Goal: Task Accomplishment & Management: Use online tool/utility

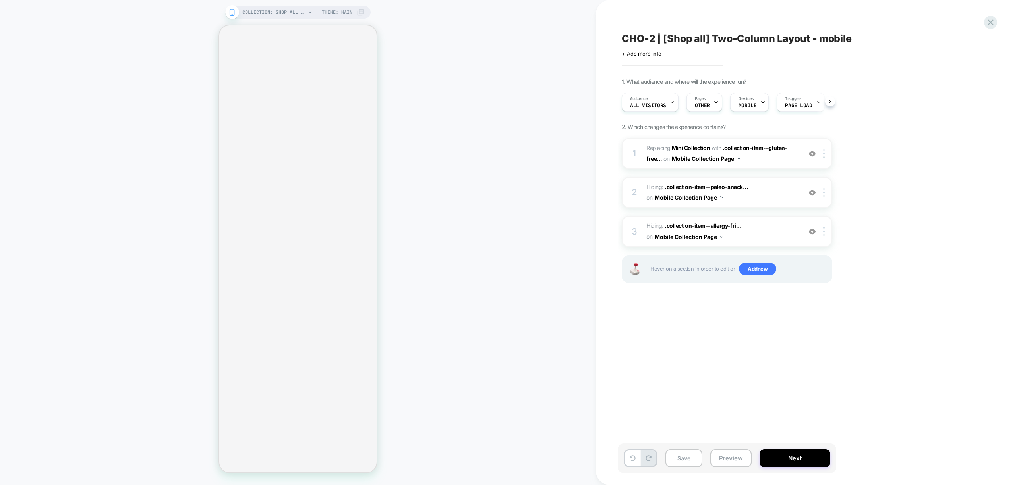
scroll to position [0, 0]
click at [753, 268] on span "Add new" at bounding box center [757, 269] width 37 height 13
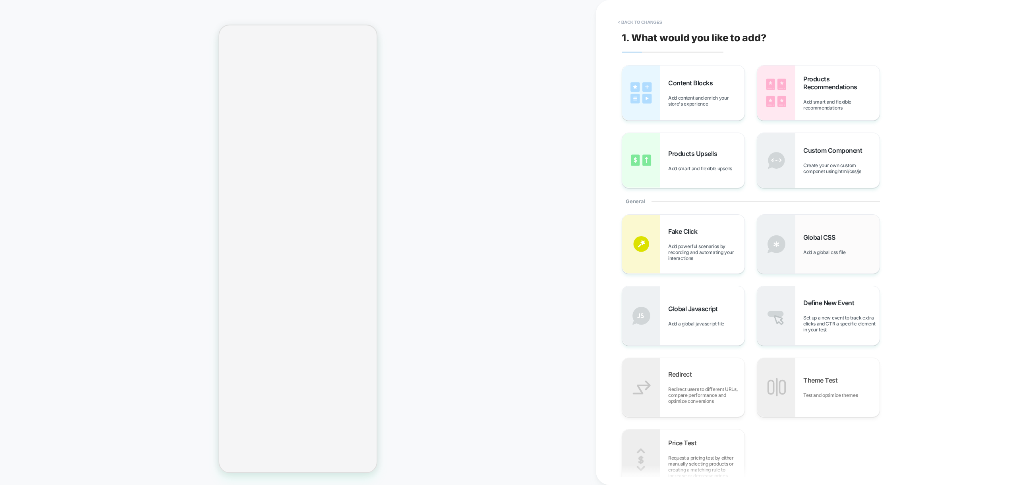
click at [816, 244] on div "Global CSS Add a global css file" at bounding box center [841, 245] width 76 height 22
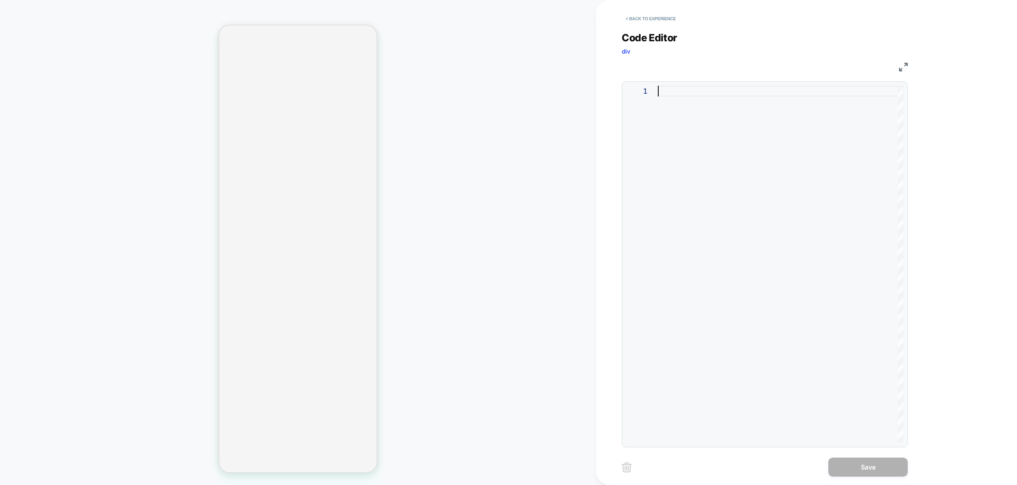
click at [750, 178] on div at bounding box center [781, 265] width 246 height 358
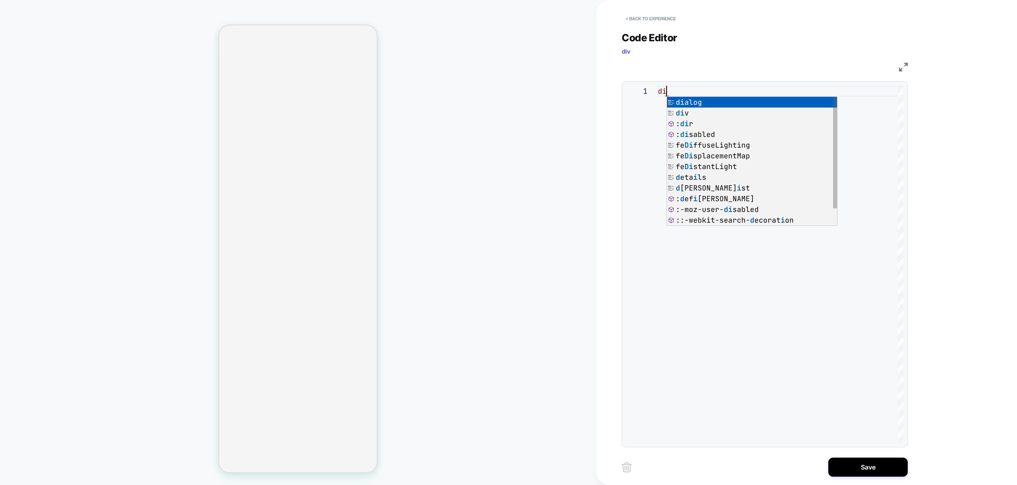
type textarea "*"
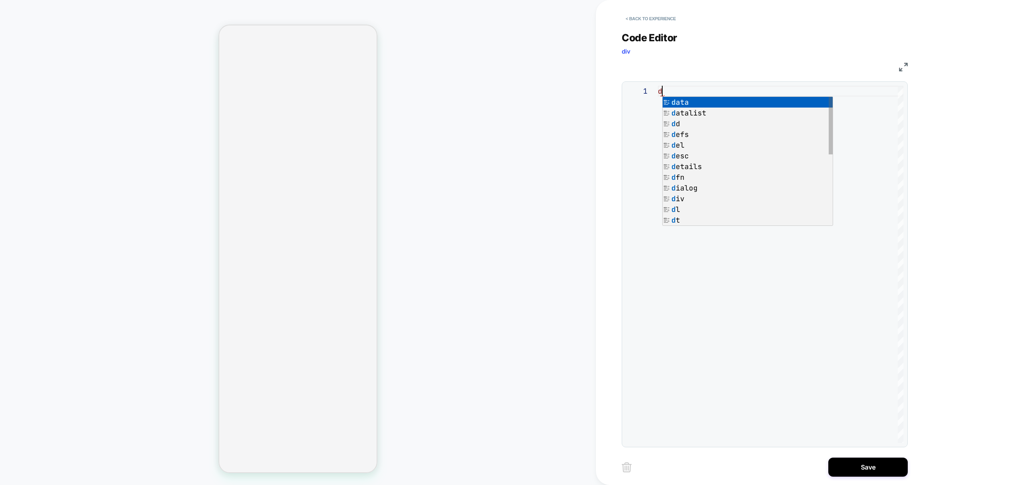
scroll to position [0, 0]
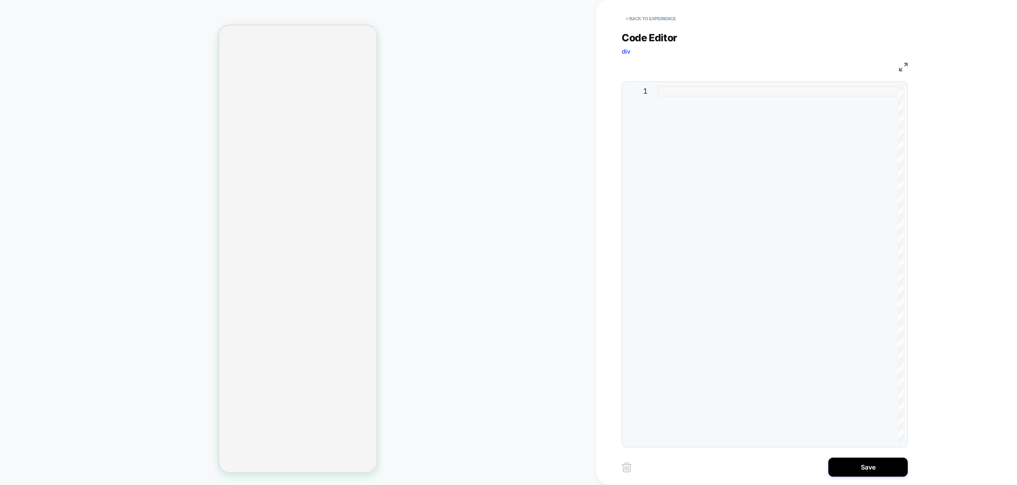
click at [698, 120] on div at bounding box center [781, 265] width 246 height 358
click at [671, 94] on div "div [ aria-label = "Product" ]" at bounding box center [781, 265] width 246 height 358
click at [784, 93] on div "div [ aria-label = "Product" ]" at bounding box center [781, 265] width 246 height 358
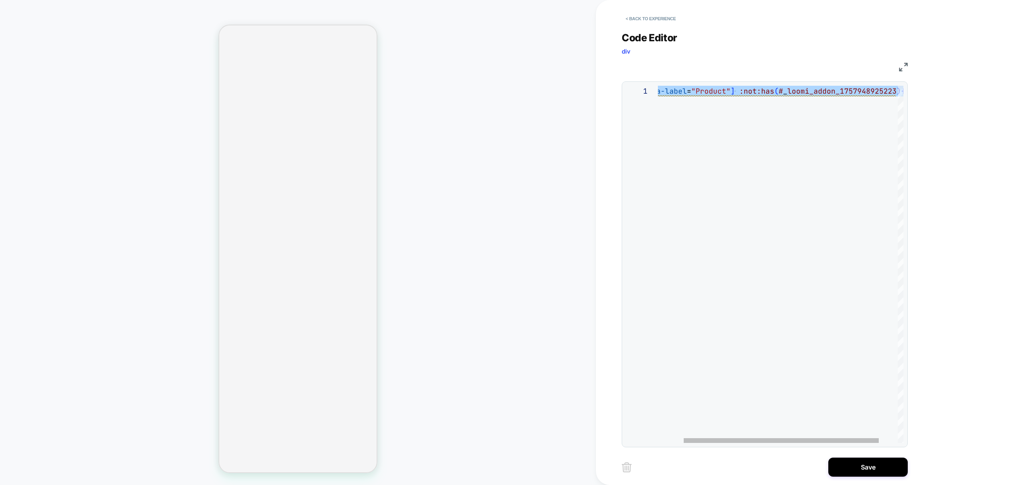
scroll to position [32, 0]
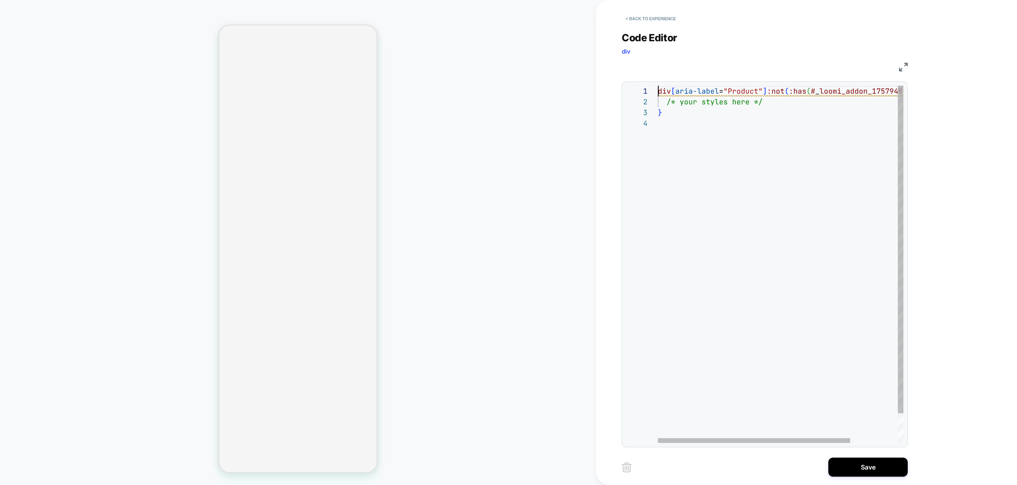
click at [659, 89] on div "div [ aria-label = "Product" ] :not ( :has ( # _ loomi_addon_1757948925223 ) ) …" at bounding box center [811, 281] width 306 height 390
click at [772, 100] on div ".container .mobile-wide .row div [ aria-label = "Product" ] :not ( :has ( # _ l…" at bounding box center [873, 281] width 430 height 390
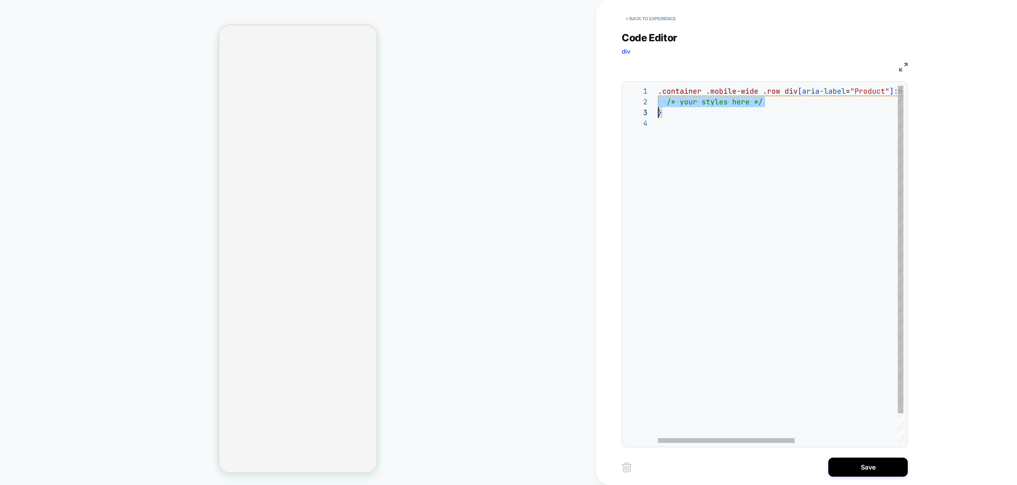
scroll to position [11, 0]
click at [772, 100] on div ".container .mobile-wide .row div [ aria-label = "Product" ] :not ( :has ( # _ l…" at bounding box center [873, 281] width 430 height 390
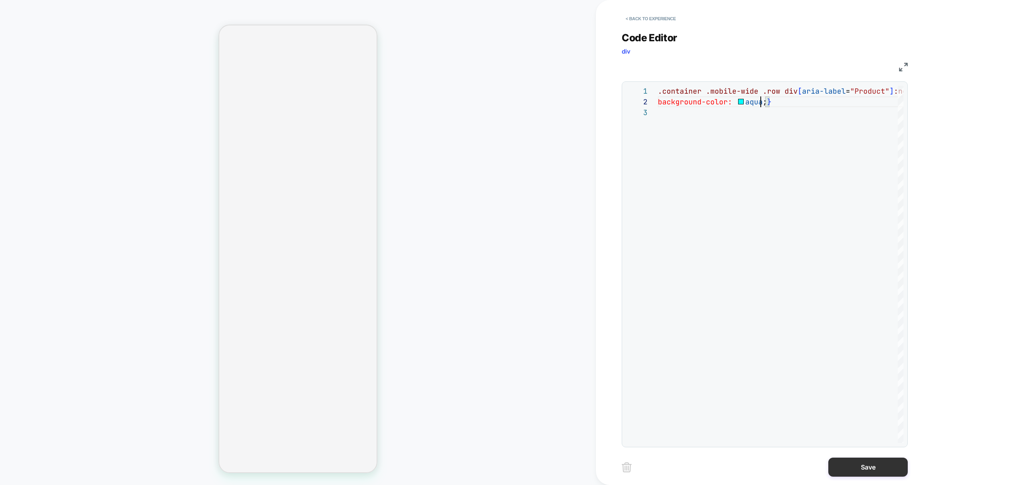
type textarea "**********"
click at [872, 474] on button "Save" at bounding box center [867, 467] width 79 height 19
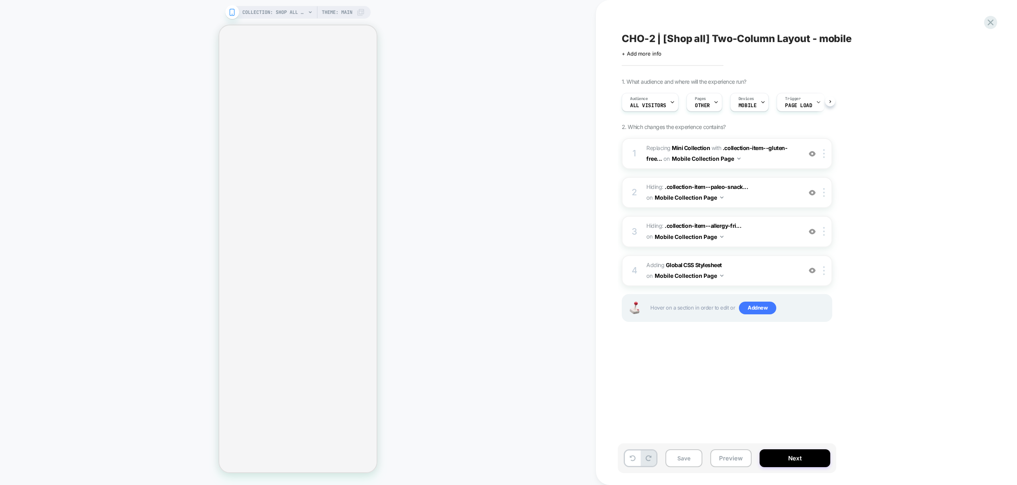
scroll to position [0, 0]
drag, startPoint x: 727, startPoint y: 459, endPoint x: 730, endPoint y: 483, distance: 24.1
click at [727, 459] on button "Preview" at bounding box center [730, 459] width 41 height 18
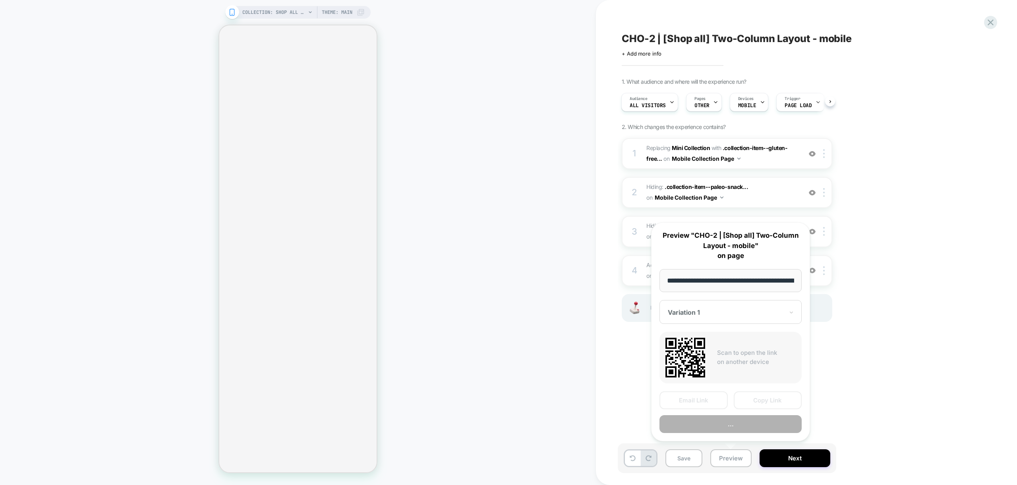
scroll to position [0, 46]
click at [741, 429] on button "Preview" at bounding box center [731, 425] width 142 height 18
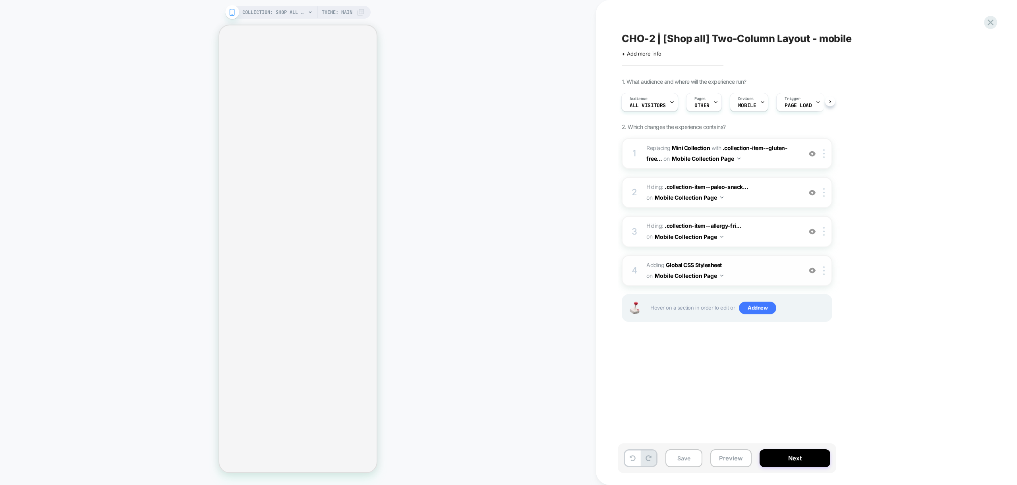
click at [758, 279] on span "Adding Global CSS Stylesheet on Mobile Collection Page" at bounding box center [721, 270] width 151 height 21
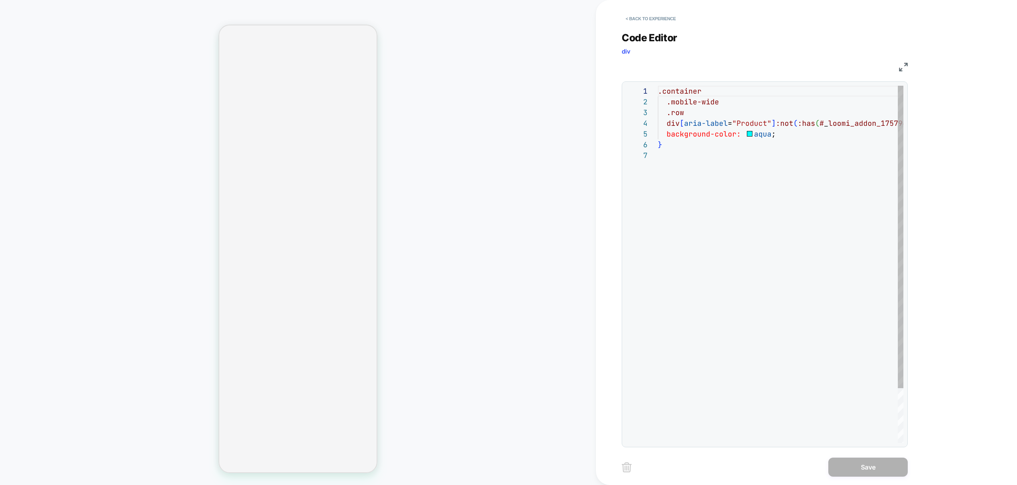
scroll to position [64, 0]
click at [752, 185] on div ".container .mobile-wide .row div [ aria-label = "Product" ] :not ( :has ( # _ l…" at bounding box center [815, 297] width 315 height 422
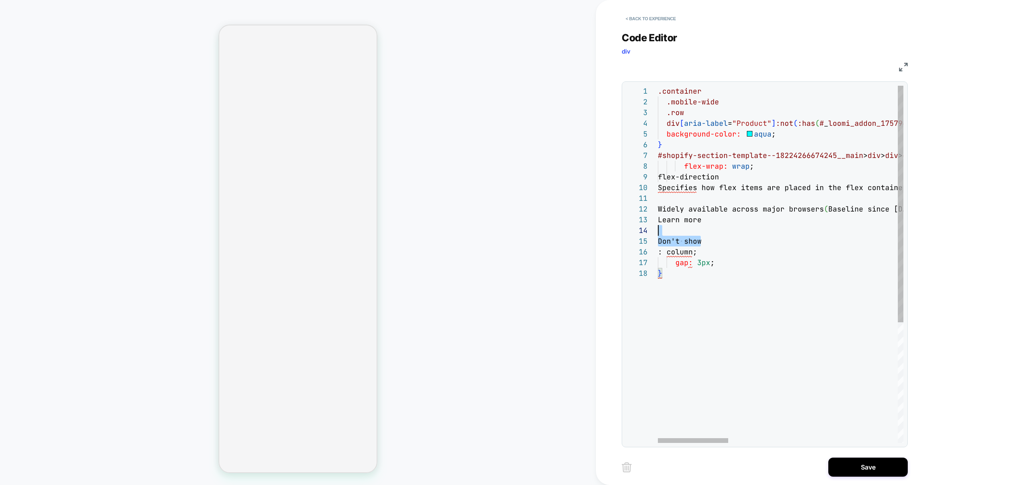
scroll to position [97, 0]
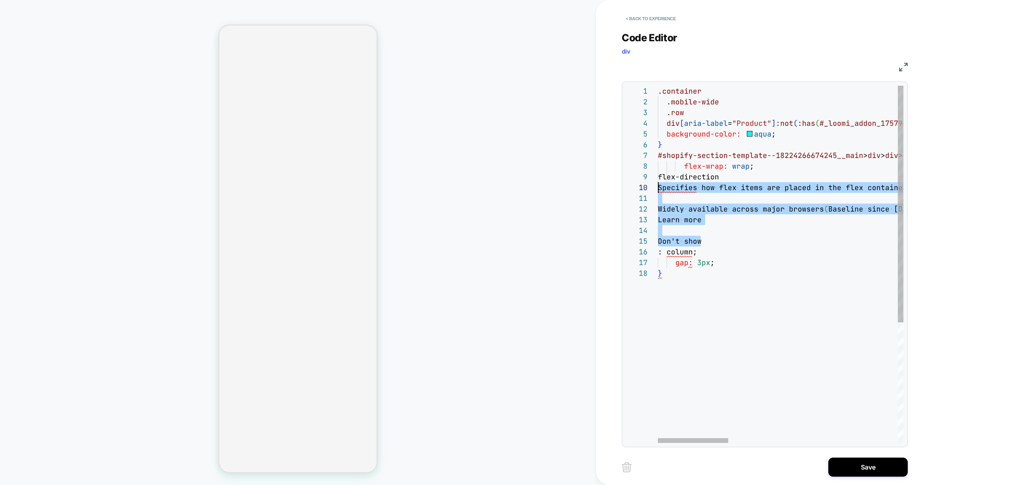
drag, startPoint x: 691, startPoint y: 236, endPoint x: 633, endPoint y: 185, distance: 77.4
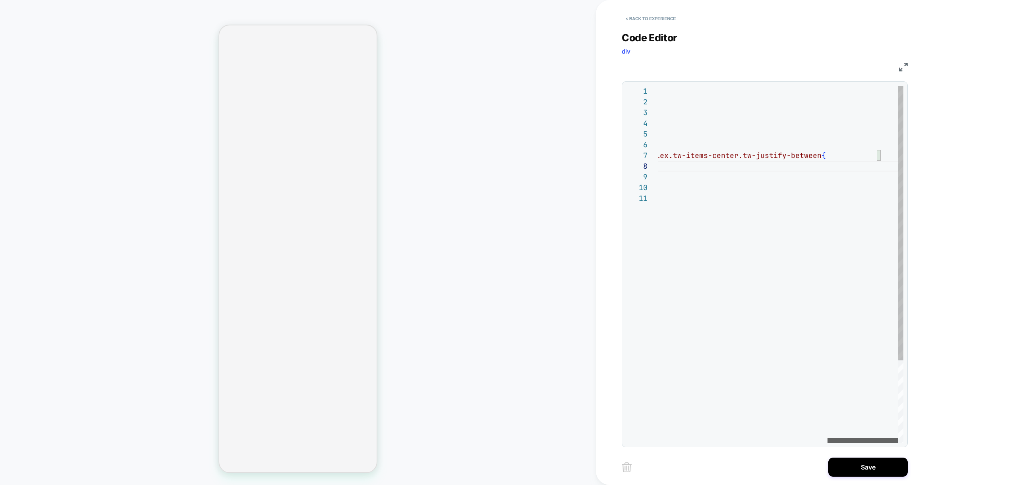
click at [878, 441] on div at bounding box center [863, 441] width 70 height 5
drag, startPoint x: 878, startPoint y: 156, endPoint x: 796, endPoint y: 157, distance: 81.4
click at [796, 157] on div ".container .mobile-wide .row div [ aria-label = "Product" ] :not ( :has ( # _ l…" at bounding box center [487, 318] width 834 height 465
click at [747, 439] on div at bounding box center [755, 441] width 78 height 5
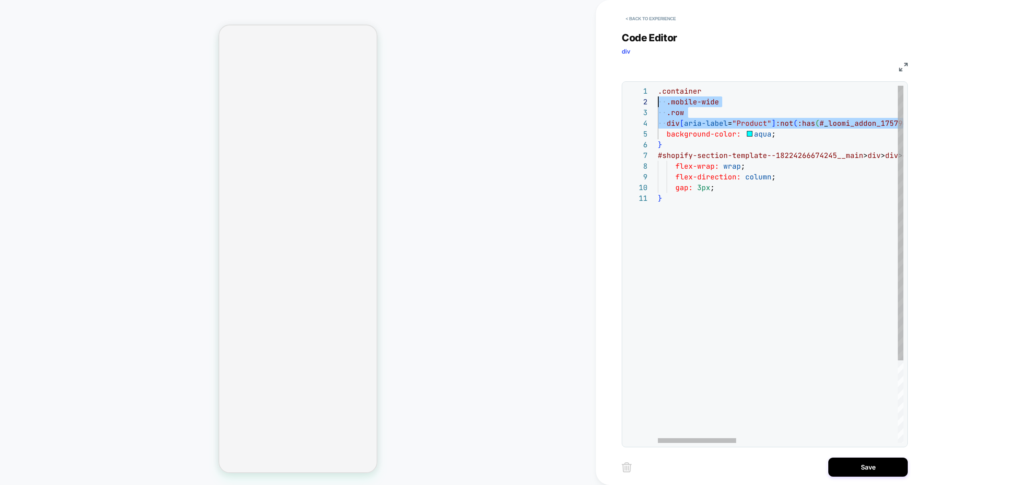
scroll to position [0, 0]
drag, startPoint x: 763, startPoint y: 122, endPoint x: 640, endPoint y: 87, distance: 127.5
click at [658, 87] on div ".container .mobile-wide .row div [ aria-label = "Product" ] :not ( :has ( # _ l…" at bounding box center [1034, 318] width 752 height 465
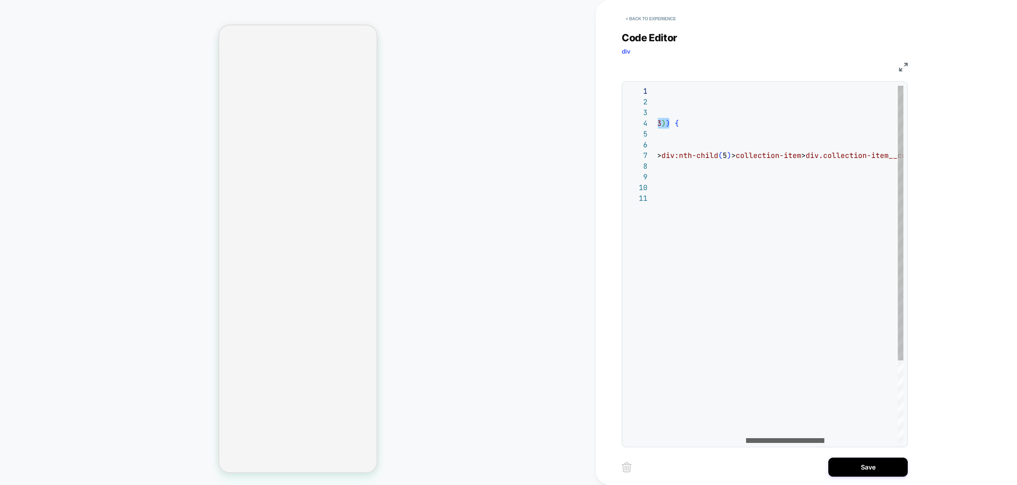
click at [787, 439] on div at bounding box center [785, 441] width 78 height 5
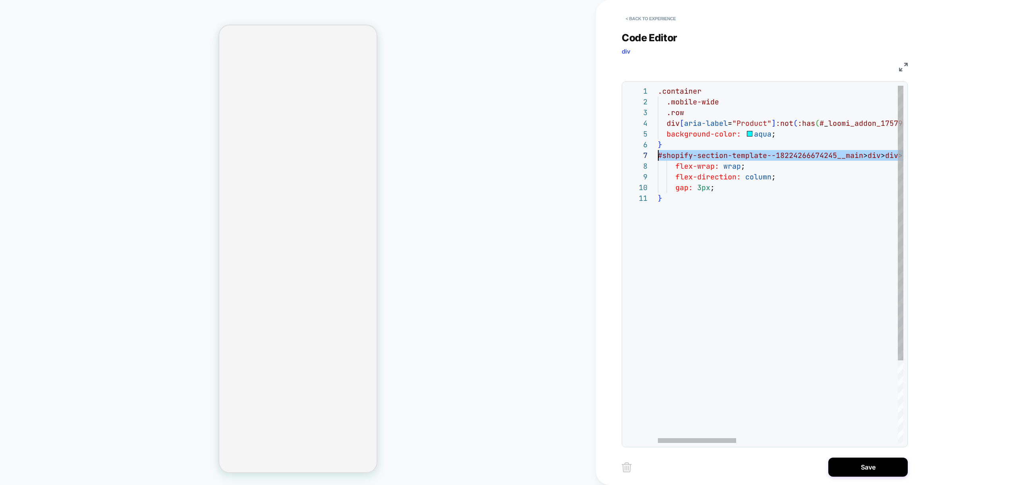
scroll to position [54, 0]
drag, startPoint x: 767, startPoint y: 156, endPoint x: 574, endPoint y: 149, distance: 193.2
click at [658, 149] on div ".container .mobile-wide .row div [ aria-label = "Product" ] :not ( :has ( # _ l…" at bounding box center [1034, 318] width 752 height 465
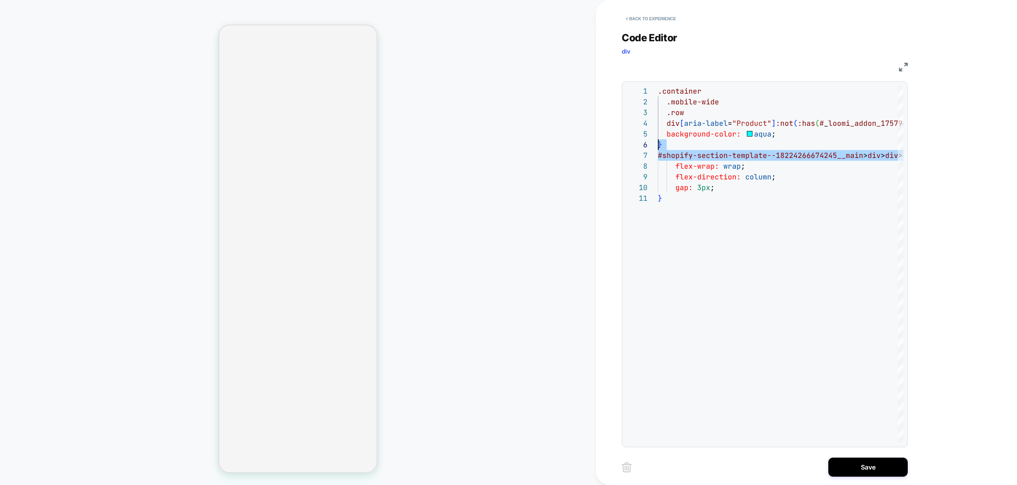
scroll to position [64, 0]
type textarea "**********"
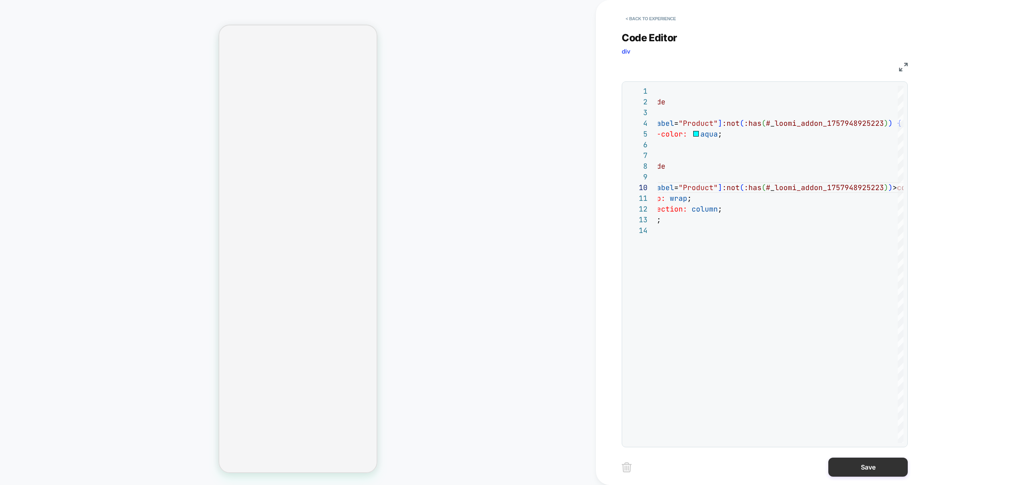
click at [883, 466] on button "Save" at bounding box center [867, 467] width 79 height 19
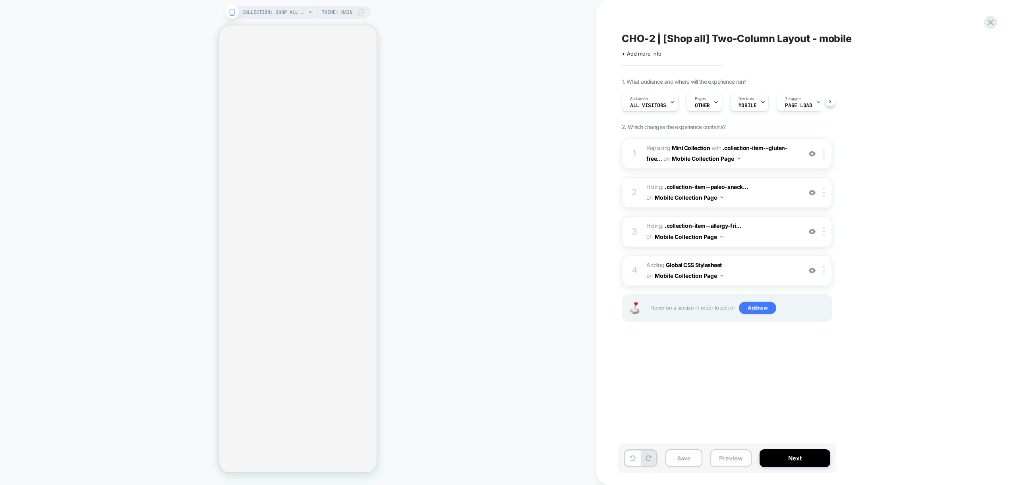
click at [730, 458] on button "Preview" at bounding box center [730, 459] width 41 height 18
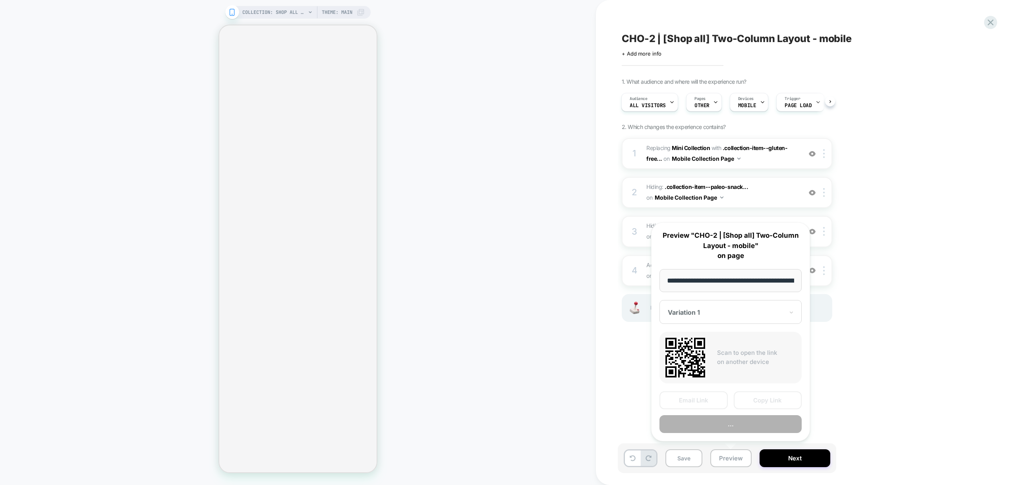
scroll to position [0, 46]
click at [736, 426] on button "Preview" at bounding box center [731, 425] width 142 height 18
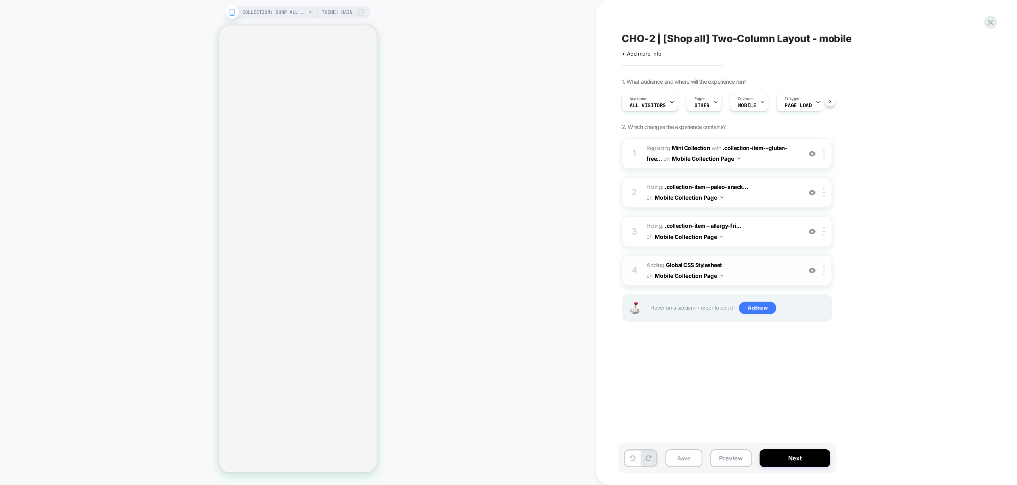
click at [752, 273] on span "Adding Global CSS Stylesheet on Mobile Collection Page" at bounding box center [721, 270] width 151 height 21
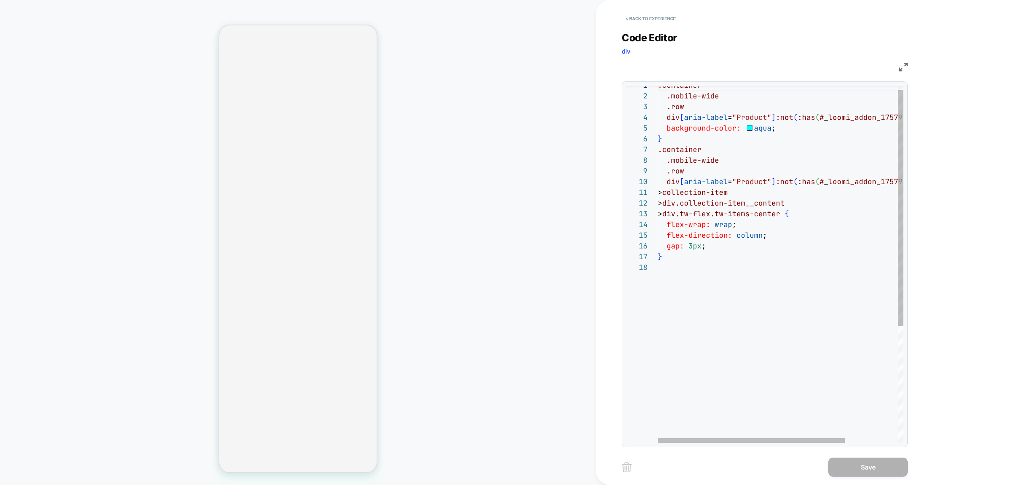
click at [711, 292] on div ".container .mobile-wide .row div [ aria-label = "Product" ] :not ( :has ( # _ l…" at bounding box center [815, 350] width 315 height 540
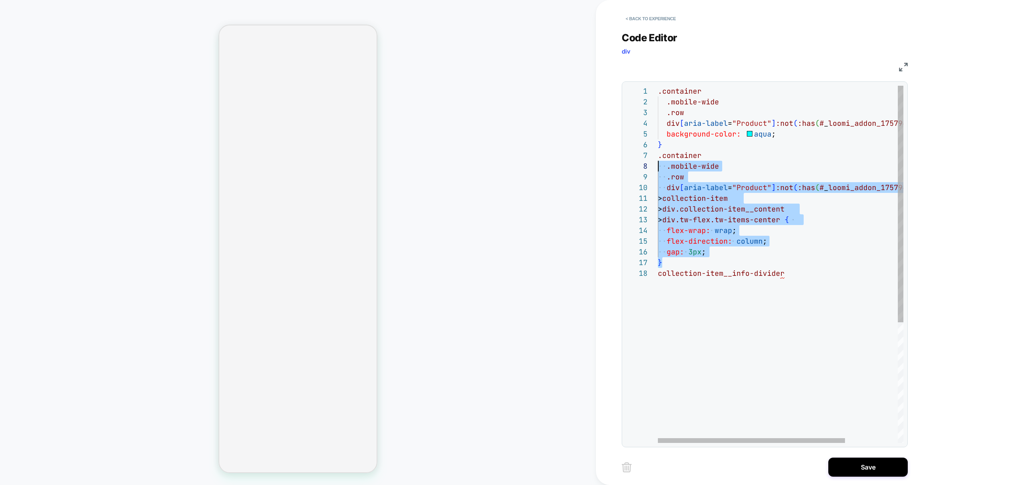
scroll to position [64, 0]
drag, startPoint x: 687, startPoint y: 261, endPoint x: 648, endPoint y: 160, distance: 108.2
click at [658, 160] on div ".container .mobile-wide .row div [ aria-label = "Product" ] :not ( :has ( # _ l…" at bounding box center [815, 356] width 315 height 540
click at [691, 343] on div ".container .mobile-wide .row div [ aria-label = "Product" ] :not ( :has ( # _ l…" at bounding box center [815, 356] width 315 height 540
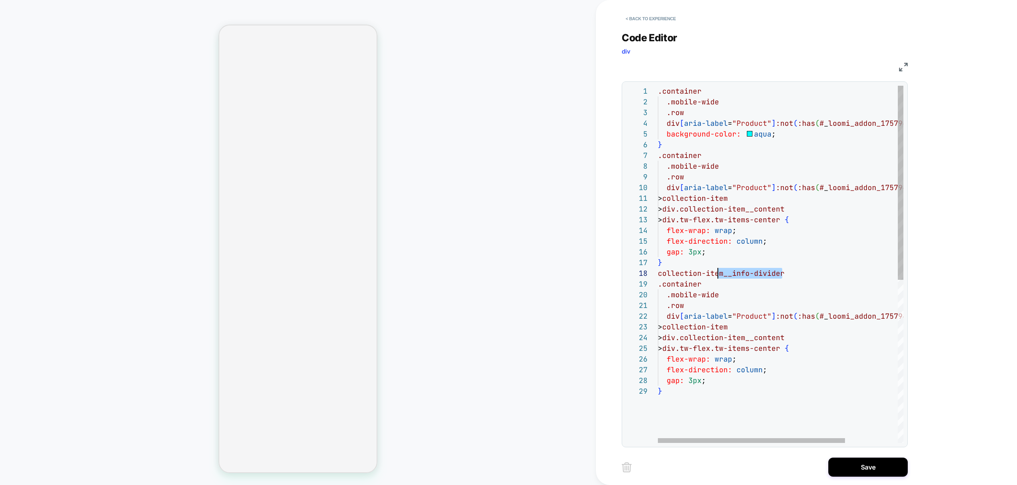
scroll to position [75, 0]
drag, startPoint x: 729, startPoint y: 271, endPoint x: 651, endPoint y: 276, distance: 78.8
click at [658, 276] on div ".container .mobile-wide .row div [ aria-label = "Product" ] :not ( :has ( # _ l…" at bounding box center [815, 415] width 315 height 658
drag, startPoint x: 791, startPoint y: 349, endPoint x: 693, endPoint y: 349, distance: 98.5
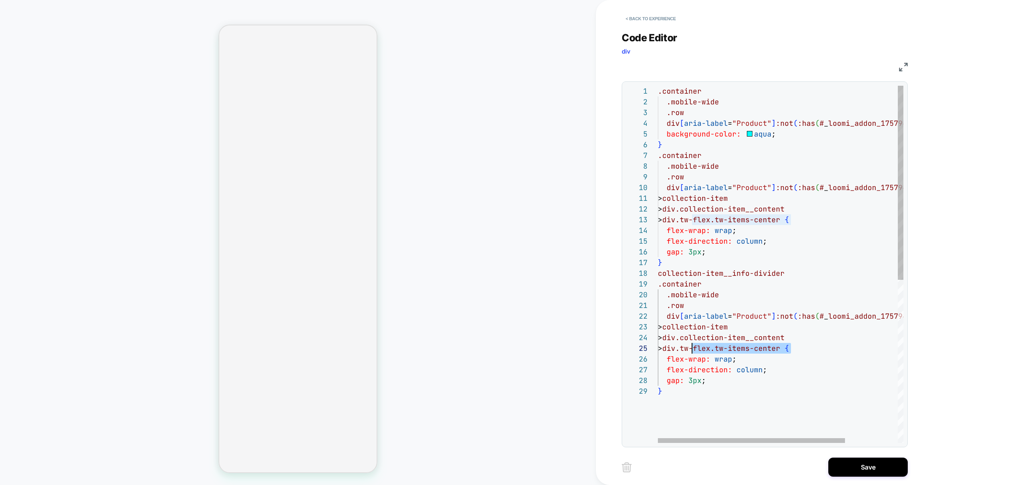
click at [693, 349] on div ".container .mobile-wide .row div [ aria-label = "Product" ] :not ( :has ( # _ l…" at bounding box center [815, 415] width 315 height 658
drag, startPoint x: 732, startPoint y: 380, endPoint x: 652, endPoint y: 362, distance: 82.3
click at [658, 362] on div ".container .mobile-wide .row div [ aria-label = "Product" ] :not ( :has ( # _ l…" at bounding box center [815, 415] width 315 height 658
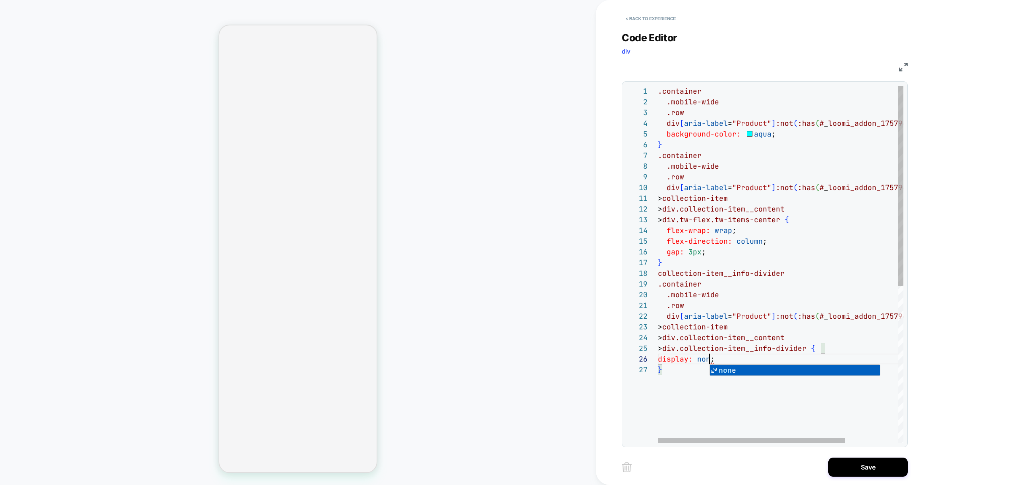
scroll to position [54, 56]
click at [779, 135] on div ".container .mobile-wide .row div [ aria-label = "Product" ] :not ( :has ( # _ l…" at bounding box center [815, 404] width 315 height 636
click at [782, 134] on div ".container .mobile-wide .row div [ aria-label = "Product" ] :not ( :has ( # _ l…" at bounding box center [815, 404] width 315 height 636
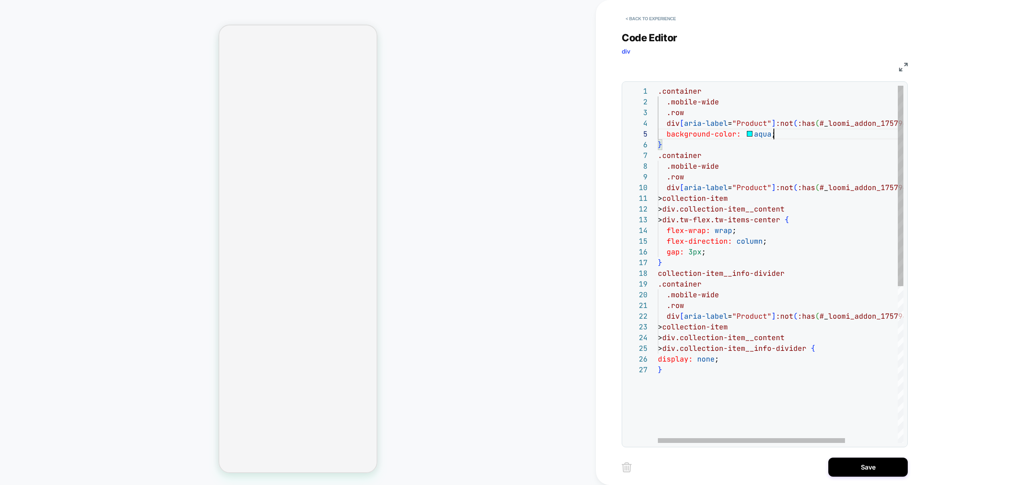
click at [782, 134] on div ".container .mobile-wide .row div [ aria-label = "Product" ] :not ( :has ( # _ l…" at bounding box center [815, 404] width 315 height 636
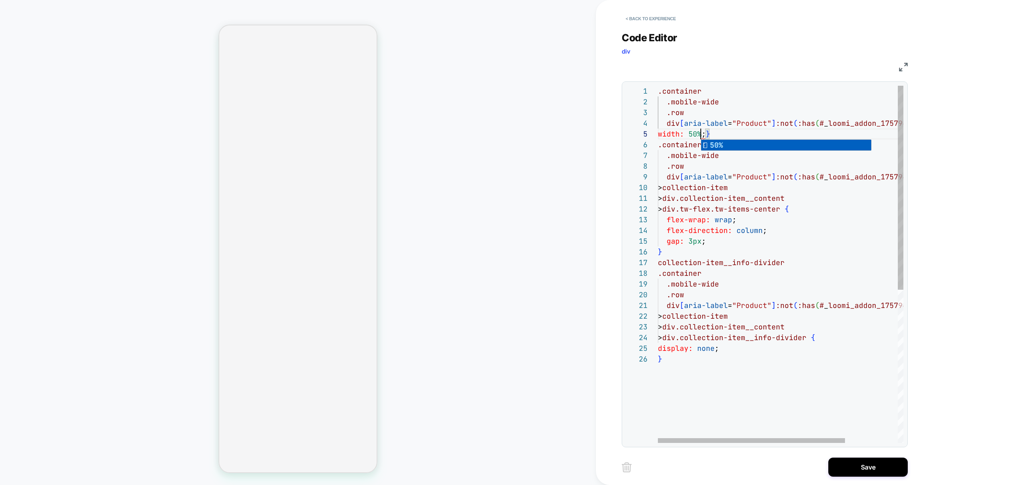
scroll to position [43, 43]
drag, startPoint x: 785, startPoint y: 236, endPoint x: 784, endPoint y: 240, distance: 4.1
click at [785, 235] on div ".container .mobile-wide .row div [ aria-label = "Product" ] :not ( :has ( # _ l…" at bounding box center [815, 399] width 315 height 626
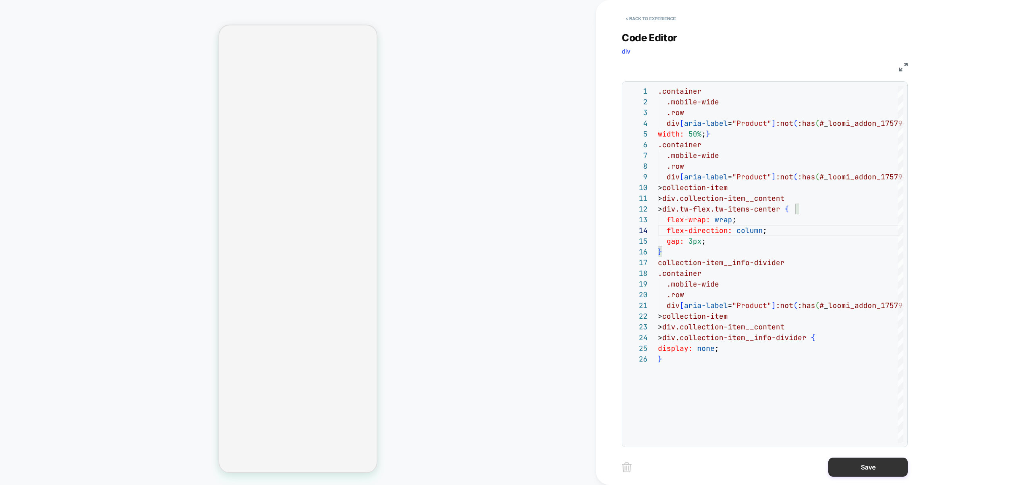
type textarea "**********"
click at [862, 468] on button "Save" at bounding box center [867, 467] width 79 height 19
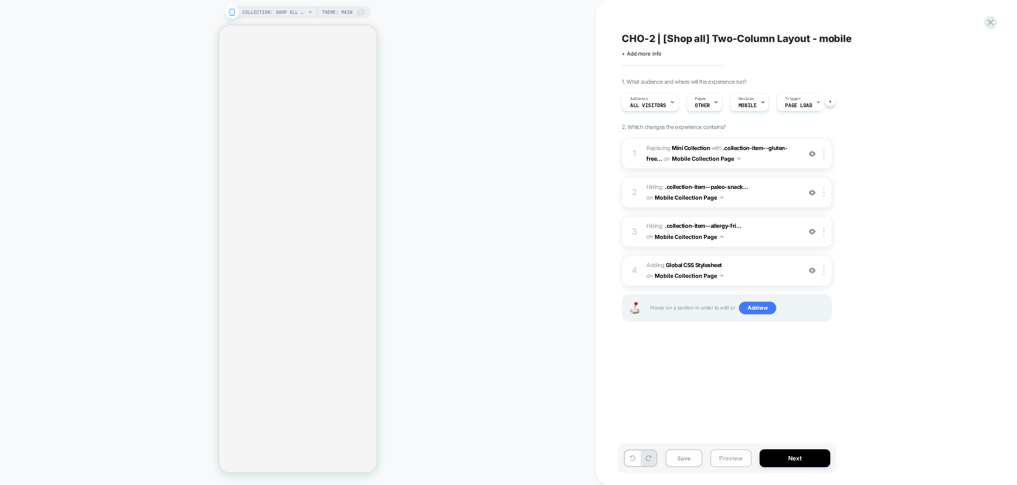
click at [738, 458] on button "Preview" at bounding box center [730, 459] width 41 height 18
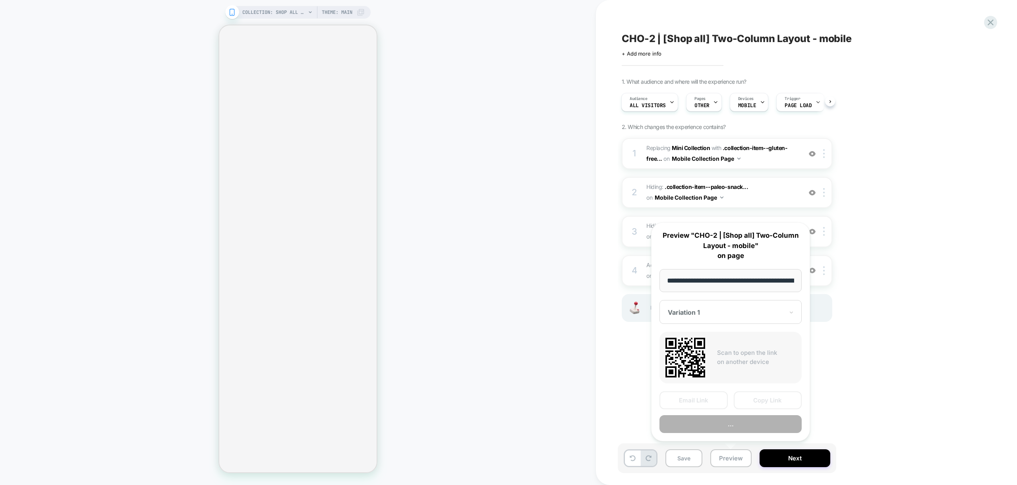
scroll to position [0, 46]
click at [733, 427] on button "Preview" at bounding box center [731, 425] width 142 height 18
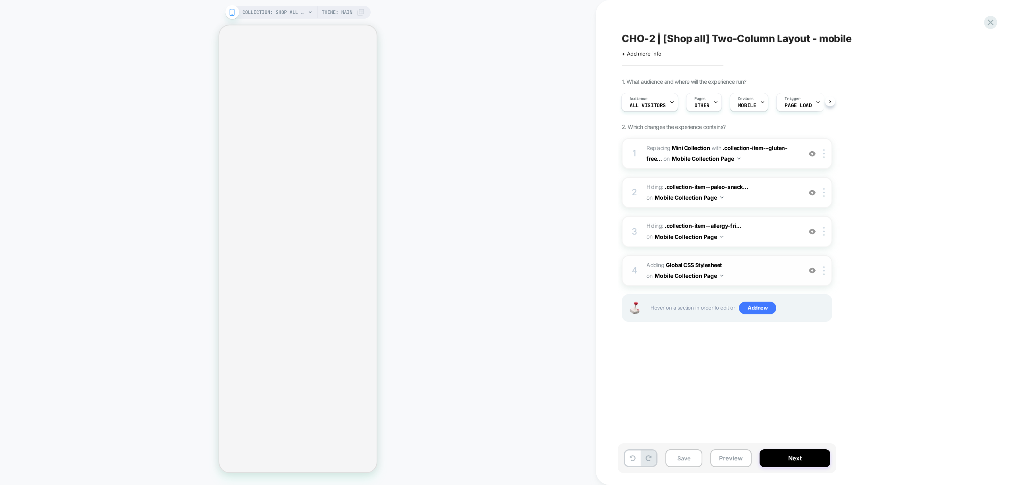
click at [744, 269] on span "Adding Global CSS Stylesheet on Mobile Collection Page" at bounding box center [721, 270] width 151 height 21
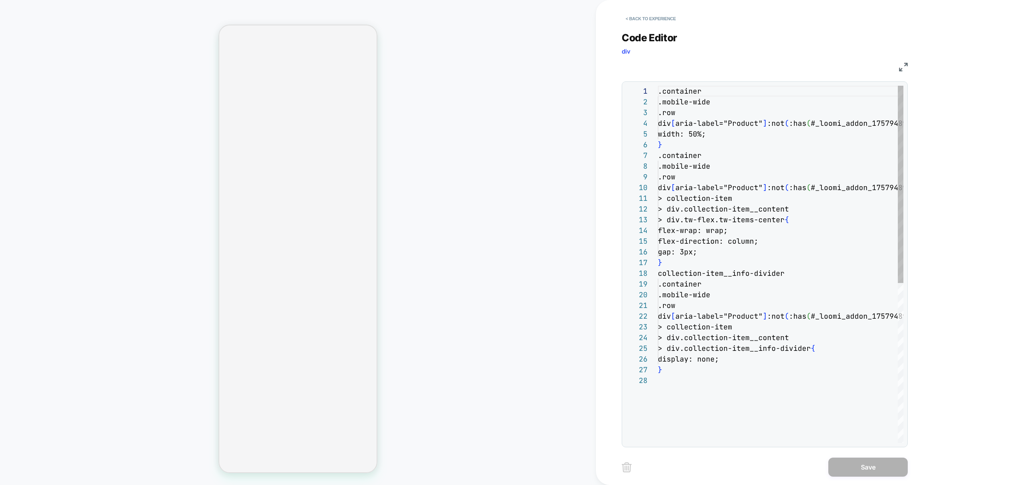
scroll to position [107, 0]
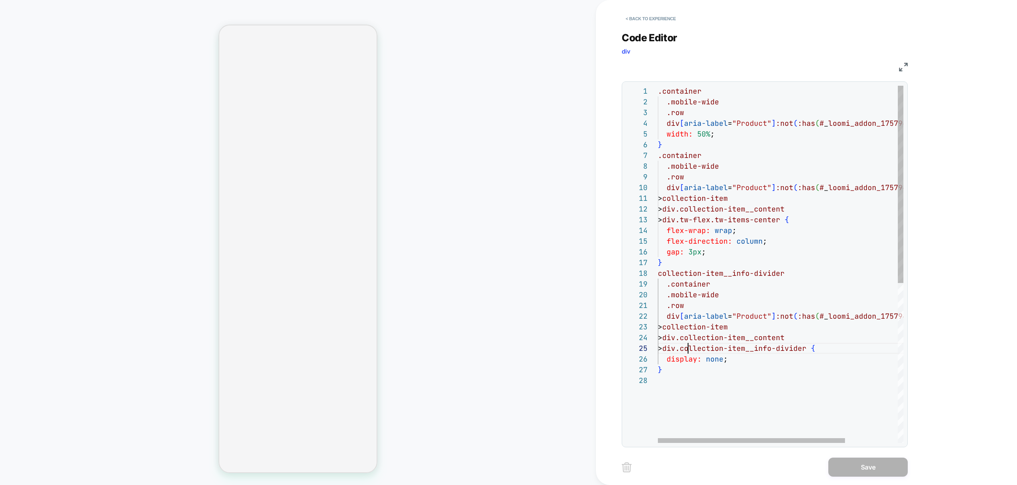
click at [689, 350] on div ".container .mobile-wide .row div [ aria-label = "Product" ] :not ( :has ( # _ l…" at bounding box center [815, 409] width 315 height 647
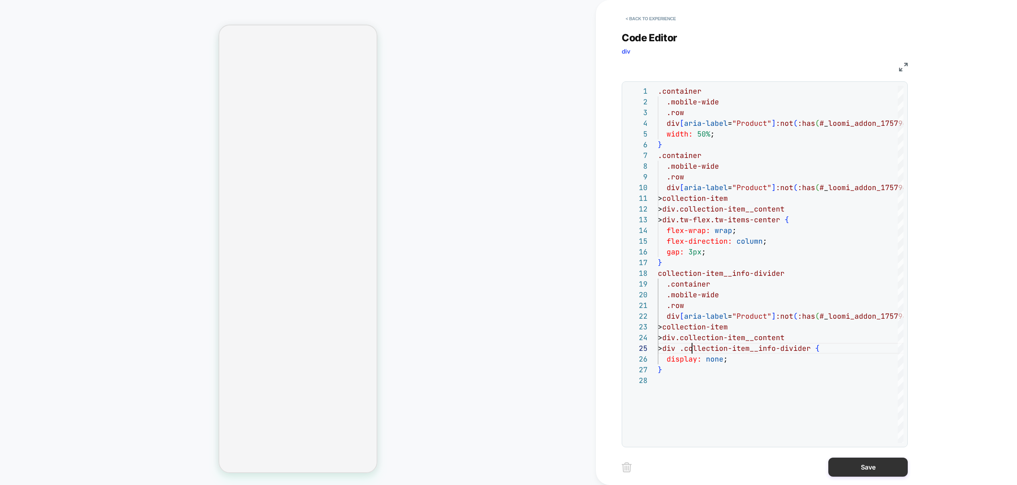
type textarea "**********"
click at [876, 469] on button "Save" at bounding box center [867, 467] width 79 height 19
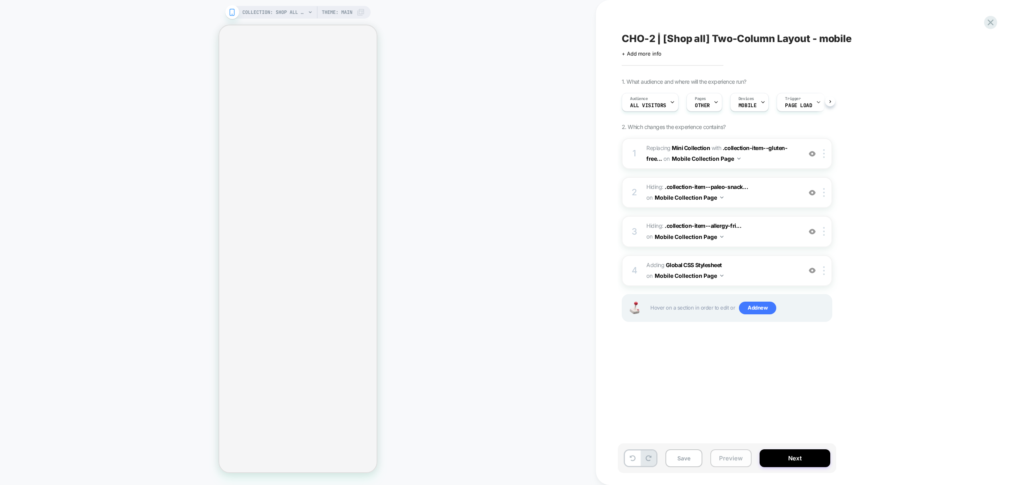
scroll to position [0, 0]
click at [740, 457] on button "Preview" at bounding box center [730, 459] width 41 height 18
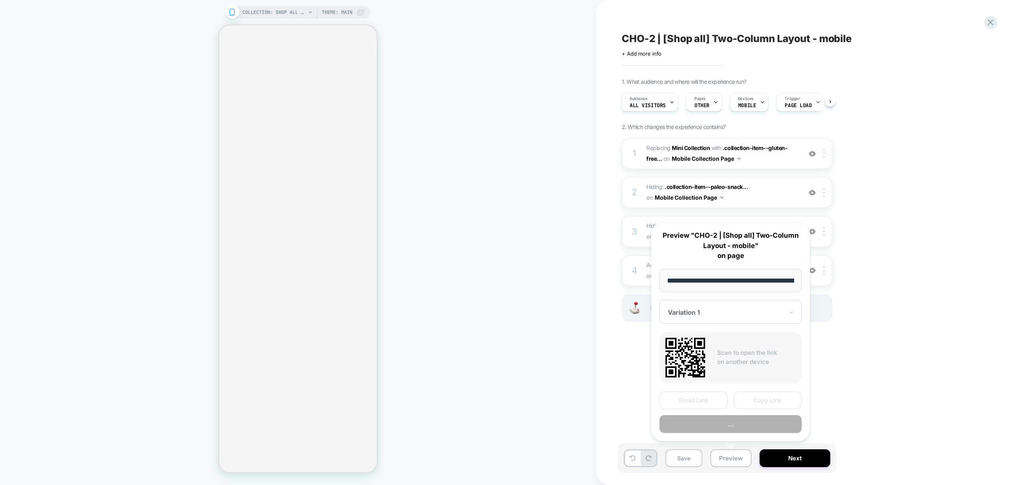
scroll to position [0, 46]
click at [723, 427] on button "Preview" at bounding box center [731, 425] width 142 height 18
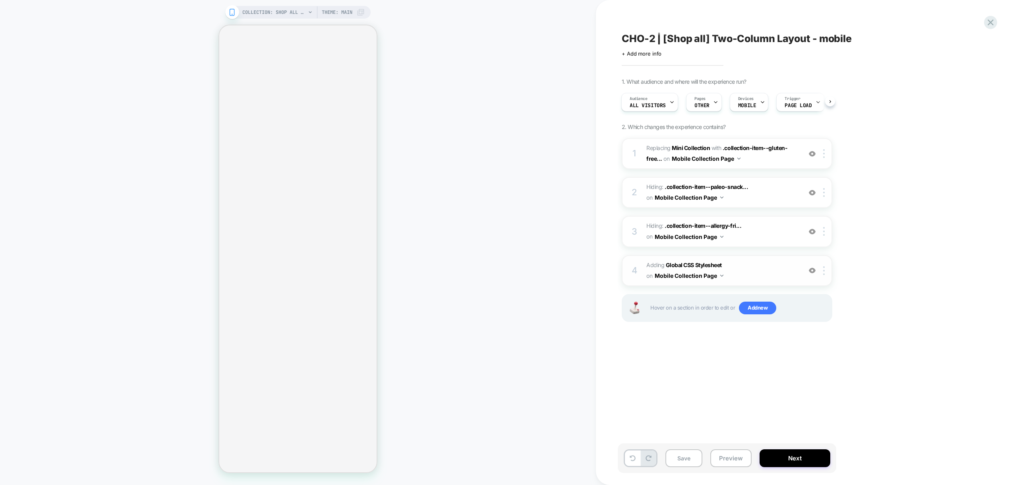
click at [779, 270] on span "Adding Global CSS Stylesheet on Mobile Collection Page" at bounding box center [721, 270] width 151 height 21
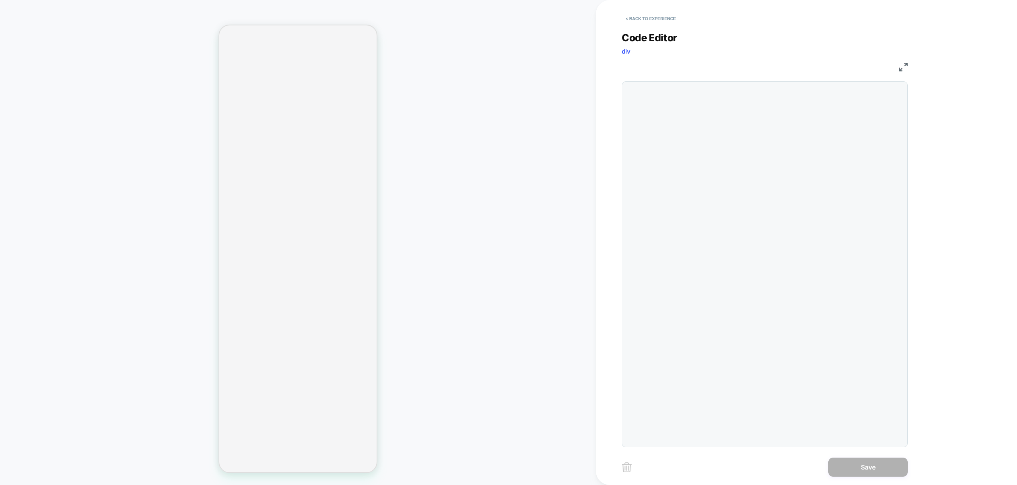
scroll to position [107, 0]
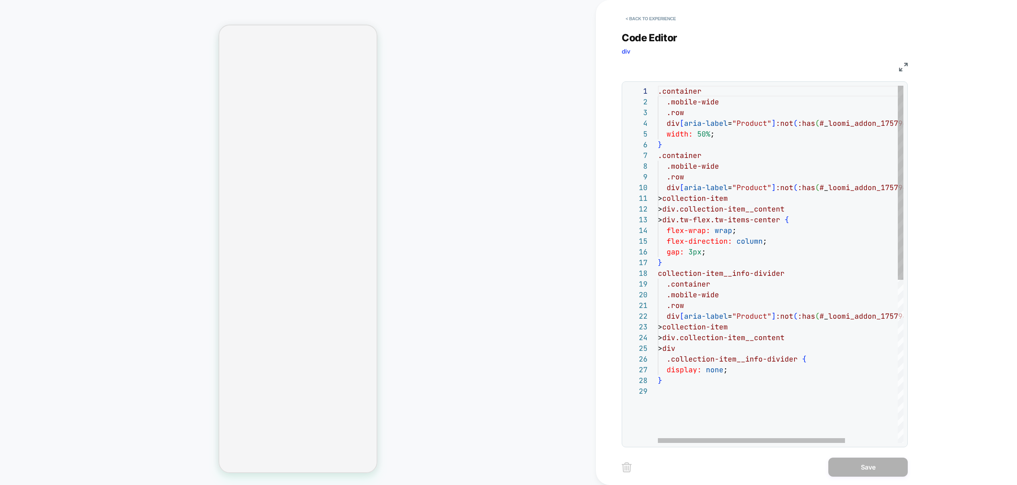
click at [725, 373] on div ".container .mobile-wide .row div [ aria-label = "Product" ] :not ( :has ( # _ l…" at bounding box center [815, 415] width 315 height 658
click at [757, 381] on div ".container .mobile-wide .row div [ aria-label = "Product" ] :not ( :has ( # _ l…" at bounding box center [815, 415] width 315 height 658
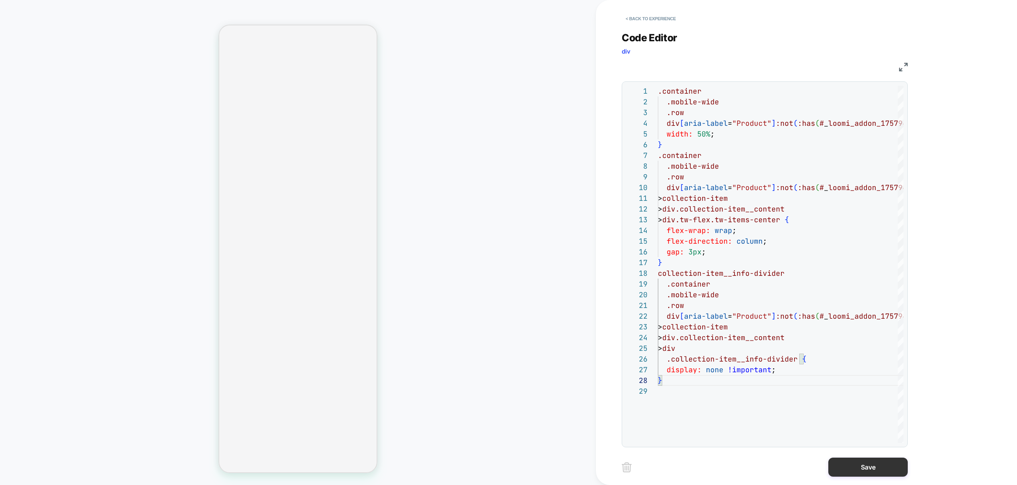
type textarea "**********"
click at [863, 461] on button "Save" at bounding box center [867, 467] width 79 height 19
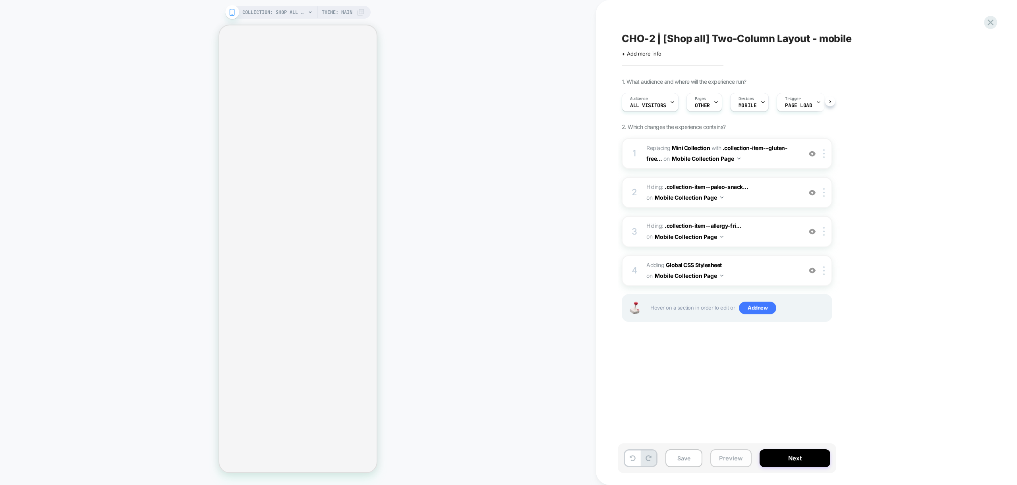
click at [725, 457] on button "Preview" at bounding box center [730, 459] width 41 height 18
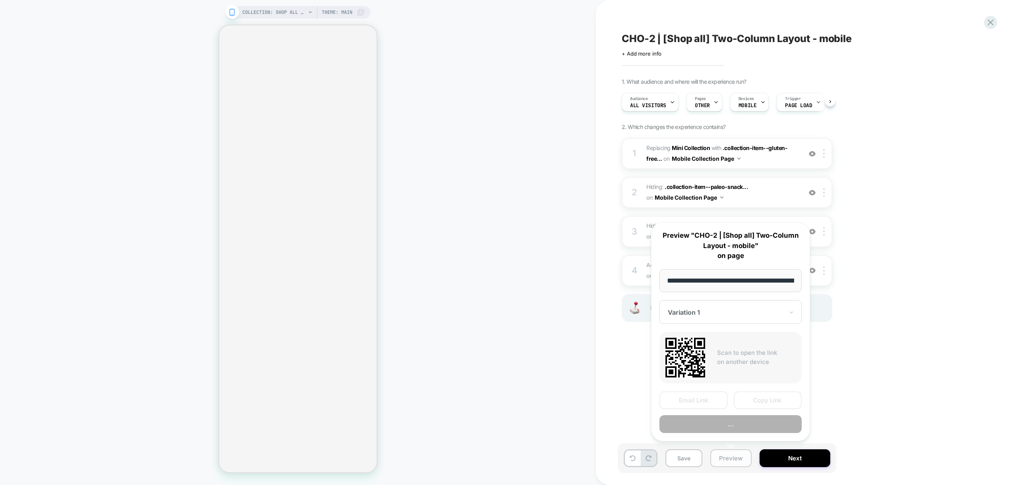
scroll to position [0, 46]
click at [736, 425] on button "Preview" at bounding box center [731, 425] width 142 height 18
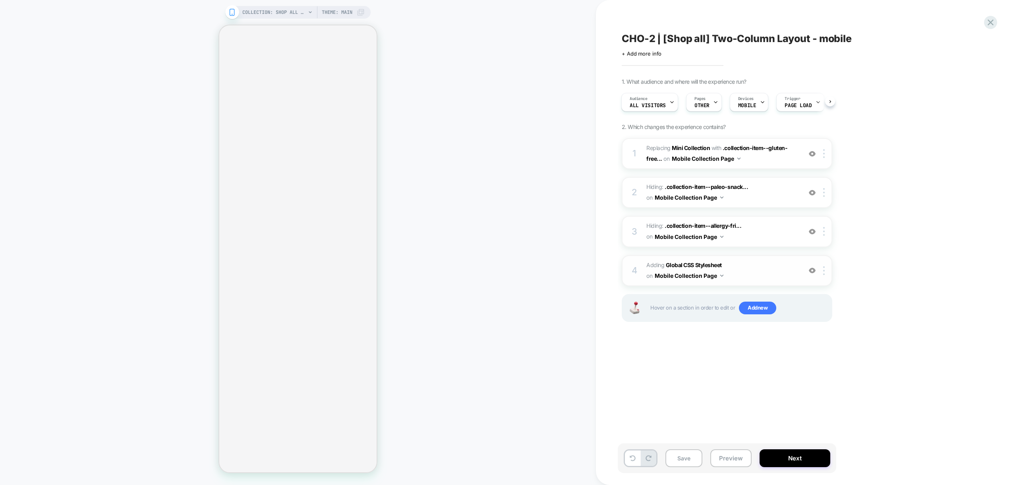
click at [752, 274] on span "Adding Global CSS Stylesheet on Mobile Collection Page" at bounding box center [721, 270] width 151 height 21
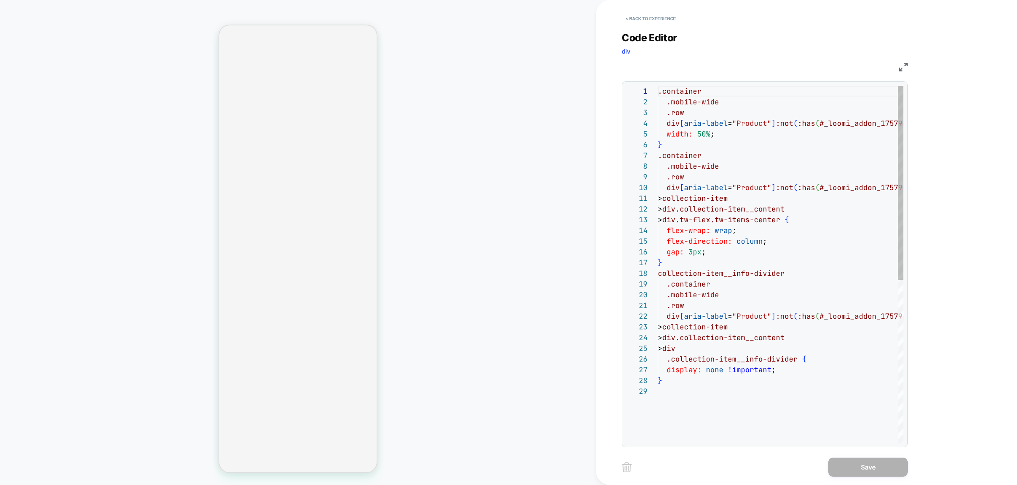
scroll to position [107, 0]
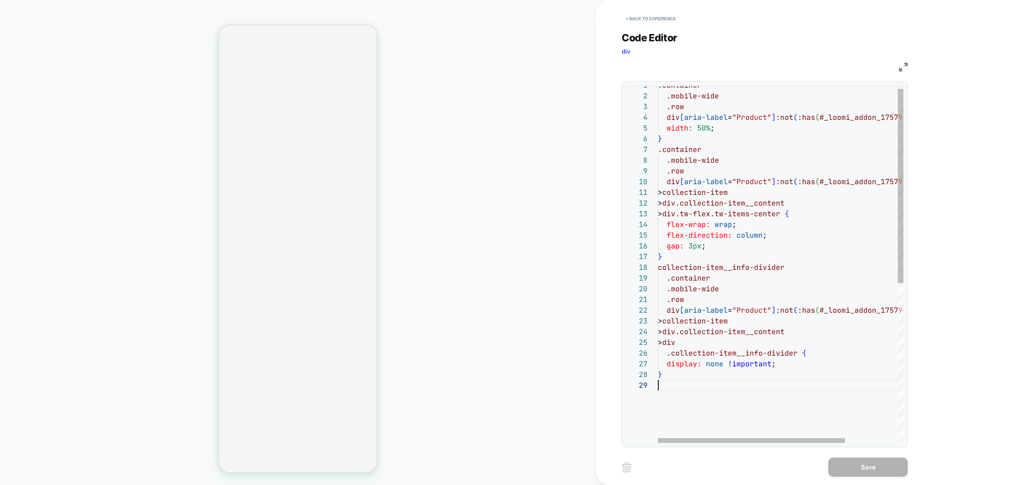
click at [710, 388] on div ".container .mobile-wide .row div [ aria-label = "Product" ] :not ( :has ( # _ l…" at bounding box center [815, 409] width 315 height 658
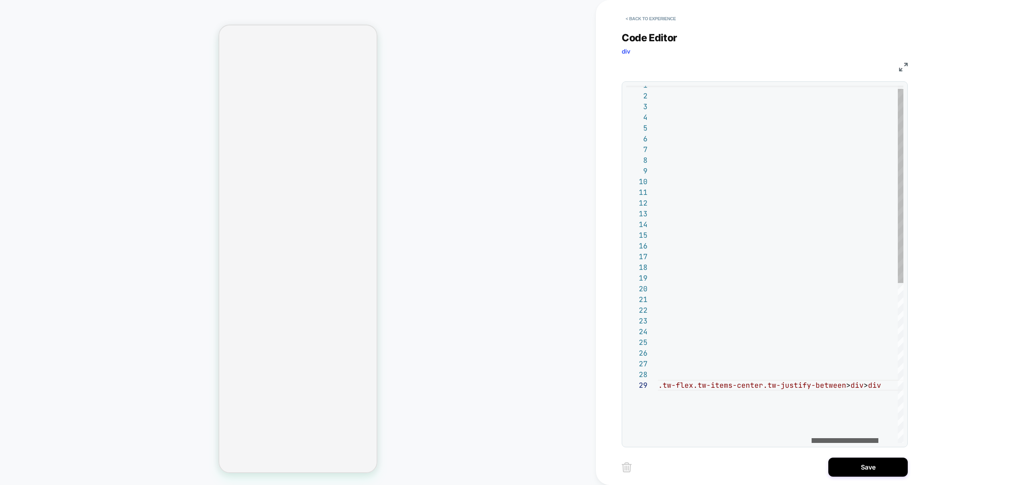
click at [845, 439] on div at bounding box center [845, 441] width 67 height 5
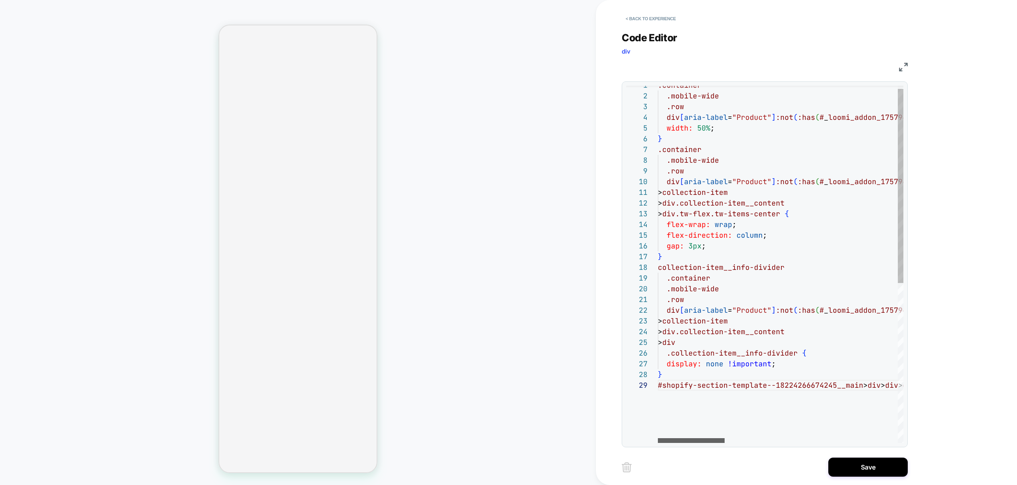
click at [667, 439] on div at bounding box center [691, 441] width 67 height 5
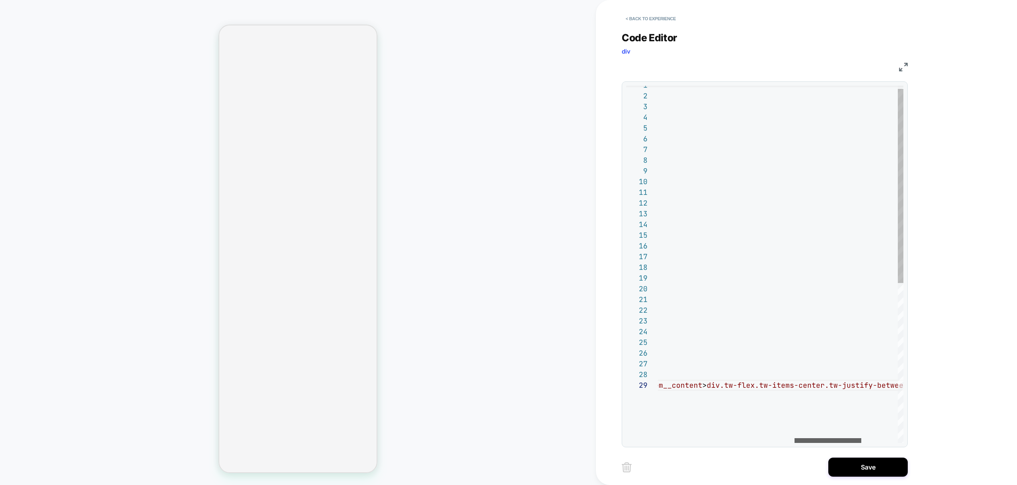
click at [841, 439] on div at bounding box center [828, 441] width 67 height 5
drag, startPoint x: 715, startPoint y: 387, endPoint x: 848, endPoint y: 389, distance: 133.1
click at [848, 389] on div ".container .mobile-wide .row div [ aria-label = "Product" ] :not ( :has ( # _ l…" at bounding box center [480, 409] width 881 height 658
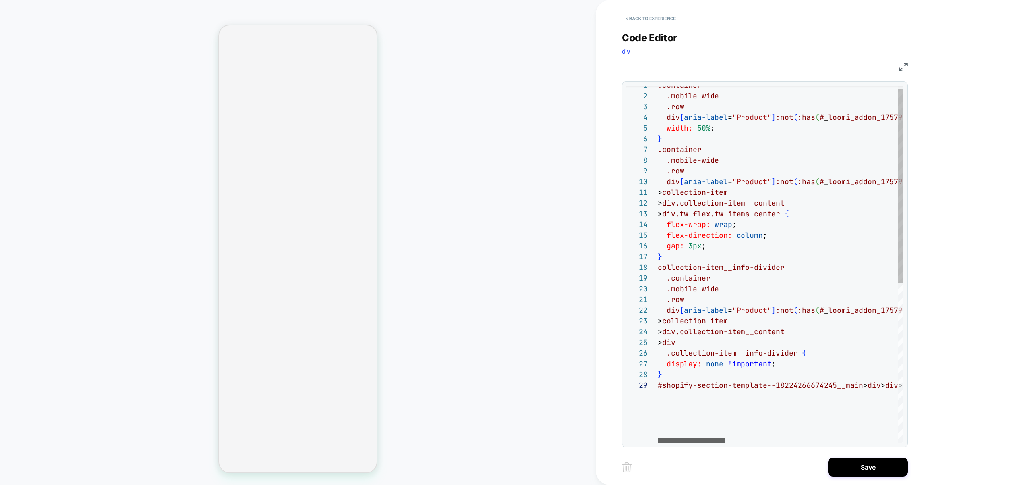
click at [664, 440] on div at bounding box center [691, 441] width 67 height 5
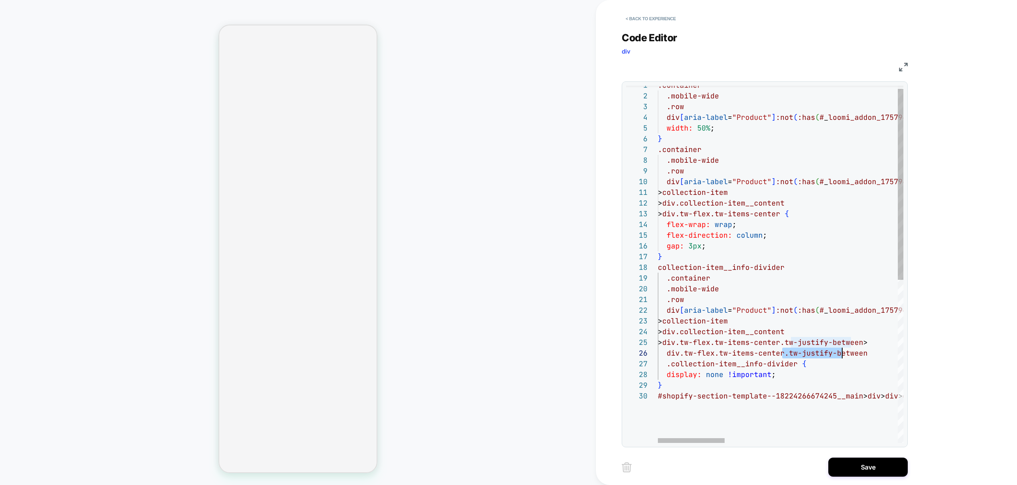
scroll to position [54, 206]
drag, startPoint x: 783, startPoint y: 354, endPoint x: 875, endPoint y: 353, distance: 91.4
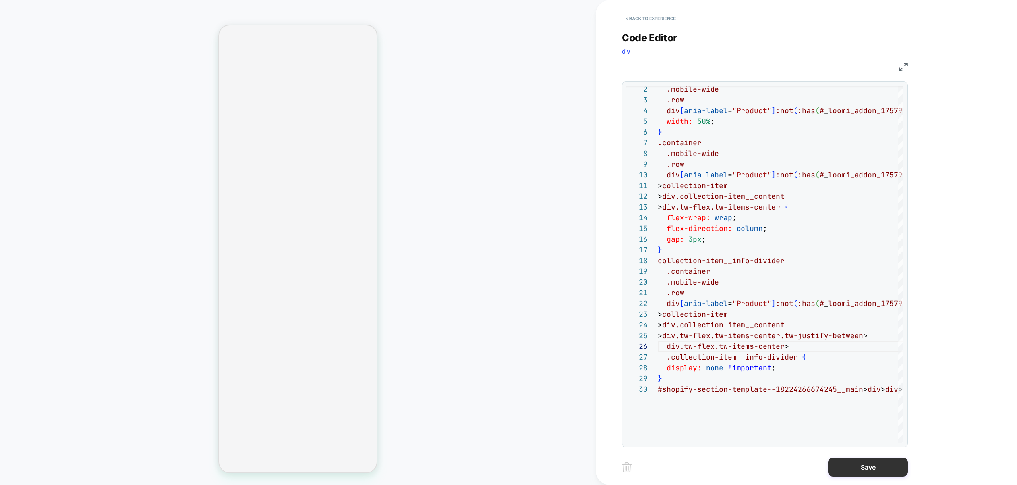
scroll to position [54, 133]
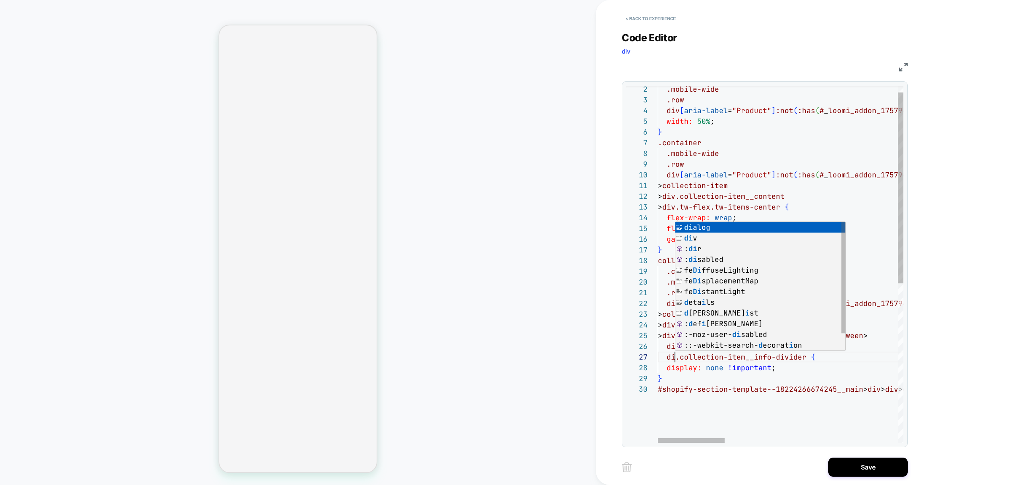
scroll to position [64, 21]
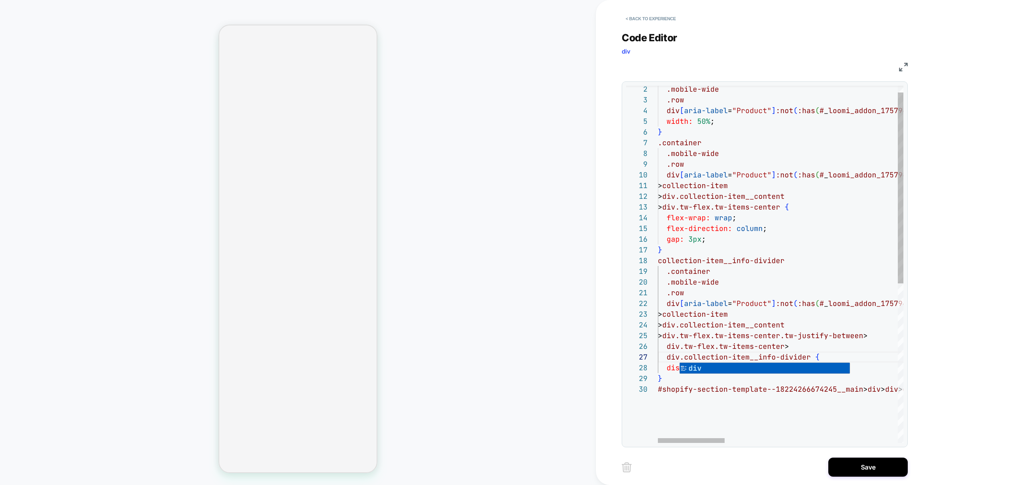
drag, startPoint x: 783, startPoint y: 297, endPoint x: 783, endPoint y: 309, distance: 11.5
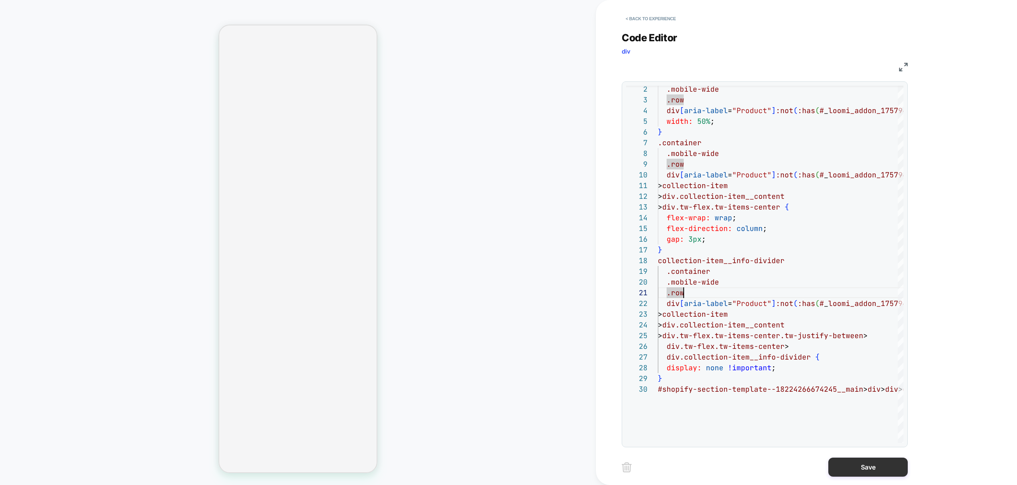
type textarea "**********"
click at [871, 468] on button "Save" at bounding box center [867, 467] width 79 height 19
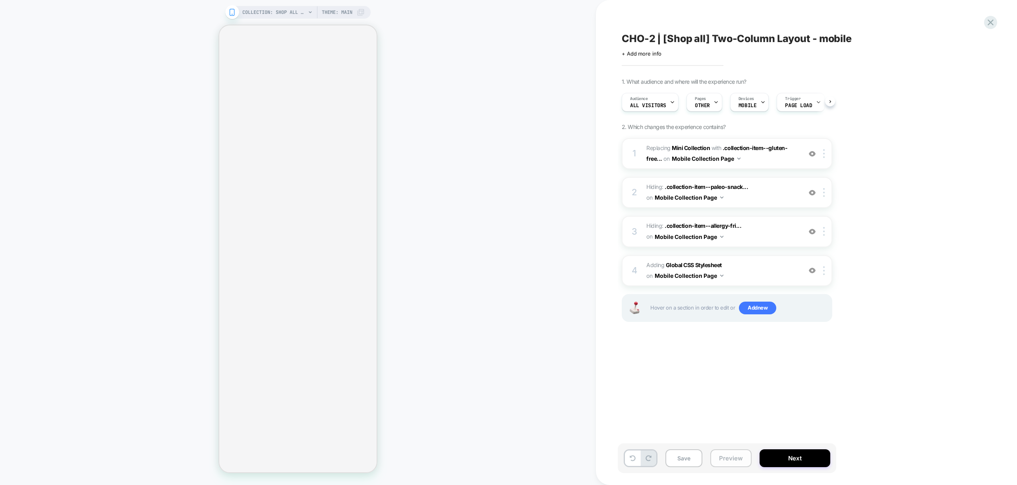
click at [726, 456] on button "Preview" at bounding box center [730, 459] width 41 height 18
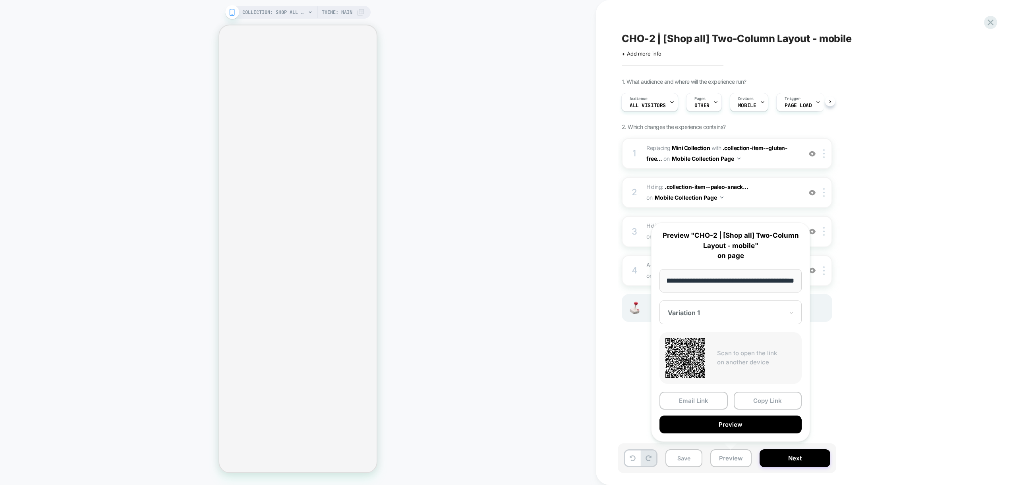
scroll to position [0, 0]
click at [862, 415] on div "CHO-2 | [Shop all] Two-Column Layout - mobile Click to edit experience details …" at bounding box center [767, 243] width 298 height 470
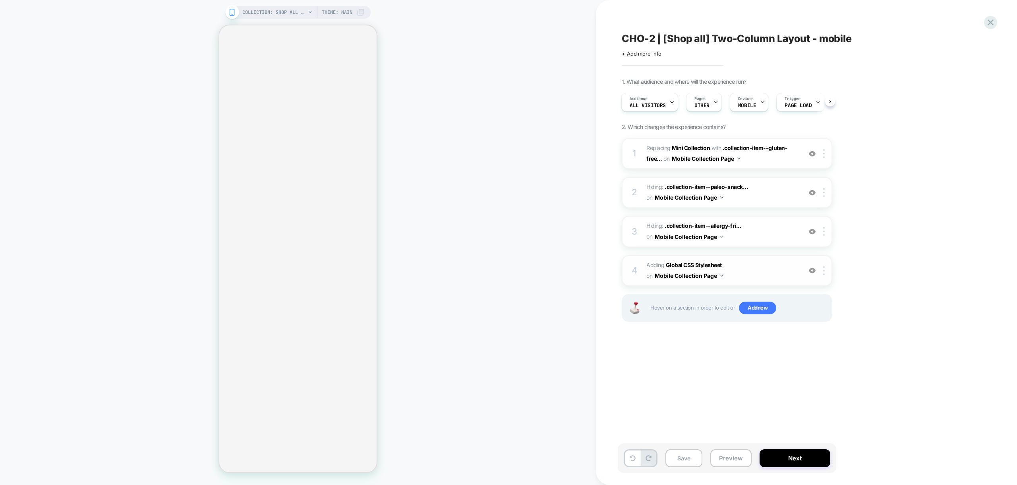
click at [768, 280] on span "Adding Global CSS Stylesheet on Mobile Collection Page" at bounding box center [721, 270] width 151 height 21
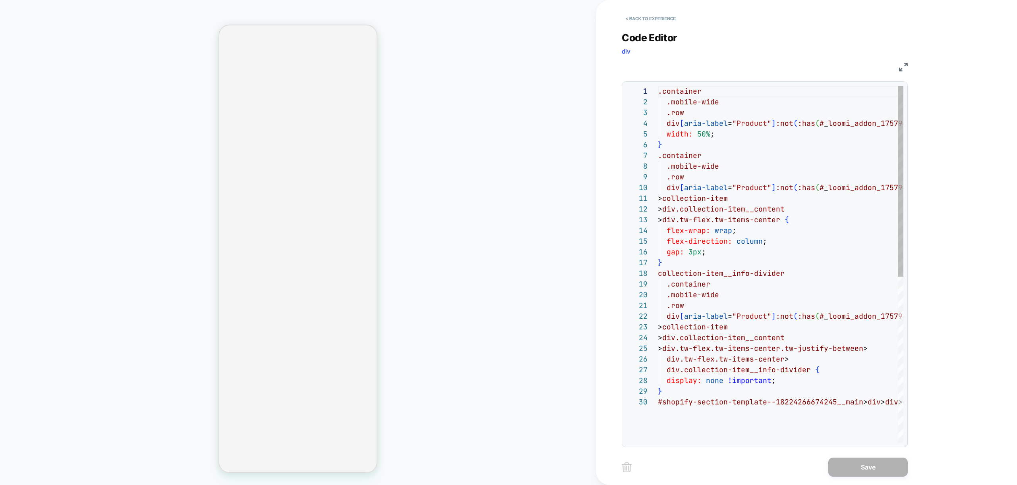
scroll to position [107, 0]
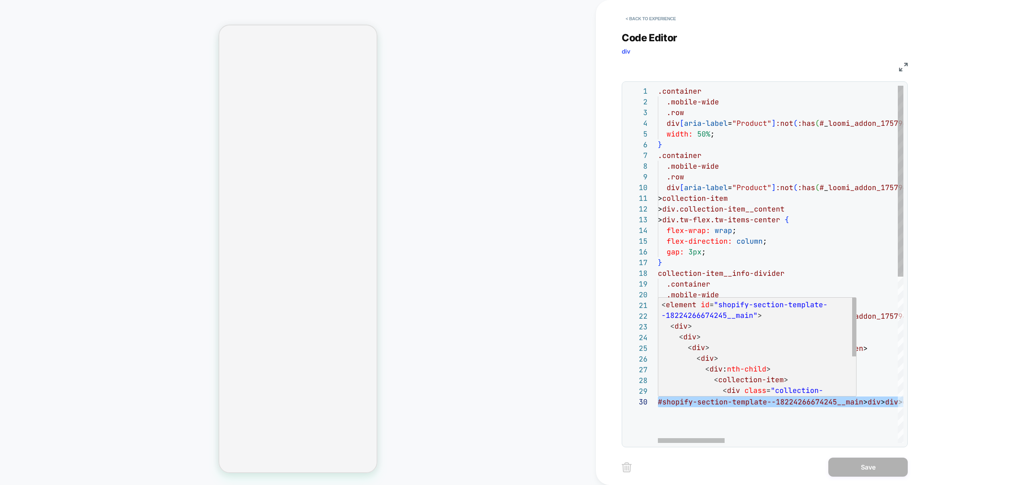
type textarea "**********"
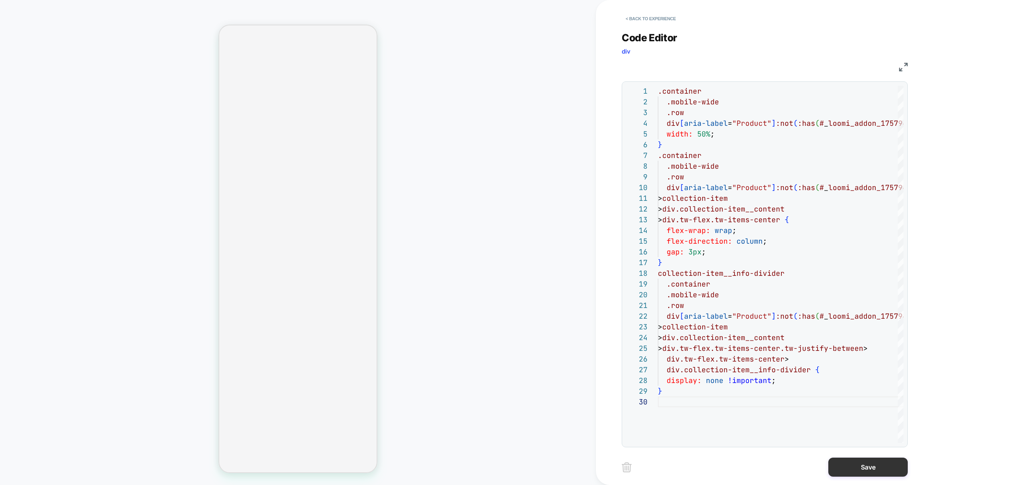
click at [863, 465] on button "Save" at bounding box center [867, 467] width 79 height 19
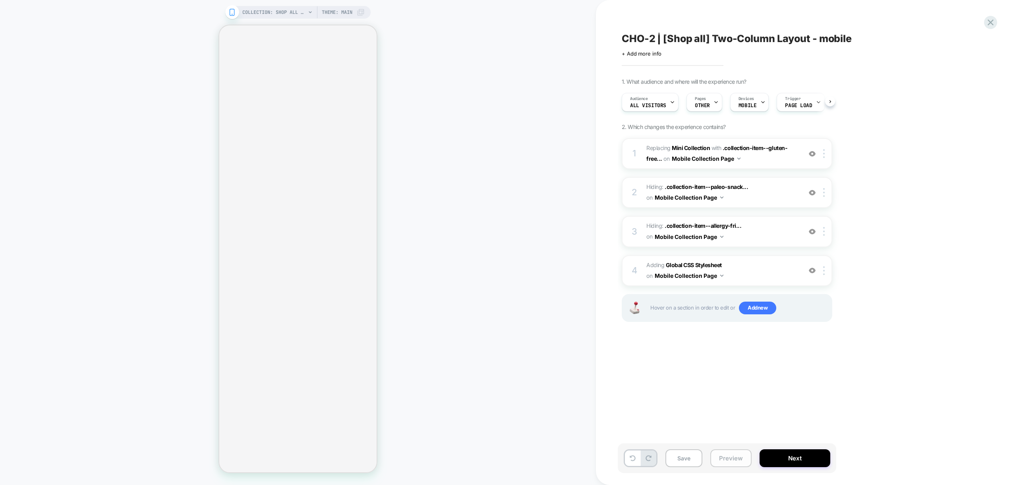
click at [747, 460] on button "Preview" at bounding box center [730, 459] width 41 height 18
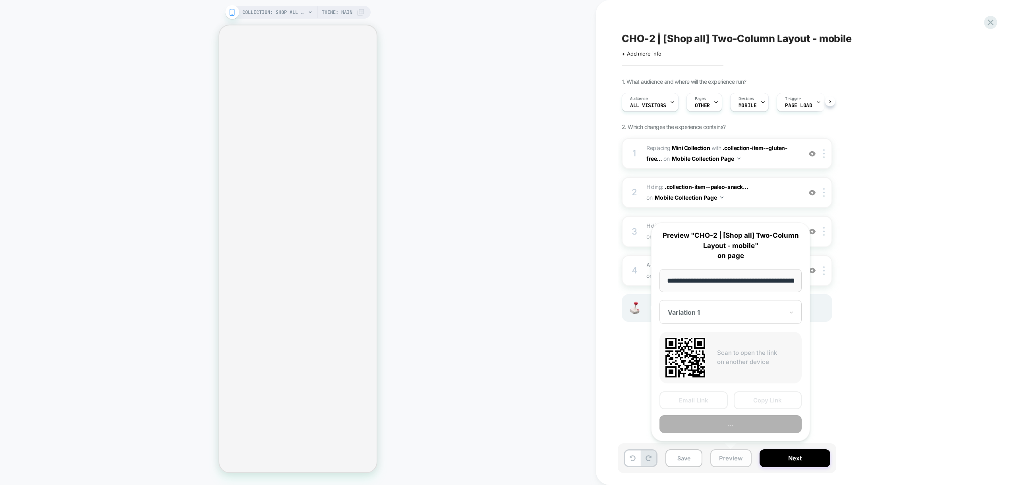
scroll to position [0, 46]
click at [736, 423] on button "Preview" at bounding box center [731, 425] width 142 height 18
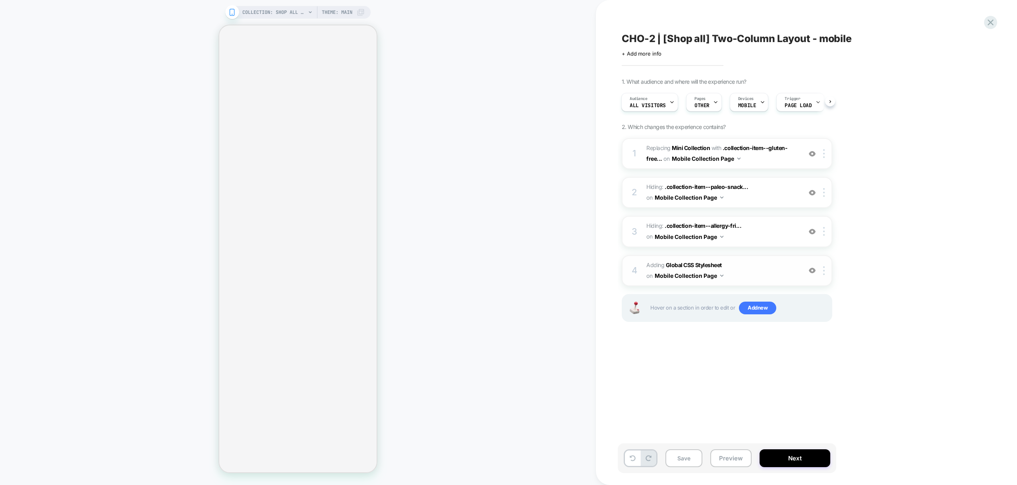
click at [767, 271] on span "Adding Global CSS Stylesheet on Mobile Collection Page" at bounding box center [721, 270] width 151 height 21
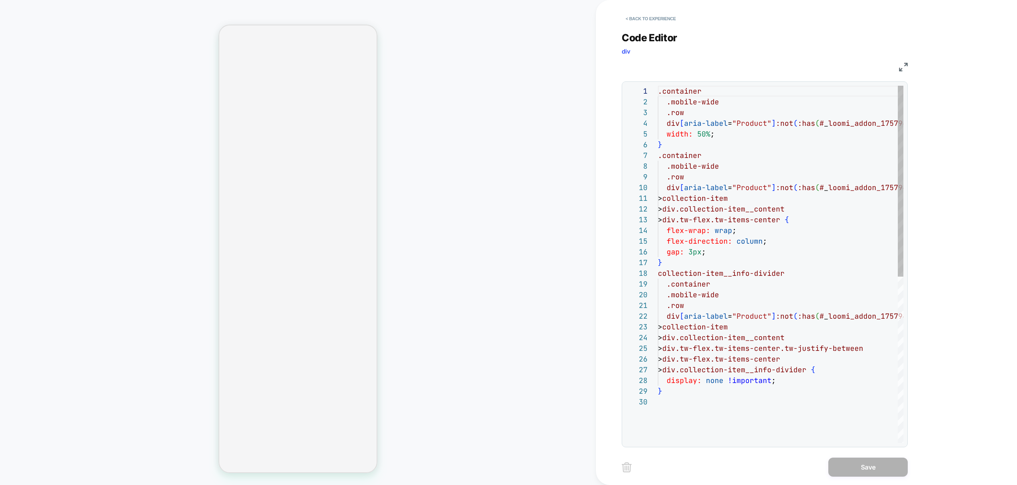
scroll to position [107, 0]
click at [693, 222] on div ".container .mobile-wide .row div [ aria-label = "Product" ] :not ( :has ( # _ l…" at bounding box center [815, 420] width 315 height 669
click at [781, 247] on div ".container .mobile-wide .row div [ aria-label = "Product" ] :not ( :has ( # _ l…" at bounding box center [815, 420] width 315 height 669
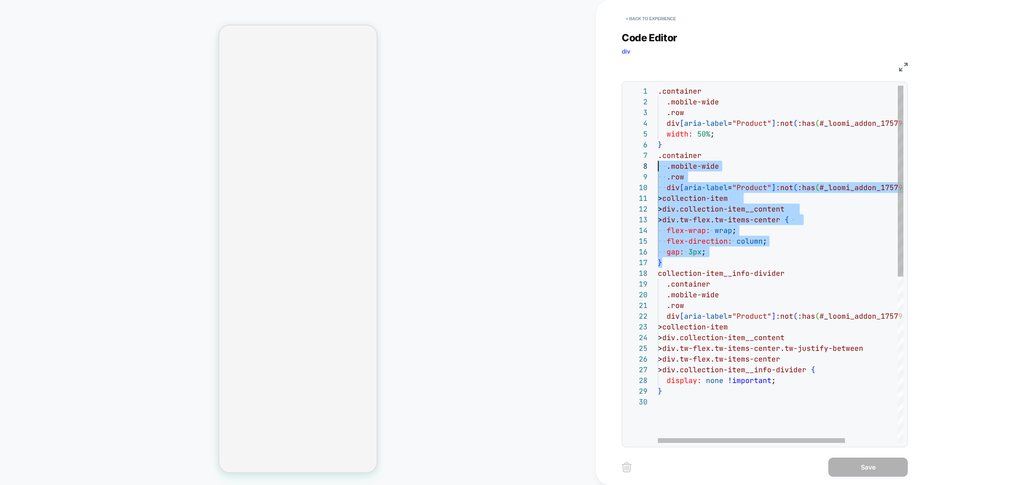
scroll to position [64, 0]
drag, startPoint x: 705, startPoint y: 261, endPoint x: 651, endPoint y: 159, distance: 115.7
click at [658, 159] on div ".container .mobile-wide .row div [ aria-label = "Product" ] :not ( :has ( # _ l…" at bounding box center [815, 420] width 315 height 669
drag, startPoint x: 797, startPoint y: 252, endPoint x: 787, endPoint y: 237, distance: 18.6
click at [797, 251] on div ".container .mobile-wide .row div [ aria-label = "Product" ] :not ( :has ( # _ l…" at bounding box center [815, 420] width 315 height 669
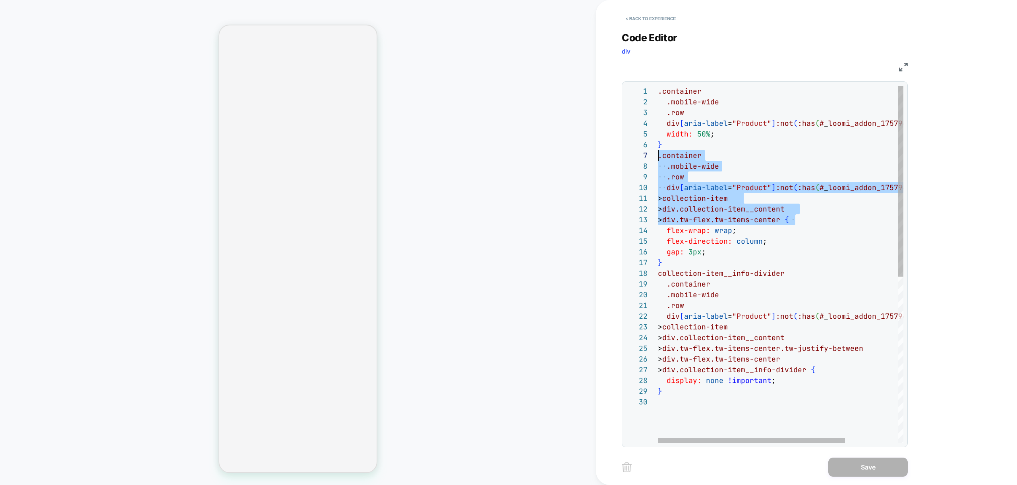
drag, startPoint x: 793, startPoint y: 221, endPoint x: 650, endPoint y: 158, distance: 157.1
click at [658, 158] on div ".container .mobile-wide .row div [ aria-label = "Product" ] :not ( :has ( # _ l…" at bounding box center [815, 420] width 315 height 669
click at [793, 221] on div ".container .mobile-wide .row div [ aria-label = "Product" ] :not ( :has ( # _ l…" at bounding box center [815, 420] width 315 height 669
click at [797, 227] on div ".container .mobile-wide .row div [ aria-label = "Product" ] :not ( :has ( # _ l…" at bounding box center [815, 420] width 315 height 669
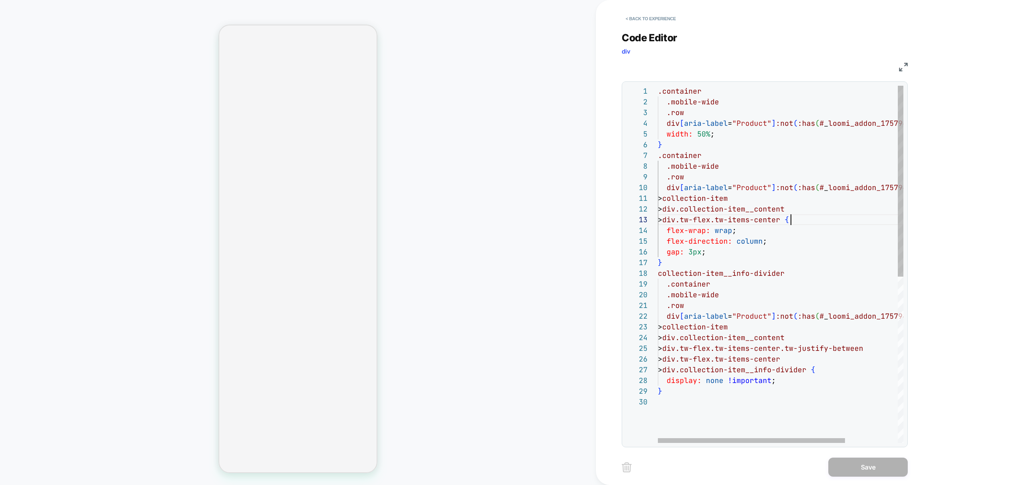
scroll to position [21, 133]
click at [792, 221] on div ".container .mobile-wide .row div [ aria-label = "Product" ] :not ( :has ( # _ l…" at bounding box center [815, 420] width 315 height 669
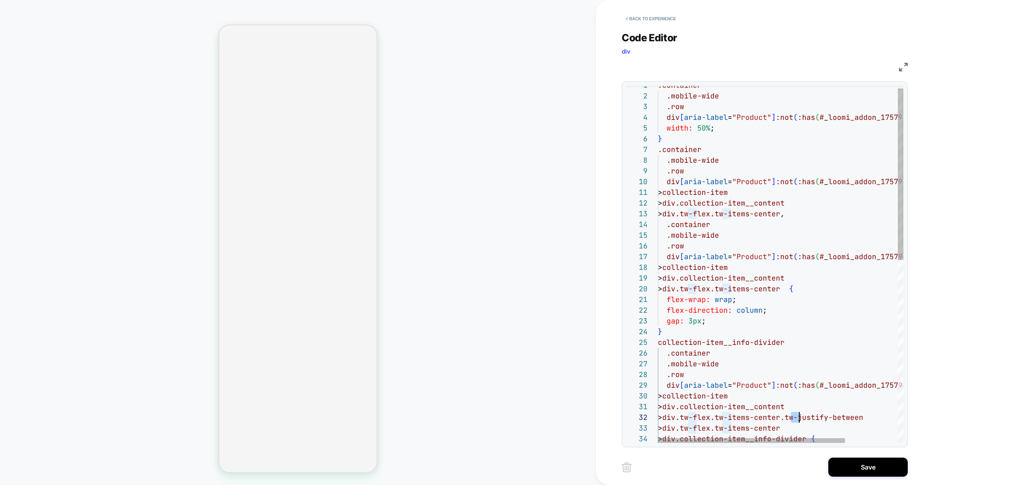
scroll to position [11, 133]
drag, startPoint x: 793, startPoint y: 418, endPoint x: 809, endPoint y: 428, distance: 18.5
click at [809, 428] on div ".container .mobile-wide .row div [ aria-label = "Product" ] :not ( :has ( # _ l…" at bounding box center [815, 452] width 315 height 744
click at [792, 288] on div ".container .mobile-wide .row div [ aria-label = "Product" ] :not ( :has ( # _ l…" at bounding box center [815, 452] width 315 height 744
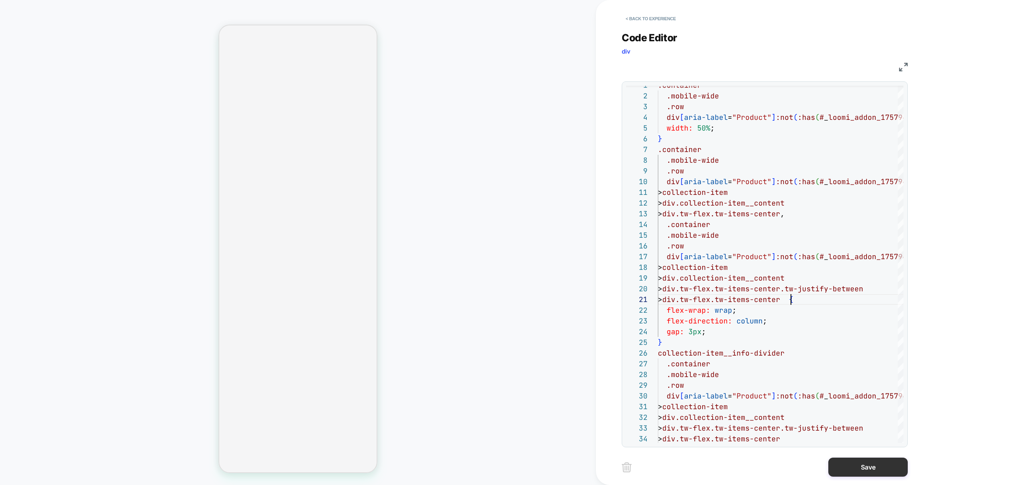
type textarea "**********"
click at [876, 467] on button "Save" at bounding box center [867, 467] width 79 height 19
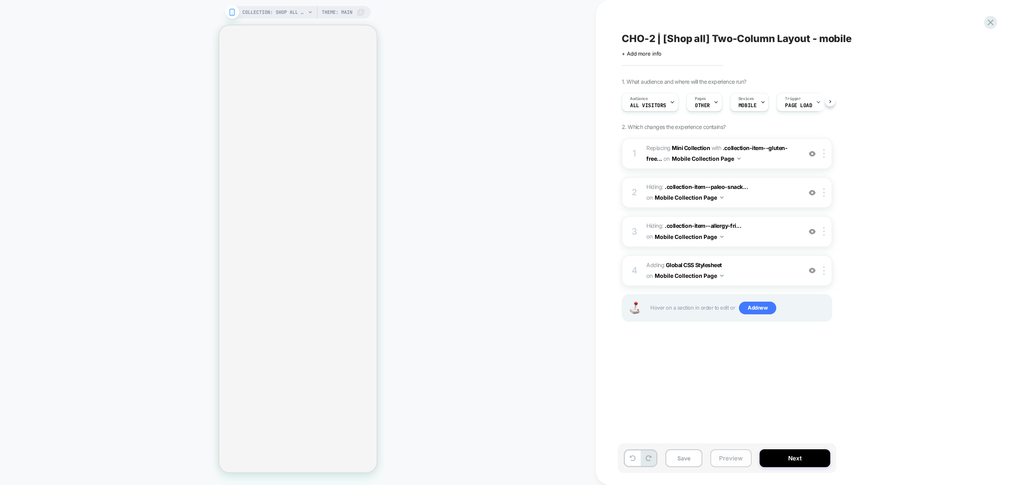
scroll to position [0, 0]
click at [735, 461] on button "Preview" at bounding box center [730, 459] width 41 height 18
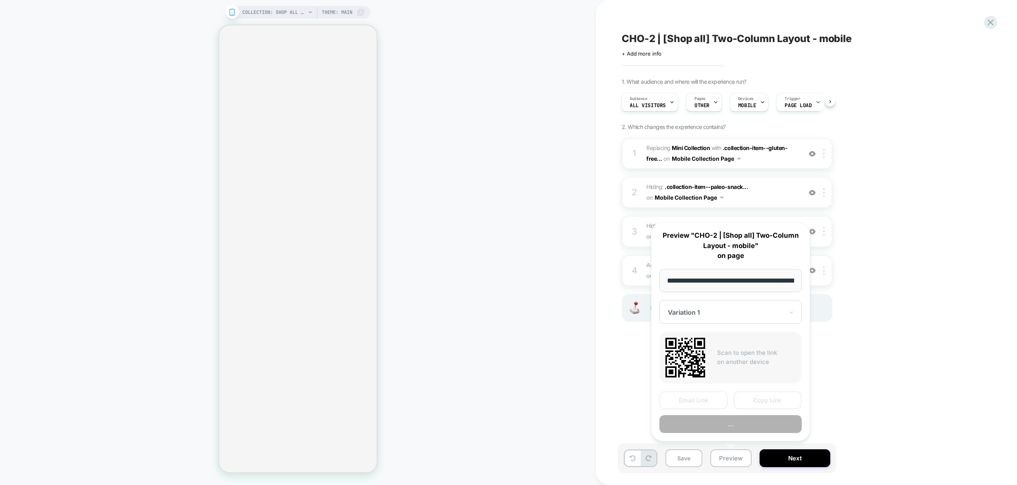
scroll to position [0, 46]
click at [741, 424] on button "Preview" at bounding box center [731, 425] width 142 height 18
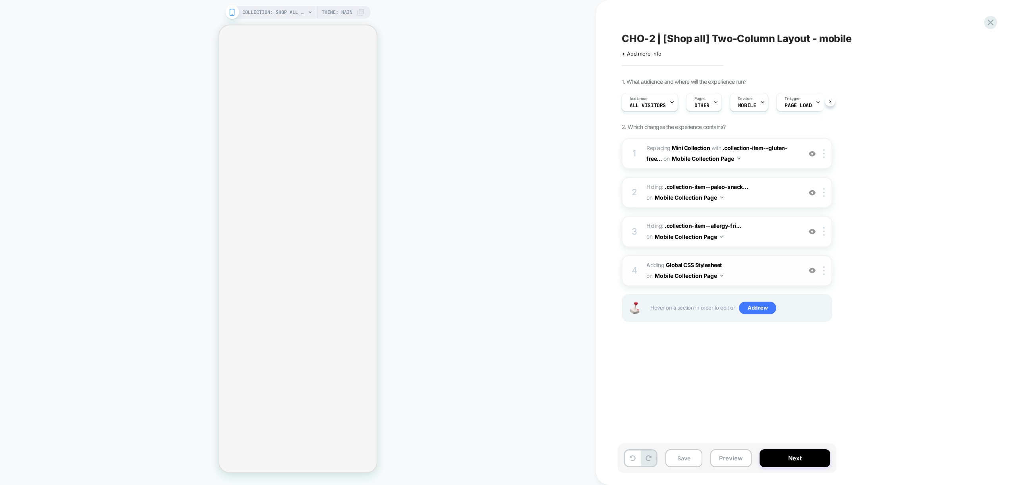
click at [762, 271] on span "Adding Global CSS Stylesheet on Mobile Collection Page" at bounding box center [721, 270] width 151 height 21
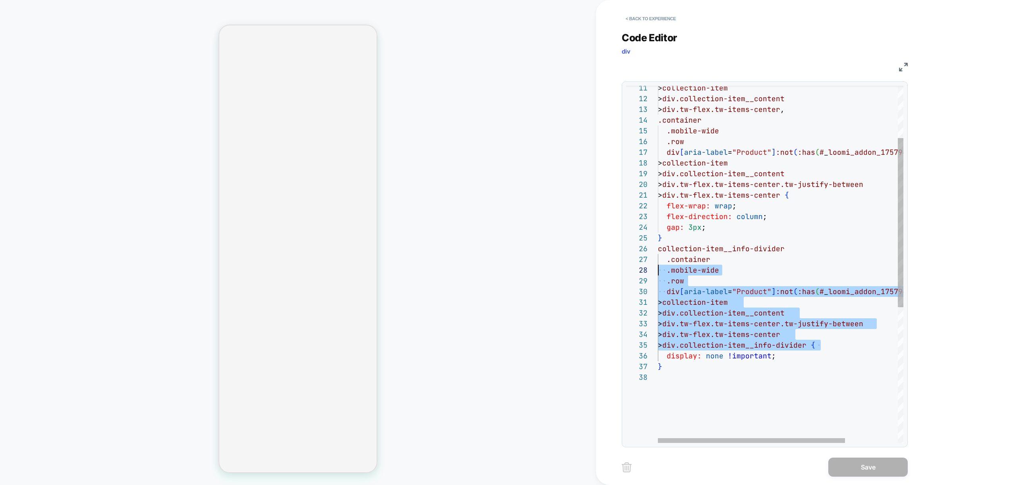
scroll to position [54, 0]
drag, startPoint x: 819, startPoint y: 352, endPoint x: 642, endPoint y: 246, distance: 206.2
click at [658, 246] on div "> collection-item > div.collection-item__content > div.tw-flex.tw-items-center …" at bounding box center [815, 352] width 315 height 754
type textarea "**********"
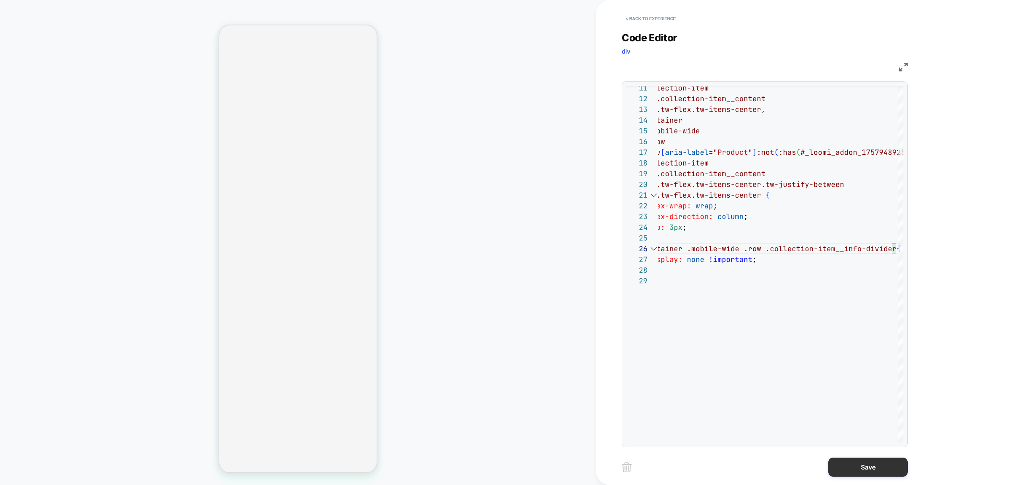
click at [882, 470] on button "Save" at bounding box center [867, 467] width 79 height 19
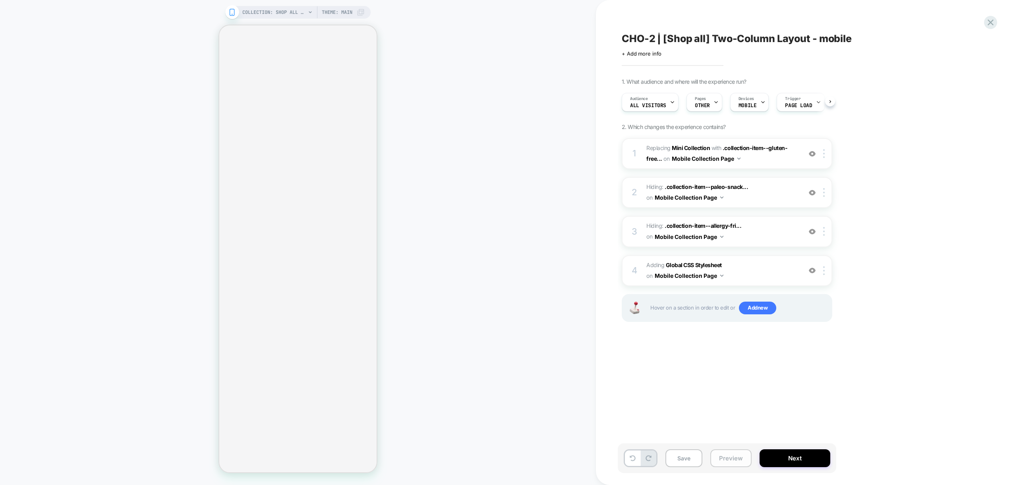
scroll to position [0, 0]
click at [727, 458] on button "Preview" at bounding box center [730, 459] width 41 height 18
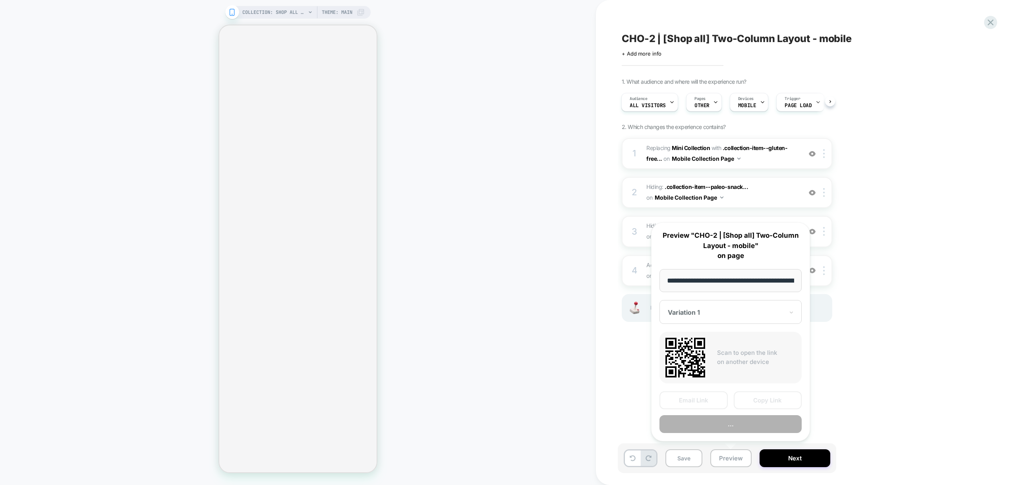
scroll to position [0, 46]
click at [727, 428] on button "Preview" at bounding box center [731, 425] width 142 height 18
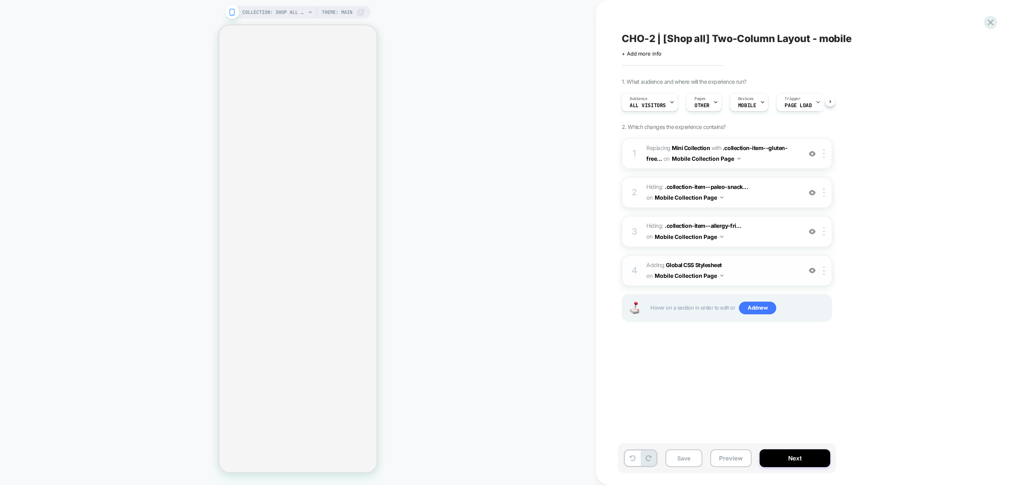
click at [755, 269] on span "Adding Global CSS Stylesheet on Mobile Collection Page" at bounding box center [721, 270] width 151 height 21
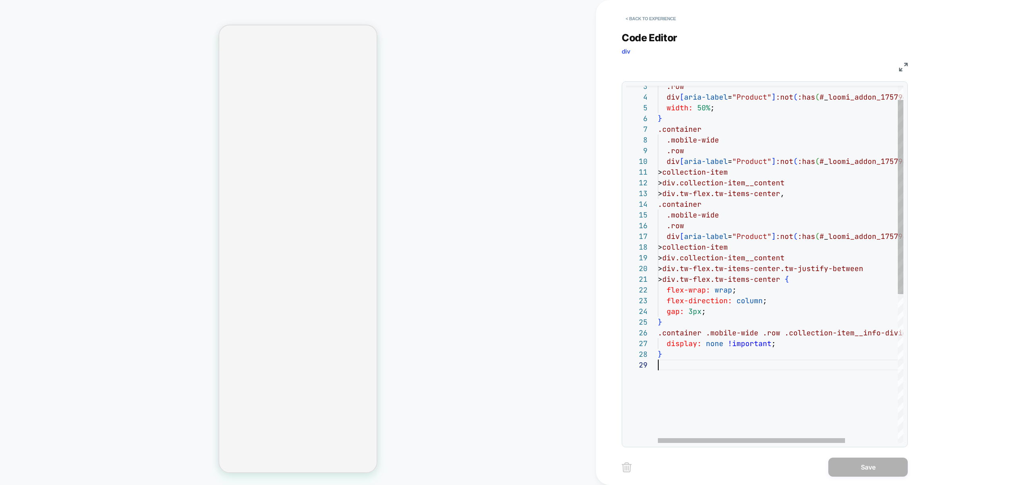
scroll to position [86, 0]
click at [716, 361] on div ".row div [ aria-label = "Product" ] :not ( :has ( # _ loomi_addon_1757948925223…" at bounding box center [815, 389] width 315 height 658
click at [794, 280] on div ".row div [ aria-label = "Product" ] :not ( :has ( # _ loomi_addon_1757948925223…" at bounding box center [815, 389] width 315 height 658
click at [719, 373] on div ".row div [ aria-label = "Product" ] :not ( :has ( # _ loomi_addon_1757948925223…" at bounding box center [815, 389] width 315 height 658
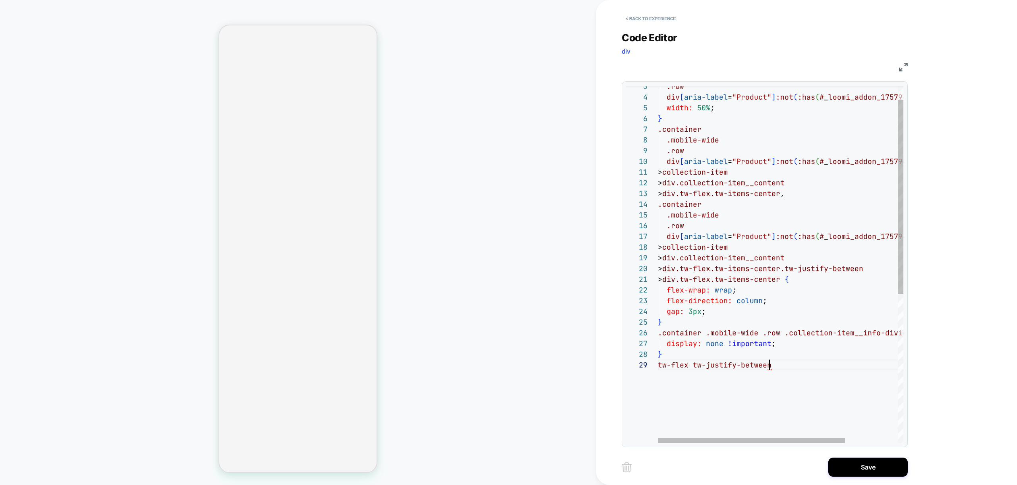
click at [795, 280] on div ".row div [ aria-label = "Product" ] :not ( :has ( # _ loomi_addon_1757948925223…" at bounding box center [815, 389] width 315 height 658
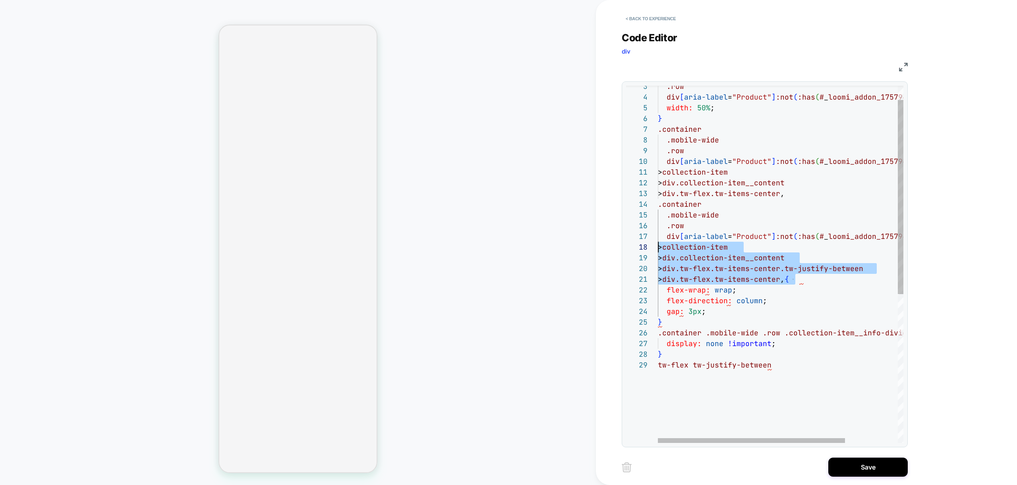
scroll to position [32, 0]
drag, startPoint x: 796, startPoint y: 279, endPoint x: 642, endPoint y: 204, distance: 170.6
click at [658, 204] on div ".row div [ aria-label = "Product" ] :not ( :has ( # _ loomi_addon_1757948925223…" at bounding box center [815, 389] width 315 height 658
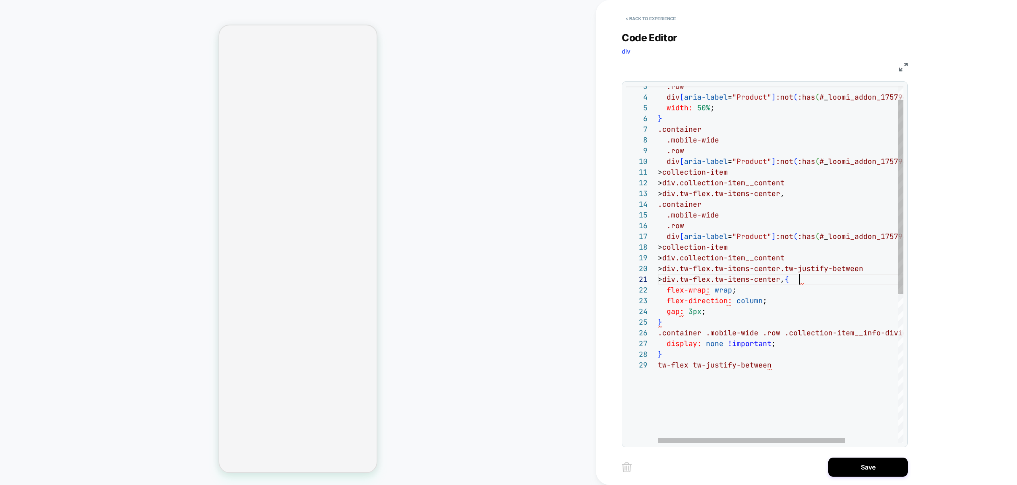
scroll to position [0, 141]
click at [800, 279] on div ".row div [ aria-label = "Product" ] :not ( :has ( # _ loomi_addon_1757948925223…" at bounding box center [815, 389] width 315 height 658
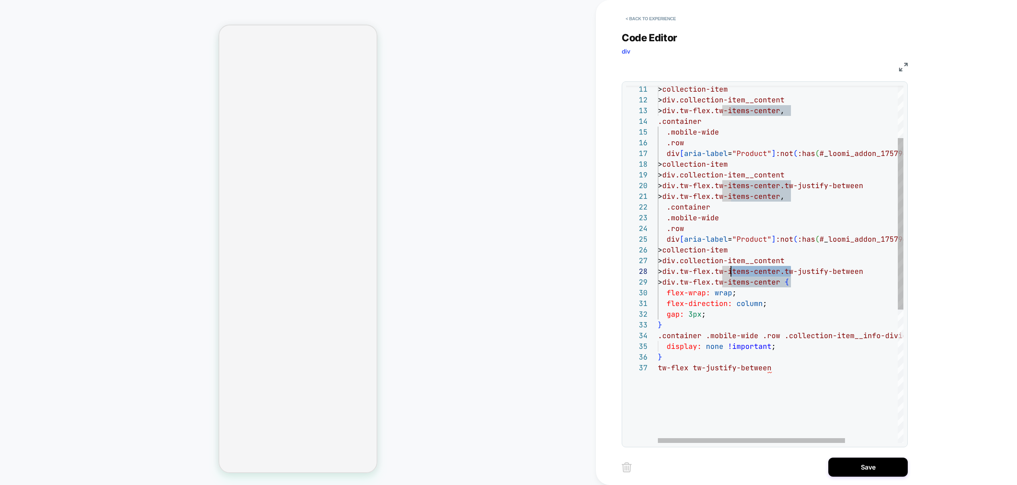
scroll to position [75, 69]
drag, startPoint x: 792, startPoint y: 271, endPoint x: 724, endPoint y: 271, distance: 67.5
click at [724, 271] on div "> collection-item > div.collection-item__content > div.tw-flex.tw-items-center …" at bounding box center [815, 349] width 315 height 744
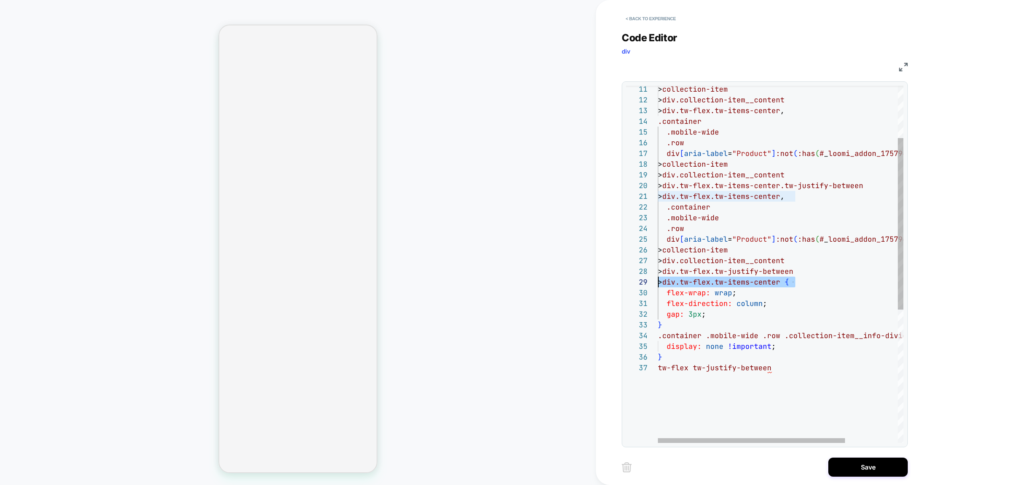
drag, startPoint x: 793, startPoint y: 279, endPoint x: 655, endPoint y: 284, distance: 138.8
click at [658, 284] on div "> collection-item > div.collection-item__content > div.tw-flex.tw-items-center …" at bounding box center [815, 349] width 315 height 744
click at [772, 366] on div "> collection-item > div.collection-item__content > div.tw-flex.tw-items-center …" at bounding box center [815, 349] width 315 height 744
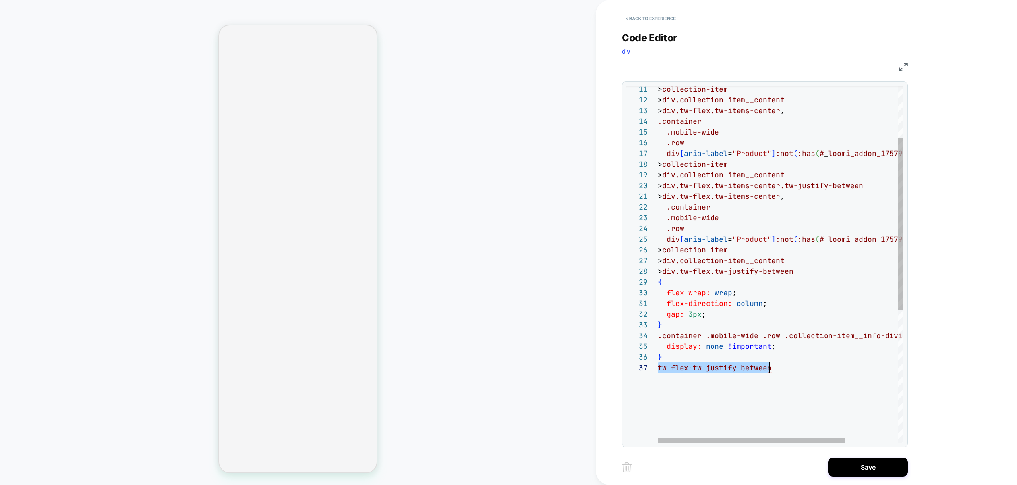
click at [772, 366] on div "> collection-item > div.collection-item__content > div.tw-flex.tw-items-center …" at bounding box center [815, 349] width 315 height 744
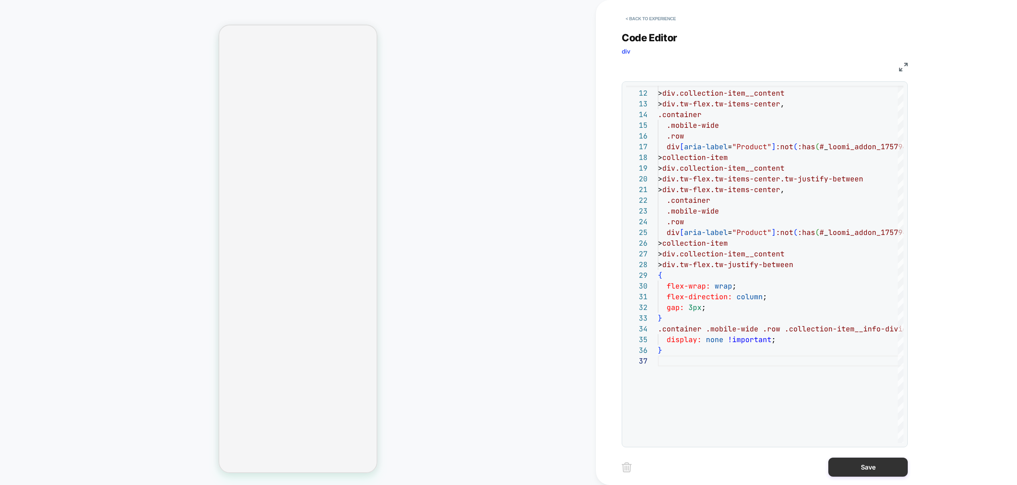
type textarea "**********"
click at [877, 466] on button "Save" at bounding box center [867, 467] width 79 height 19
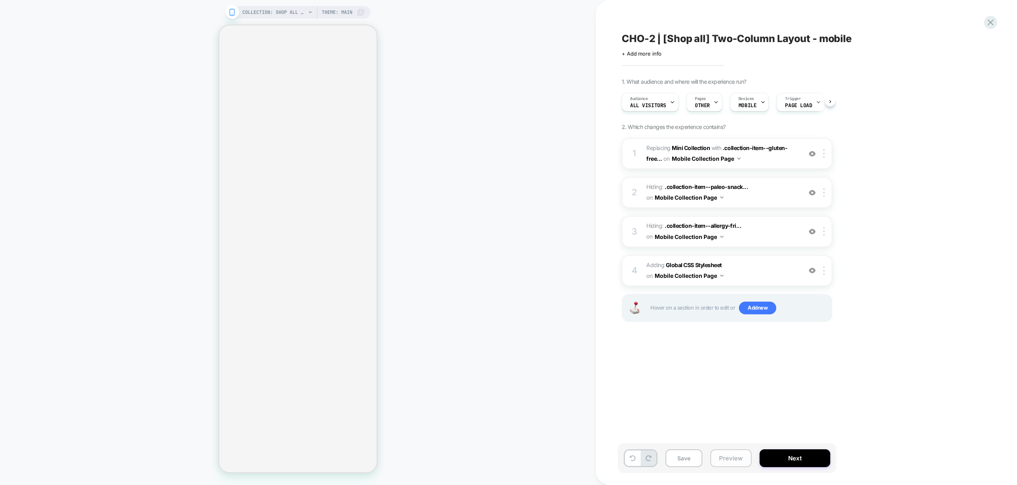
scroll to position [0, 0]
click at [733, 460] on button "Preview" at bounding box center [730, 459] width 41 height 18
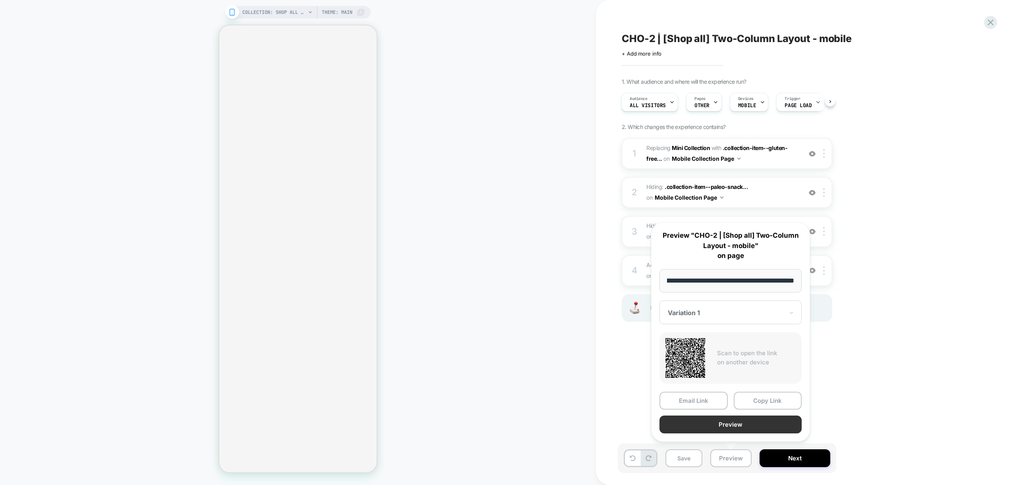
scroll to position [0, 0]
click at [727, 424] on button "Preview" at bounding box center [731, 425] width 142 height 18
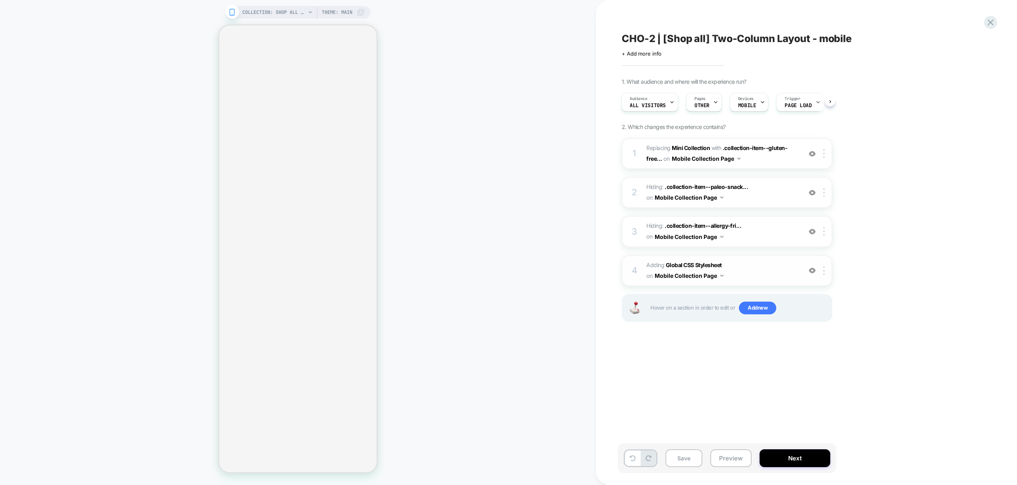
click at [753, 273] on span "Adding Global CSS Stylesheet on Mobile Collection Page" at bounding box center [721, 270] width 151 height 21
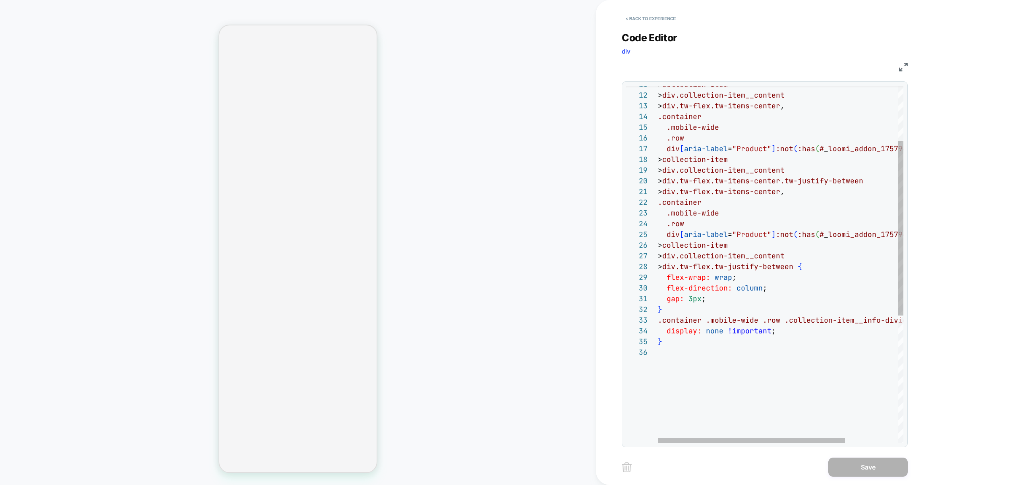
scroll to position [54, 0]
click at [691, 381] on div "> collection-item > div.collection-item__content > div.tw-flex.tw-items-center …" at bounding box center [815, 338] width 315 height 733
click at [658, 355] on span "tw-flex" at bounding box center [673, 352] width 31 height 9
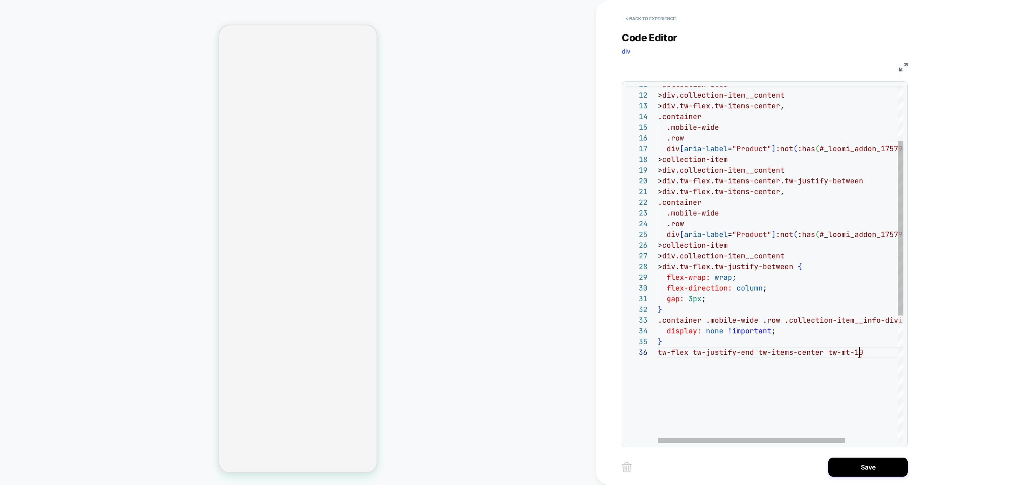
click at [658, 354] on div "> collection-item > div.collection-item__content > div.tw-flex.tw-items-center …" at bounding box center [815, 338] width 315 height 733
click at [880, 351] on div "> collection-item > div.collection-item__content > div.tw-flex.tw-items-center …" at bounding box center [815, 338] width 315 height 733
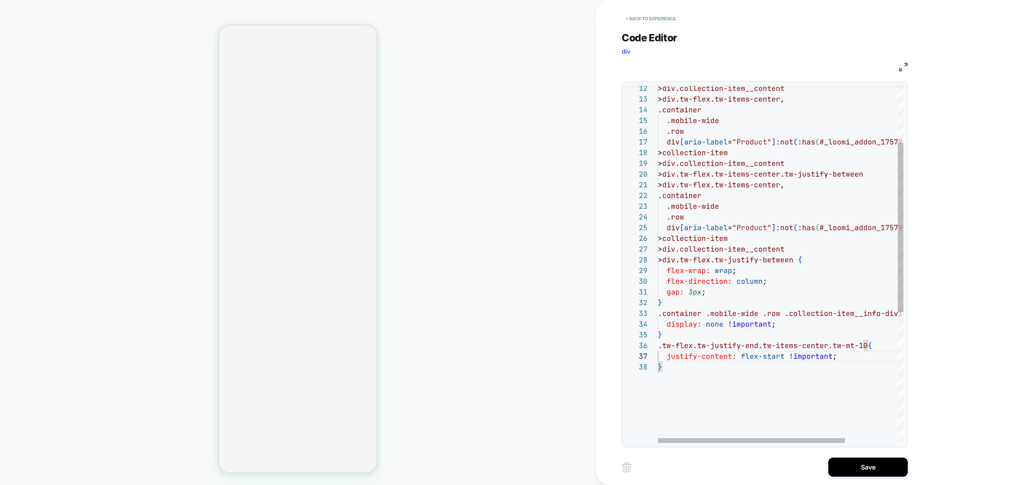
click at [847, 360] on div "> div.collection-item__content > div.tw-flex.tw-items-center , .container .mobi…" at bounding box center [815, 342] width 315 height 754
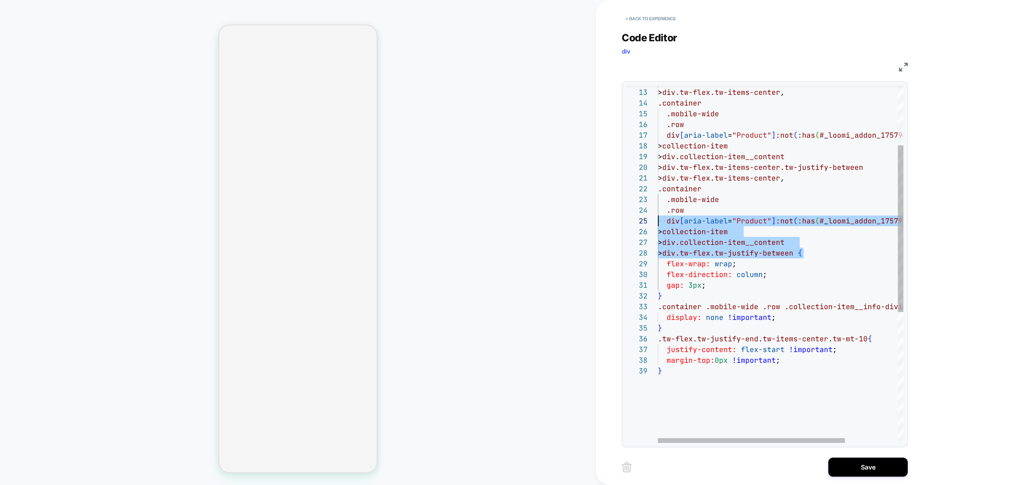
scroll to position [11, 0]
drag, startPoint x: 805, startPoint y: 255, endPoint x: 634, endPoint y: 184, distance: 185.0
click at [658, 184] on div "> div.collection-item__content > div.tw-flex.tw-items-center , .container .mobi…" at bounding box center [815, 340] width 315 height 765
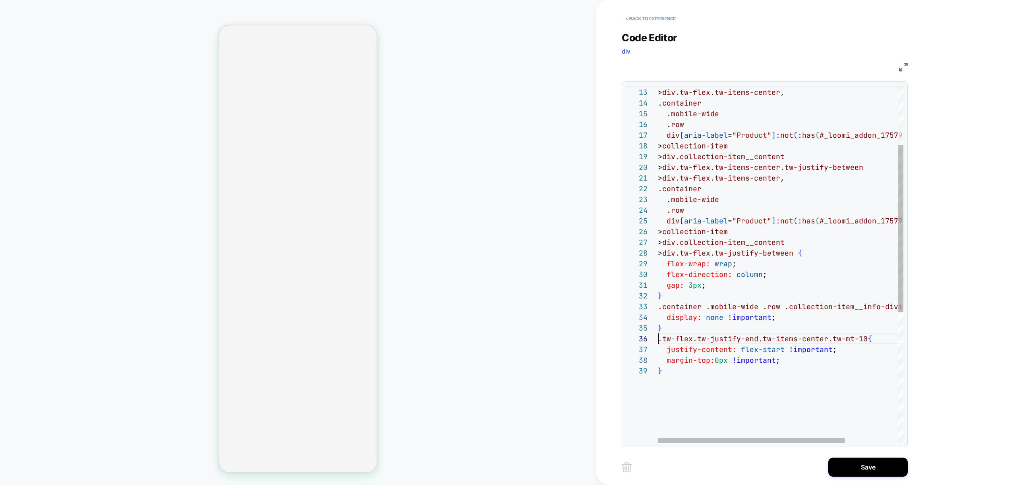
click at [659, 339] on div "> div.collection-item__content > div.tw-flex.tw-items-center , .container .mobi…" at bounding box center [815, 340] width 315 height 765
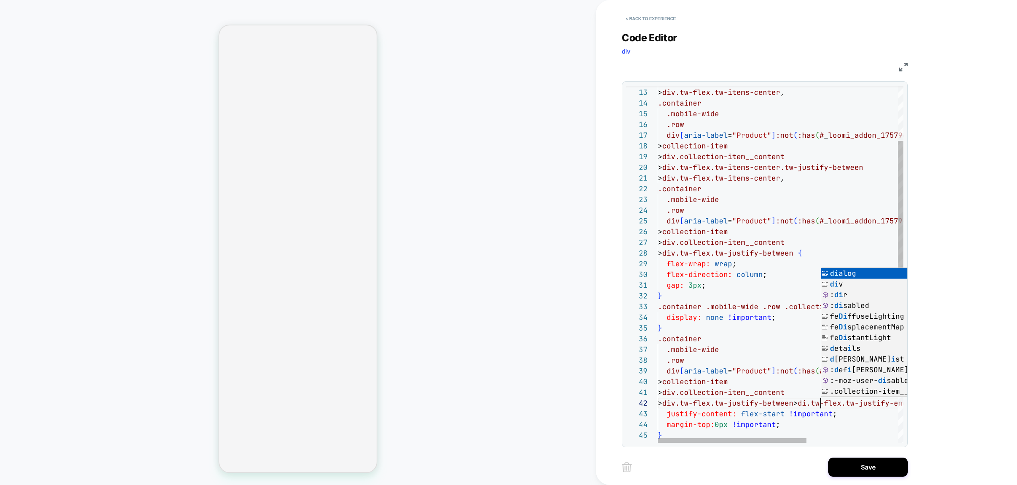
scroll to position [11, 167]
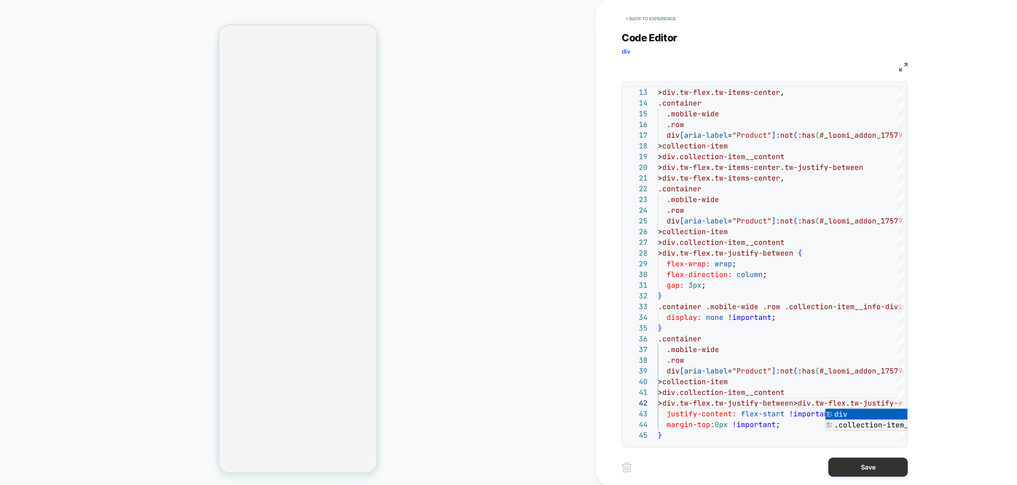
type textarea "**********"
click at [867, 468] on button "Save" at bounding box center [867, 467] width 79 height 19
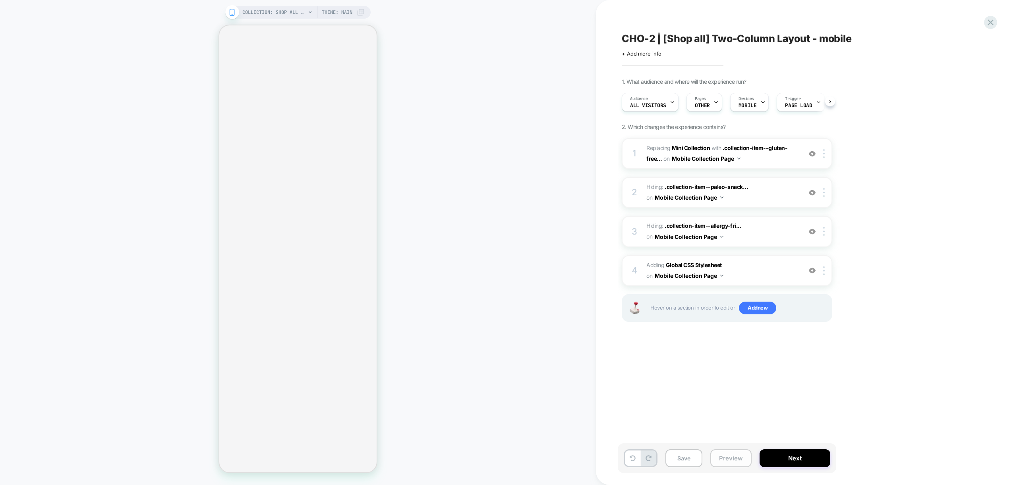
click at [733, 459] on button "Preview" at bounding box center [730, 459] width 41 height 18
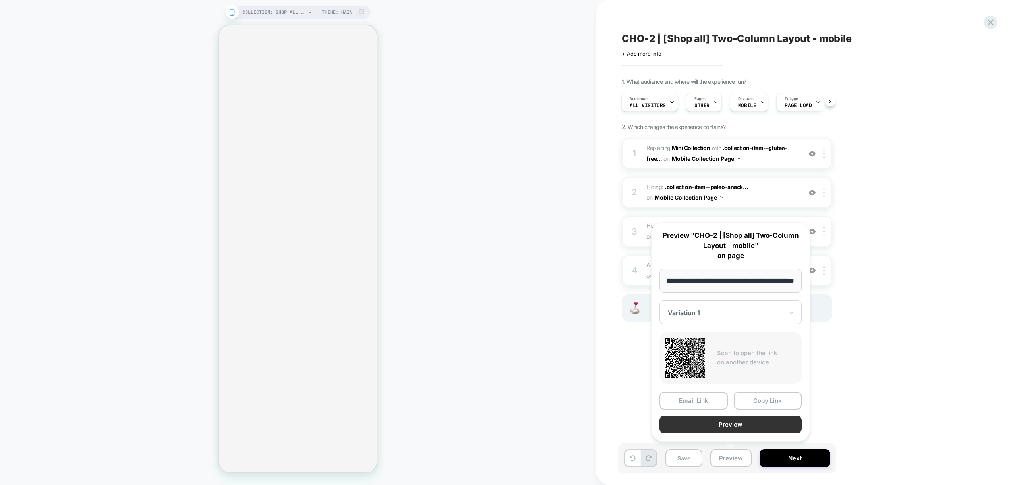
scroll to position [0, 0]
click at [723, 426] on button "Preview" at bounding box center [731, 425] width 142 height 18
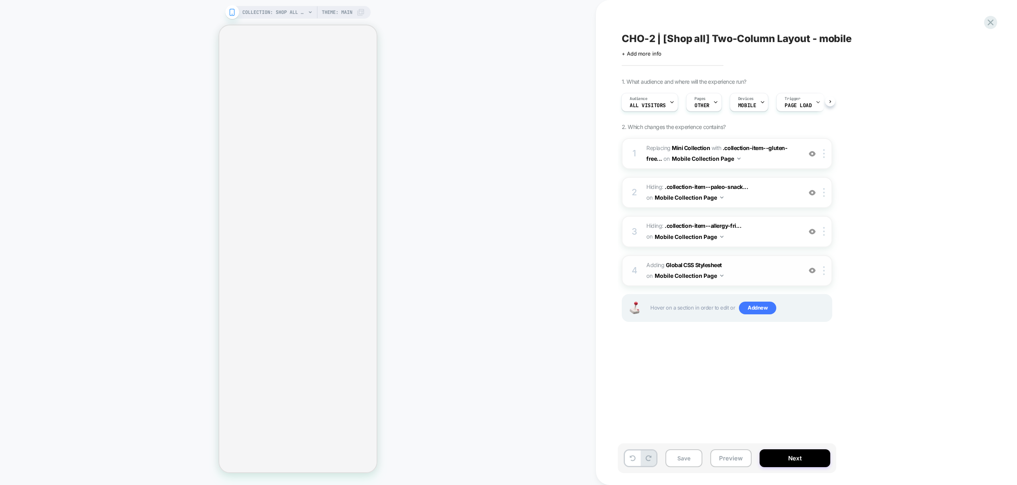
click at [760, 276] on span "Adding Global CSS Stylesheet on Mobile Collection Page" at bounding box center [721, 270] width 151 height 21
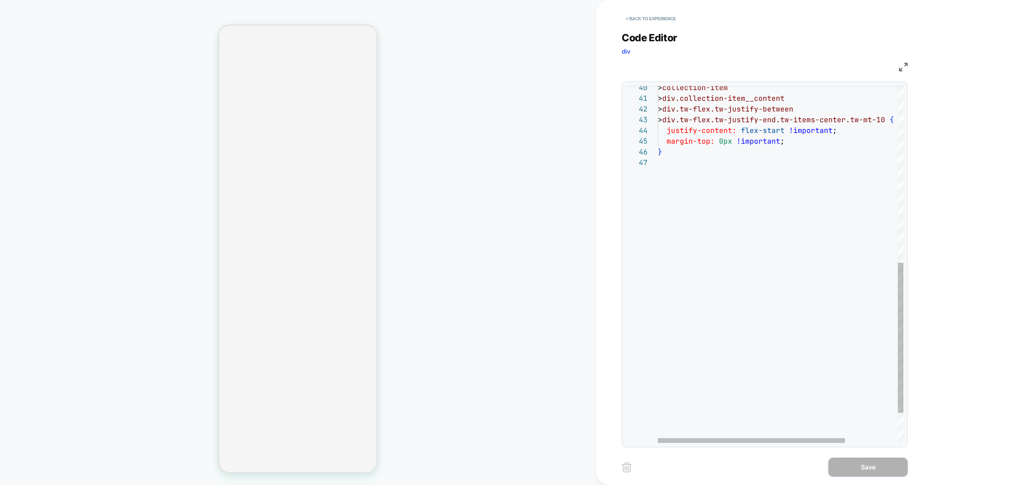
scroll to position [64, 0]
click at [721, 246] on div "> collection-item > div.collection-item__content > div.tw-flex.tw-justify-betwe…" at bounding box center [815, 89] width 315 height 851
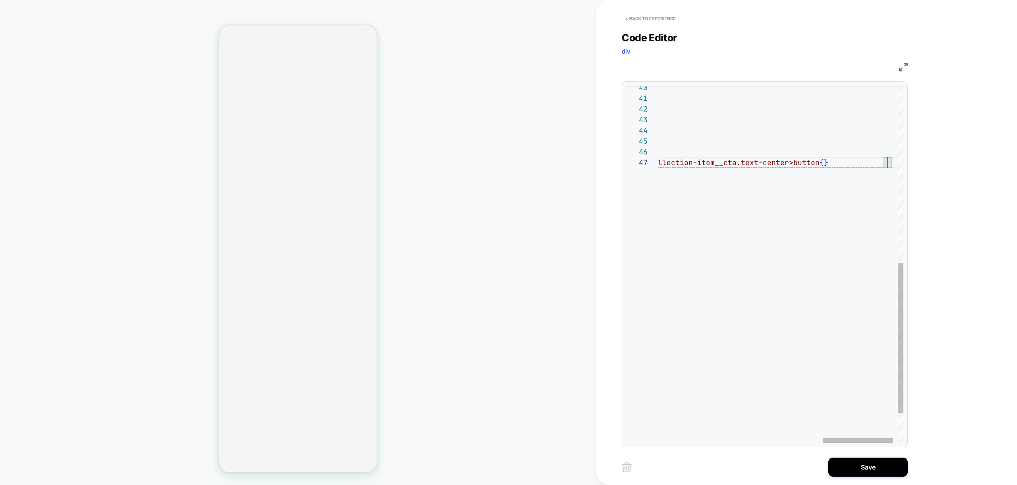
scroll to position [75, 9]
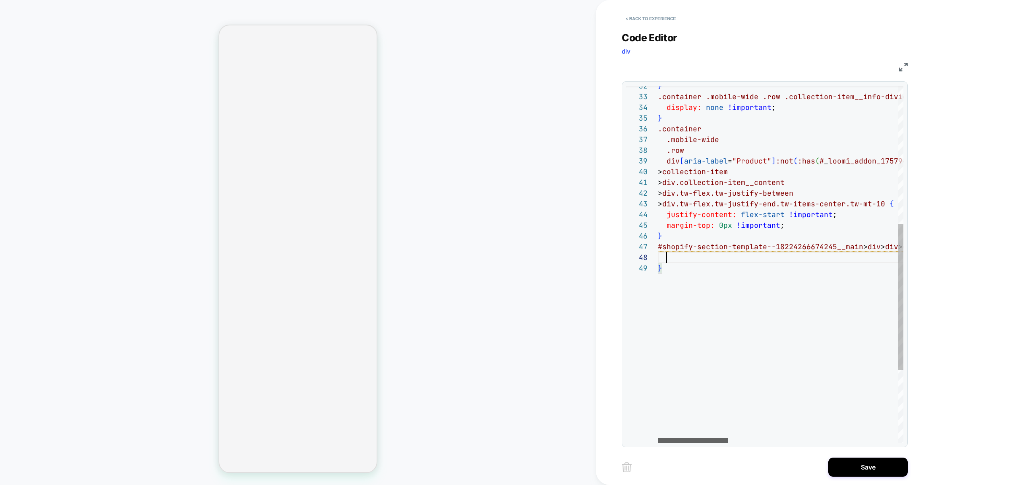
click at [685, 441] on div at bounding box center [693, 441] width 70 height 5
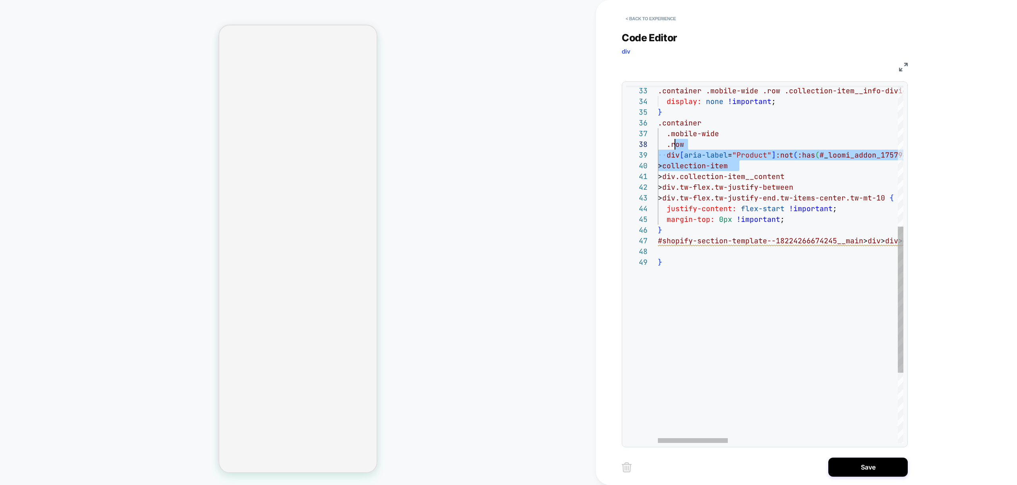
scroll to position [54, 0]
drag, startPoint x: 748, startPoint y: 166, endPoint x: 645, endPoint y: 123, distance: 111.3
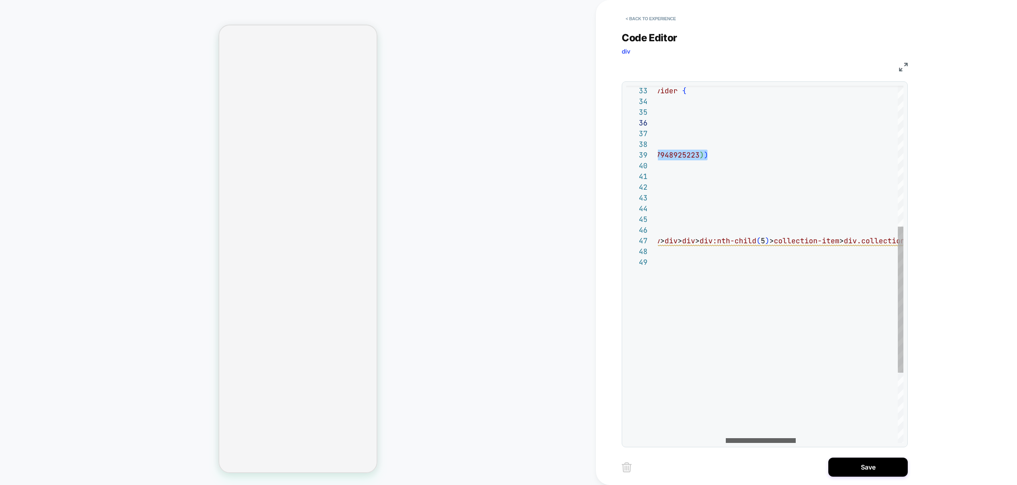
click at [758, 443] on div at bounding box center [761, 441] width 70 height 5
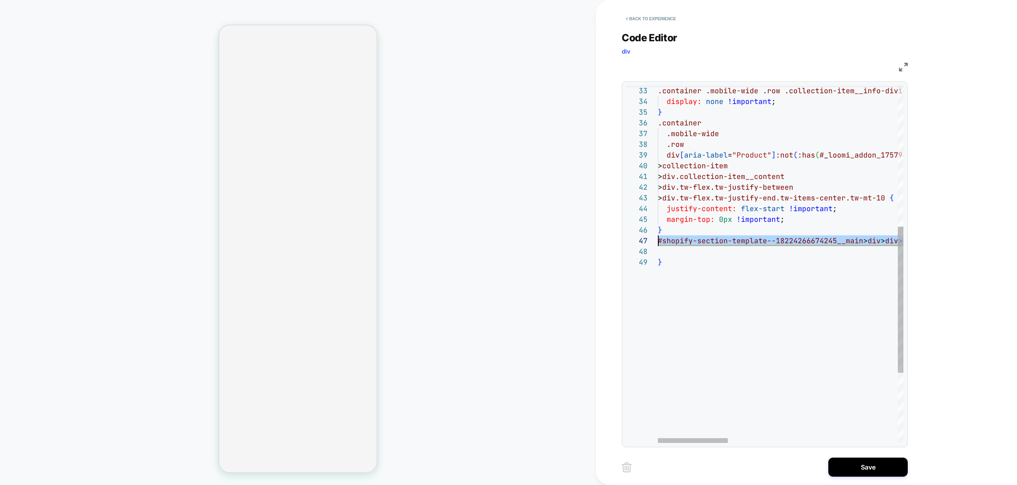
scroll to position [64, 0]
drag, startPoint x: 805, startPoint y: 241, endPoint x: 624, endPoint y: 240, distance: 181.6
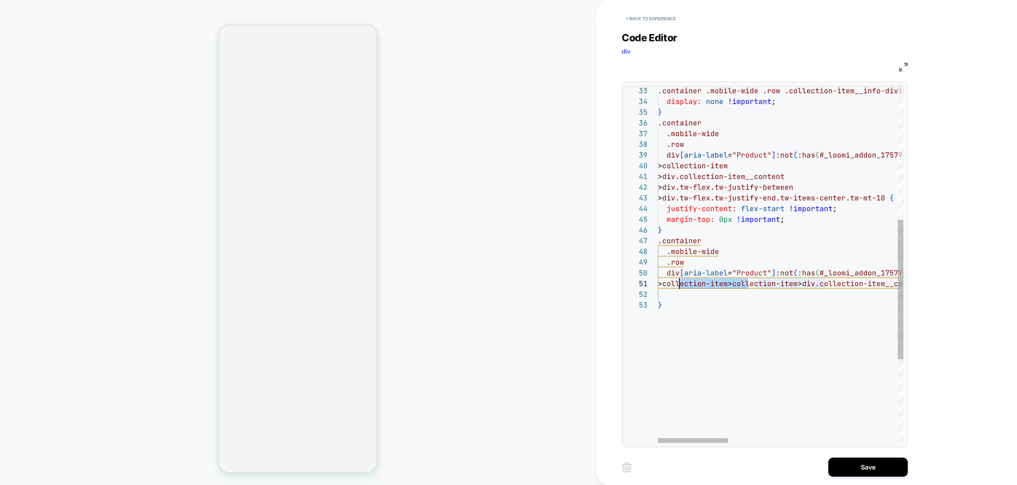
scroll to position [0, 17]
drag, startPoint x: 748, startPoint y: 285, endPoint x: 676, endPoint y: 284, distance: 72.3
click at [679, 443] on div at bounding box center [693, 441] width 70 height 5
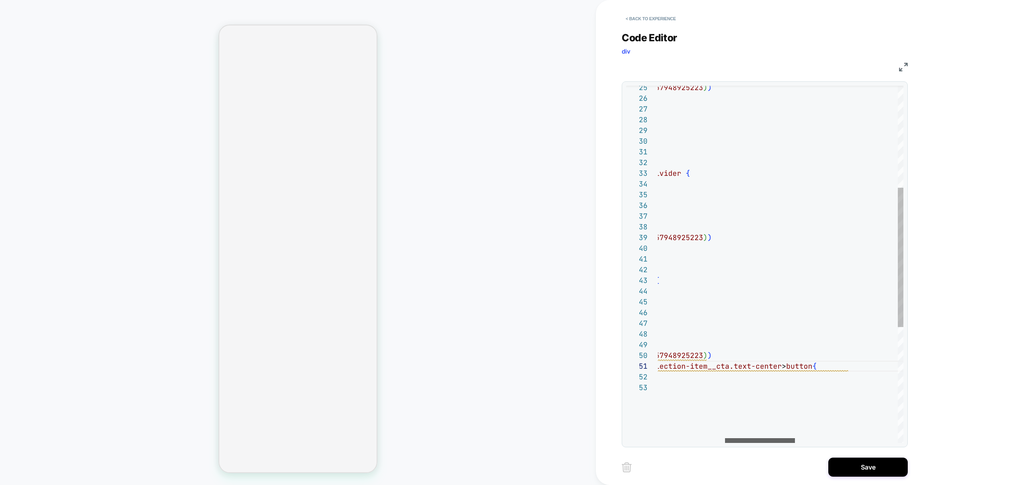
click at [760, 441] on div at bounding box center [760, 441] width 70 height 5
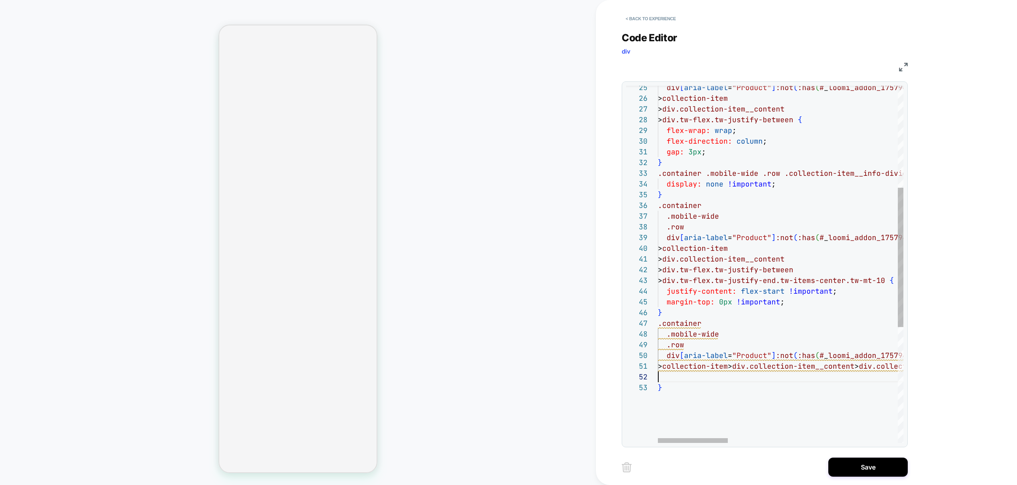
scroll to position [11, 0]
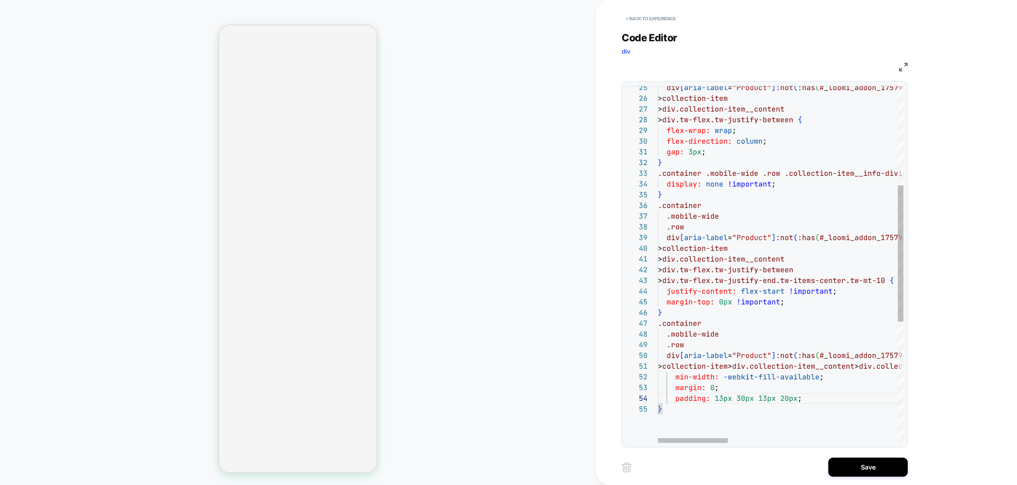
scroll to position [21, 60]
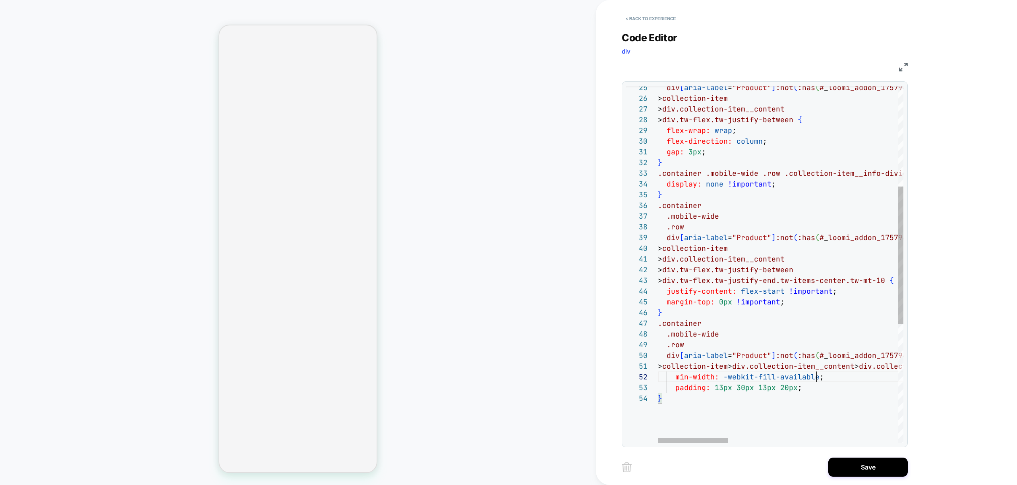
drag, startPoint x: 823, startPoint y: 376, endPoint x: 864, endPoint y: 377, distance: 40.9
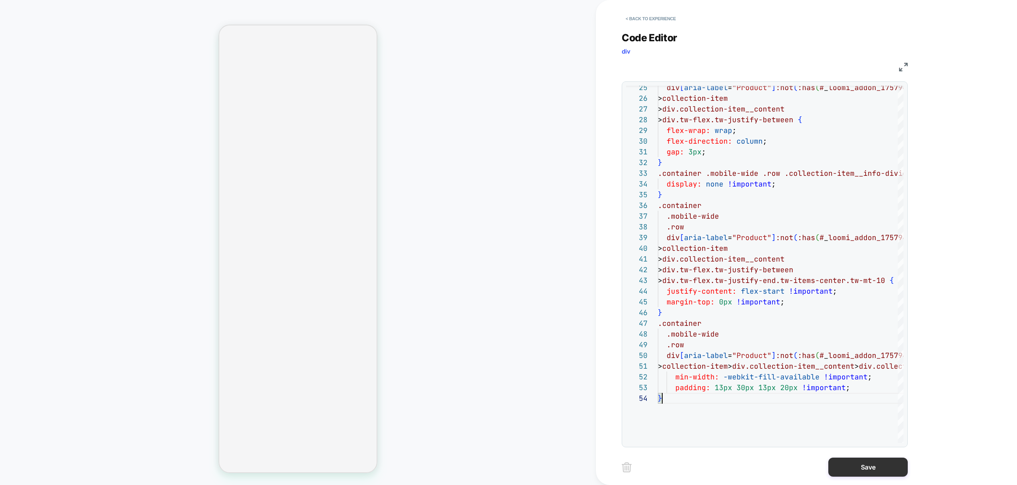
type textarea "**********"
click at [858, 470] on button "Save" at bounding box center [867, 467] width 79 height 19
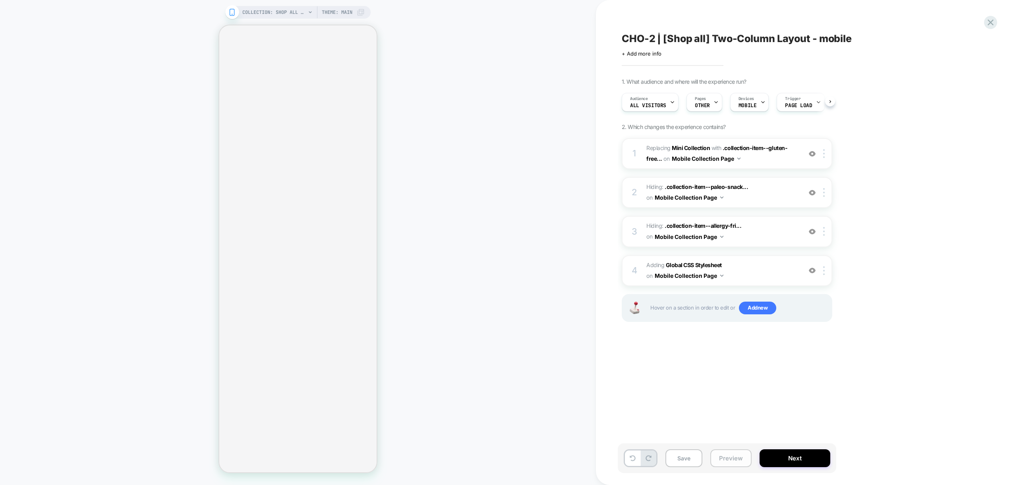
scroll to position [0, 0]
click at [738, 460] on button "Preview" at bounding box center [730, 459] width 41 height 18
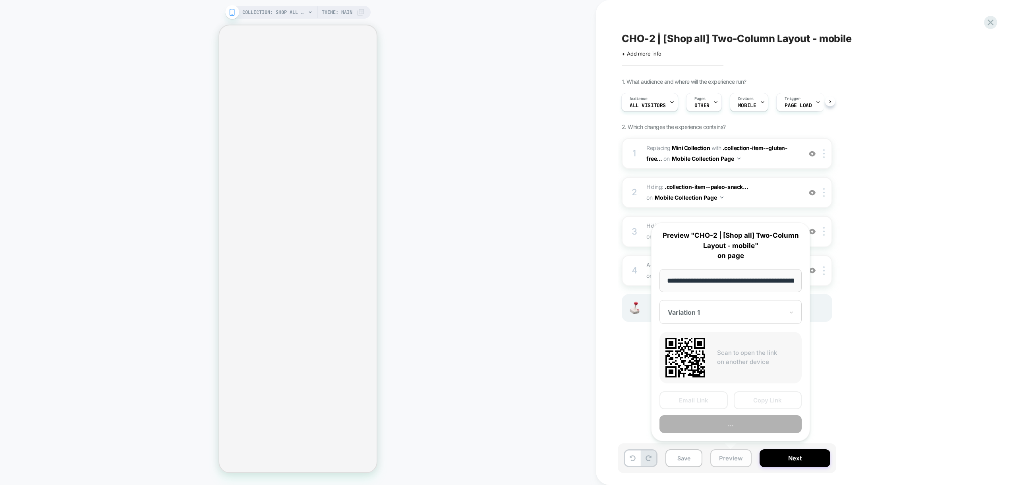
scroll to position [0, 46]
click at [750, 430] on button "Preview" at bounding box center [731, 425] width 142 height 18
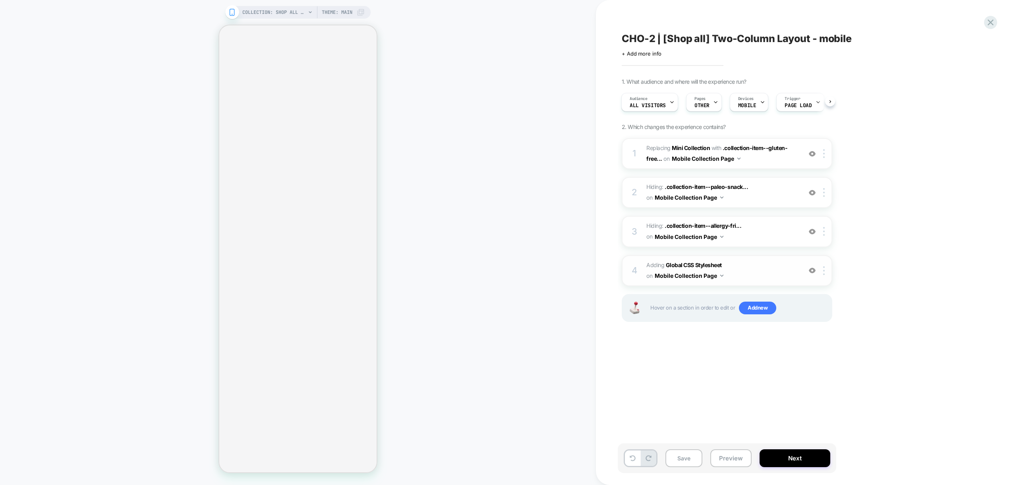
click at [755, 272] on span "Adding Global CSS Stylesheet on Mobile Collection Page" at bounding box center [721, 270] width 151 height 21
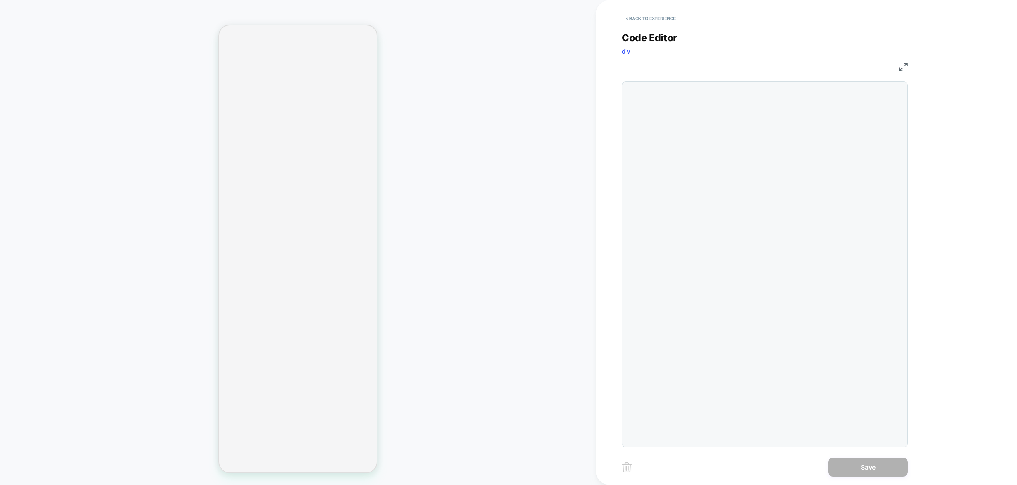
scroll to position [107, 0]
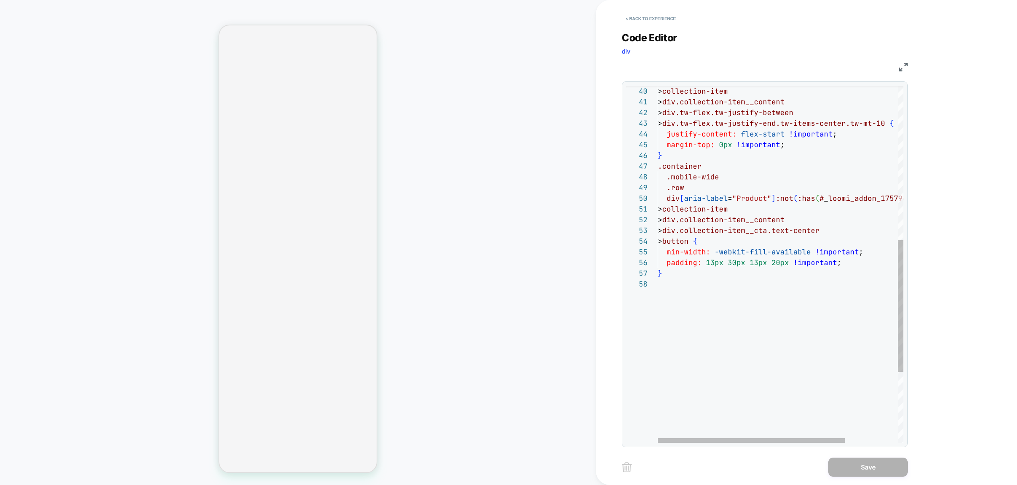
click at [722, 309] on div "> collection-item > div.collection-item__content > div.tw-flex.tw-justify-betwe…" at bounding box center [815, 151] width 315 height 969
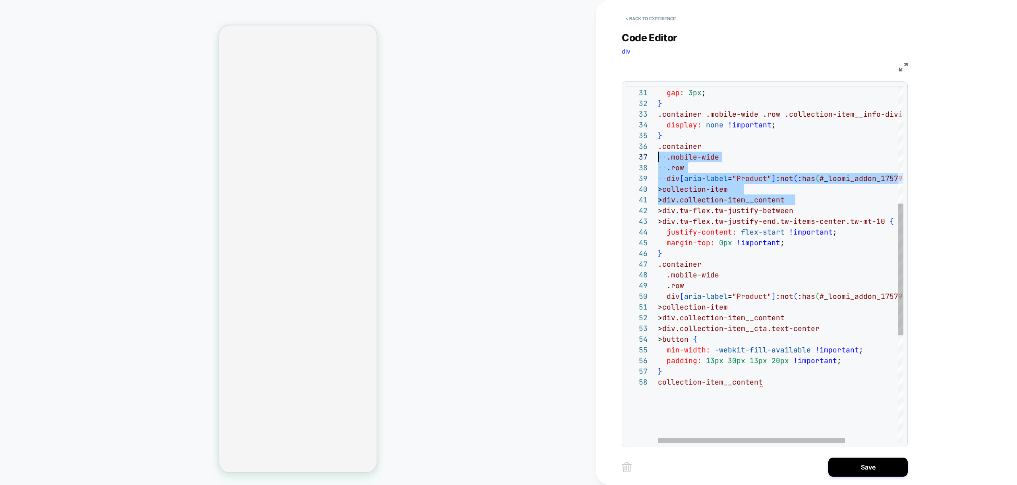
scroll to position [54, 0]
drag, startPoint x: 803, startPoint y: 198, endPoint x: 636, endPoint y: 148, distance: 174.7
click at [658, 148] on div "> collection-item > div.collection-item__content > div.tw-flex.tw-justify-betwe…" at bounding box center [815, 250] width 315 height 969
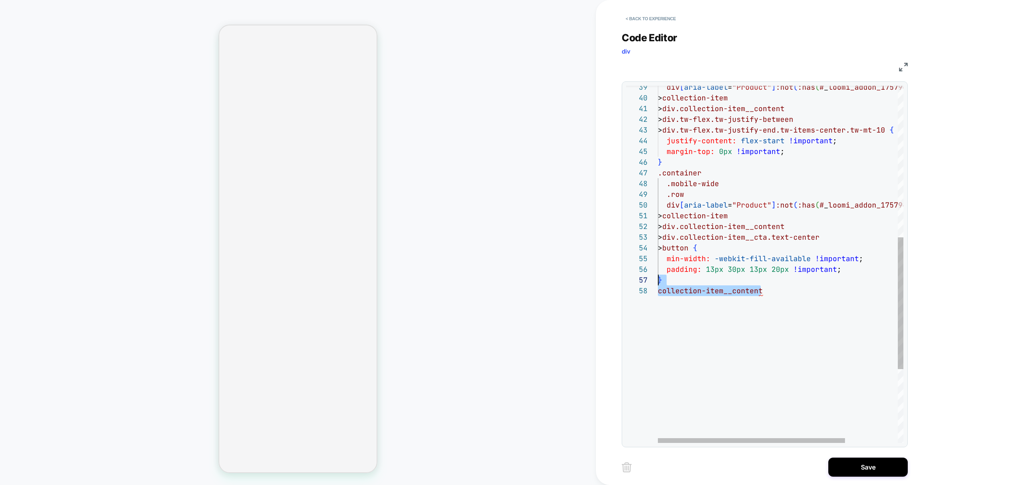
scroll to position [75, 0]
drag, startPoint x: 771, startPoint y: 289, endPoint x: 642, endPoint y: 288, distance: 128.7
click at [658, 288] on div "> collection-item > div.collection-item__content > div.tw-flex.tw-justify-betwe…" at bounding box center [815, 158] width 315 height 969
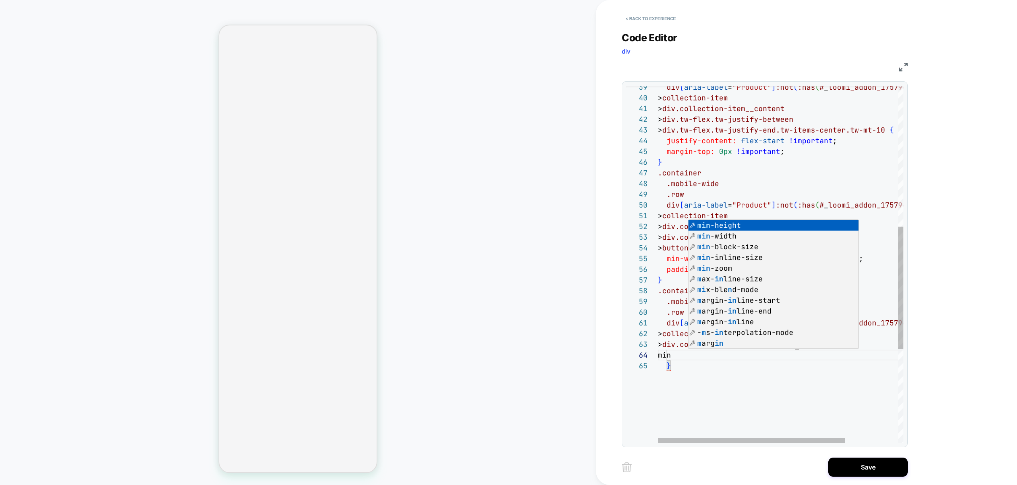
scroll to position [32, 69]
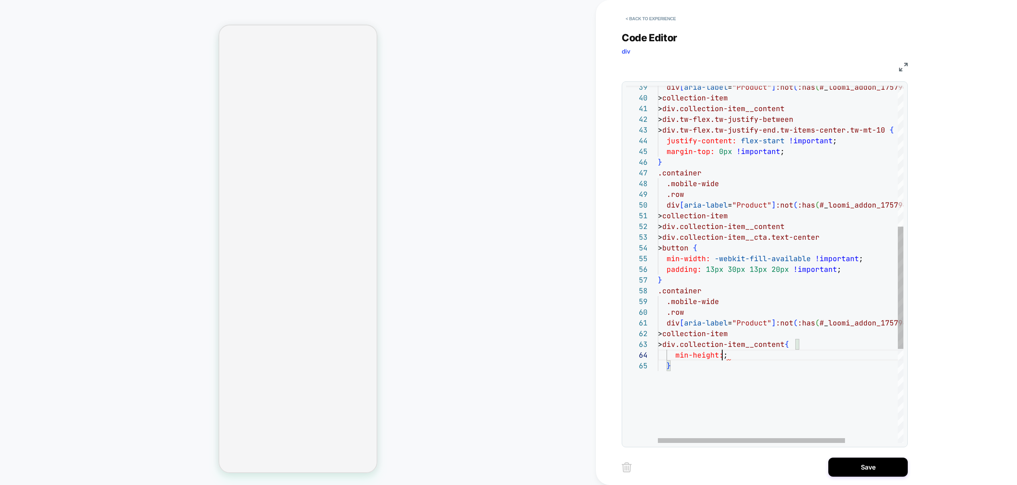
click at [723, 356] on div "> collection-item > div.collection-item__content > div.tw-flex.tw-justify-betwe…" at bounding box center [815, 196] width 315 height 1044
click at [806, 356] on div "> collection-item > div.collection-item__content > div.tw-flex.tw-justify-betwe…" at bounding box center [815, 196] width 315 height 1044
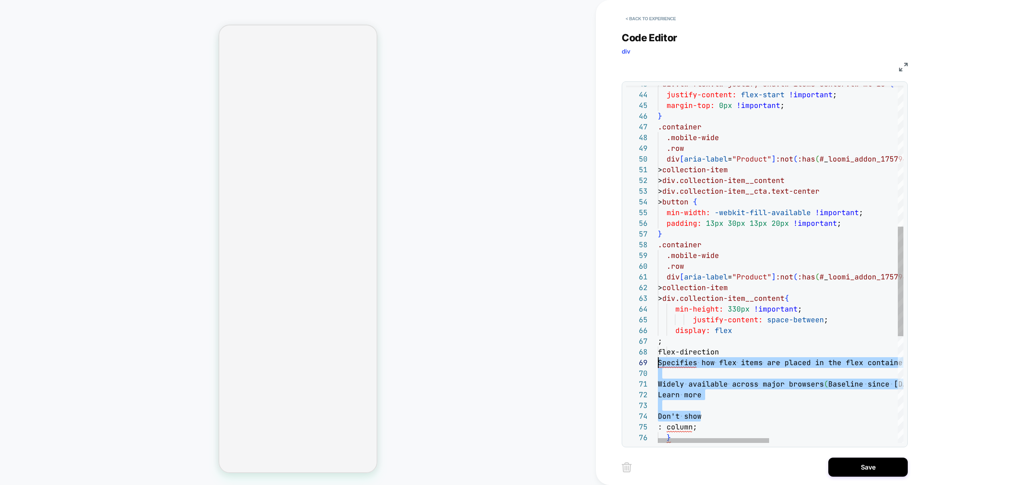
scroll to position [86, 0]
drag, startPoint x: 707, startPoint y: 419, endPoint x: 643, endPoint y: 367, distance: 82.5
click at [658, 367] on div "> div.tw-flex.tw-justify-end.tw-items-center.tw-mt-1 0 { justify-content: flex-…" at bounding box center [922, 209] width 529 height 1162
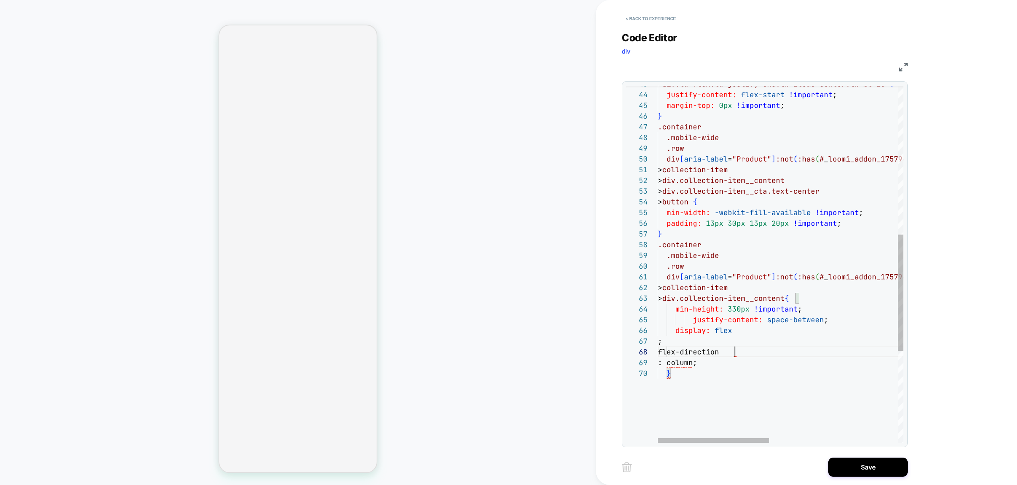
scroll to position [75, 77]
click at [660, 363] on div "> div.tw-flex.tw-justify-end.tw-items-center.tw-mt-1 0 { justify-content: flex-…" at bounding box center [922, 177] width 529 height 1098
click at [658, 344] on span ";" at bounding box center [660, 341] width 4 height 9
click at [717, 367] on div "> div.tw-flex.tw-justify-end.tw-items-center.tw-mt-1 0 { justify-content: flex-…" at bounding box center [922, 166] width 529 height 1076
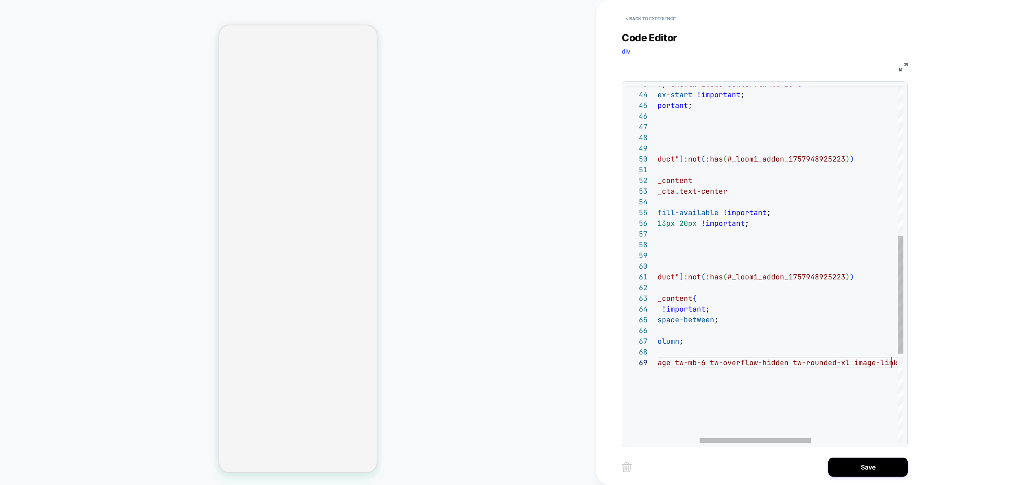
scroll to position [86, 326]
click at [770, 442] on div at bounding box center [755, 441] width 111 height 5
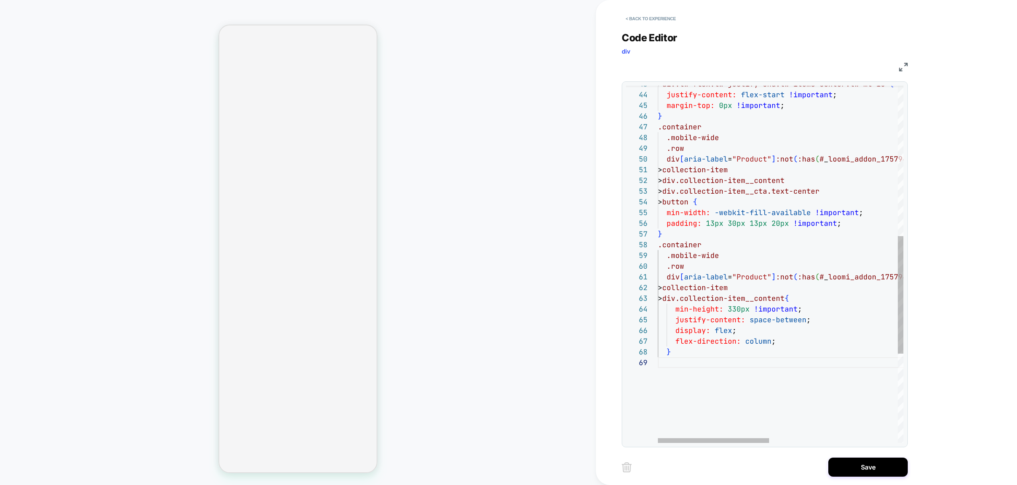
click at [719, 379] on div "> div.tw-flex.tw-justify-end.tw-items-center.tw-mt-1 0 { justify-content: flex-…" at bounding box center [922, 171] width 529 height 1087
click at [680, 443] on div at bounding box center [713, 441] width 111 height 5
click at [675, 439] on div at bounding box center [713, 441] width 111 height 5
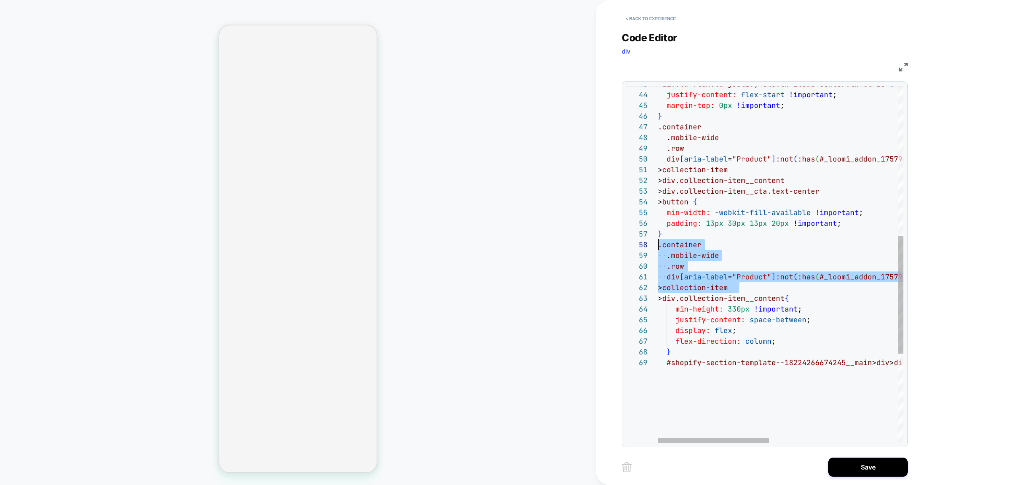
scroll to position [75, 0]
drag, startPoint x: 749, startPoint y: 287, endPoint x: 647, endPoint y: 246, distance: 109.6
click at [658, 246] on div "> div.tw-flex.tw-justify-end.tw-items-center.tw-mt-1 0 { justify-content: flex-…" at bounding box center [922, 171] width 529 height 1087
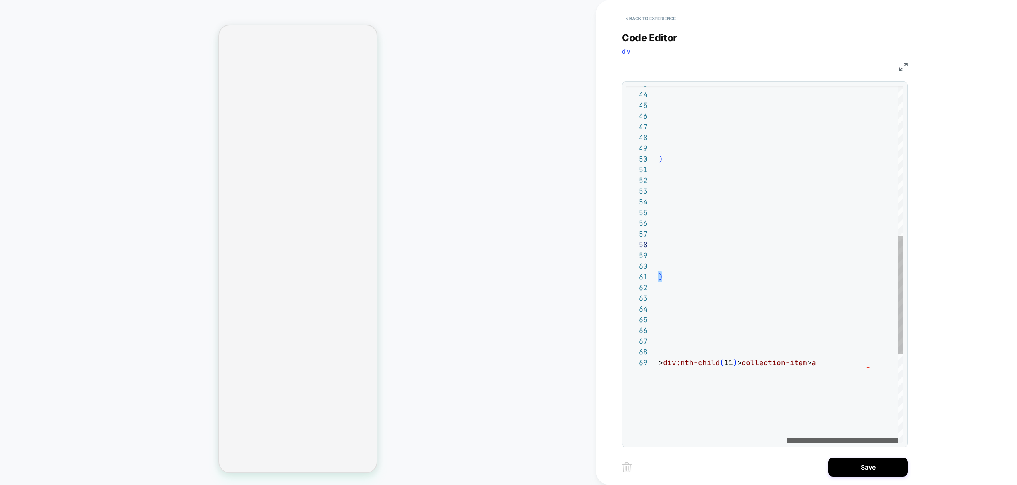
click at [858, 443] on div at bounding box center [842, 441] width 111 height 5
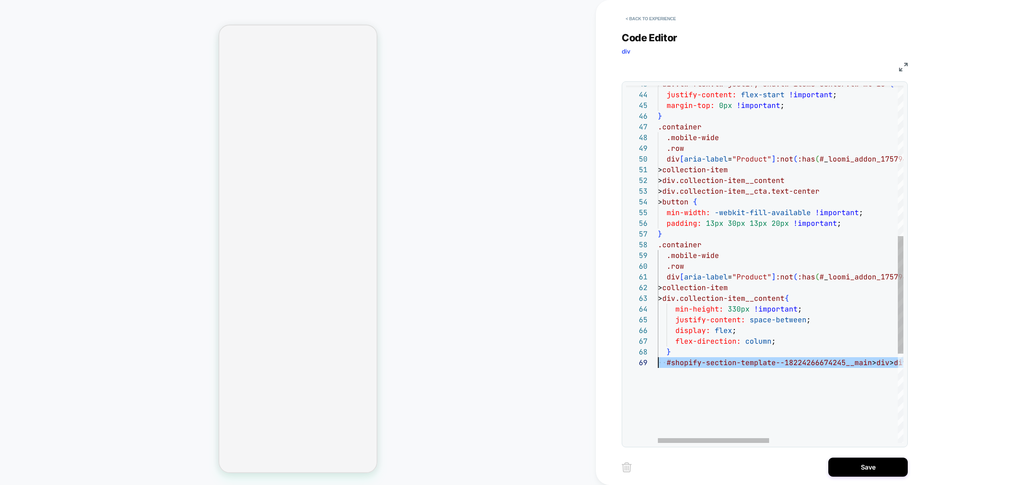
scroll to position [86, 0]
drag, startPoint x: 854, startPoint y: 362, endPoint x: 657, endPoint y: 360, distance: 197.1
click at [658, 360] on div "> div.tw-flex.tw-justify-end.tw-items-center.tw-mt-1 0 { justify-content: flex-…" at bounding box center [922, 171] width 529 height 1087
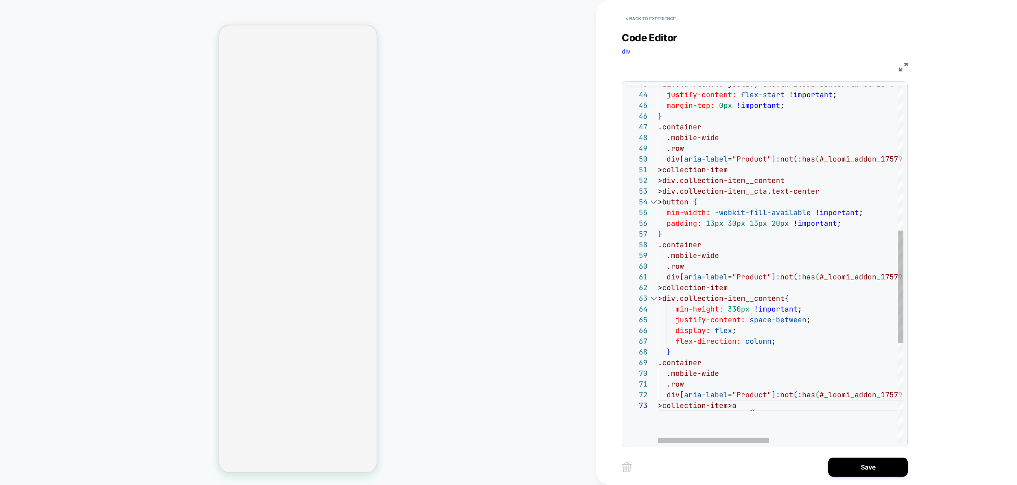
click at [756, 408] on div "> div.tw-flex.tw-justify-end.tw-items-center.tw-mt-1 0 { justify-content: flex-…" at bounding box center [922, 193] width 529 height 1130
click at [786, 420] on div "> div.tw-flex.tw-justify-end.tw-items-center.tw-mt-1 0 { justify-content: flex-…" at bounding box center [922, 203] width 529 height 1151
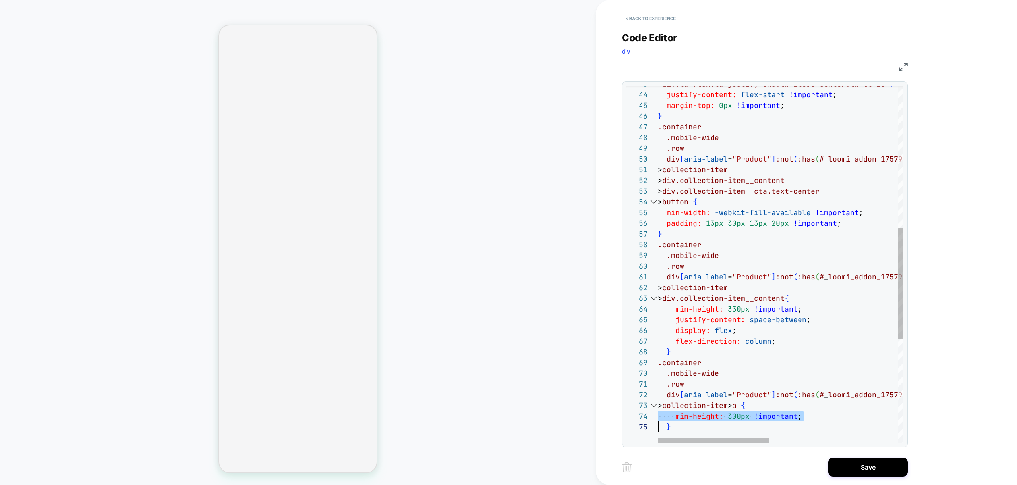
click at [786, 420] on div "> div.tw-flex.tw-justify-end.tw-items-center.tw-mt-1 0 { justify-content: flex-…" at bounding box center [922, 203] width 529 height 1151
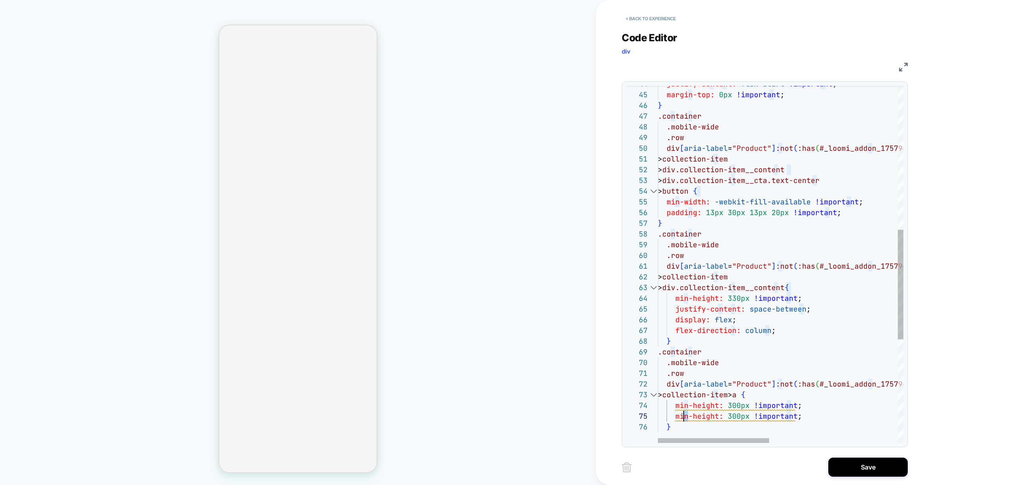
scroll to position [43, 21]
drag, startPoint x: 687, startPoint y: 416, endPoint x: 677, endPoint y: 417, distance: 10.4
click at [677, 417] on div "justify-content: flex-start !important ; margin-top: 0px !important ; } .contai…" at bounding box center [922, 198] width 529 height 1162
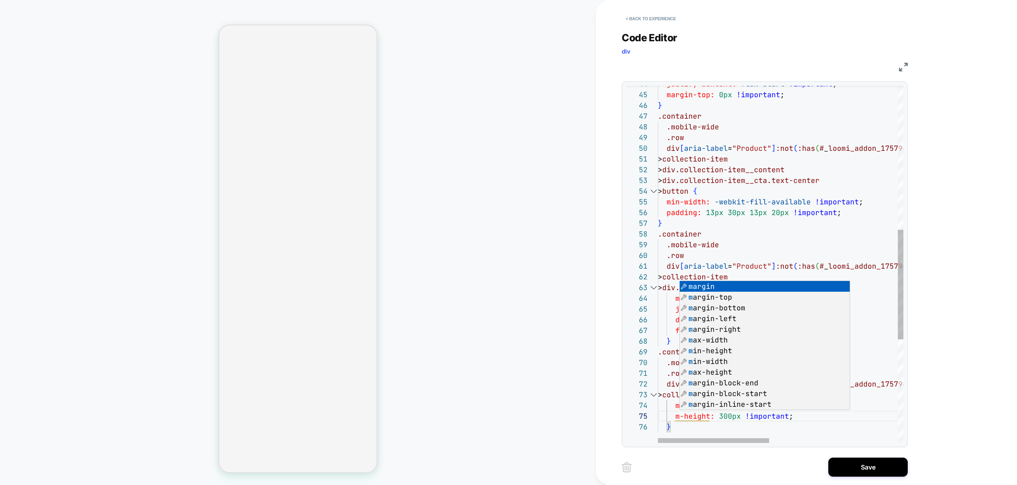
scroll to position [43, 30]
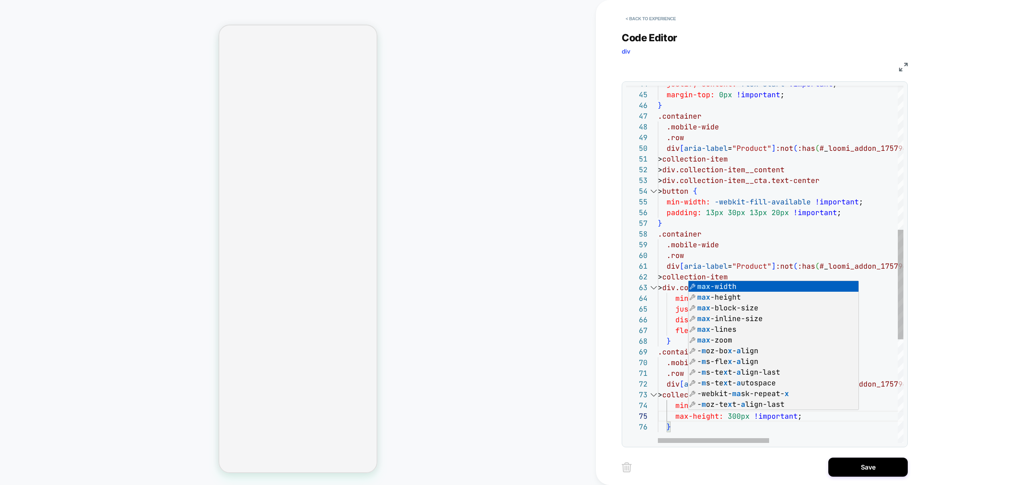
click at [785, 422] on div "justify-content: flex-start !important ; margin-top: 0px !important ; } .contai…" at bounding box center [922, 198] width 529 height 1162
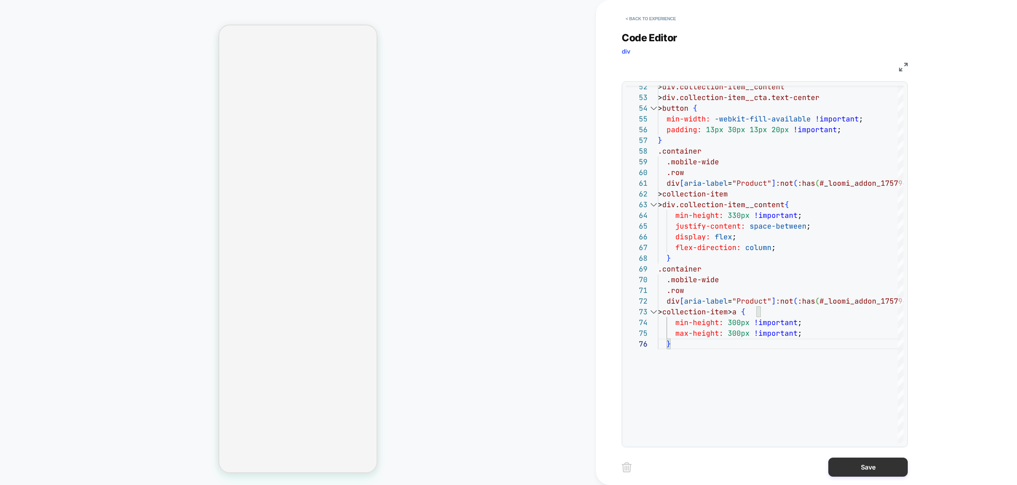
type textarea "**********"
click at [861, 470] on button "Save" at bounding box center [867, 467] width 79 height 19
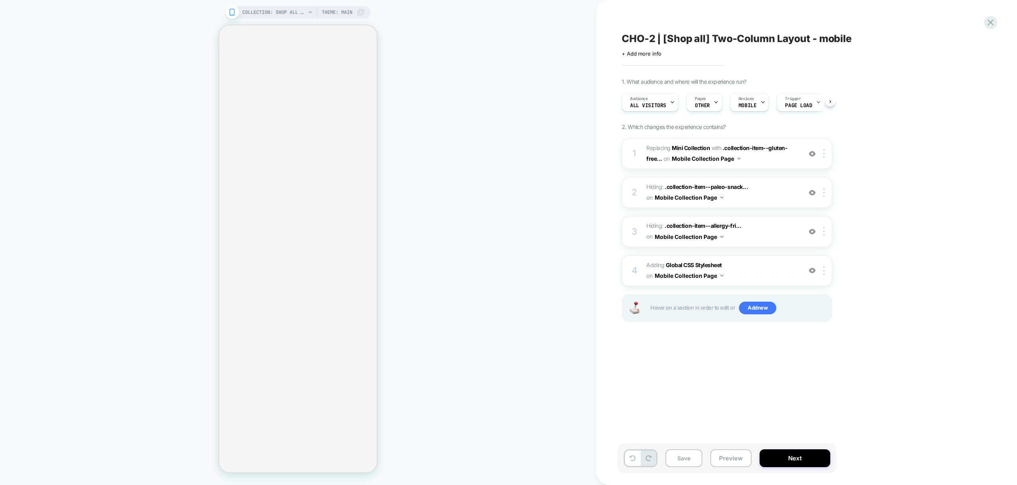
scroll to position [0, 0]
click at [733, 460] on button "Preview" at bounding box center [730, 459] width 41 height 18
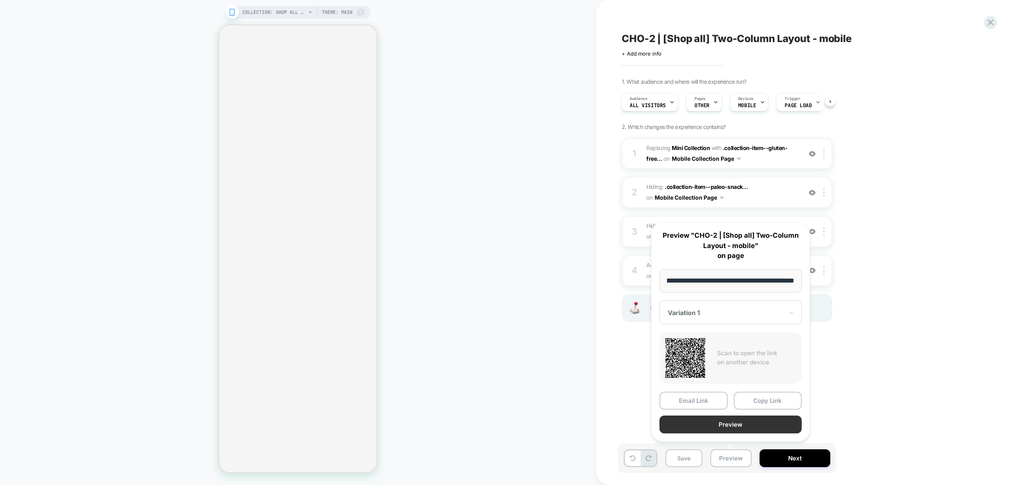
scroll to position [0, 0]
click at [734, 429] on button "Preview" at bounding box center [731, 425] width 142 height 18
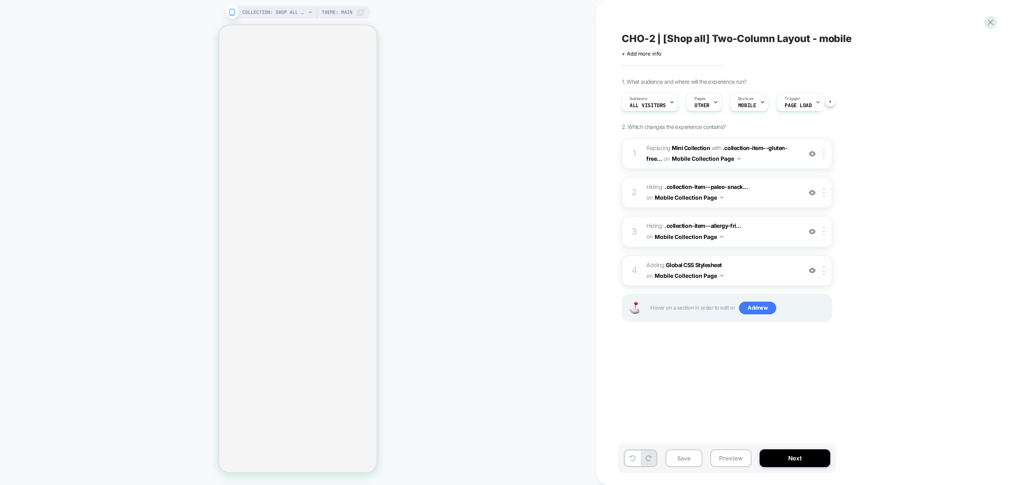
click at [752, 275] on span "Adding Global CSS Stylesheet on Mobile Collection Page" at bounding box center [721, 270] width 151 height 21
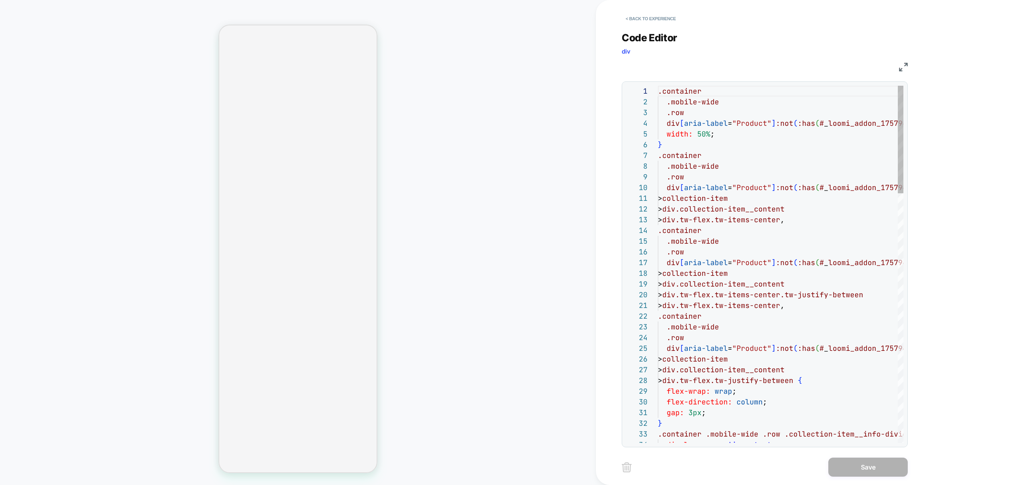
scroll to position [107, 0]
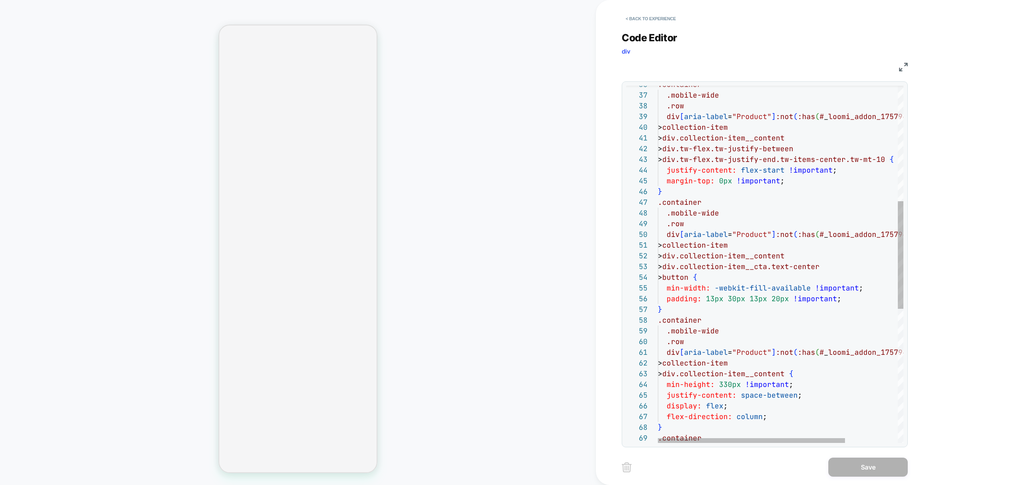
click at [731, 385] on div ".mobile-wide .row div [ aria-label = "Product" ] :not ( :has ( # _ loomi_addon_…" at bounding box center [815, 296] width 315 height 1184
click at [776, 306] on div ".mobile-wide .row div [ aria-label = "Product" ] :not ( :has ( # _ loomi_addon_…" at bounding box center [815, 296] width 315 height 1184
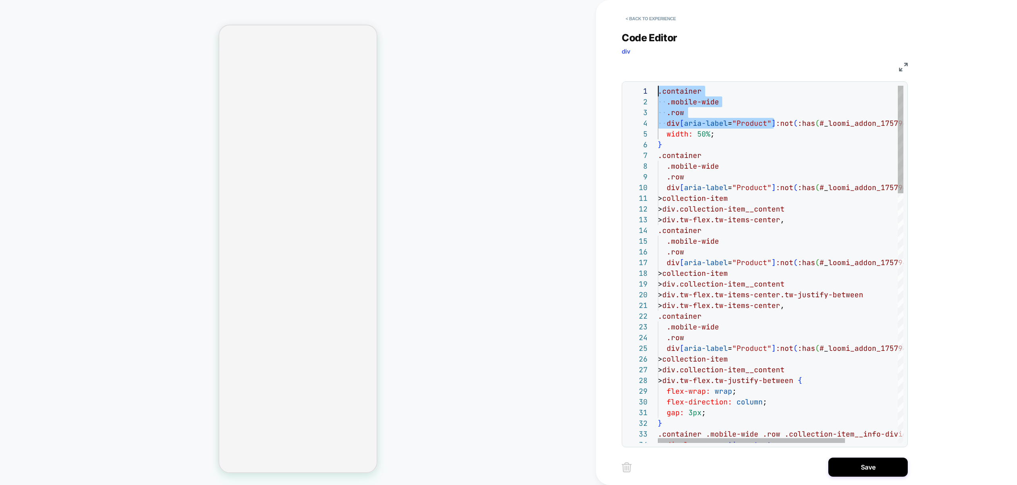
scroll to position [0, 0]
drag, startPoint x: 775, startPoint y: 123, endPoint x: 657, endPoint y: 91, distance: 122.2
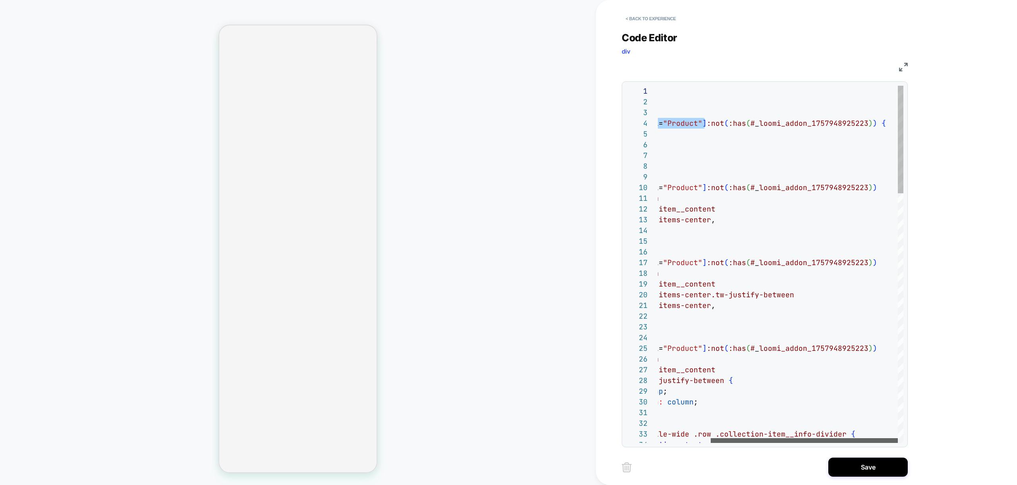
click at [796, 439] on div at bounding box center [804, 441] width 187 height 5
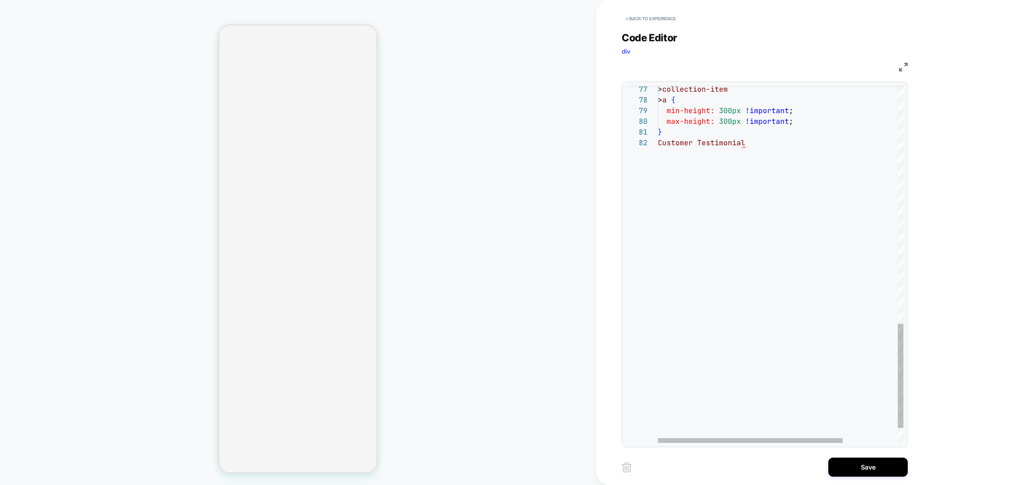
scroll to position [11, 85]
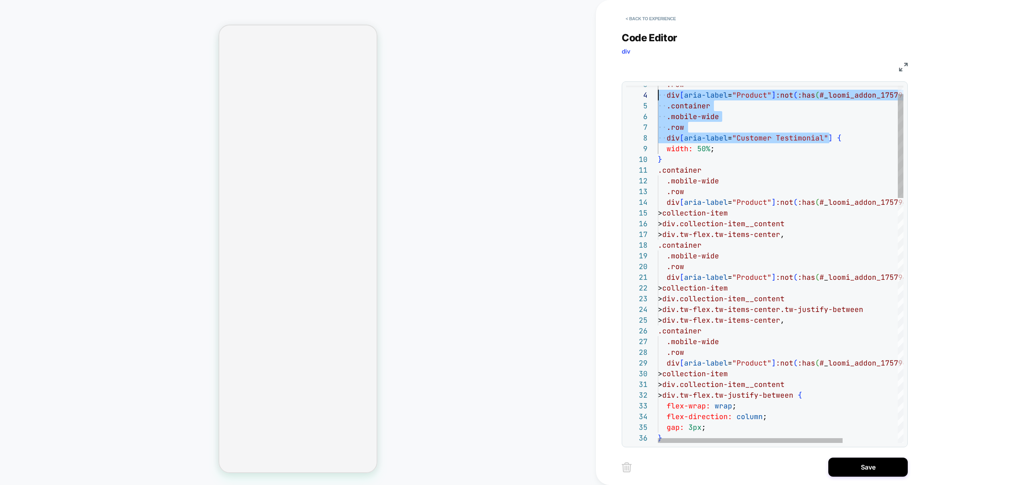
scroll to position [43, 0]
drag, startPoint x: 831, startPoint y: 134, endPoint x: 647, endPoint y: 103, distance: 186.5
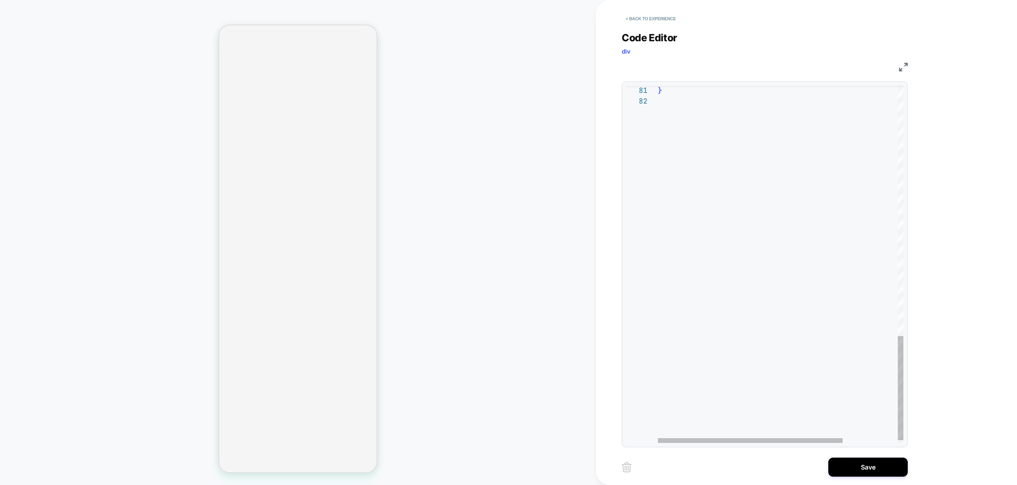
scroll to position [11, 0]
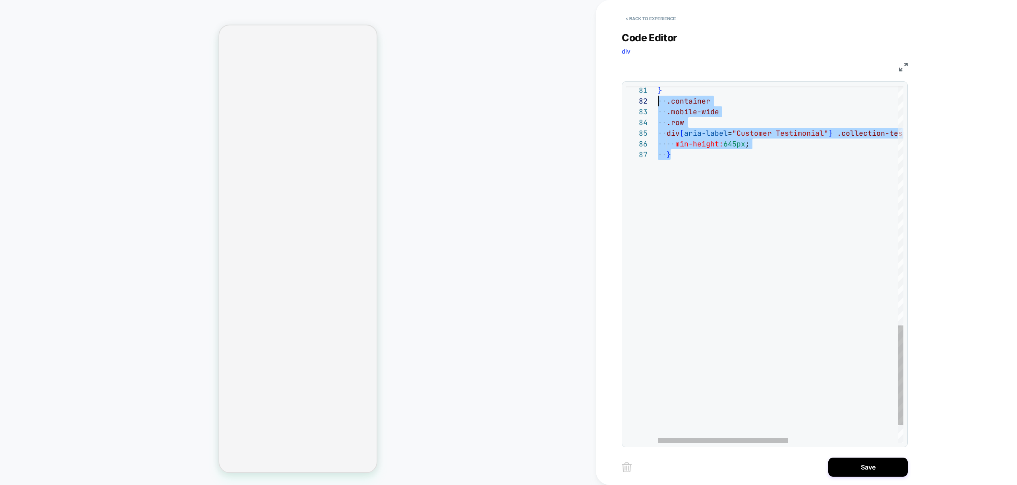
scroll to position [0, 0]
drag, startPoint x: 673, startPoint y: 161, endPoint x: 634, endPoint y: 96, distance: 75.2
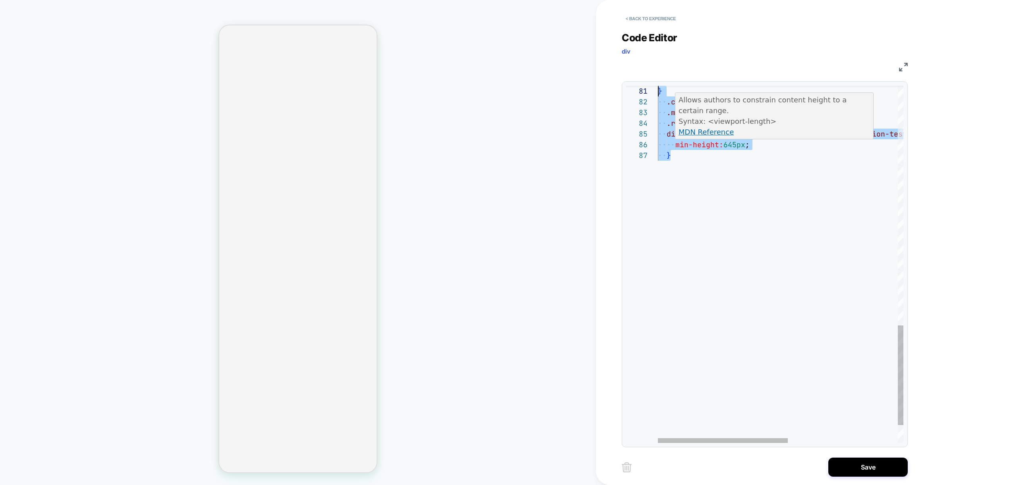
scroll to position [11, 0]
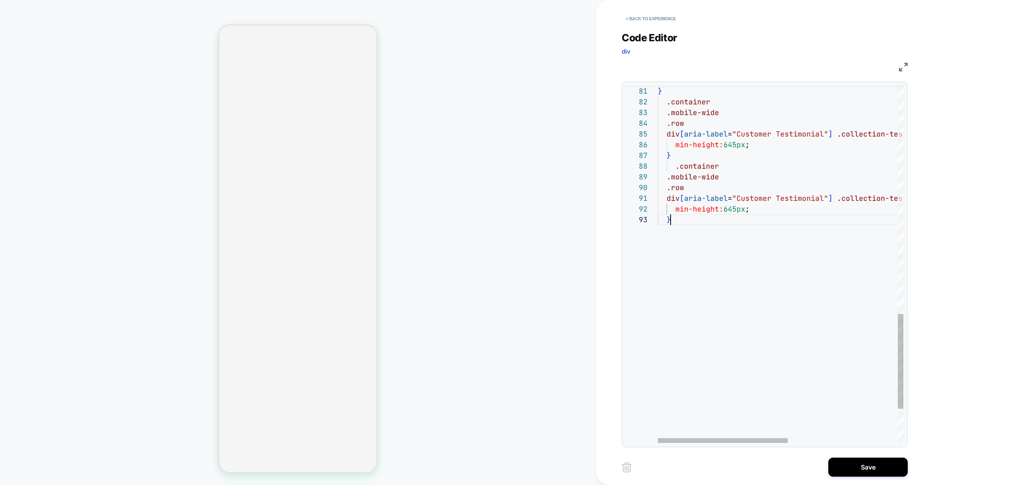
scroll to position [21, 13]
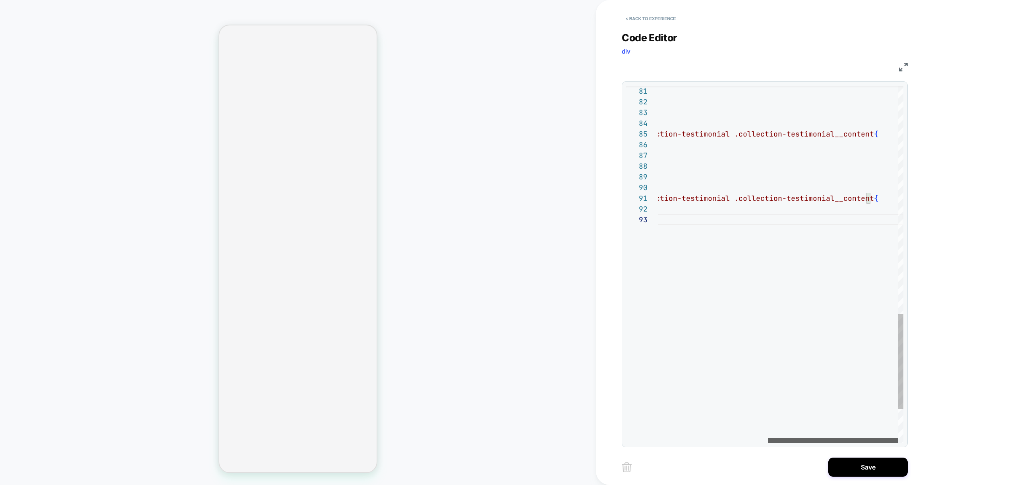
click at [847, 443] on div at bounding box center [833, 441] width 130 height 5
drag, startPoint x: 867, startPoint y: 133, endPoint x: 726, endPoint y: 138, distance: 141.1
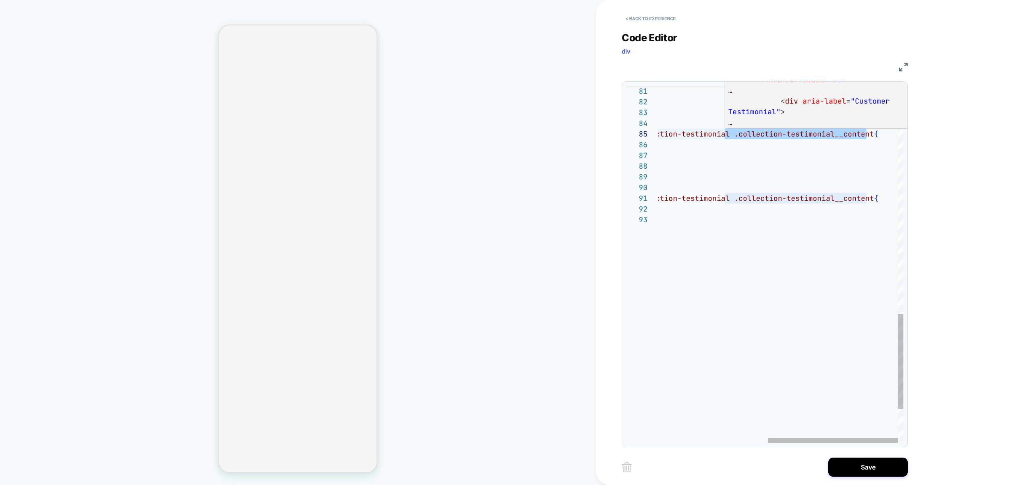
scroll to position [54, 9]
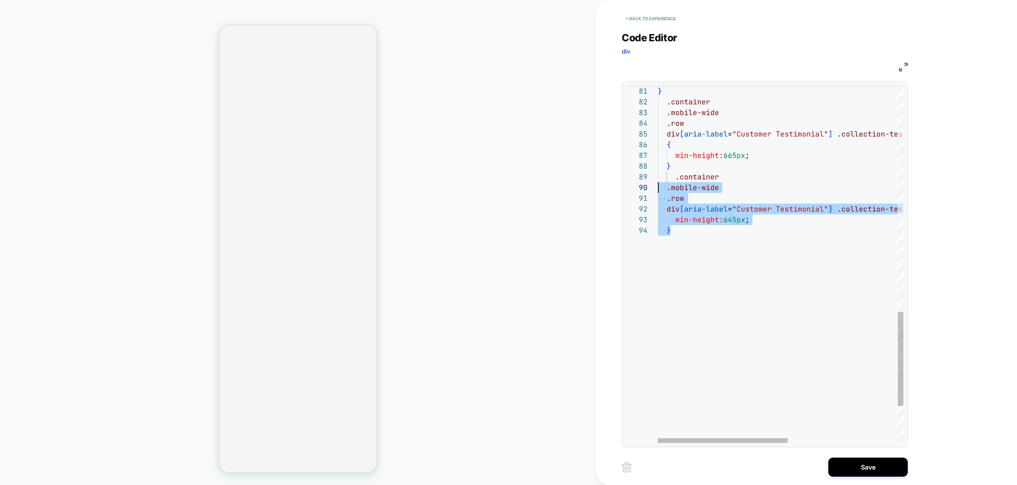
scroll to position [86, 0]
drag, startPoint x: 719, startPoint y: 241, endPoint x: 652, endPoint y: 180, distance: 91.4
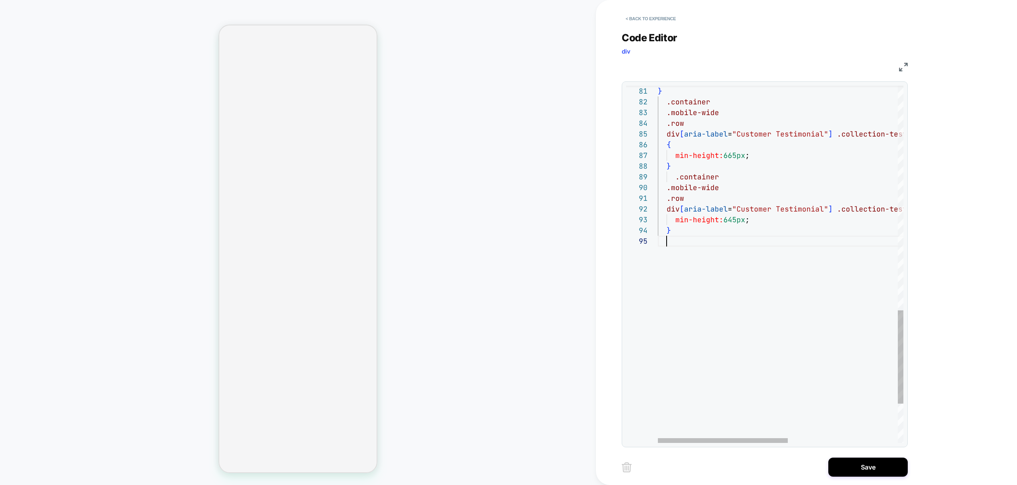
scroll to position [97, 13]
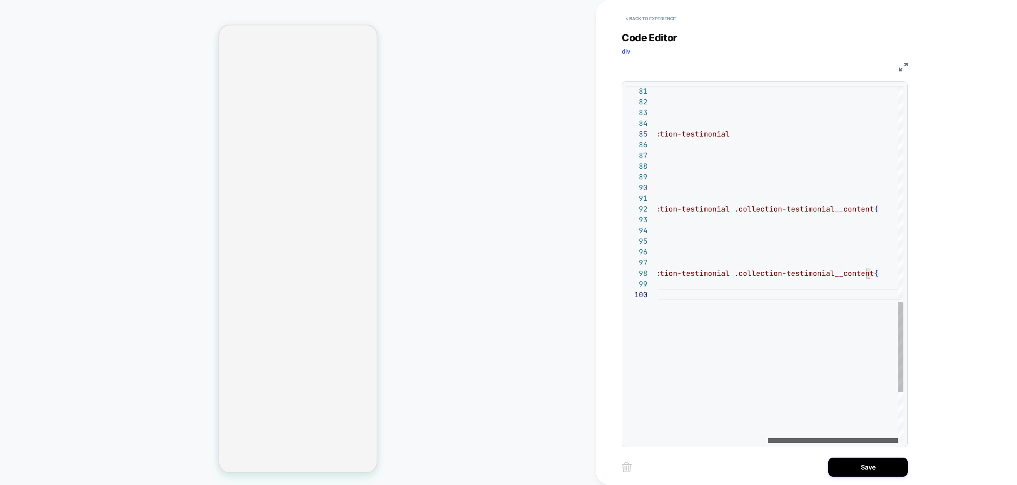
click at [875, 443] on div at bounding box center [833, 441] width 130 height 5
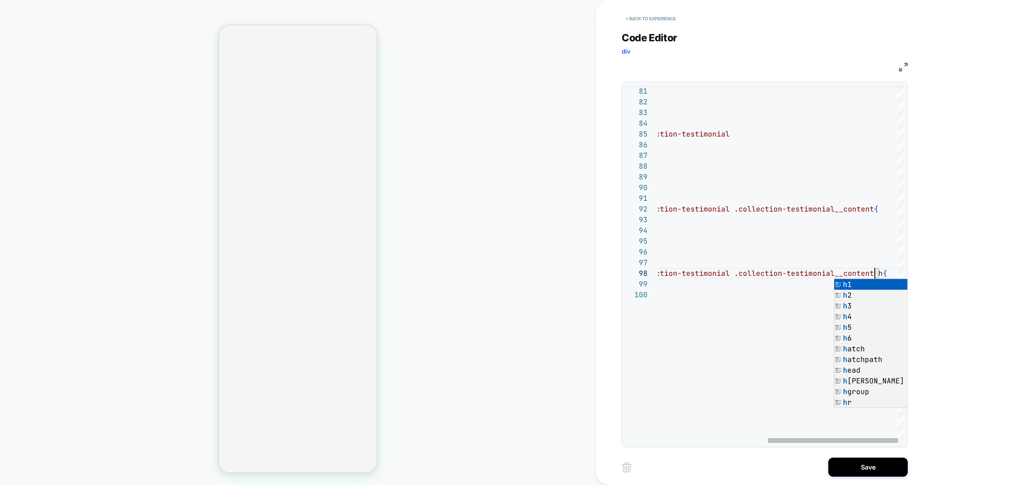
scroll to position [75, 429]
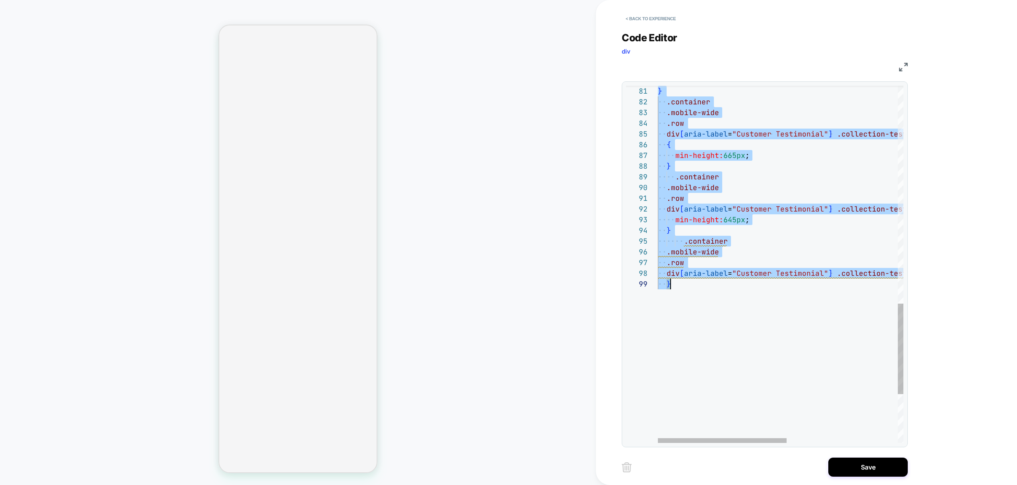
scroll to position [0, 13]
type textarea "**********"
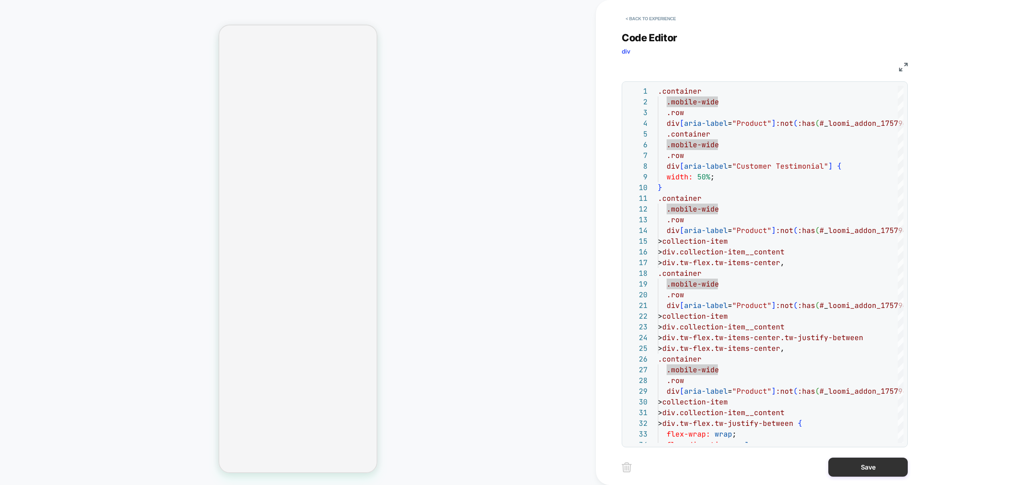
drag, startPoint x: 874, startPoint y: 474, endPoint x: 874, endPoint y: 470, distance: 4.4
click at [874, 473] on button "Save" at bounding box center [867, 467] width 79 height 19
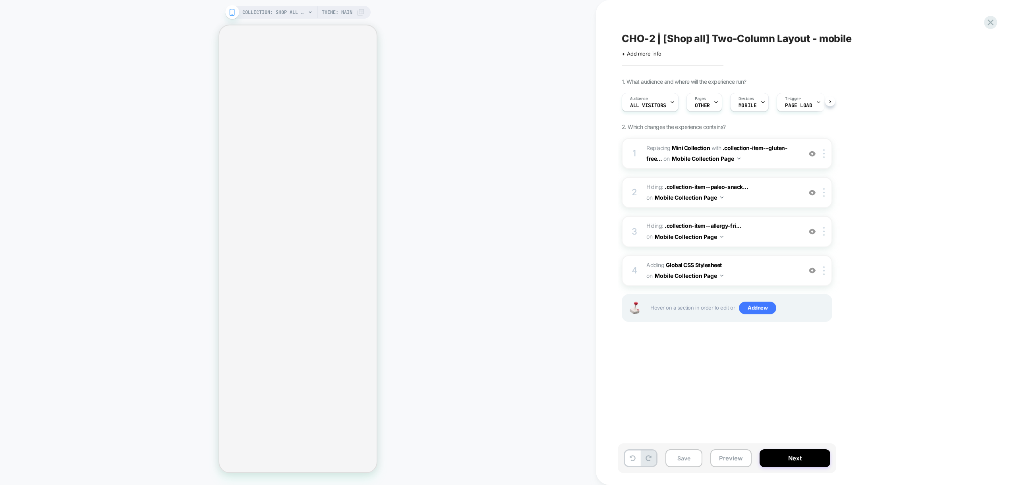
scroll to position [0, 0]
click at [703, 455] on div "Save Preview Next" at bounding box center [727, 459] width 219 height 30
click at [738, 458] on button "Preview" at bounding box center [730, 459] width 41 height 18
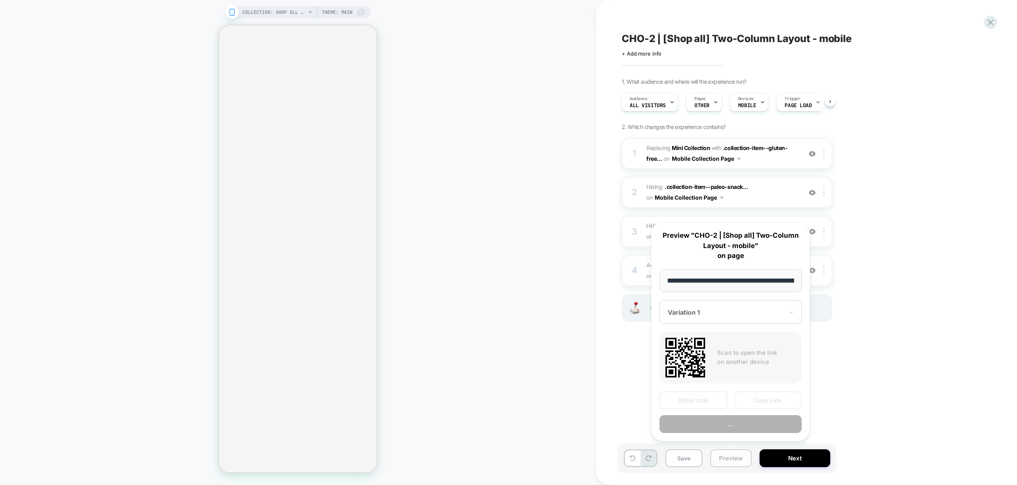
scroll to position [0, 46]
click at [737, 425] on button "Preview" at bounding box center [731, 425] width 142 height 18
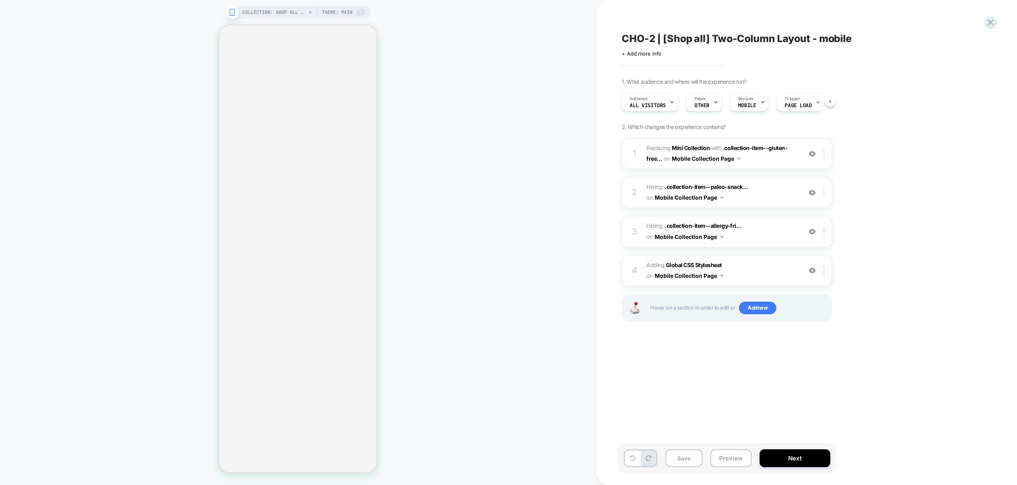
click at [762, 279] on span "Adding Global CSS Stylesheet on Mobile Collection Page" at bounding box center [721, 270] width 151 height 21
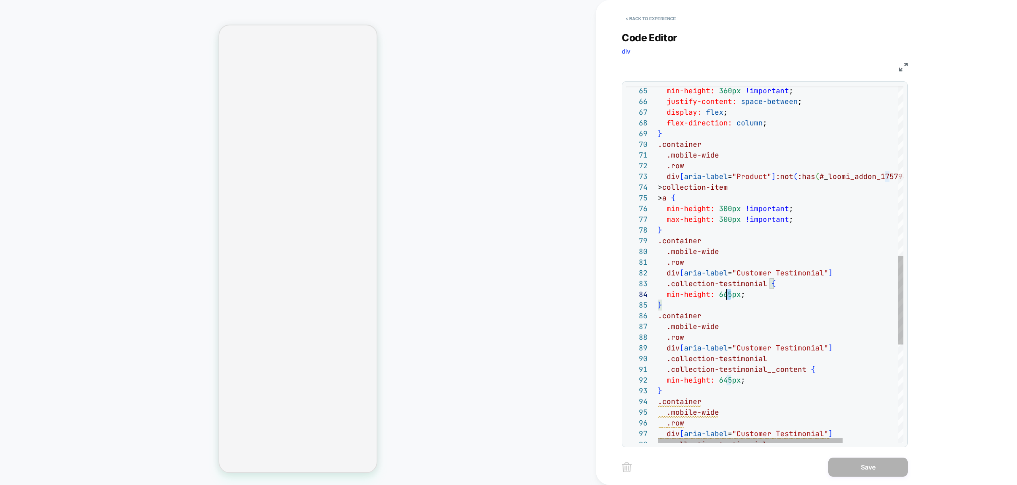
scroll to position [32, 69]
drag, startPoint x: 732, startPoint y: 294, endPoint x: 727, endPoint y: 295, distance: 5.7
click at [727, 295] on div "min-height: 360px !important ; justify-content: space-between ; display: flex ;…" at bounding box center [817, 119] width 319 height 1441
click at [728, 382] on div "min-height: 360px !important ; justify-content: space-between ; display: flex ;…" at bounding box center [817, 119] width 319 height 1441
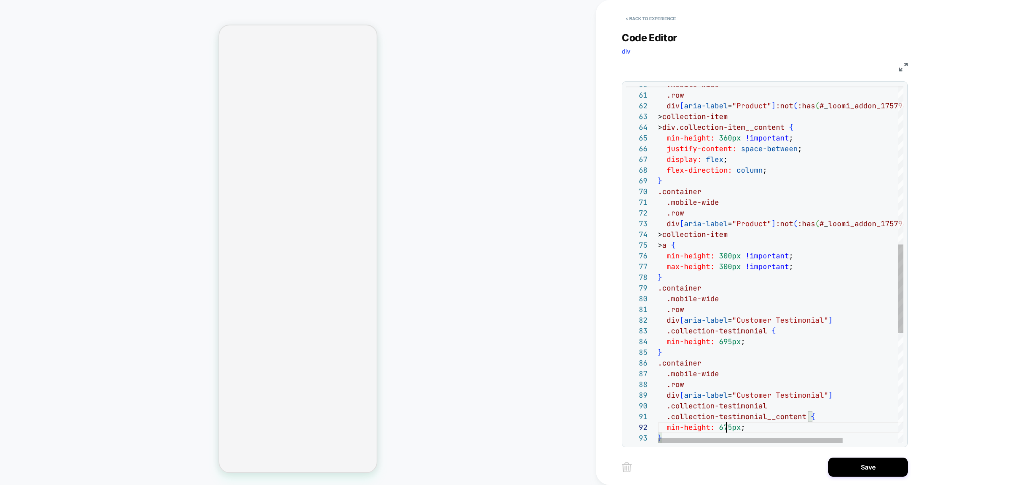
scroll to position [21, 116]
click at [783, 333] on div ".container .mobile-wide .row div [ aria-label = "Customer Testimonial" ] .colle…" at bounding box center [817, 166] width 319 height 1441
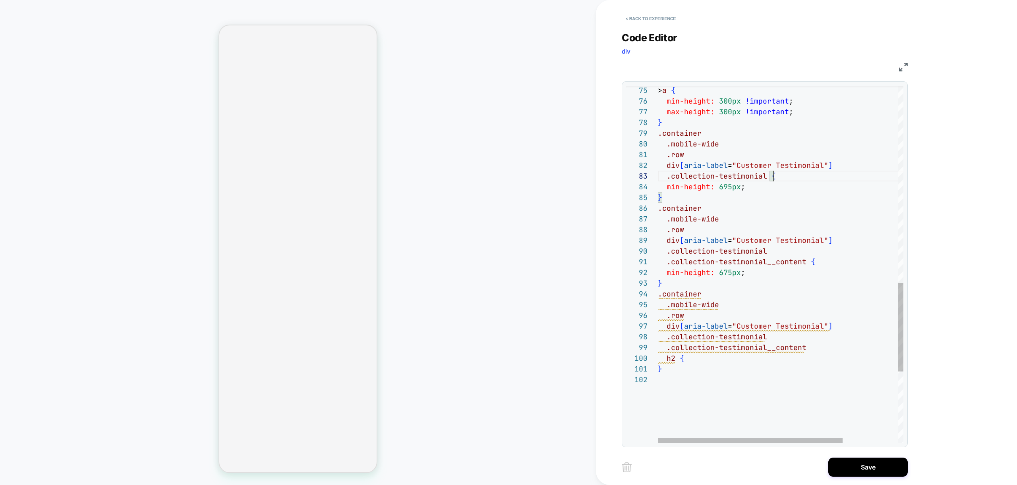
click at [701, 362] on div ".container .mobile-wide .row div [ aria-label = "Customer Testimonial" ] .colle…" at bounding box center [817, 11] width 319 height 1441
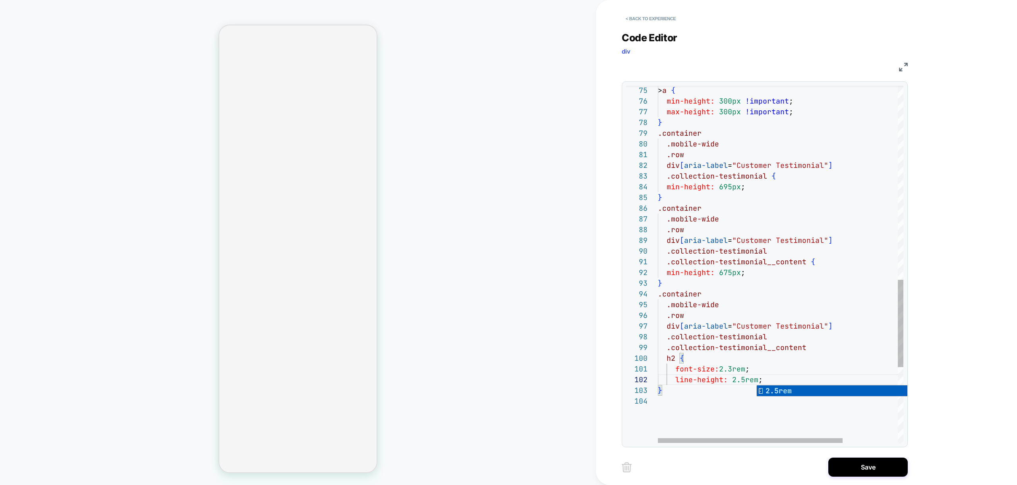
scroll to position [11, 103]
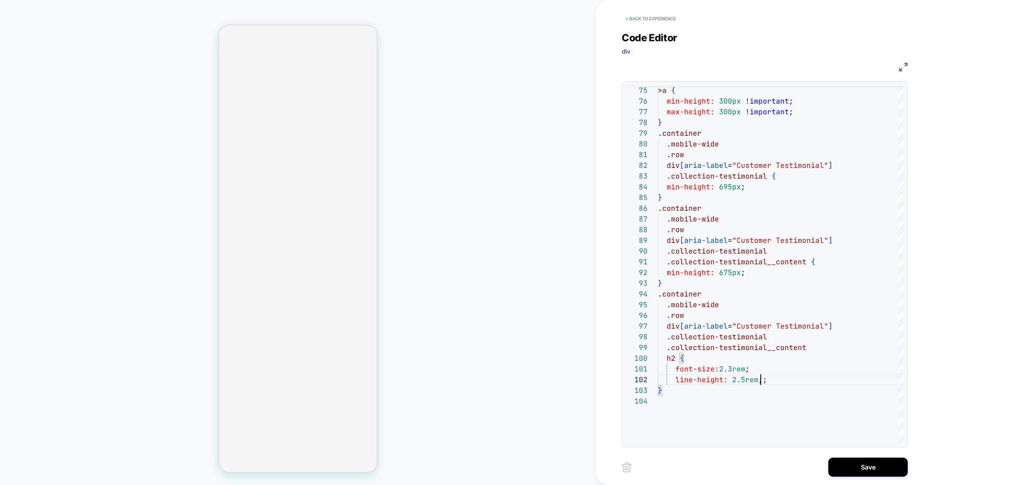
type textarea "**********"
click at [853, 465] on button "Save" at bounding box center [867, 467] width 79 height 19
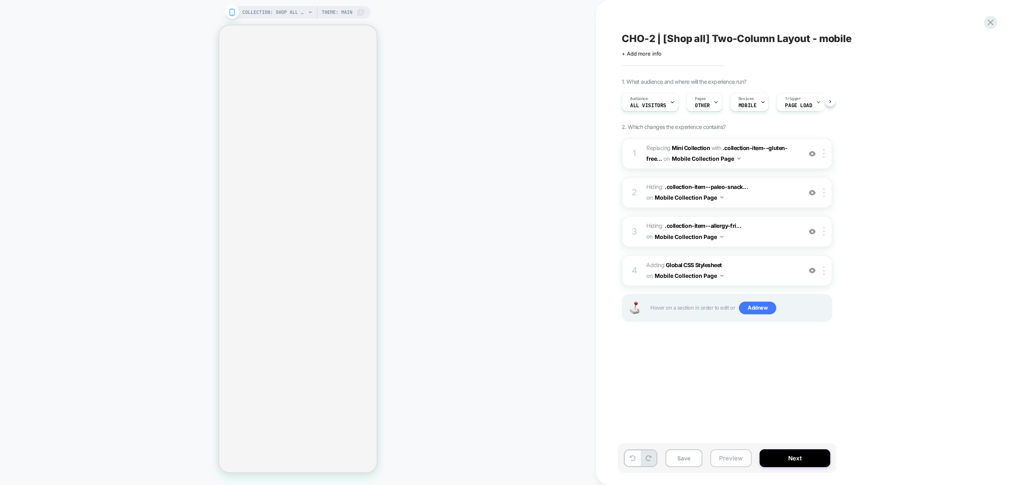
click at [732, 459] on button "Preview" at bounding box center [730, 459] width 41 height 18
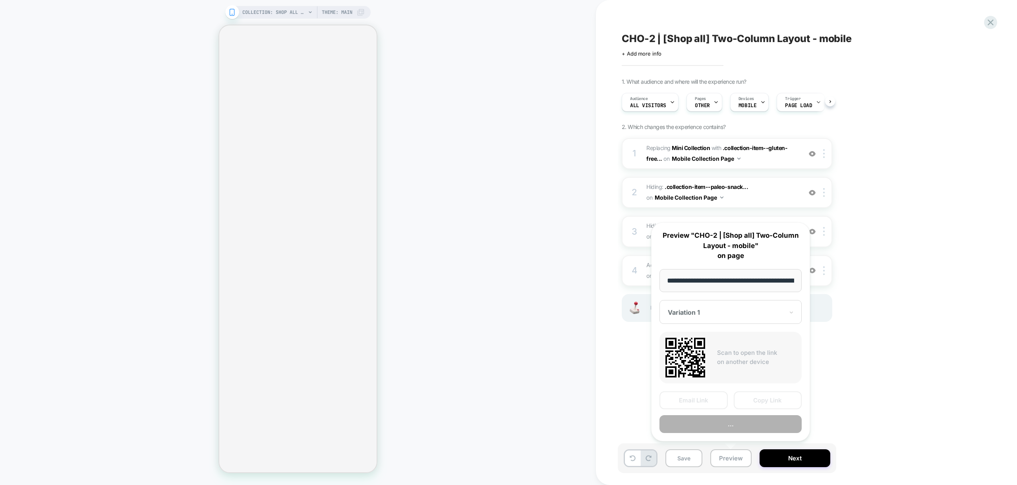
scroll to position [0, 46]
click at [746, 431] on button "Preview" at bounding box center [731, 425] width 142 height 18
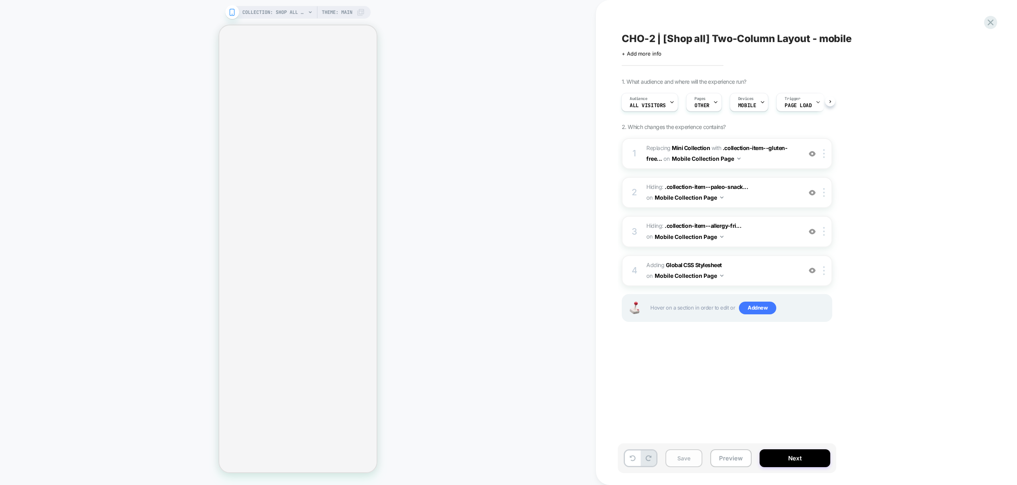
click at [692, 460] on button "Save" at bounding box center [683, 459] width 37 height 18
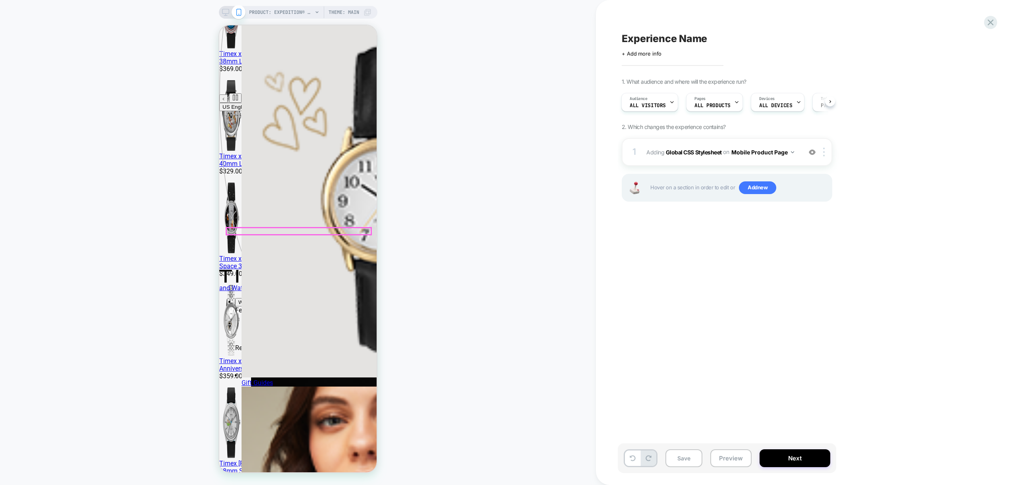
scroll to position [147, 0]
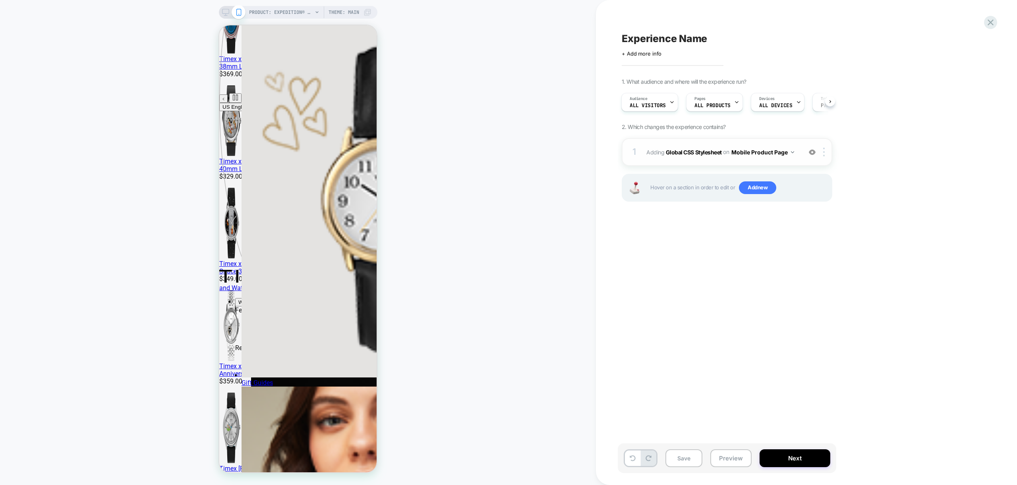
click at [784, 163] on div "1 Adding Global CSS Stylesheet on Mobile Product Page Add Before Add After Copy…" at bounding box center [727, 152] width 211 height 28
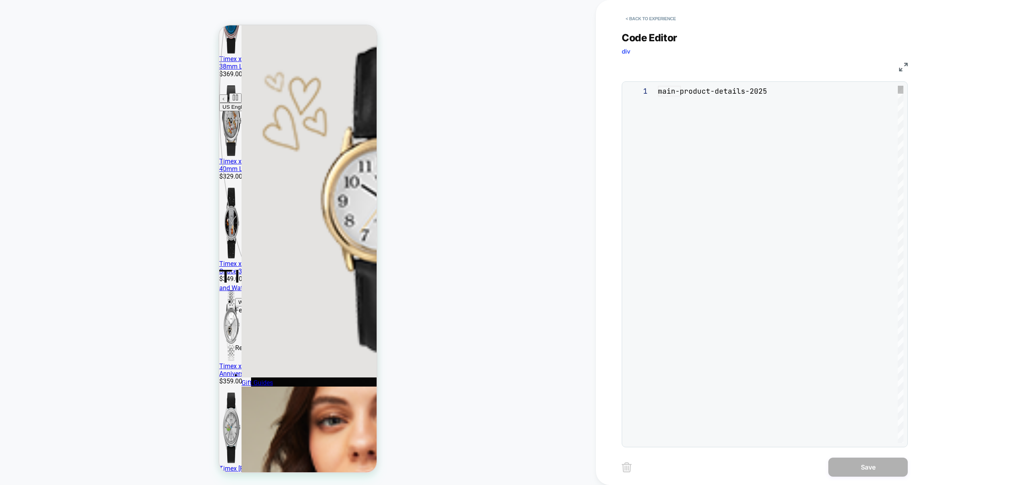
scroll to position [107, 0]
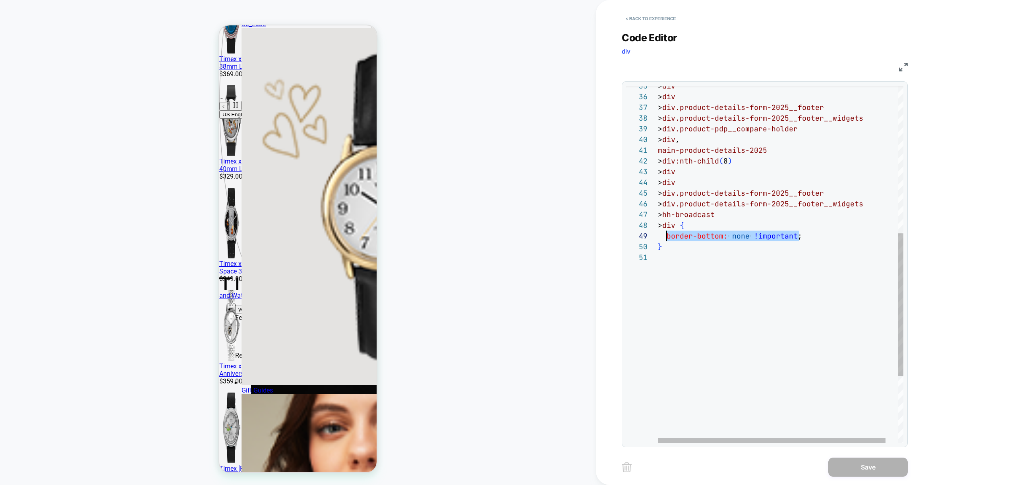
drag, startPoint x: 801, startPoint y: 236, endPoint x: 666, endPoint y: 235, distance: 134.7
click at [666, 235] on div "} border-bottom: none !important ; > div.product-details-form-2025__footer > di…" at bounding box center [787, 163] width 259 height 894
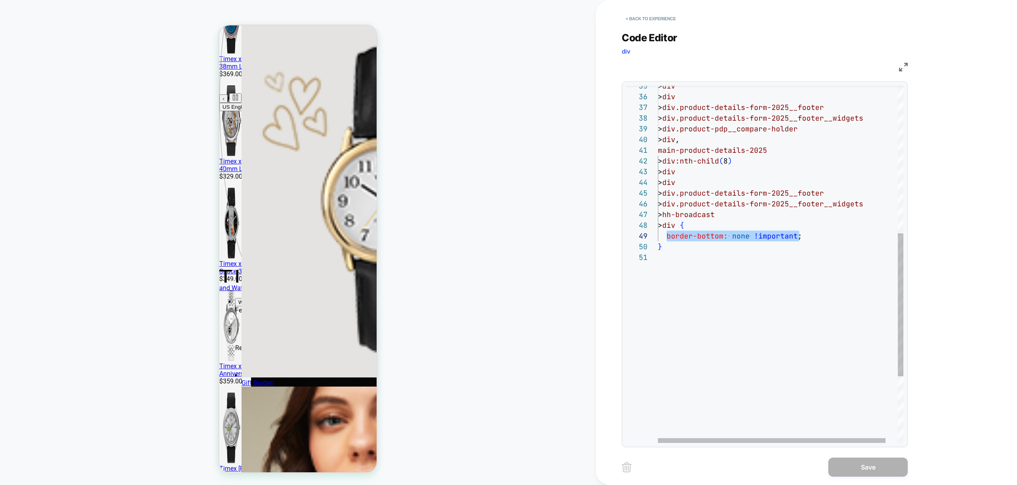
scroll to position [86, 279]
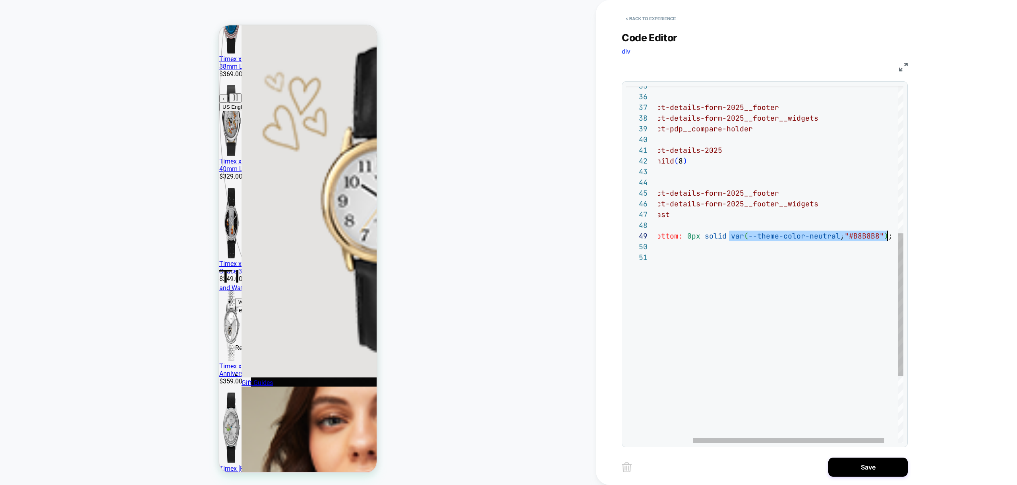
drag, startPoint x: 734, startPoint y: 238, endPoint x: 886, endPoint y: 232, distance: 152.3
click at [886, 232] on div "} border-bottom: 0px solid var ( --theme-color-neutral , "#B8B8B8" ) ; > div.pr…" at bounding box center [767, 163] width 308 height 894
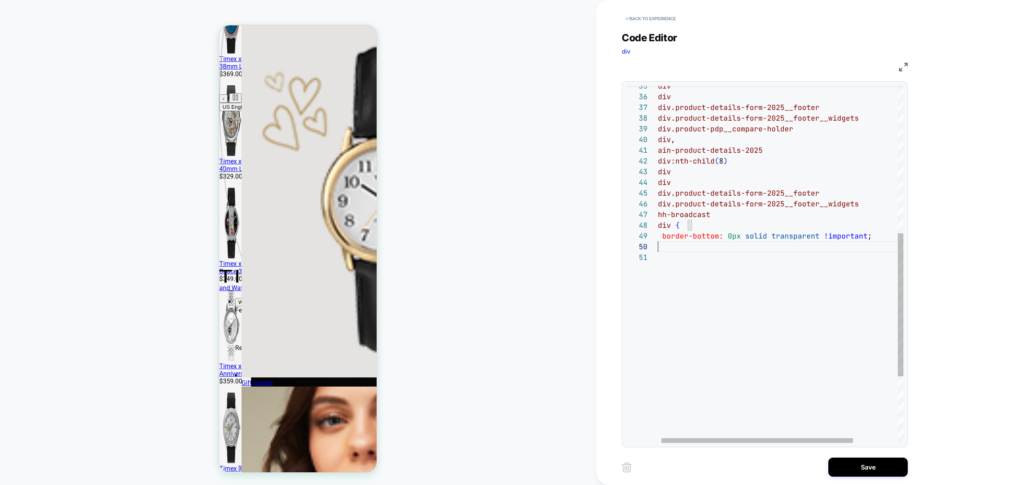
scroll to position [97, 4]
click at [692, 250] on div "} border-bottom: 0px solid transparent !important ; > div.product-details-form-…" at bounding box center [808, 163] width 308 height 894
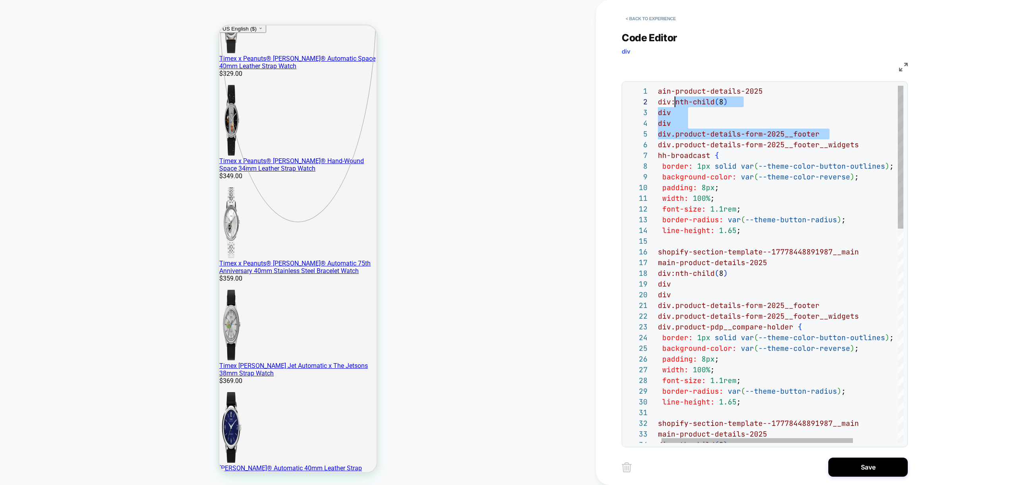
scroll to position [0, 0]
drag, startPoint x: 832, startPoint y: 135, endPoint x: 635, endPoint y: 88, distance: 202.3
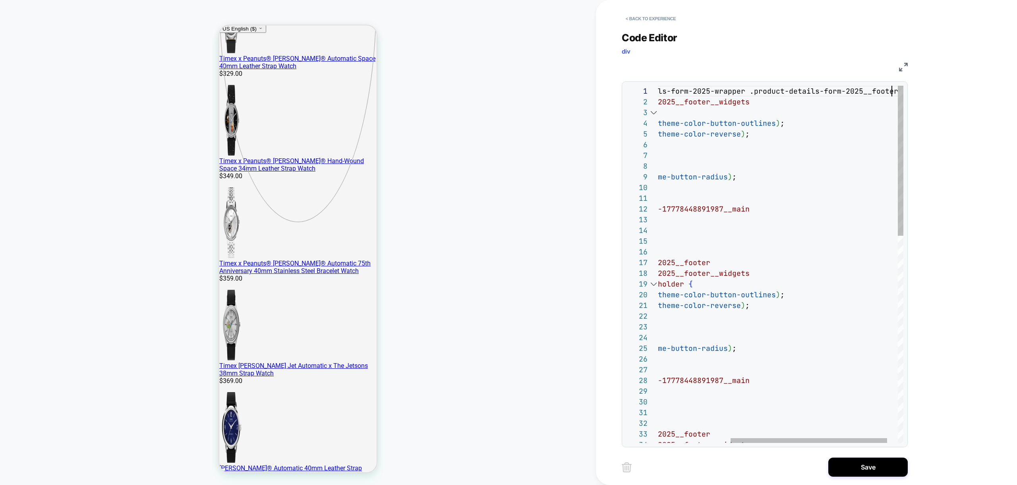
scroll to position [0, 347]
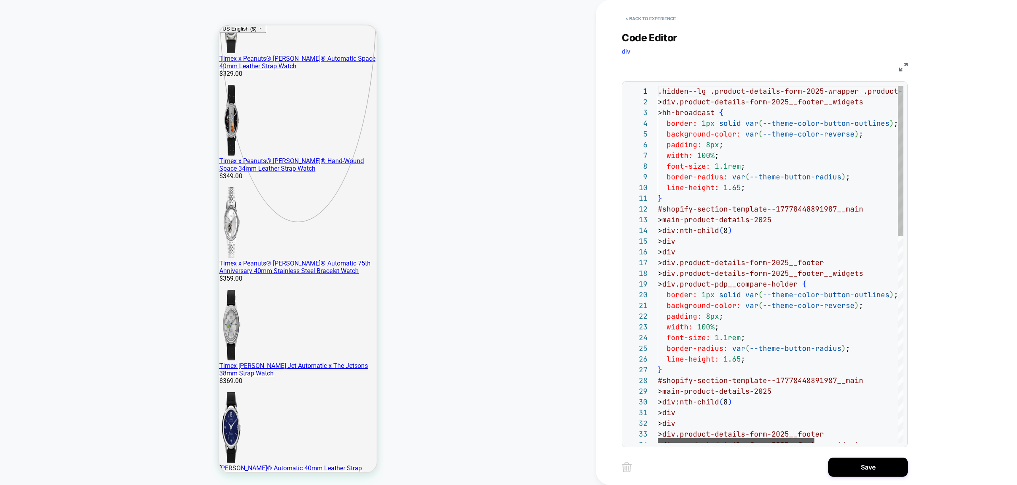
click at [658, 439] on div at bounding box center [736, 441] width 157 height 5
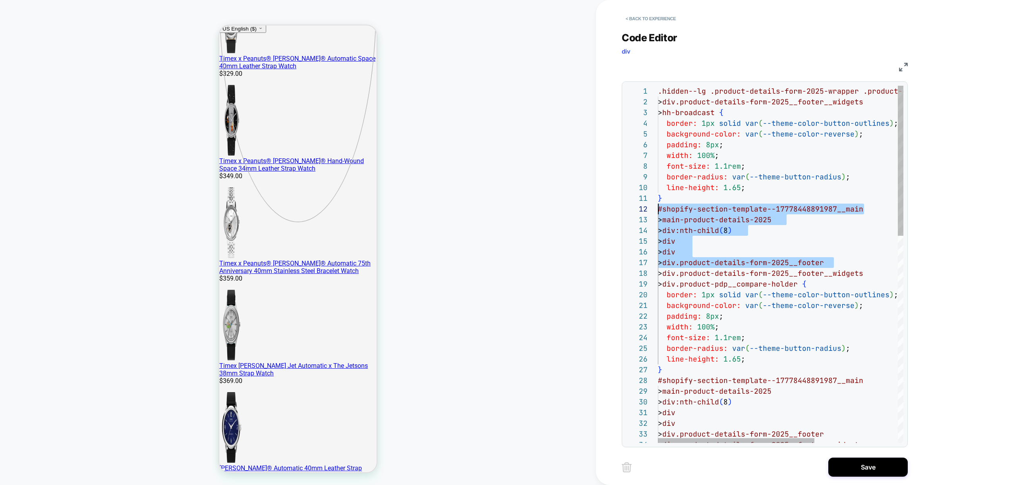
drag, startPoint x: 835, startPoint y: 262, endPoint x: 600, endPoint y: 204, distance: 241.9
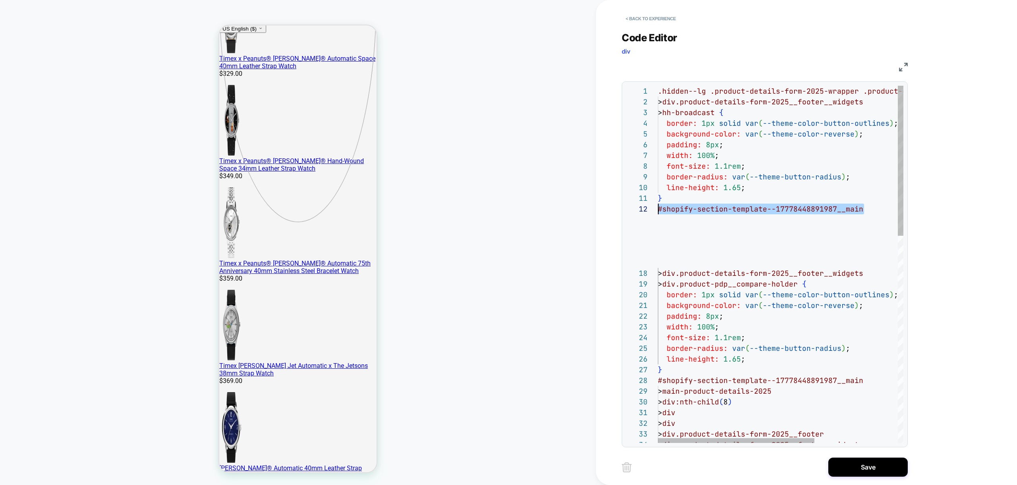
scroll to position [11, 347]
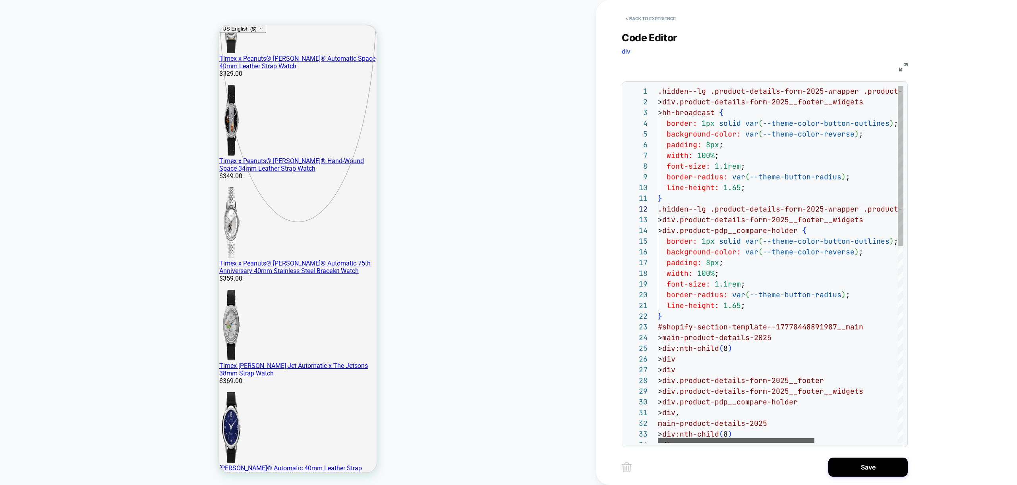
click at [658, 441] on div at bounding box center [736, 441] width 157 height 5
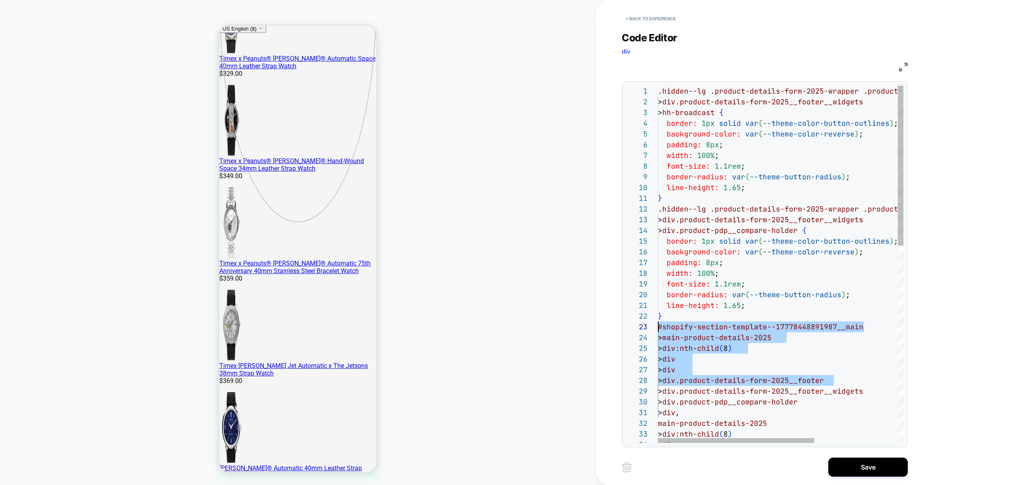
scroll to position [21, 0]
drag, startPoint x: 806, startPoint y: 381, endPoint x: 629, endPoint y: 327, distance: 185.1
click at [658, 327] on div "> div:nth-child ( 8 ) line-height: 1.65 ; } #shopify-section-template--17778448…" at bounding box center [846, 484] width 376 height 797
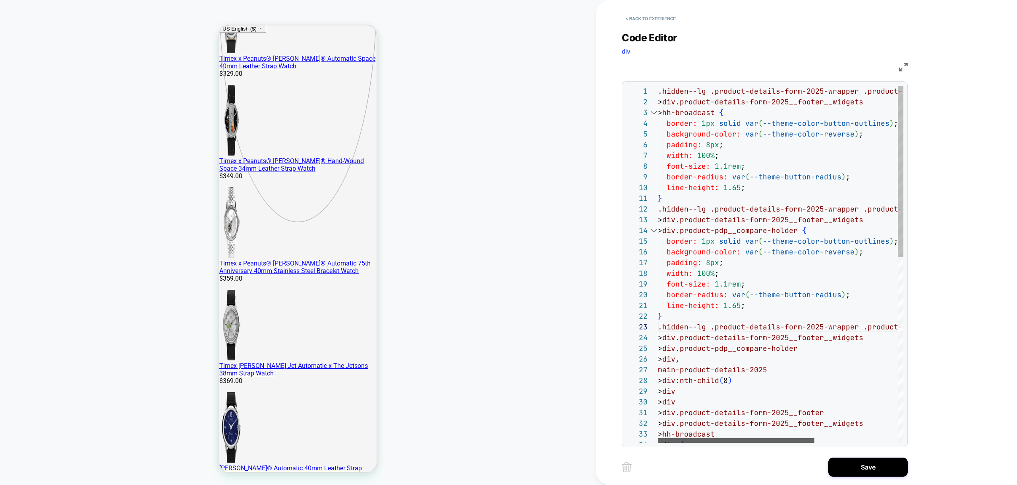
click at [658, 441] on div at bounding box center [736, 441] width 157 height 5
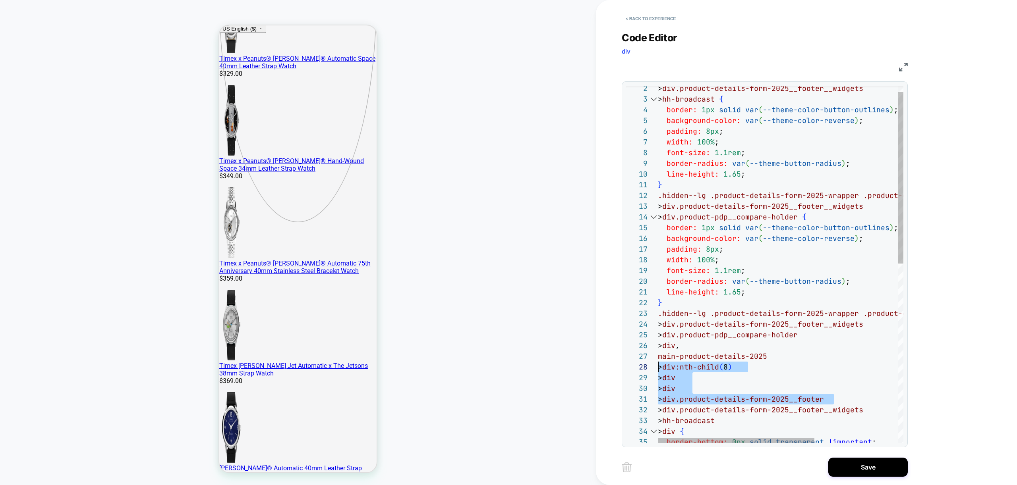
scroll to position [64, 0]
drag, startPoint x: 834, startPoint y: 400, endPoint x: 643, endPoint y: 357, distance: 195.5
click at [658, 357] on div "line-height: 1.65 ; } .hidden--lg .product-details-form-2025-wrapper .product-d…" at bounding box center [846, 444] width 376 height 744
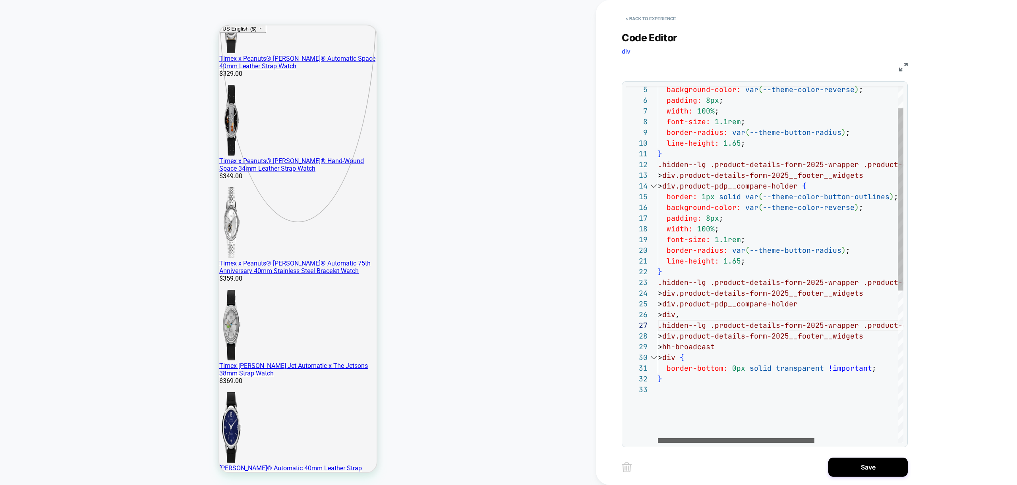
click at [658, 443] on div at bounding box center [736, 441] width 157 height 5
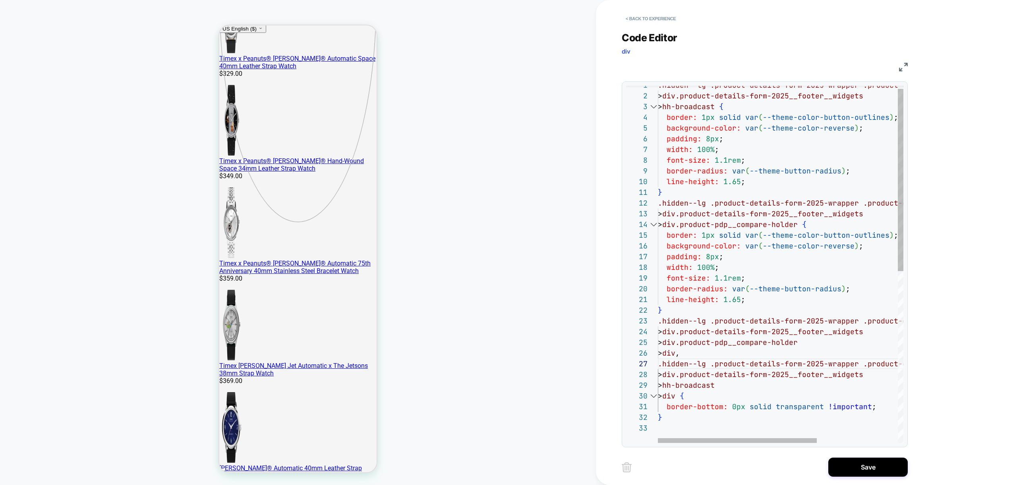
click at [756, 181] on div "line-height: 1.65 ; } .hidden--lg .product-details-form-2025-wrapper .product-d…" at bounding box center [843, 430] width 370 height 701
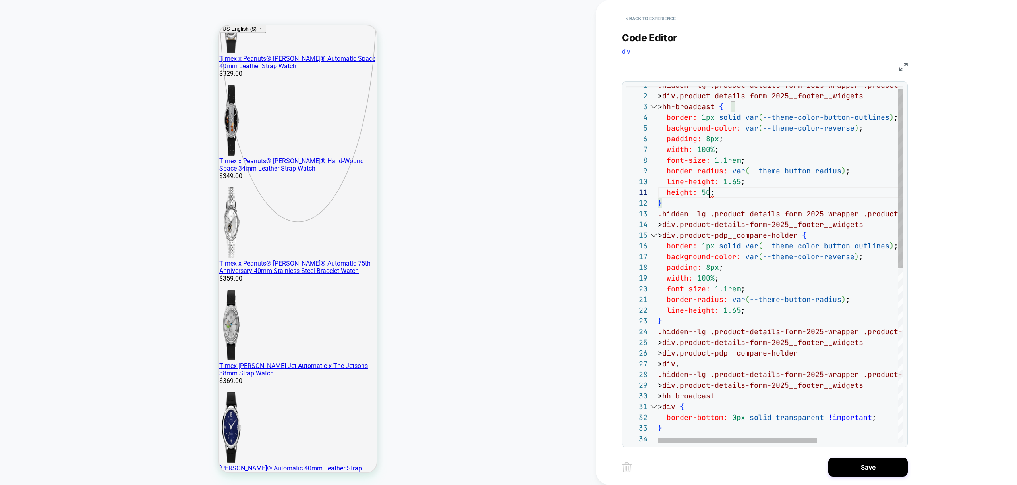
scroll to position [0, 60]
click at [764, 253] on div "line-height: 1.65 ; } .hidden--lg .product-details-form-2025-wrapper .product-d…" at bounding box center [843, 436] width 370 height 712
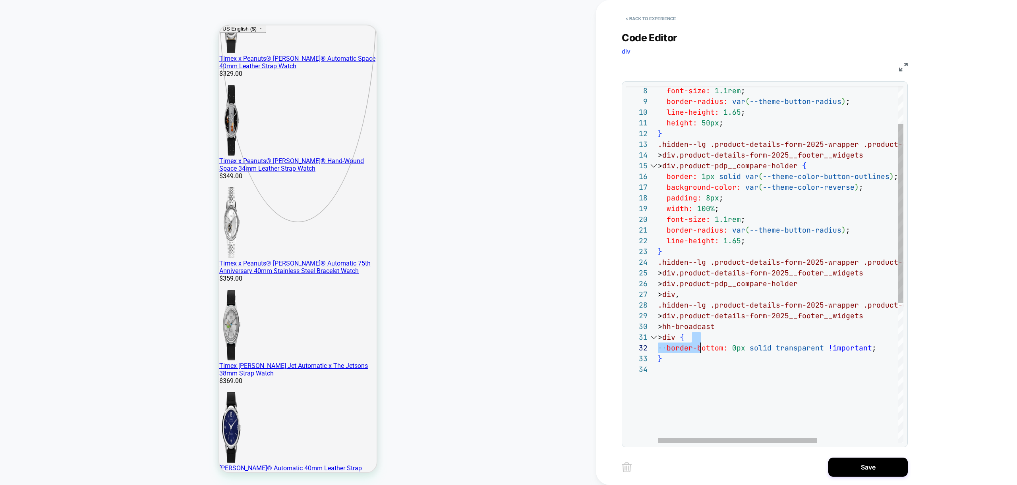
scroll to position [0, 4]
drag, startPoint x: 693, startPoint y: 339, endPoint x: 701, endPoint y: 361, distance: 23.3
click at [701, 361] on div "line-height: 1.65 ; } .hidden--lg .product-details-form-2025-wrapper .product-d…" at bounding box center [843, 366] width 370 height 712
drag, startPoint x: 689, startPoint y: 296, endPoint x: 692, endPoint y: 295, distance: 4.0
click at [692, 295] on div "line-height: 1.65 ; } .hidden--lg .product-details-form-2025-wrapper .product-d…" at bounding box center [843, 366] width 370 height 712
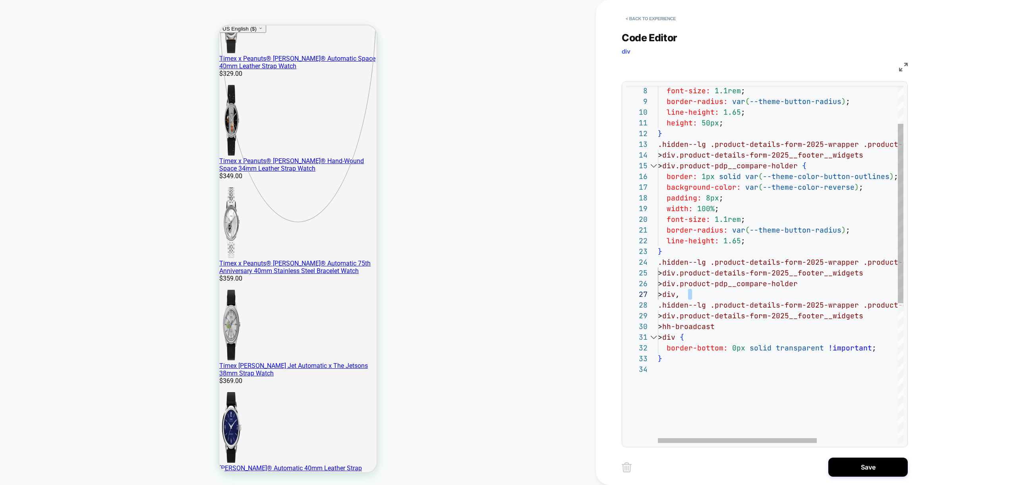
scroll to position [86, 4]
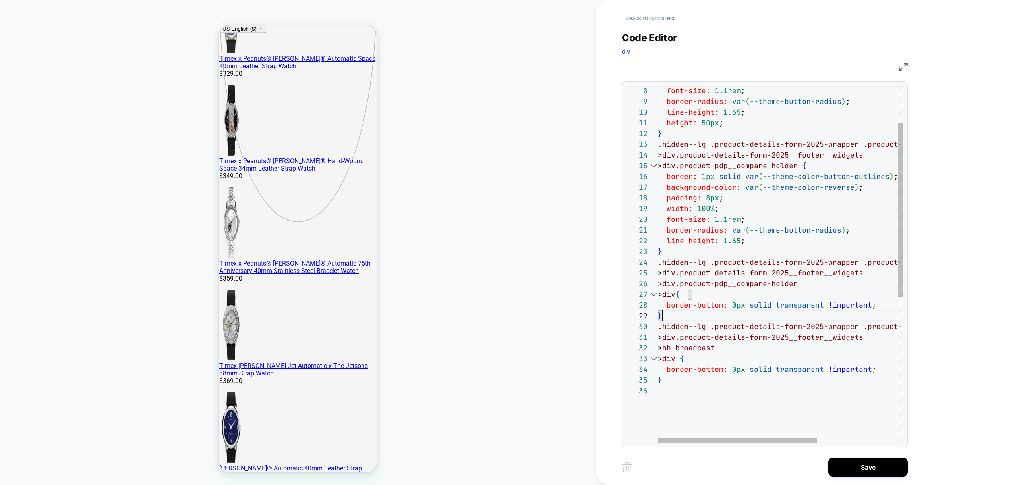
click at [736, 315] on div "line-height: 1.65 ; } .hidden--lg .product-details-form-2025-wrapper .product-d…" at bounding box center [843, 376] width 370 height 733
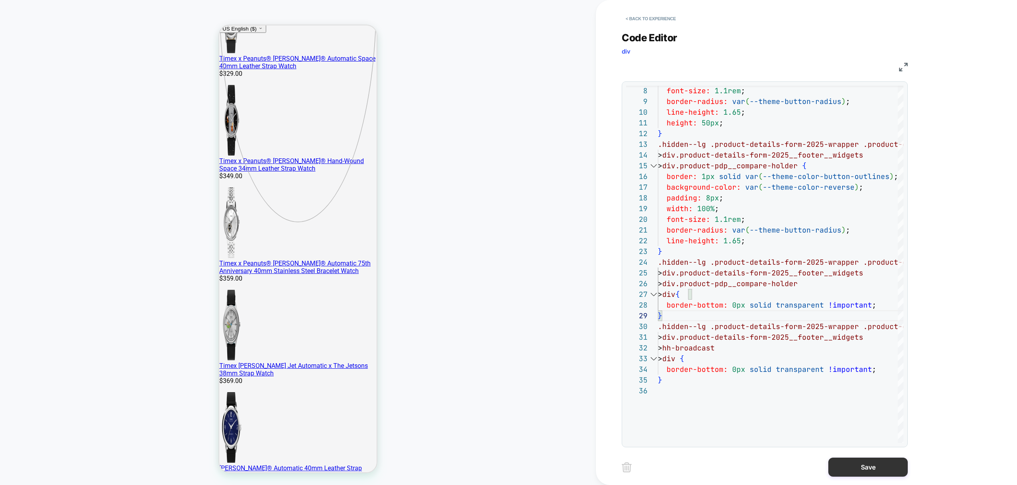
type textarea "**********"
click at [878, 466] on button "Save" at bounding box center [867, 467] width 79 height 19
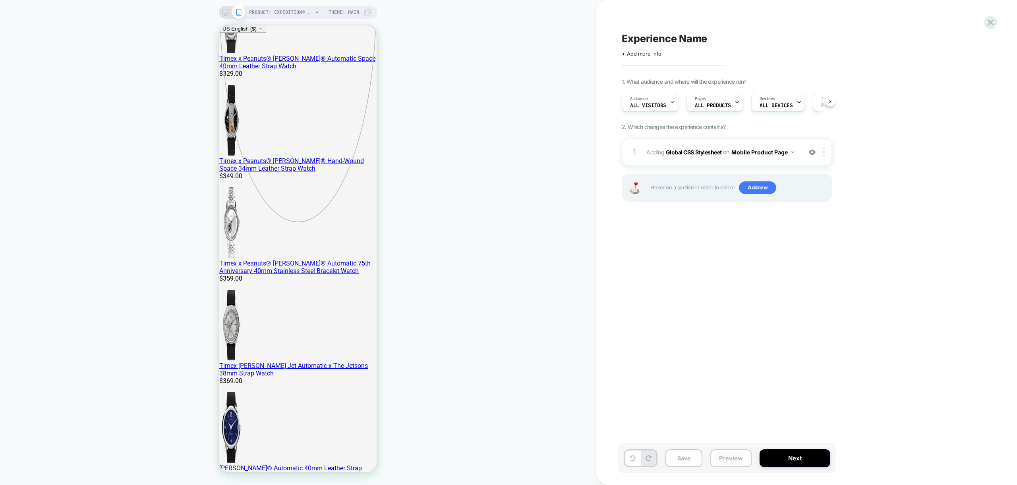
scroll to position [0, 0]
drag, startPoint x: 730, startPoint y: 457, endPoint x: 721, endPoint y: 453, distance: 9.8
click at [730, 457] on button "Preview" at bounding box center [730, 459] width 41 height 18
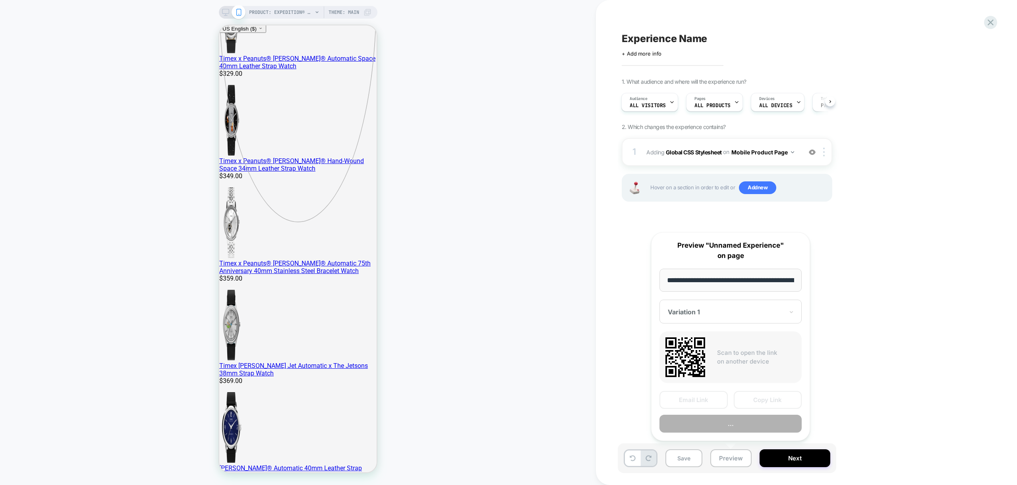
scroll to position [0, 245]
click at [750, 426] on button "Preview" at bounding box center [731, 425] width 142 height 18
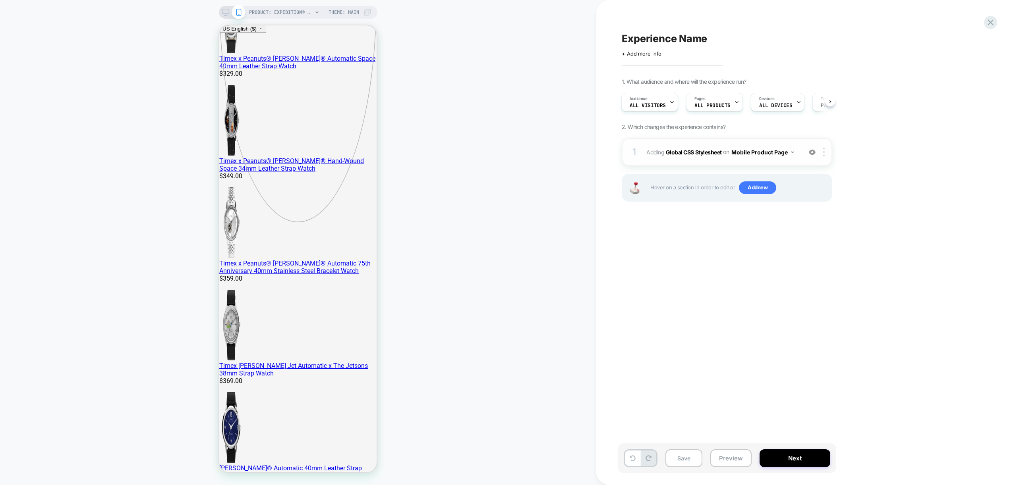
click at [784, 164] on div "1 Adding Global CSS Stylesheet on Mobile Product Page Add Before Add After Copy…" at bounding box center [727, 152] width 211 height 28
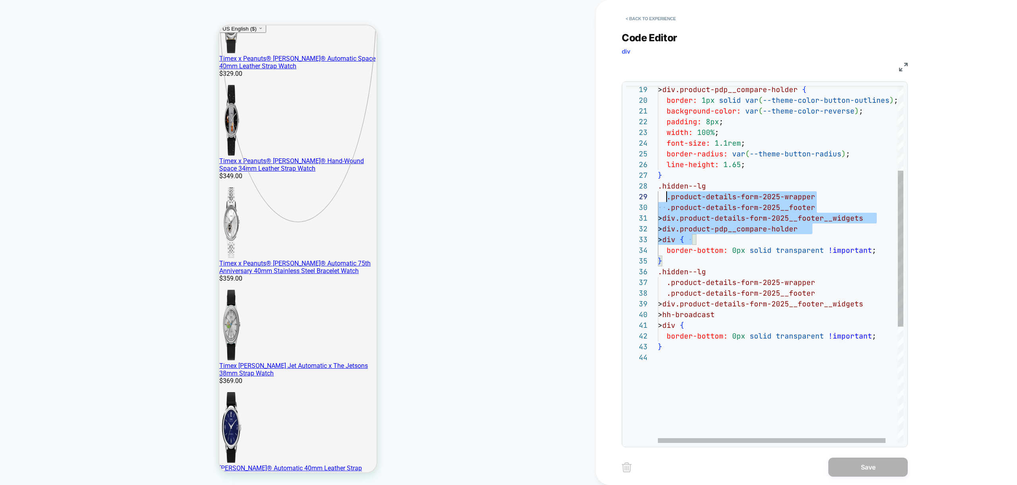
scroll to position [75, 0]
drag, startPoint x: 684, startPoint y: 228, endPoint x: 648, endPoint y: 182, distance: 58.0
click at [658, 182] on div "> div.product-pdp__compare-holder { border: 1px solid var ( --theme-color-butto…" at bounding box center [787, 300] width 259 height 819
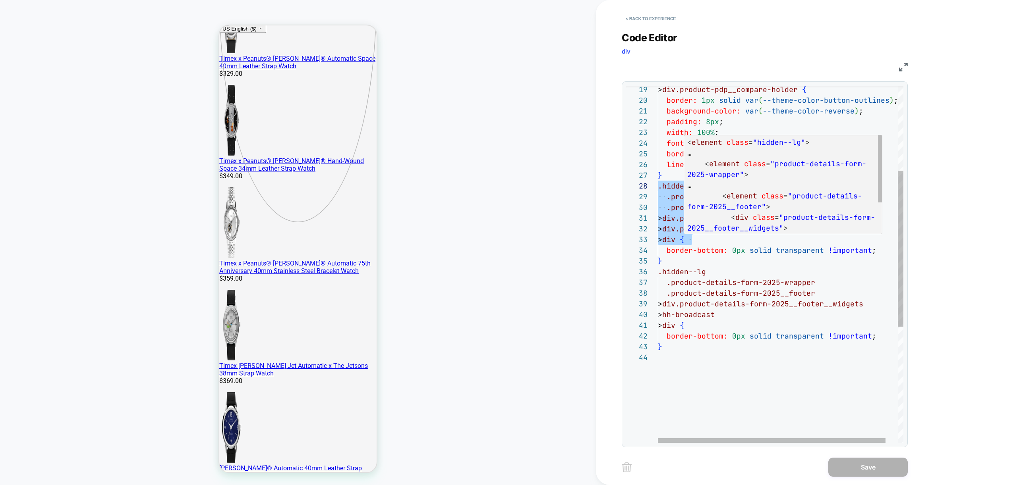
scroll to position [75, 807]
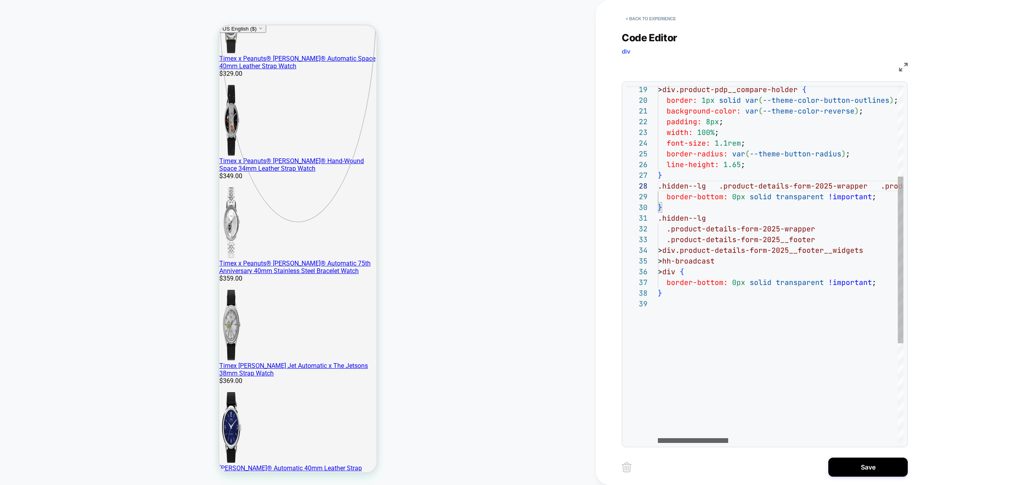
click at [658, 439] on div at bounding box center [693, 441] width 70 height 5
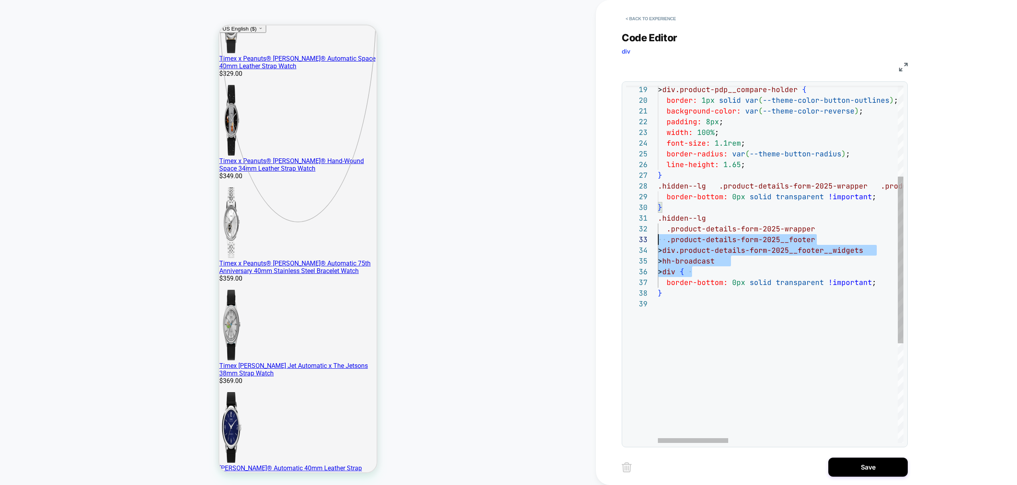
scroll to position [0, 0]
drag, startPoint x: 691, startPoint y: 271, endPoint x: 631, endPoint y: 219, distance: 79.9
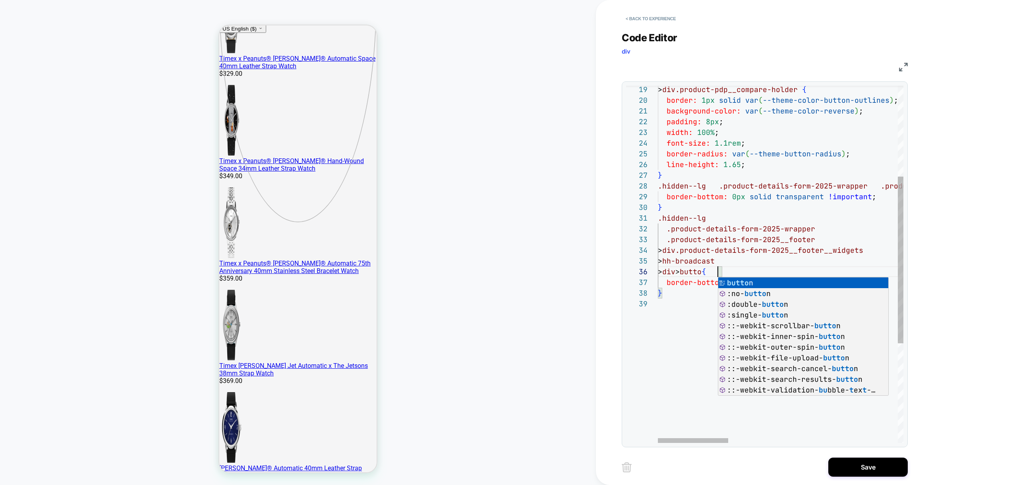
scroll to position [54, 64]
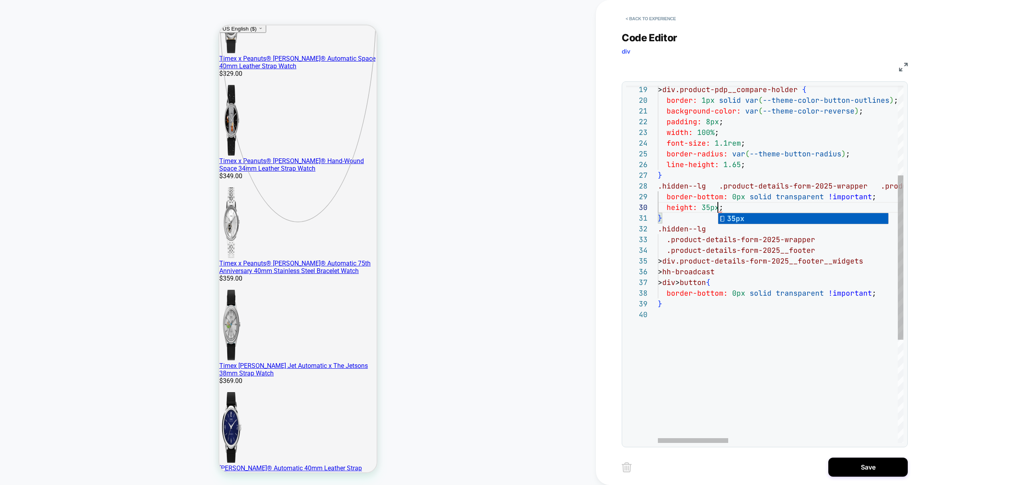
scroll to position [97, 60]
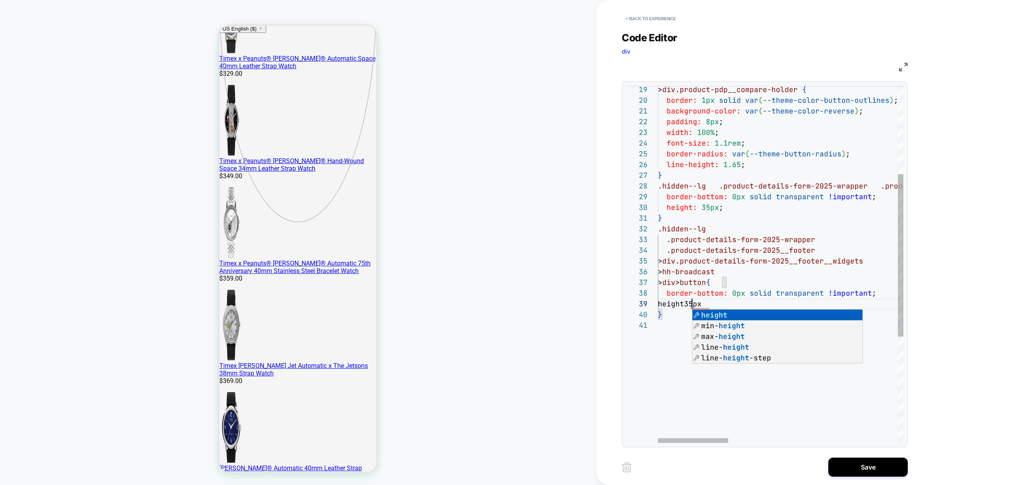
scroll to position [86, 39]
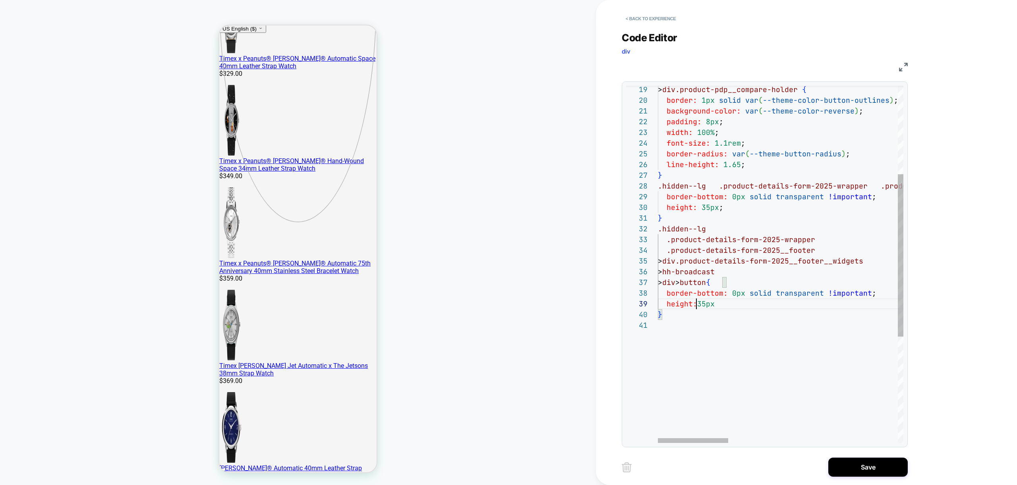
type textarea "**********"
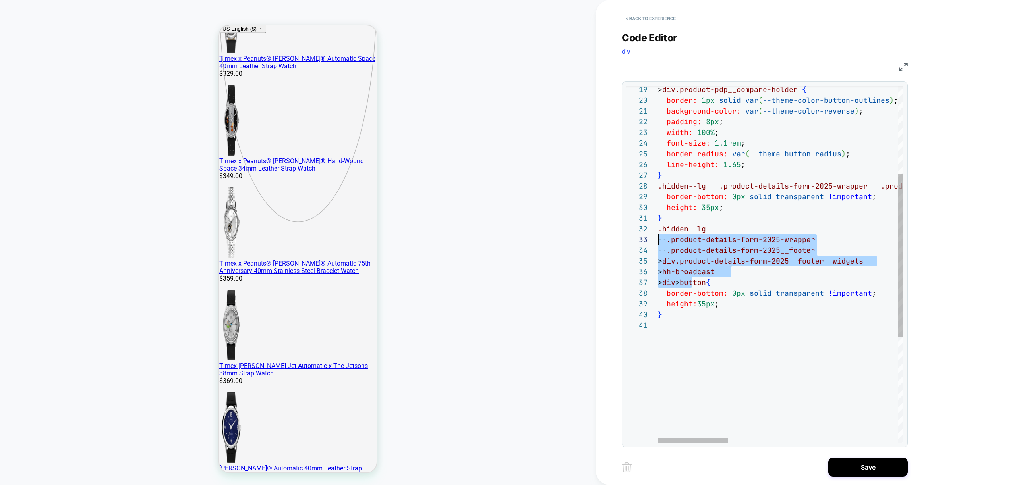
scroll to position [11, 0]
drag, startPoint x: 691, startPoint y: 284, endPoint x: 652, endPoint y: 233, distance: 64.4
drag, startPoint x: 740, startPoint y: 303, endPoint x: 712, endPoint y: 311, distance: 29.4
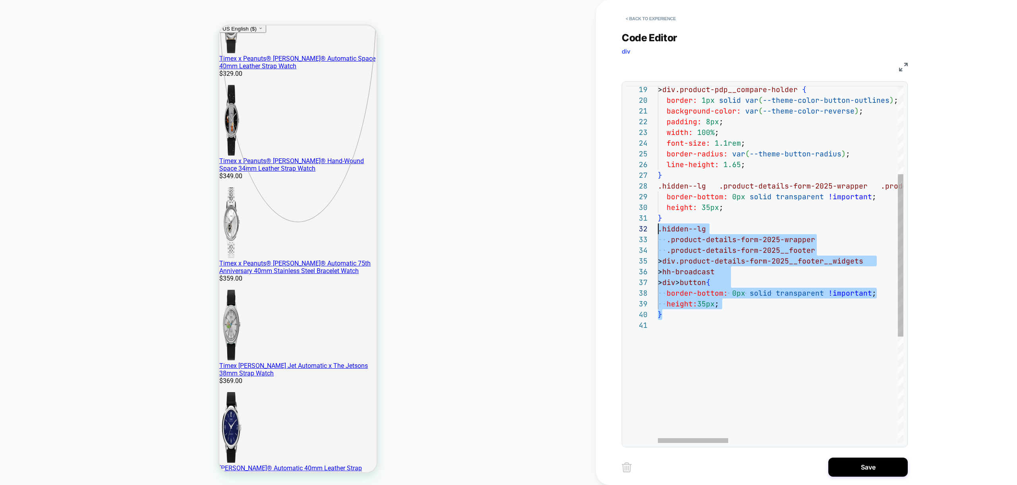
drag, startPoint x: 677, startPoint y: 315, endPoint x: 640, endPoint y: 229, distance: 93.6
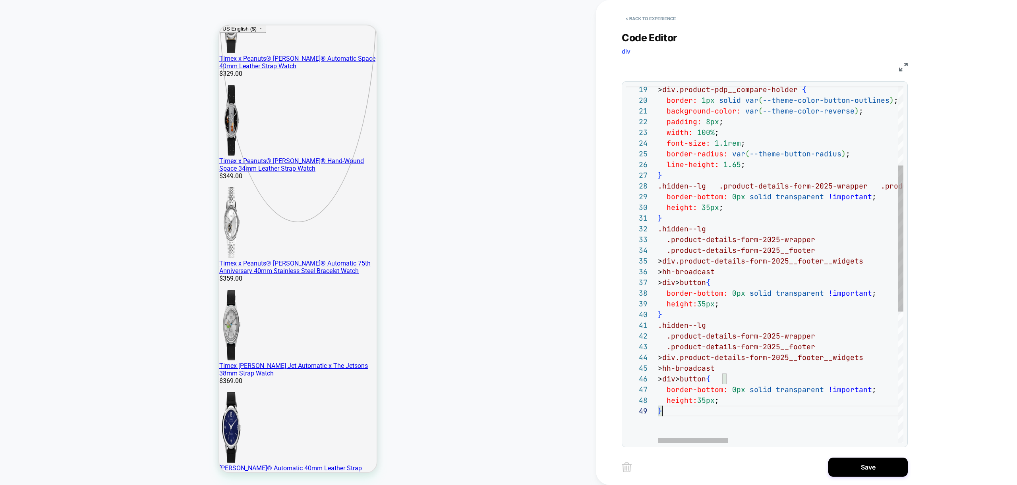
scroll to position [86, 4]
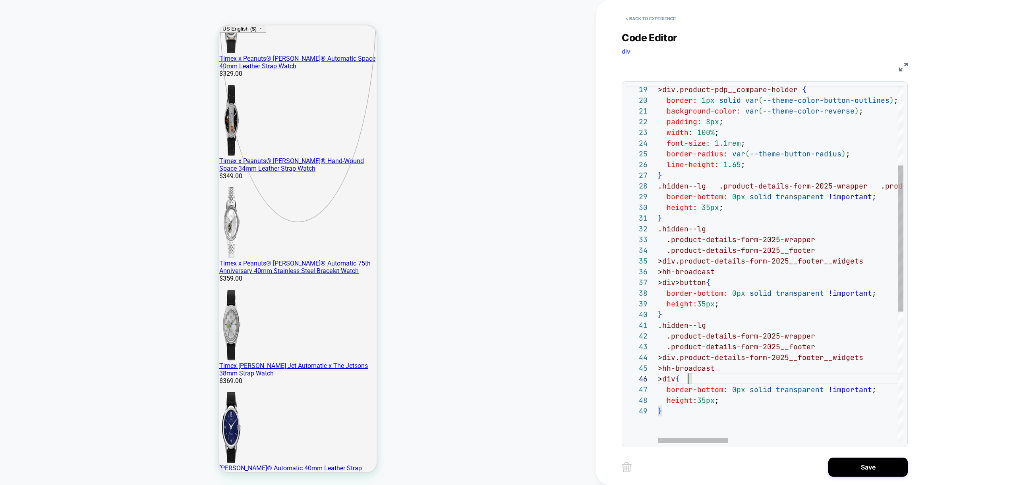
scroll to position [54, 30]
click at [513, 285] on div "PRODUCT: Expedition® Tide-Temp-Compass 45mm Silicone Strap Watch [tw2y14400] PR…" at bounding box center [298, 243] width 596 height 470
drag, startPoint x: 731, startPoint y: 400, endPoint x: 625, endPoint y: 385, distance: 107.5
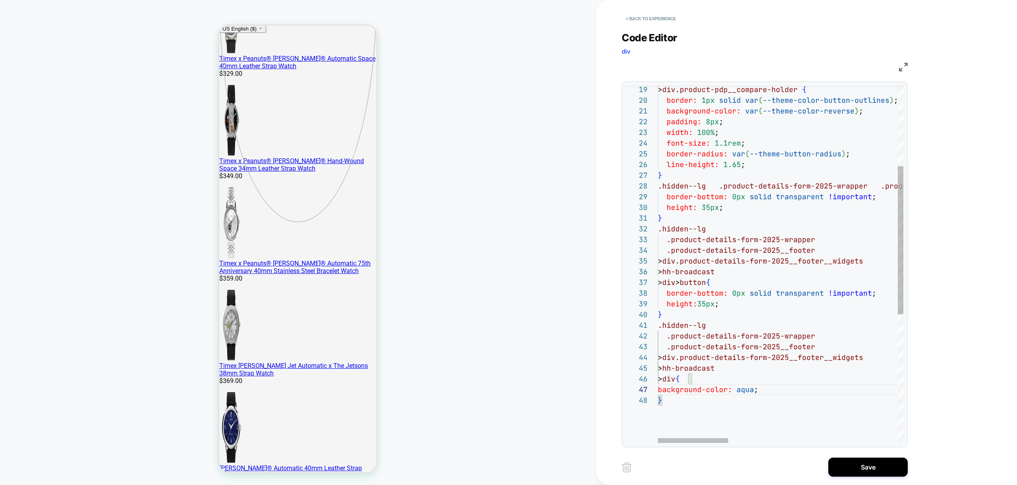
scroll to position [64, 103]
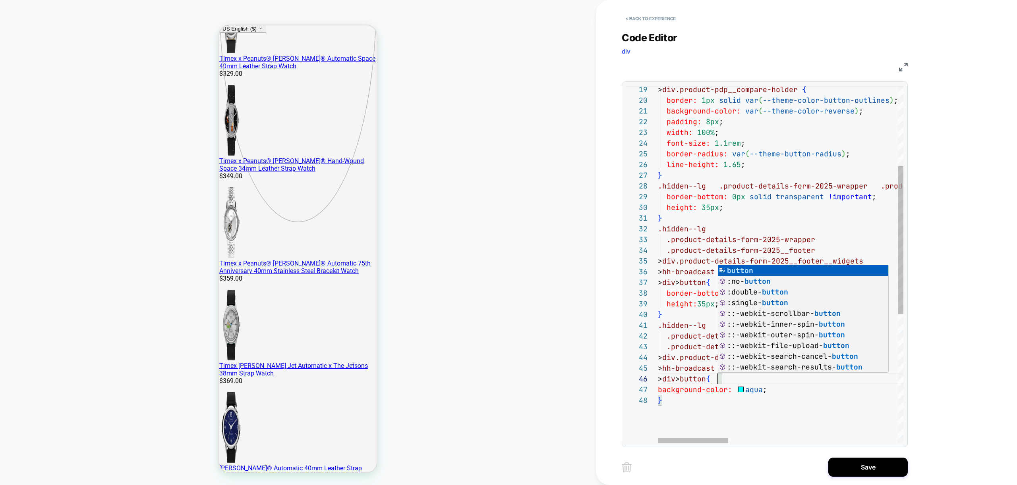
scroll to position [54, 60]
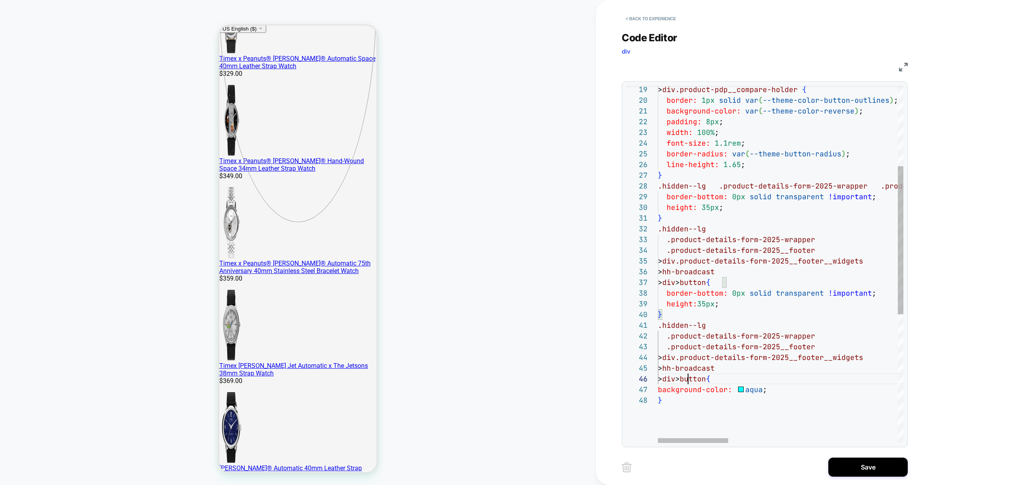
drag, startPoint x: 726, startPoint y: 381, endPoint x: 666, endPoint y: 378, distance: 60.0
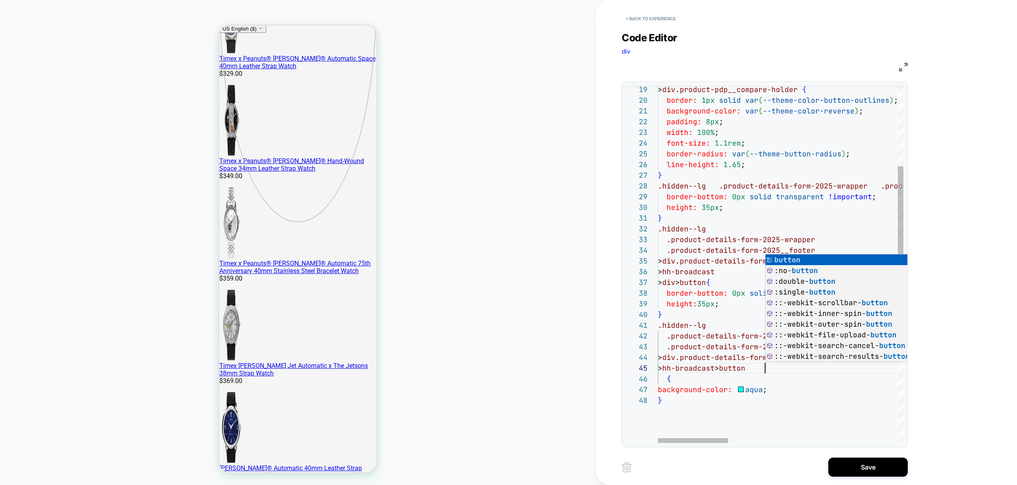
scroll to position [43, 107]
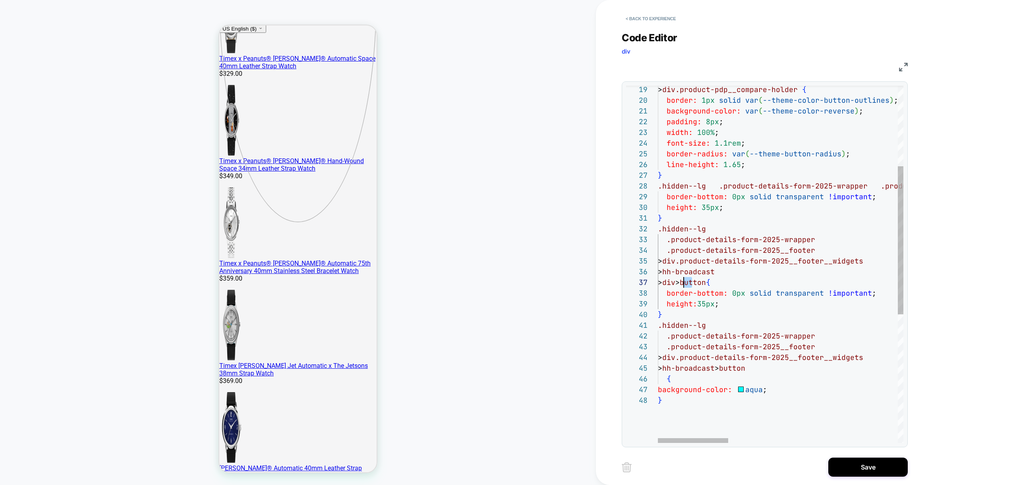
scroll to position [64, 9]
drag, startPoint x: 682, startPoint y: 283, endPoint x: 665, endPoint y: 283, distance: 17.1
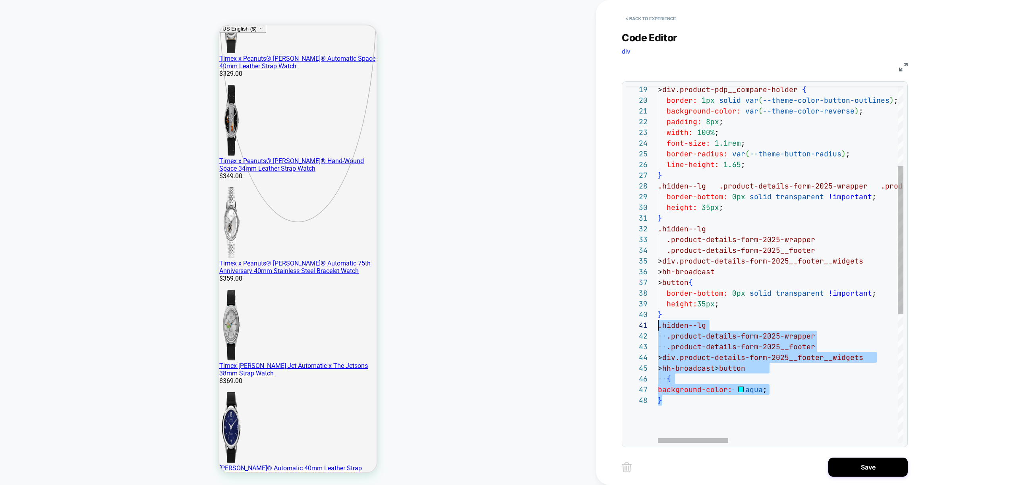
scroll to position [97, 0]
type textarea "**********"
drag, startPoint x: 690, startPoint y: 381, endPoint x: 650, endPoint y: 327, distance: 66.9
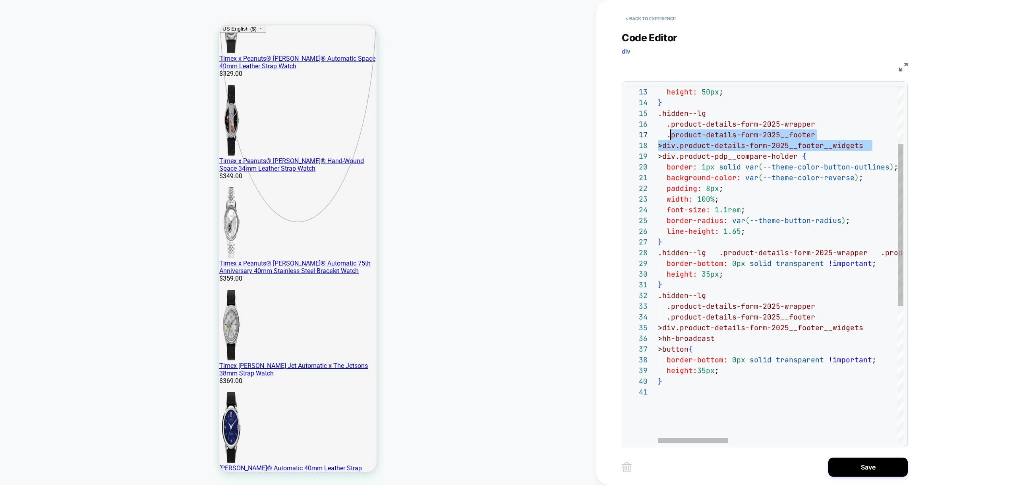
scroll to position [43, 0]
drag, startPoint x: 874, startPoint y: 145, endPoint x: 649, endPoint y: 116, distance: 227.2
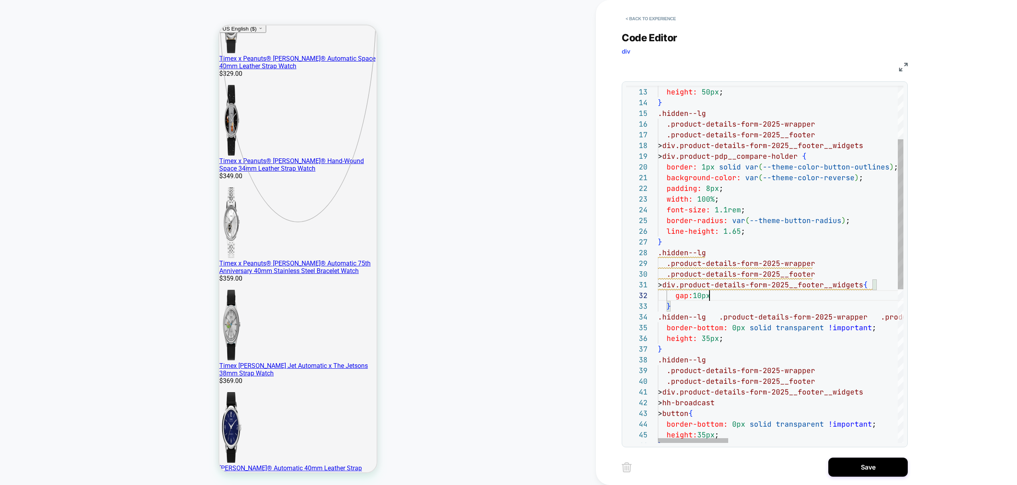
scroll to position [11, 56]
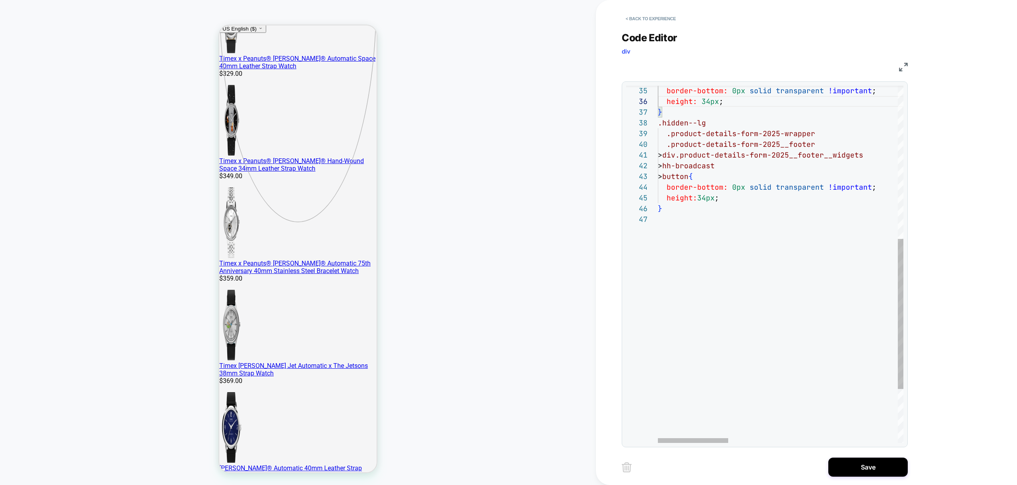
scroll to position [97, 116]
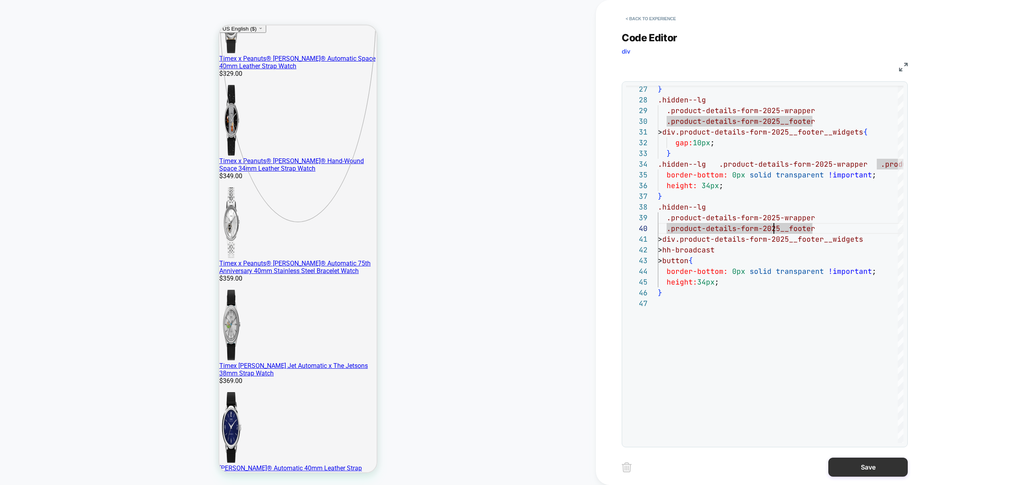
type textarea "**********"
click at [865, 470] on button "Save" at bounding box center [867, 467] width 79 height 19
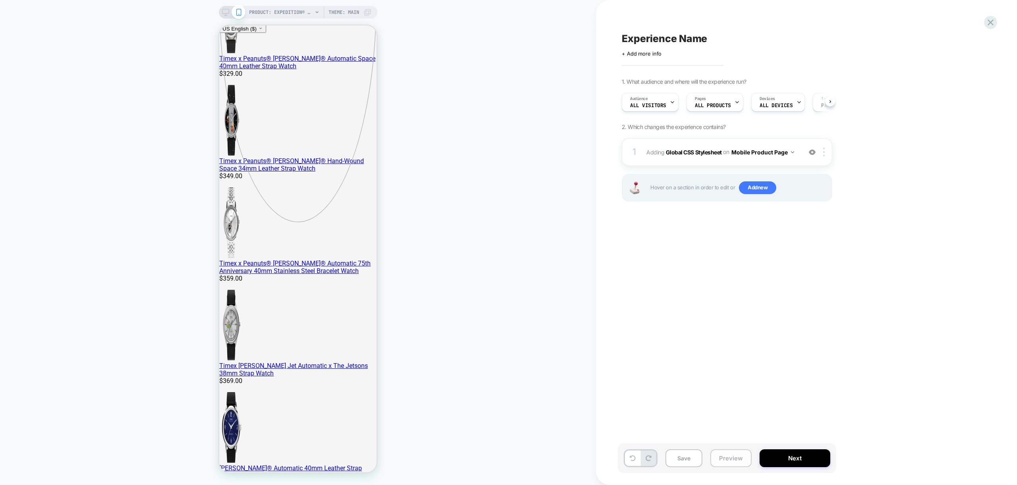
click at [740, 463] on button "Preview" at bounding box center [730, 459] width 41 height 18
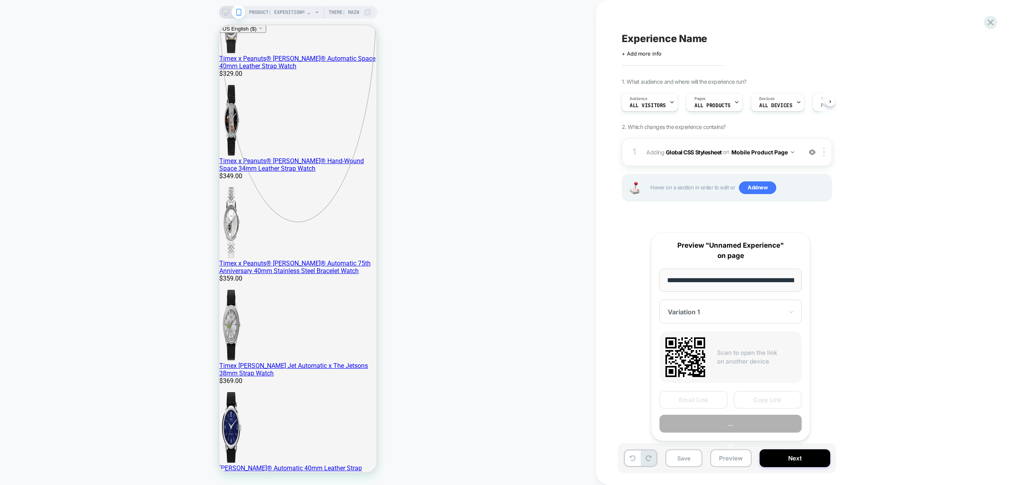
scroll to position [0, 245]
click at [747, 425] on button "Preview" at bounding box center [731, 425] width 142 height 18
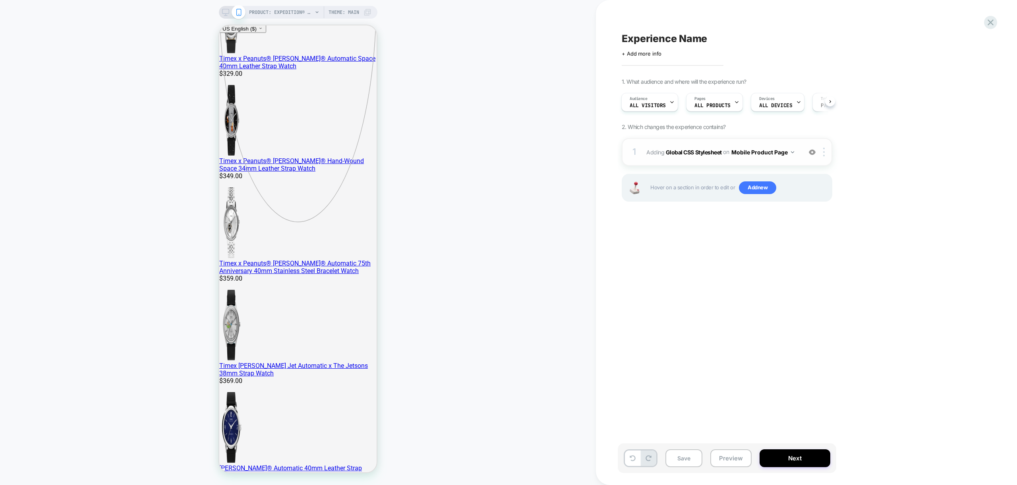
click at [795, 160] on div "1 Adding Global CSS Stylesheet on Mobile Product Page Add Before Add After Copy…" at bounding box center [727, 152] width 211 height 28
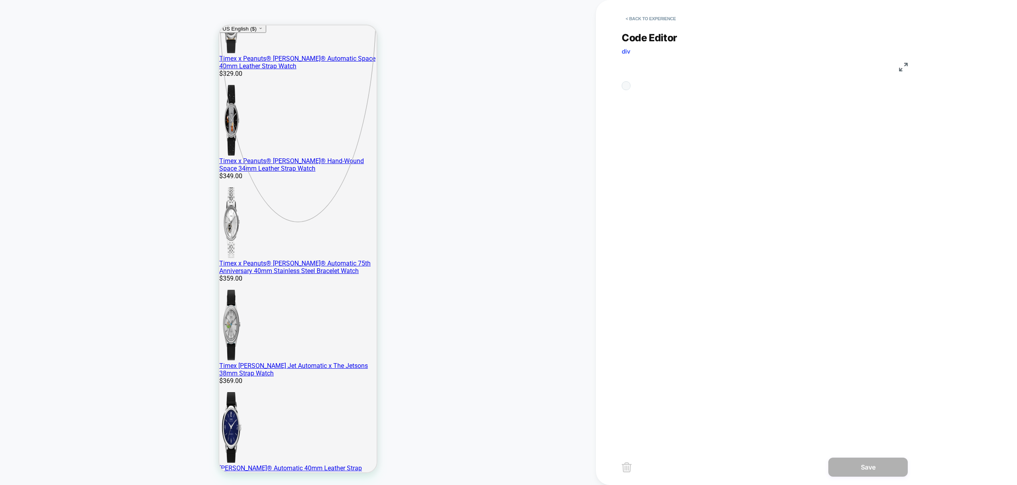
scroll to position [107, 0]
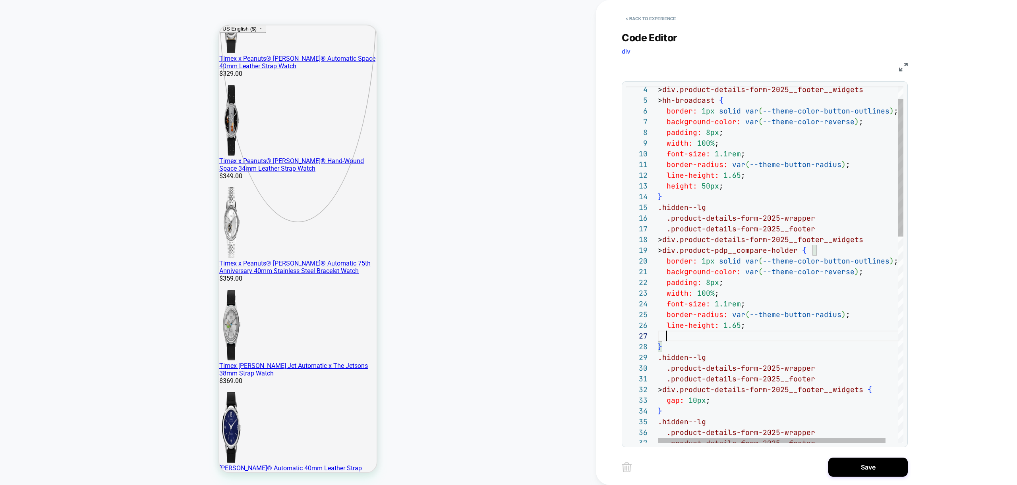
scroll to position [75, 0]
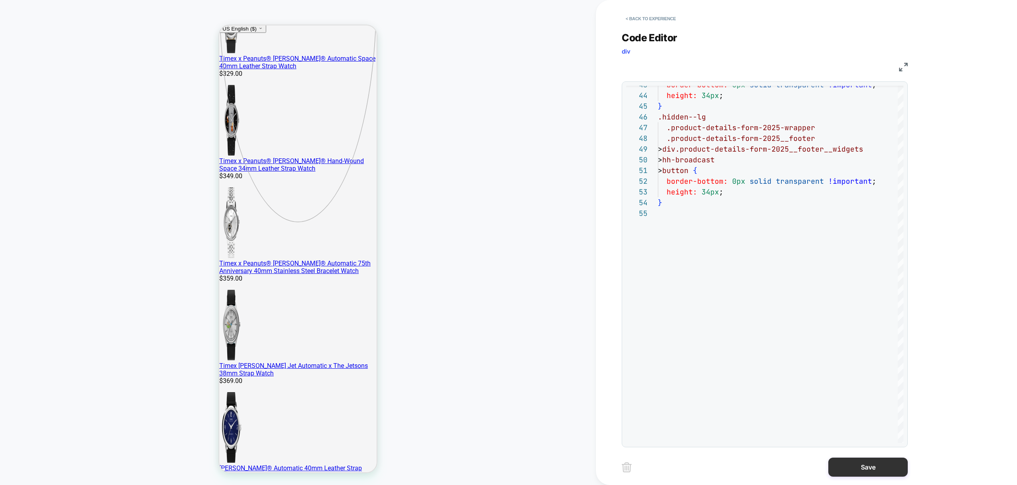
type textarea "**********"
click at [882, 471] on button "Save" at bounding box center [867, 467] width 79 height 19
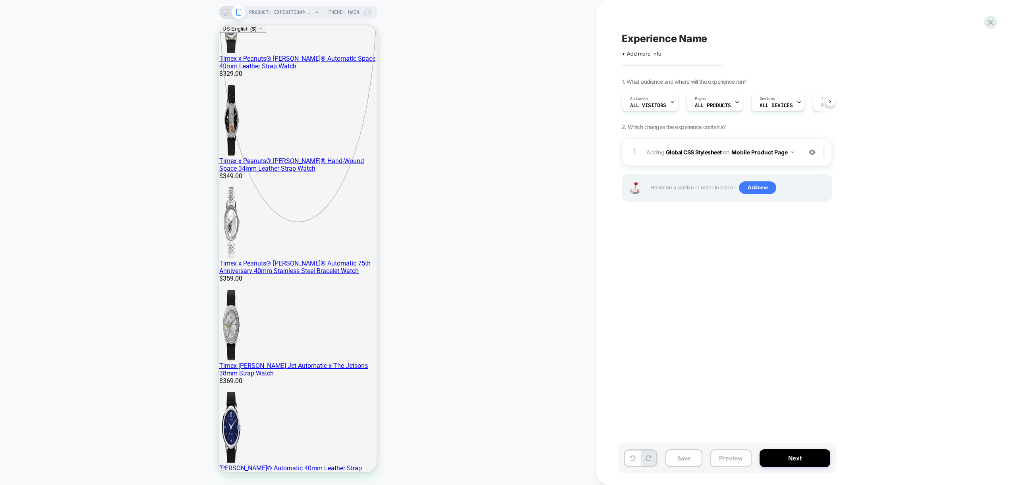
click at [718, 461] on button "Preview" at bounding box center [730, 459] width 41 height 18
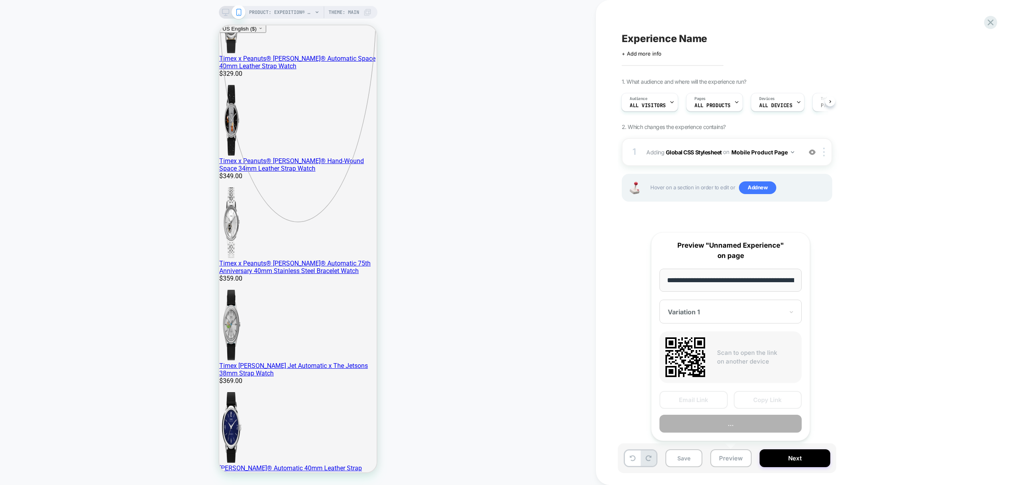
scroll to position [0, 245]
click at [736, 424] on button "Preview" at bounding box center [731, 425] width 142 height 18
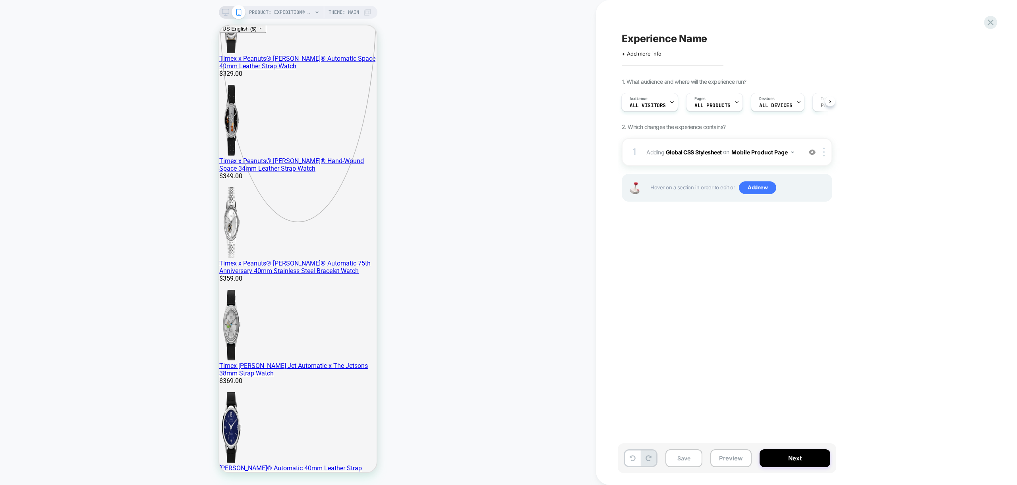
click at [746, 292] on div "Experience Name Click to edit experience details + Add more info 1. What audien…" at bounding box center [767, 243] width 298 height 470
click at [654, 39] on span "Experience Name" at bounding box center [664, 39] width 85 height 12
type textarea "**********"
click at [851, 41] on icon at bounding box center [850, 39] width 10 height 10
click at [791, 103] on div "Devices ALL DEVICES" at bounding box center [775, 102] width 49 height 18
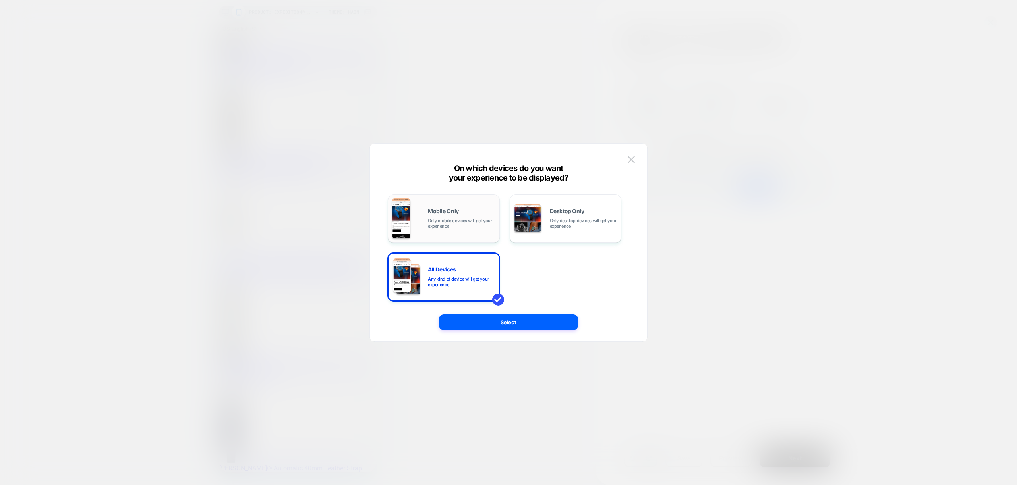
click at [434, 211] on span "Mobile Only" at bounding box center [443, 212] width 31 height 6
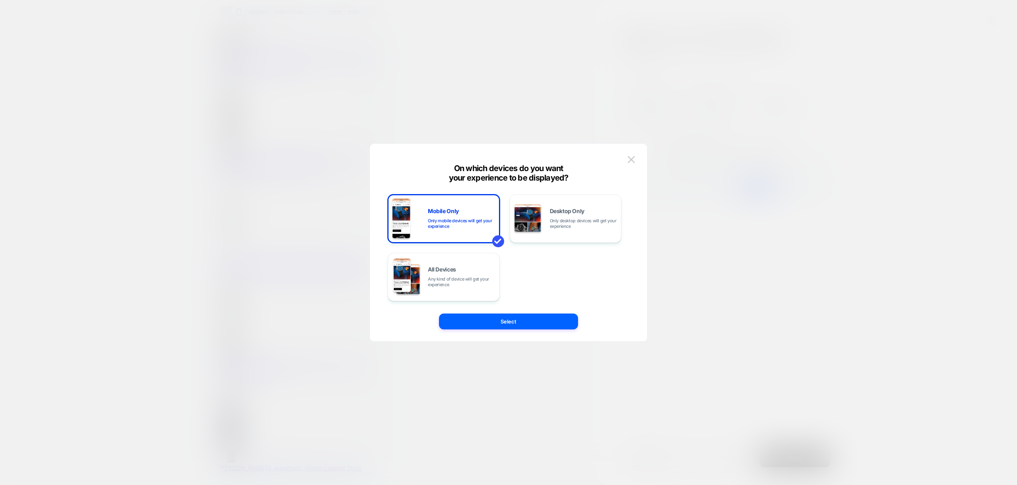
click at [520, 324] on button "Select" at bounding box center [508, 322] width 139 height 16
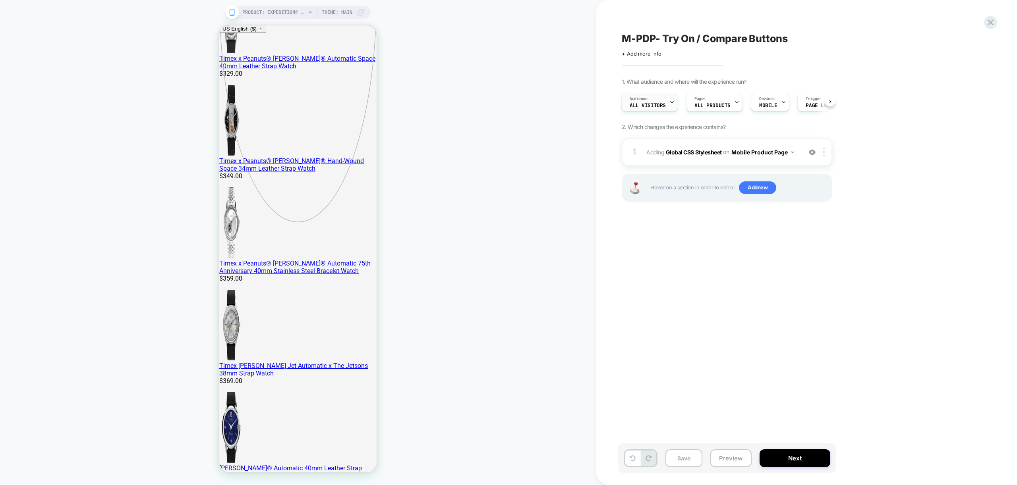
click at [667, 102] on div "Audience All Visitors" at bounding box center [648, 102] width 52 height 18
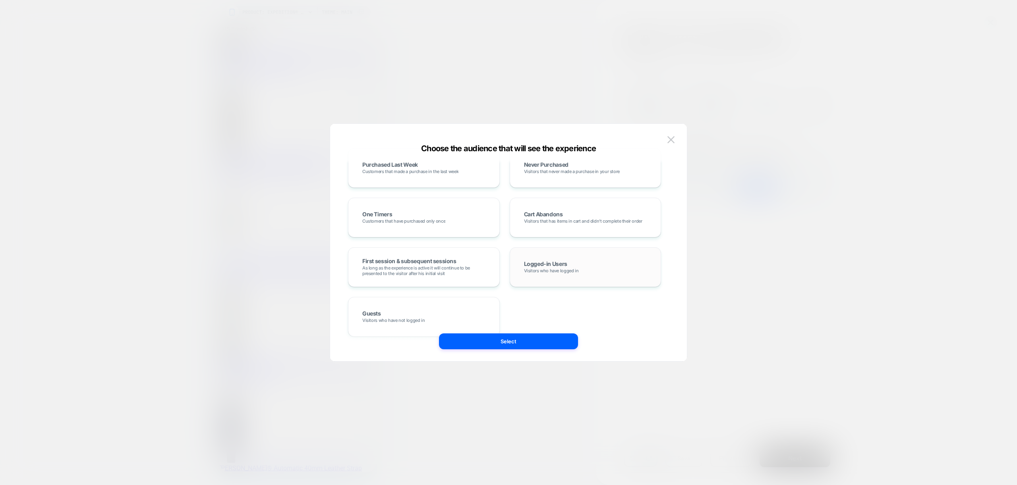
scroll to position [294, 0]
click at [670, 136] on img at bounding box center [670, 139] width 7 height 7
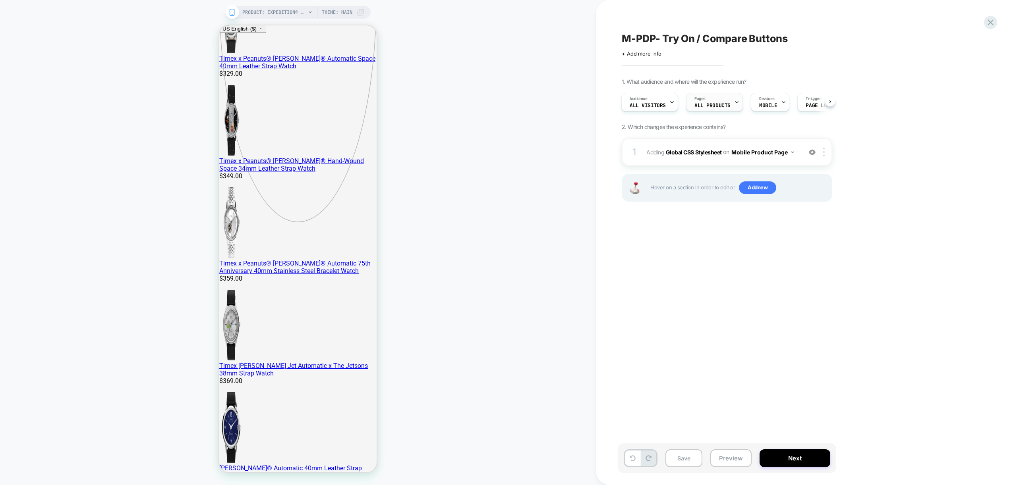
click at [729, 104] on div "Pages ALL PRODUCTS" at bounding box center [713, 102] width 52 height 18
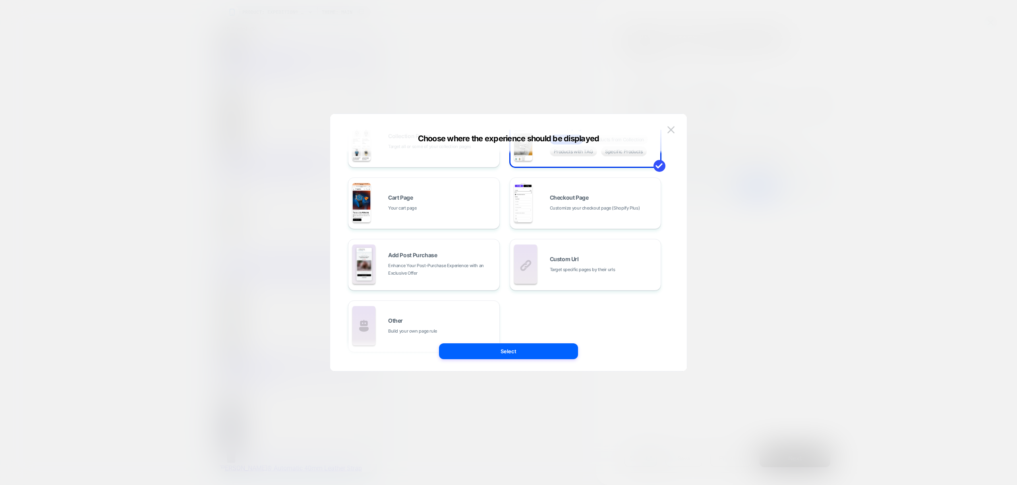
scroll to position [0, 0]
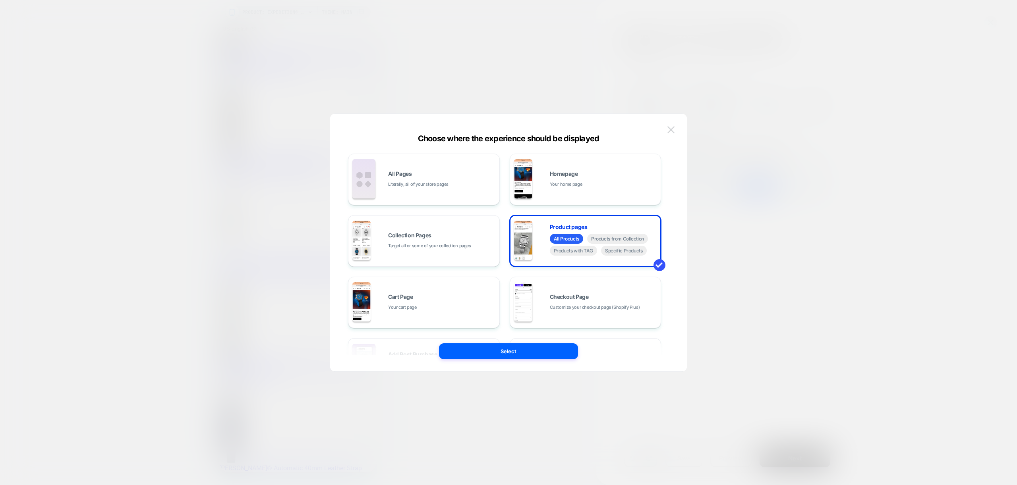
click at [669, 130] on img at bounding box center [670, 129] width 7 height 7
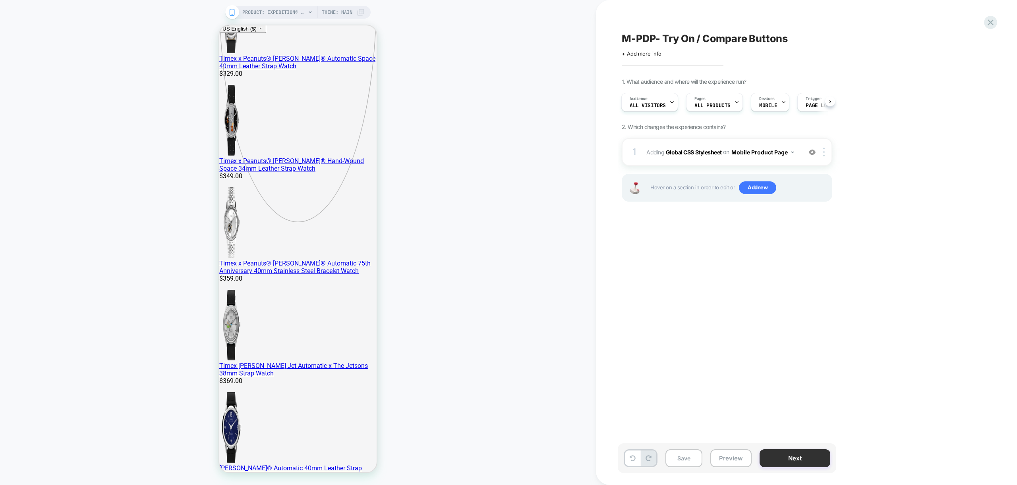
click at [795, 462] on button "Next" at bounding box center [795, 459] width 71 height 18
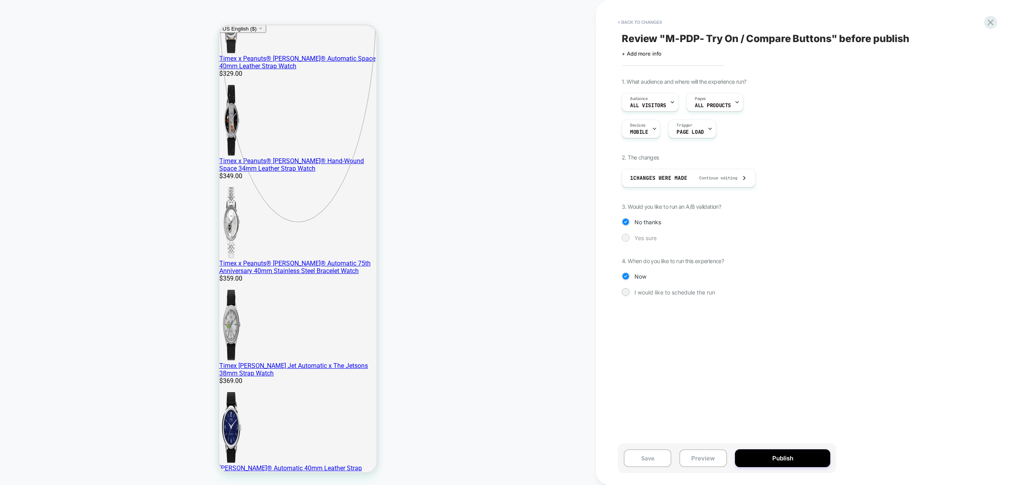
click at [634, 238] on div "Yes sure" at bounding box center [727, 238] width 211 height 8
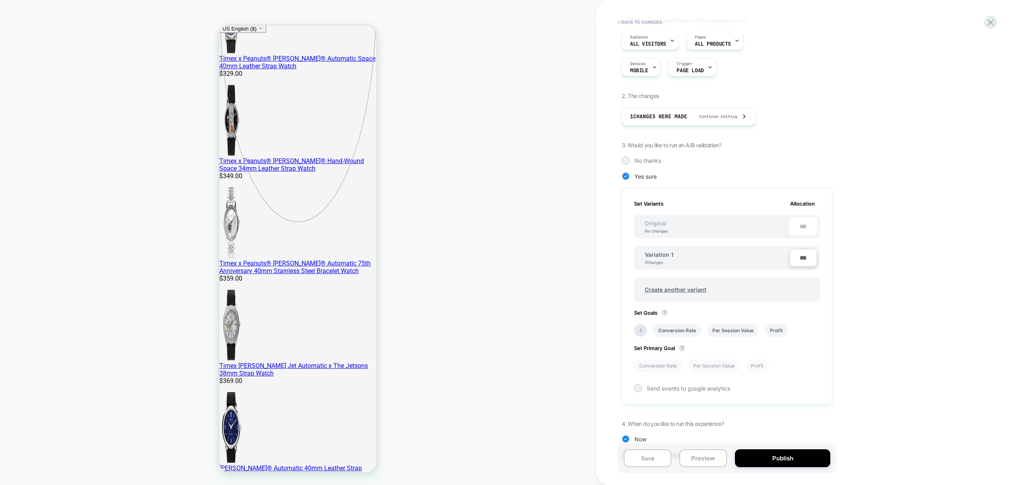
scroll to position [87, 0]
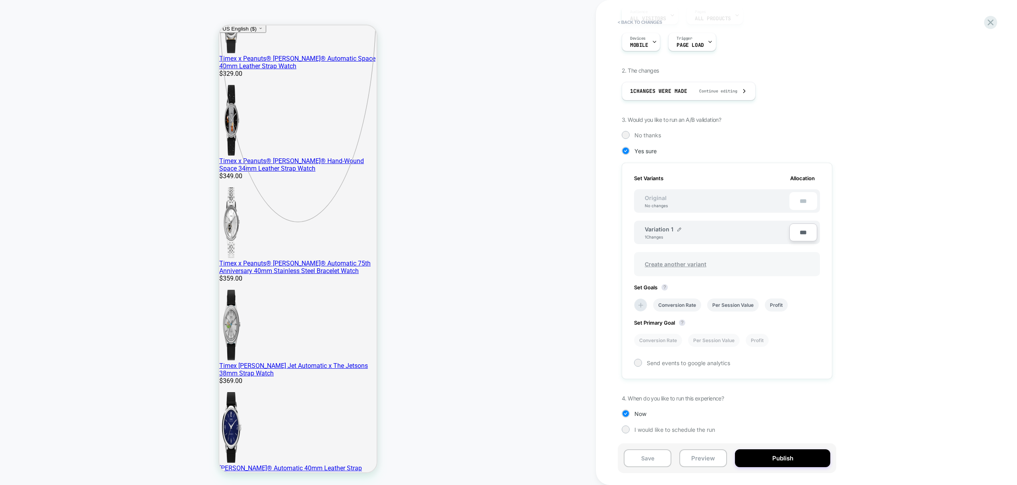
click at [678, 266] on span "Create another variant" at bounding box center [675, 264] width 77 height 19
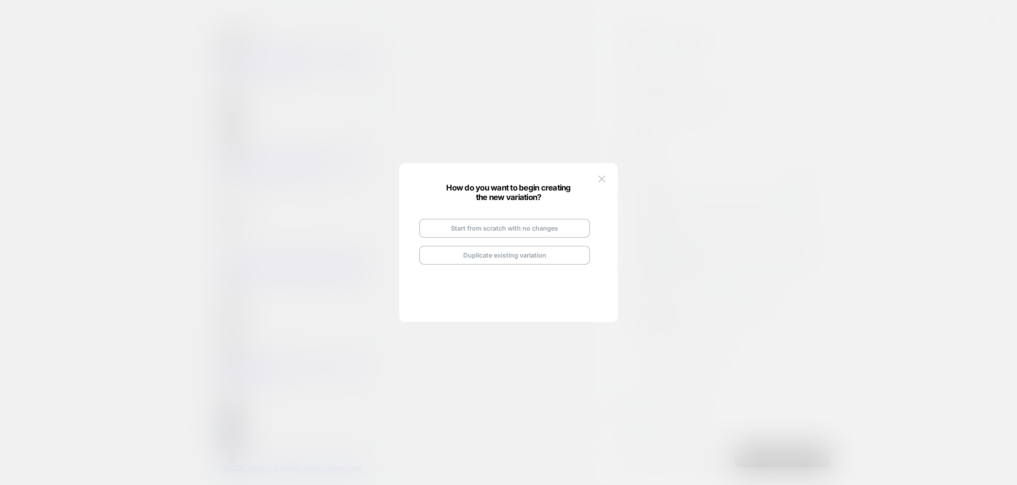
click at [491, 257] on button "Duplicate existing variation" at bounding box center [504, 255] width 171 height 19
click at [542, 219] on img at bounding box center [542, 219] width 4 height 4
click at [486, 219] on input "**********" at bounding box center [495, 218] width 58 height 15
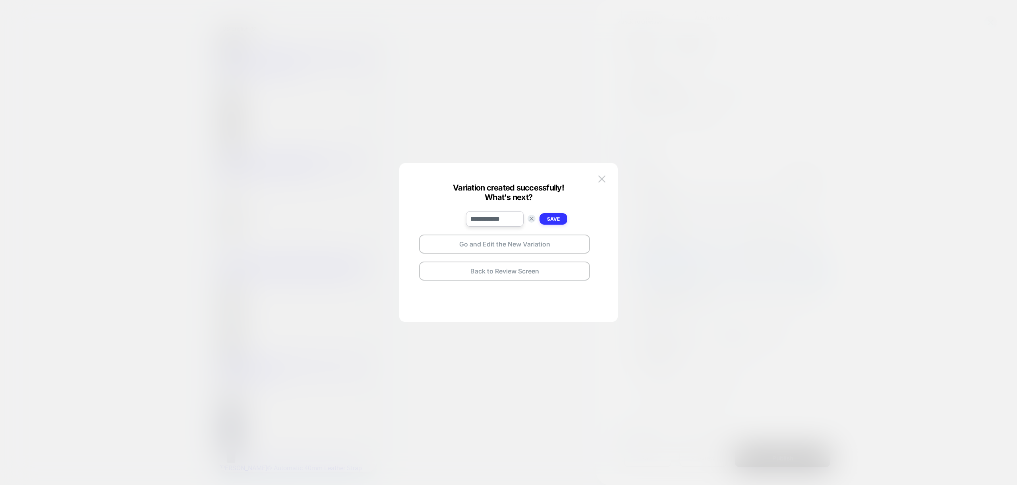
type input "**********"
click at [557, 219] on strong "Save" at bounding box center [553, 219] width 13 height 6
click at [512, 247] on button "Go and Edit the New Variation" at bounding box center [504, 244] width 171 height 19
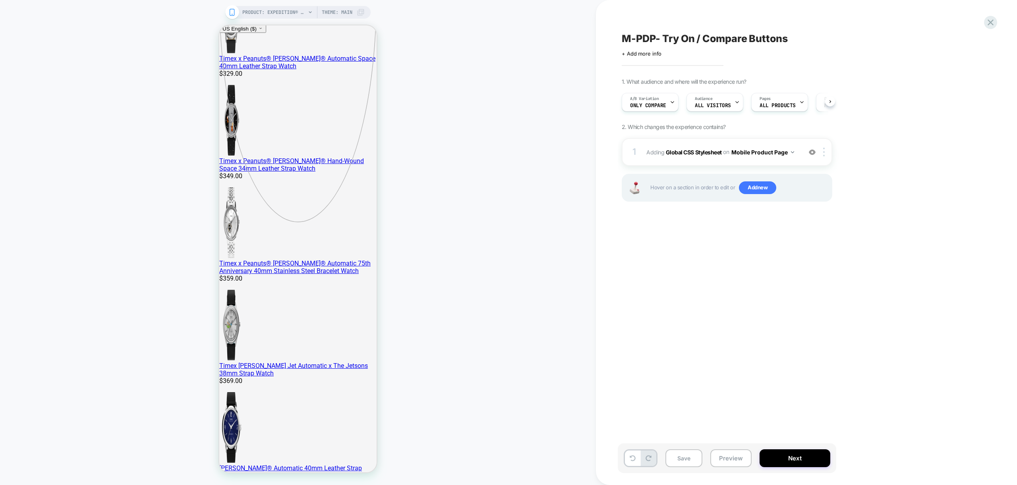
scroll to position [0, 0]
click at [668, 100] on div "A/B Variation Only Compare" at bounding box center [648, 102] width 52 height 18
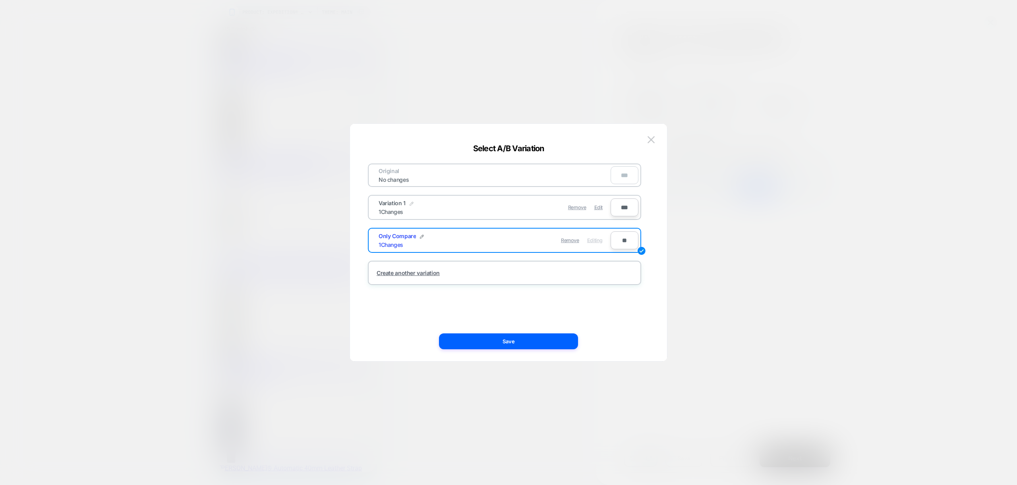
click at [410, 203] on img at bounding box center [412, 204] width 4 height 4
click at [414, 209] on input "**********" at bounding box center [408, 207] width 58 height 15
type input "**********"
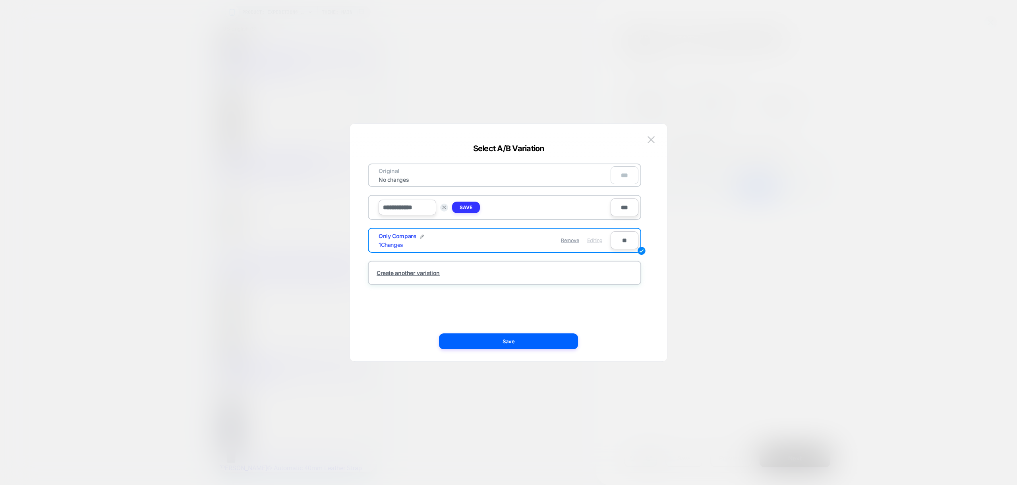
click at [473, 209] on button "Save" at bounding box center [466, 208] width 28 height 12
click at [511, 338] on button "Save" at bounding box center [508, 342] width 139 height 16
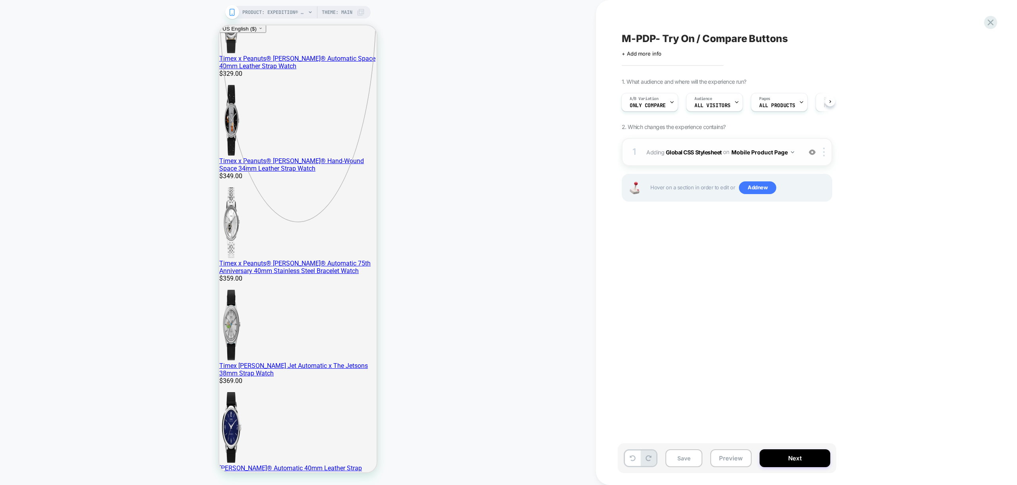
click at [796, 159] on div "1 Adding Global CSS Stylesheet on Mobile Product Page Add Before Add After Copy…" at bounding box center [727, 152] width 211 height 28
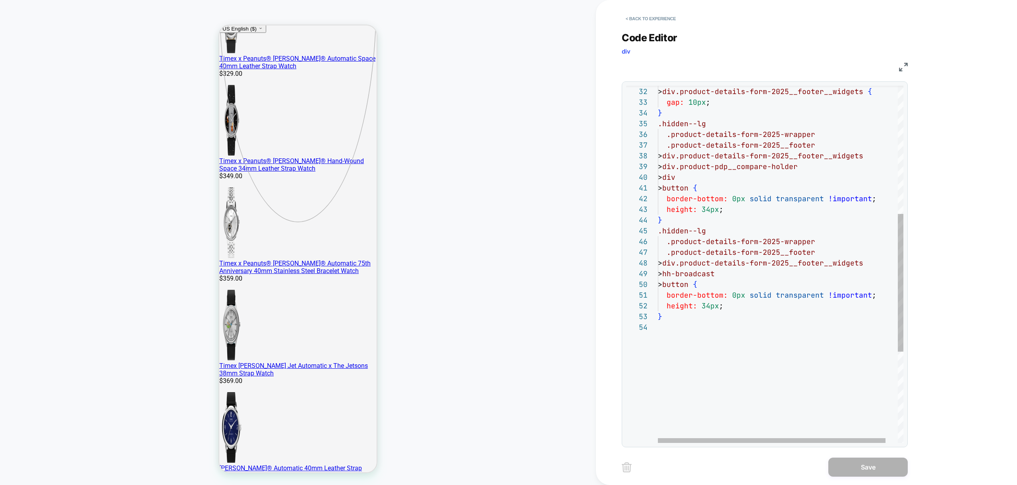
scroll to position [21, 64]
click at [735, 207] on div "> div.product-details-form-2025__footer__widgets { gap: 10px ; } .hidden--lg .p…" at bounding box center [787, 217] width 259 height 926
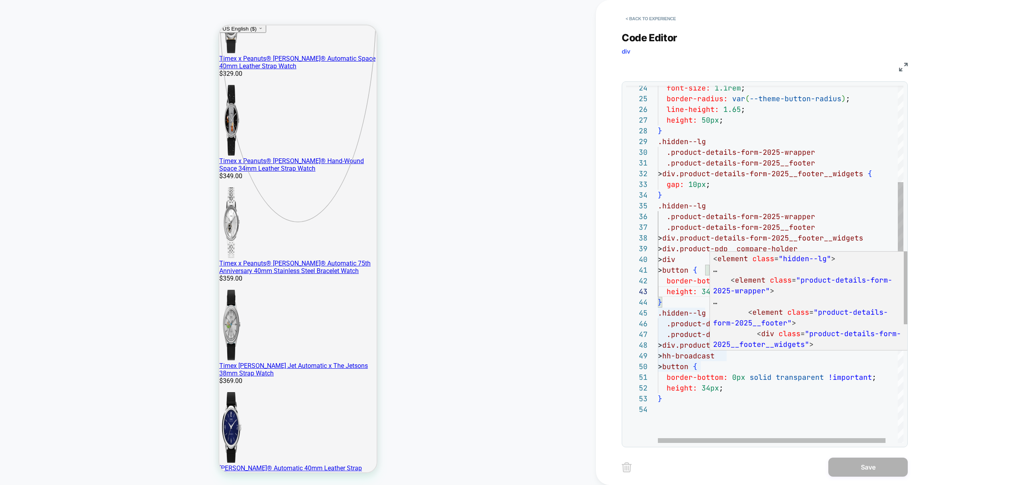
click at [712, 356] on div "> div.product-details-form-2025__footer__widgets { gap: 10px ; } .hidden--lg .p…" at bounding box center [787, 299] width 259 height 926
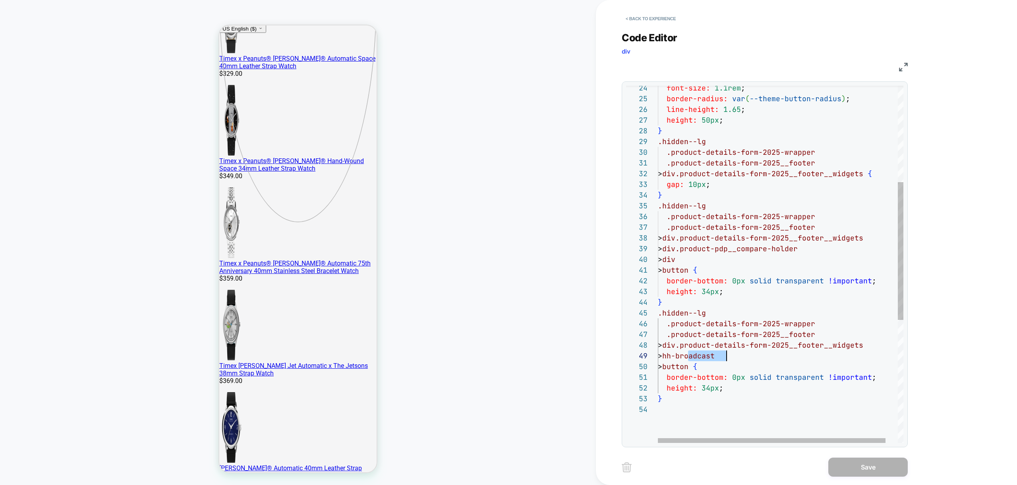
click at [712, 356] on div "> div.product-details-form-2025__footer__widgets { gap: 10px ; } .hidden--lg .p…" at bounding box center [787, 299] width 259 height 926
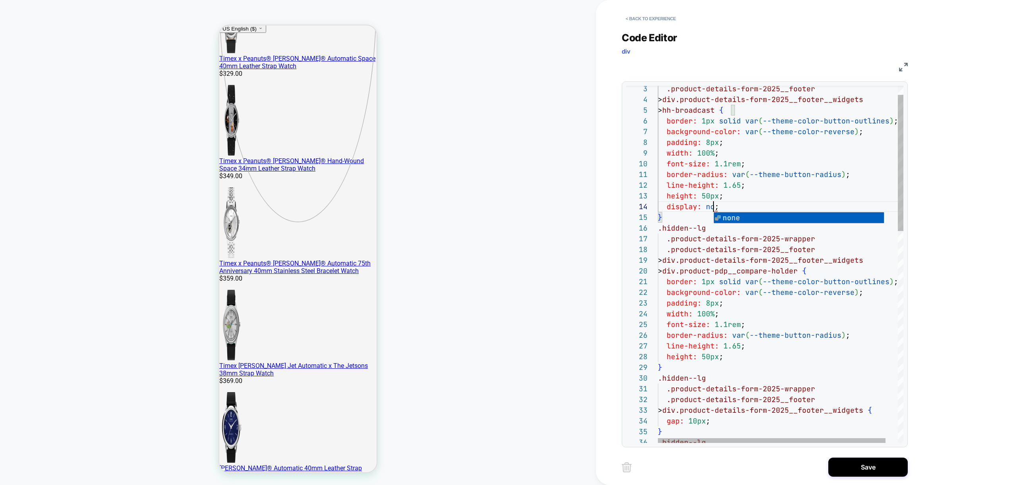
scroll to position [32, 64]
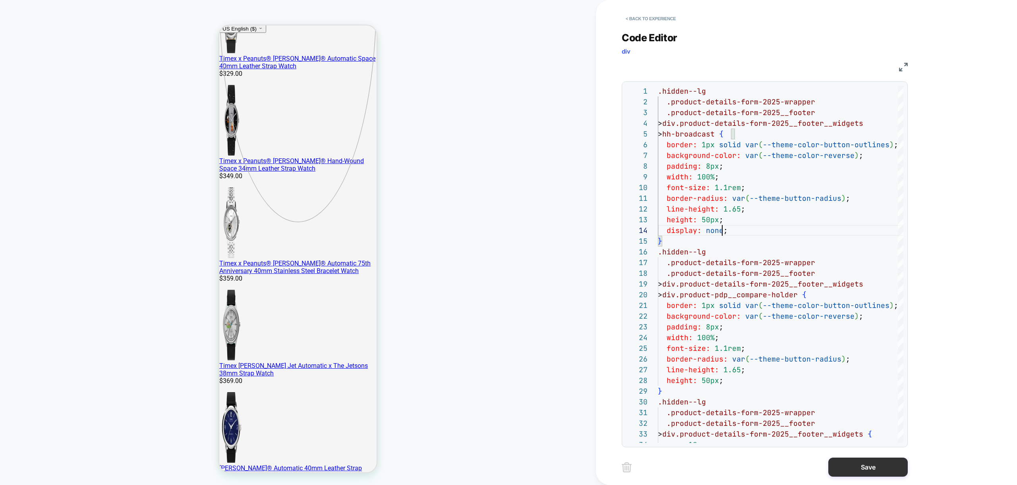
type textarea "**********"
click at [877, 467] on button "Save" at bounding box center [867, 467] width 79 height 19
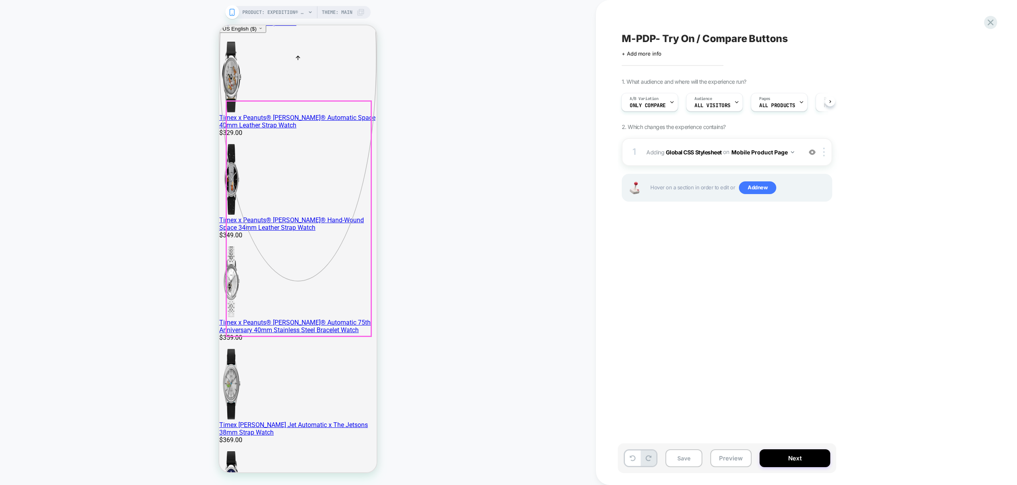
scroll to position [186, 0]
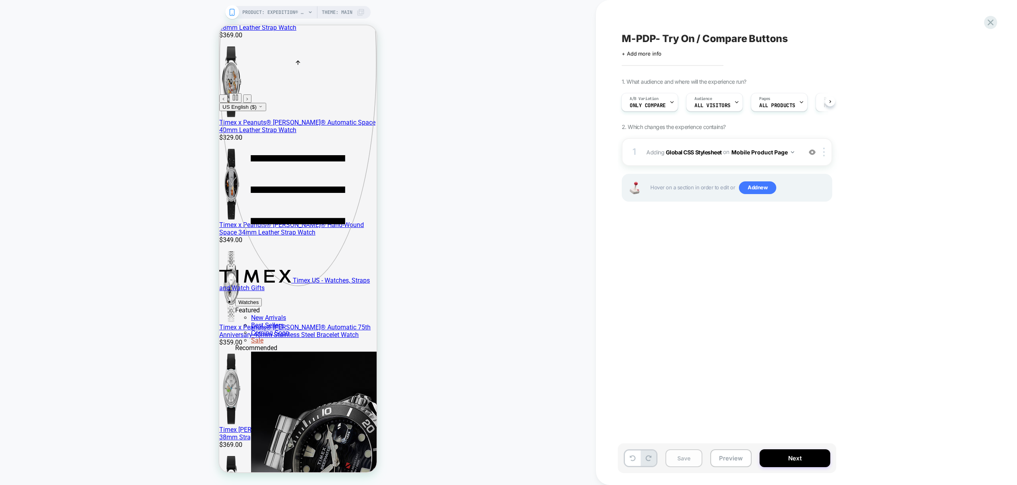
click at [686, 461] on button "Save" at bounding box center [683, 459] width 37 height 18
click at [738, 466] on button "Preview" at bounding box center [730, 459] width 41 height 18
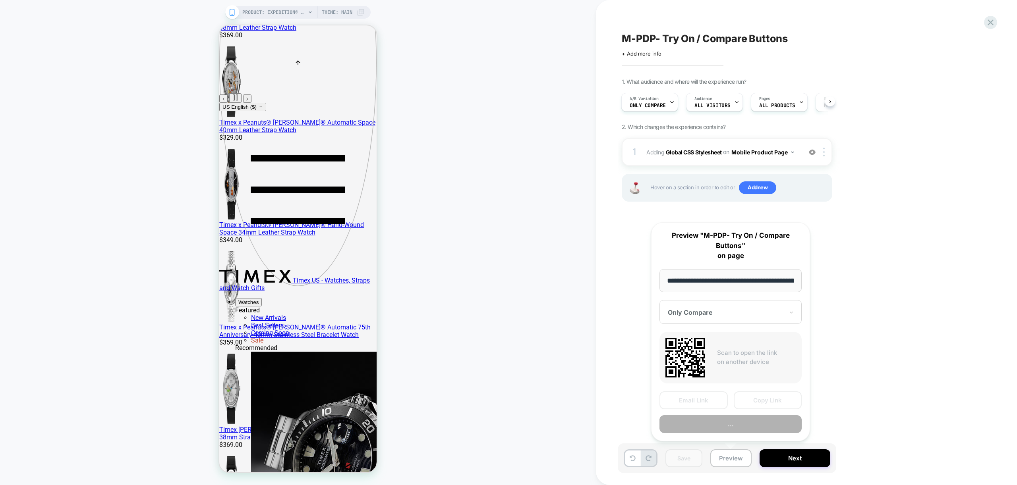
scroll to position [0, 245]
click at [736, 426] on button "Preview" at bounding box center [731, 425] width 142 height 18
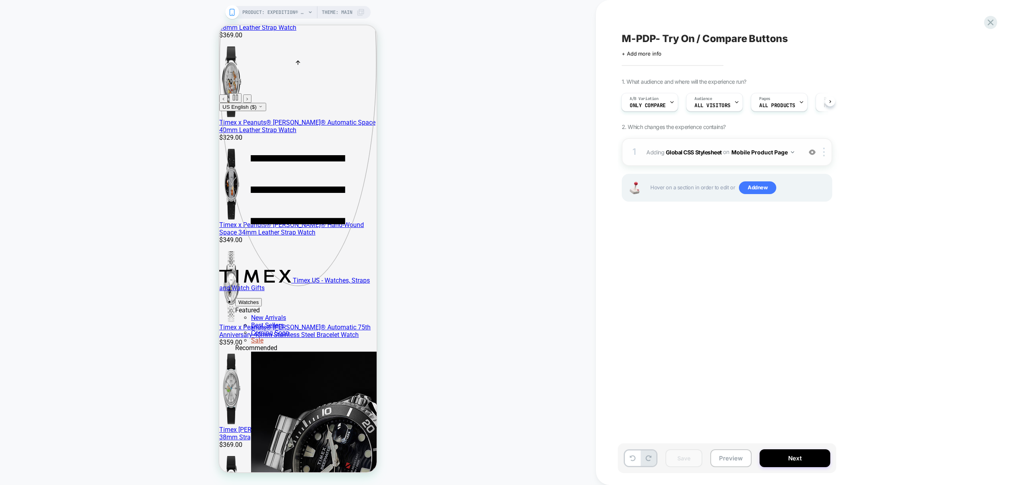
click at [779, 159] on div "1 Adding Global CSS Stylesheet on Mobile Product Page Add Before Add After Copy…" at bounding box center [727, 152] width 211 height 28
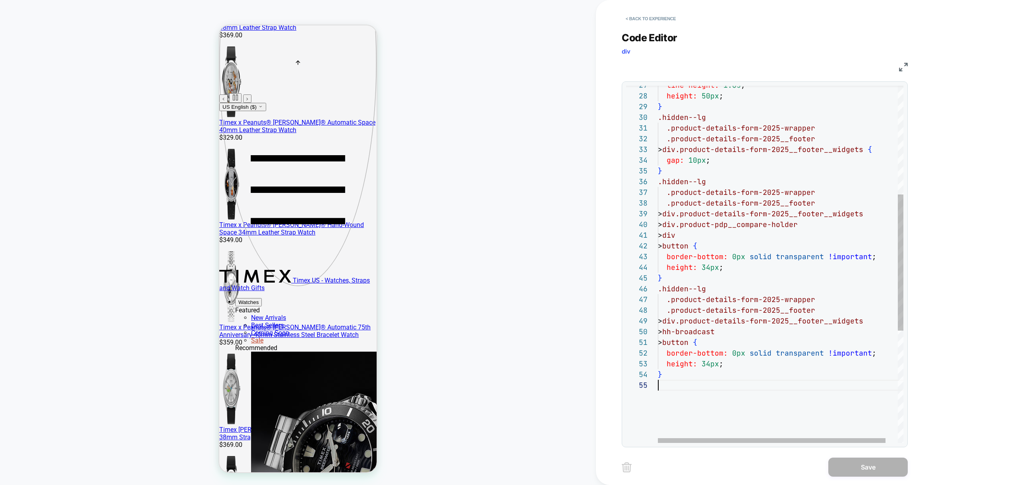
scroll to position [43, 0]
click at [682, 382] on div "line-height: 1.65 ; height: 50px ; } .hidden--lg .product-details-form-2025-wra…" at bounding box center [787, 269] width 259 height 937
click at [813, 386] on div "line-height: 1.65 ; height: 50px ; } .hidden--lg .product-details-form-2025-wra…" at bounding box center [787, 269] width 259 height 937
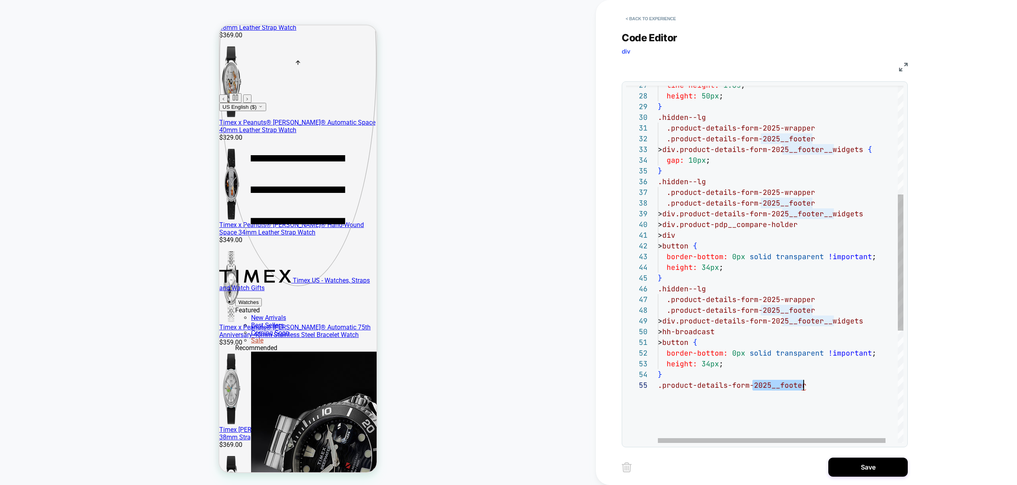
click at [813, 386] on div "line-height: 1.65 ; height: 50px ; } .hidden--lg .product-details-form-2025-wra…" at bounding box center [787, 269] width 259 height 937
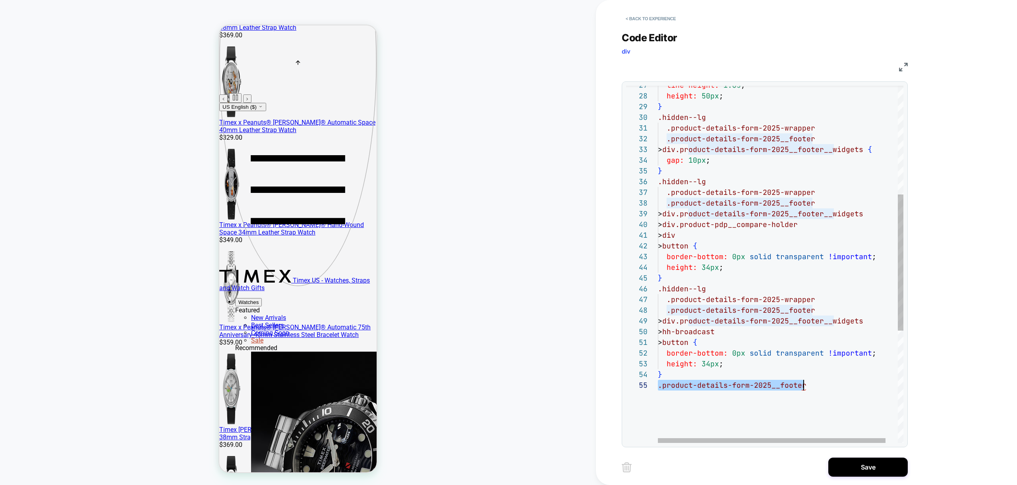
click at [813, 386] on div "line-height: 1.65 ; height: 50px ; } .hidden--lg .product-details-form-2025-wra…" at bounding box center [787, 269] width 259 height 937
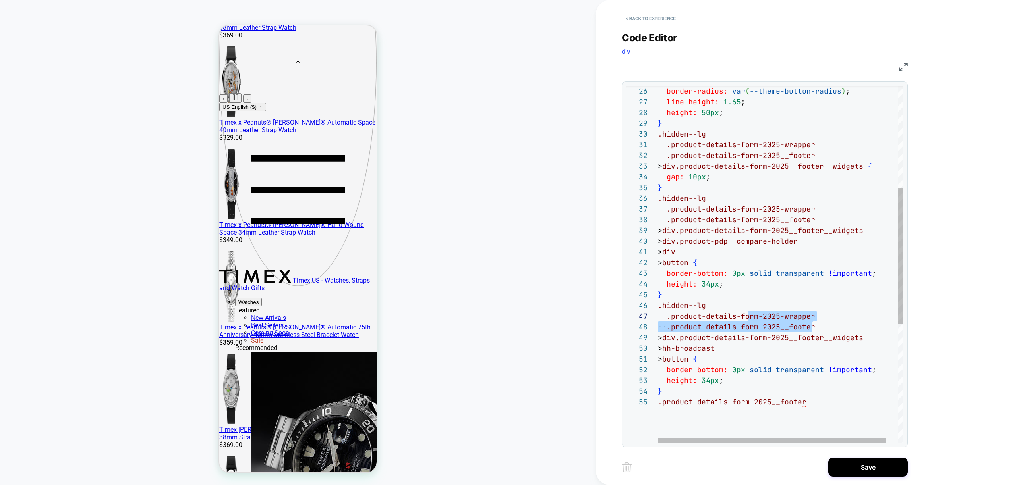
scroll to position [54, 0]
drag, startPoint x: 815, startPoint y: 325, endPoint x: 645, endPoint y: 306, distance: 171.1
click at [658, 306] on div ".hidden--lg .product-details-form-2025-wrapper .product-details-form-2025__foot…" at bounding box center [787, 286] width 259 height 937
click at [818, 403] on div ".hidden--lg .product-details-form-2025-wrapper .product-details-form-2025__foot…" at bounding box center [787, 286] width 259 height 937
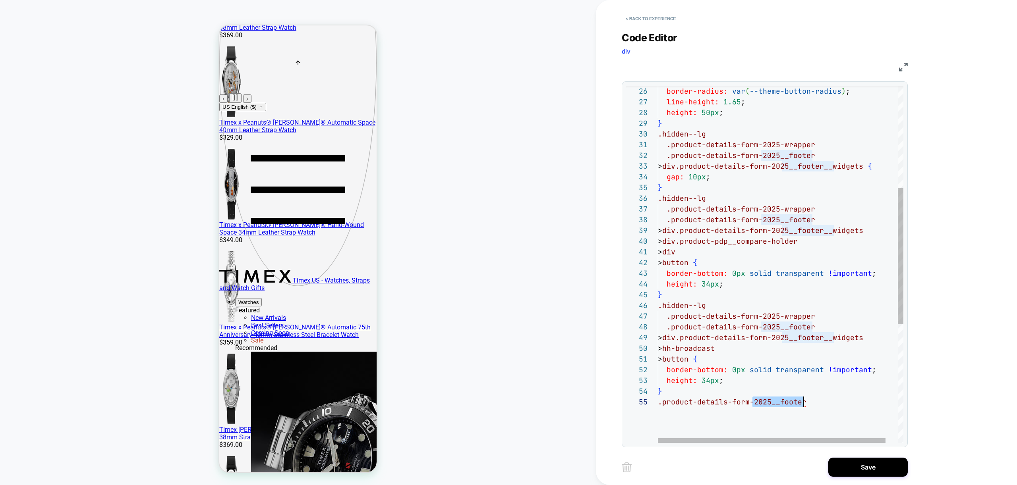
click at [818, 403] on div ".hidden--lg .product-details-form-2025-wrapper .product-details-form-2025__foot…" at bounding box center [787, 286] width 259 height 937
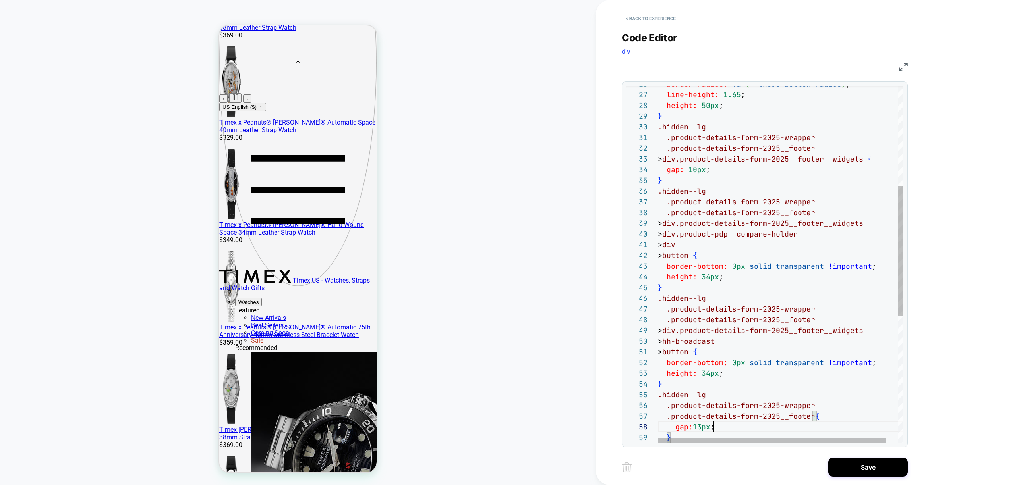
scroll to position [75, 56]
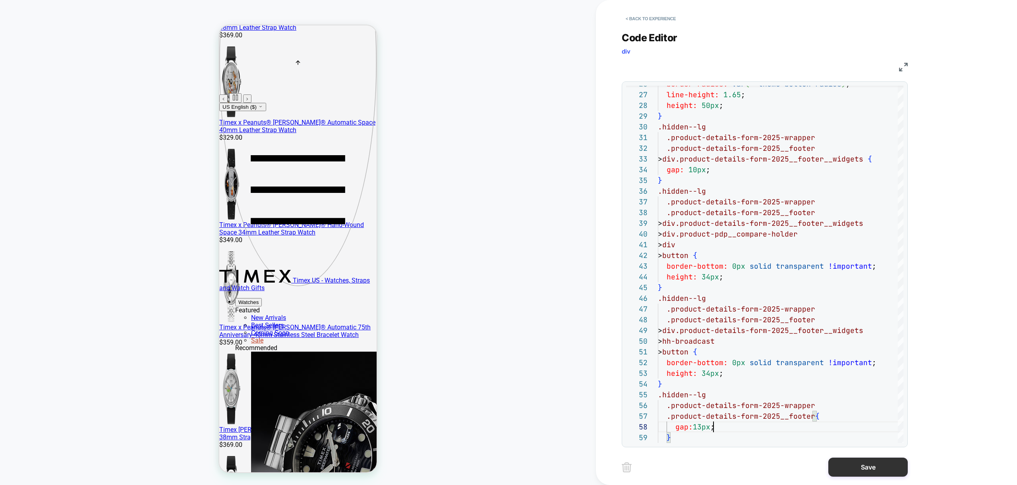
type textarea "**********"
click at [877, 468] on button "Save" at bounding box center [867, 467] width 79 height 19
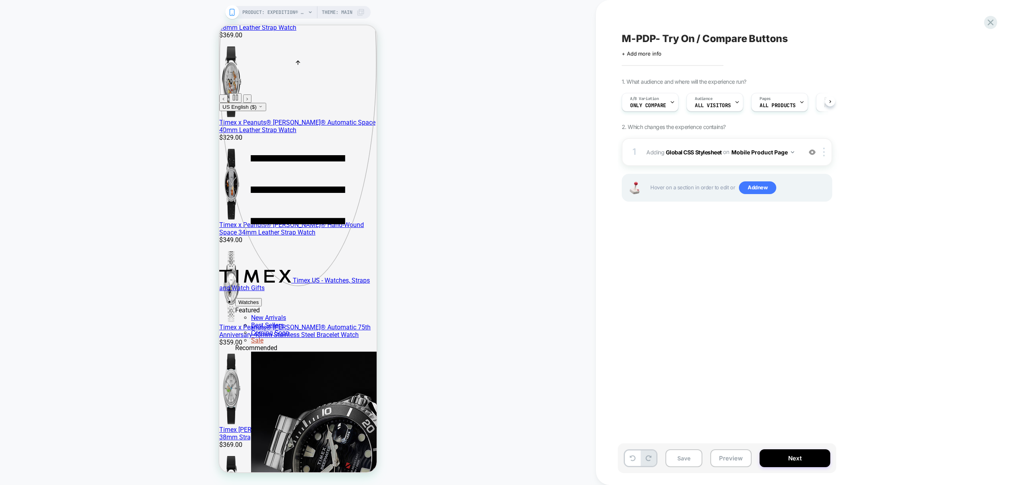
scroll to position [0, 0]
click at [730, 457] on button "Preview" at bounding box center [730, 459] width 41 height 18
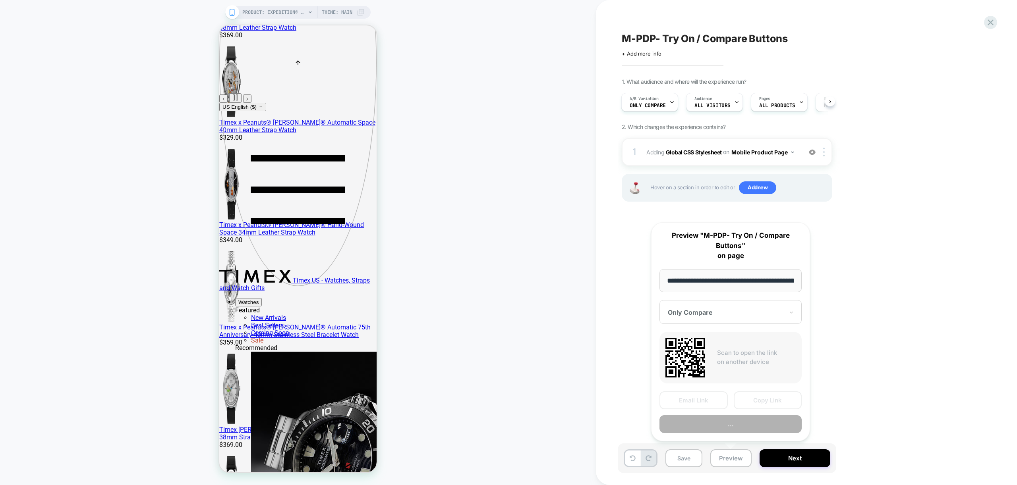
scroll to position [0, 245]
click at [735, 417] on button "Preview" at bounding box center [731, 425] width 142 height 18
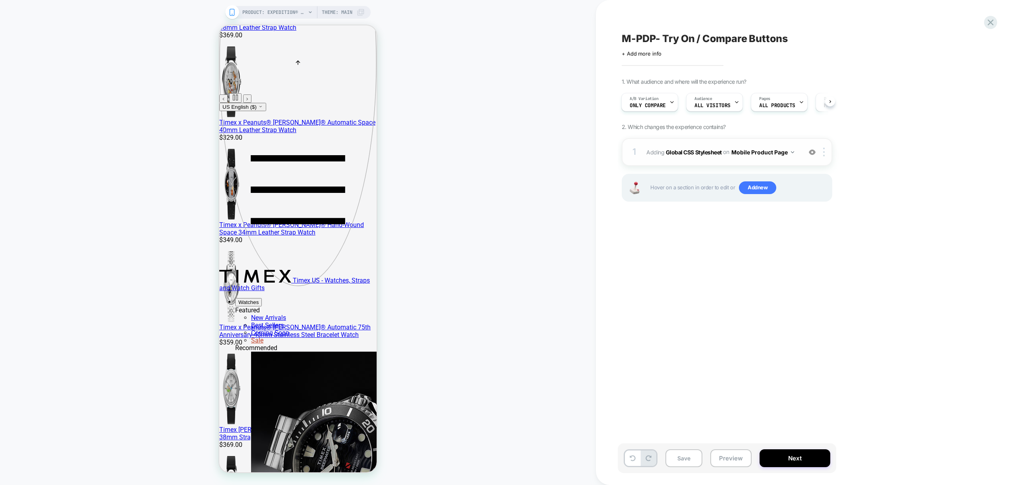
click at [792, 163] on div "1 Adding Global CSS Stylesheet on Mobile Product Page Add Before Add After Copy…" at bounding box center [727, 152] width 211 height 28
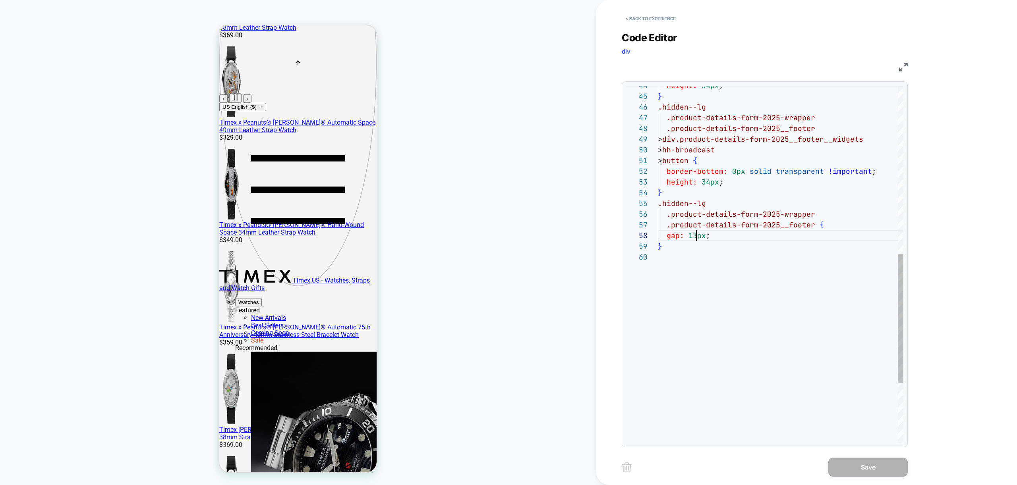
scroll to position [75, 39]
click at [694, 235] on div "} gap: 13px ; > div.product-details-form-2025__footer__widgets > hh-broadcast >…" at bounding box center [781, 114] width 246 height 990
click at [705, 236] on div "} gap: 12px ; > div.product-details-form-2025__footer__widgets > hh-broadcast >…" at bounding box center [781, 114] width 246 height 990
click at [713, 234] on div "} gap: 12px Qimportant ; > div.product-details-form-2025__footer__widgets > hh-…" at bounding box center [781, 114] width 246 height 990
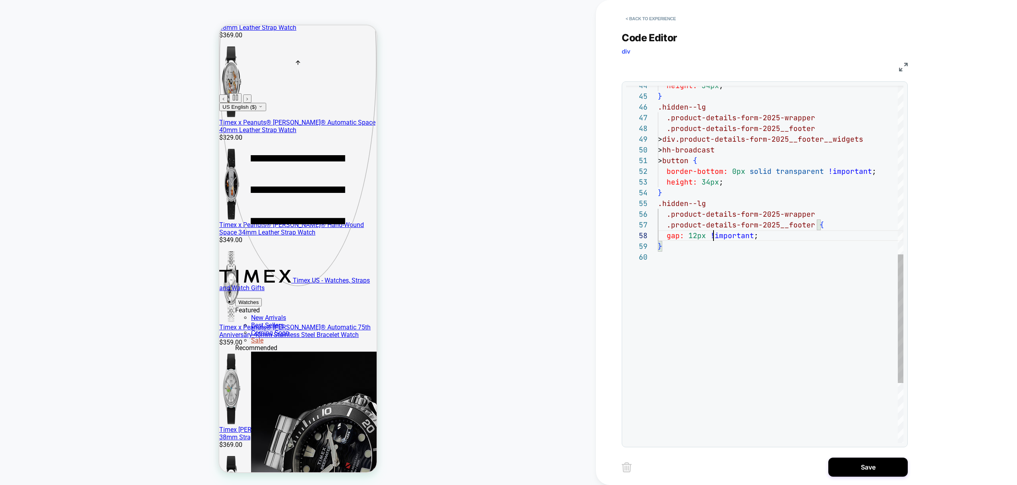
click at [779, 251] on div "} gap: 12px !important ; > div.product-details-form-2025__footer__widgets > hh-…" at bounding box center [781, 114] width 246 height 990
drag, startPoint x: 814, startPoint y: 224, endPoint x: 621, endPoint y: 207, distance: 194.7
click at [658, 207] on div "} gap: 12px !important ; > div.product-details-form-2025__footer__widgets > hh-…" at bounding box center [781, 114] width 246 height 990
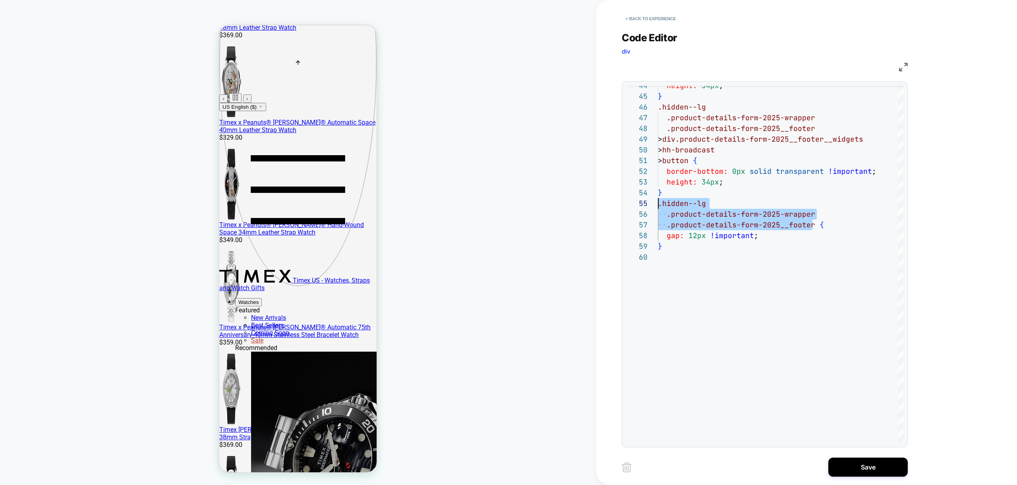
type textarea "**********"
drag, startPoint x: 780, startPoint y: 277, endPoint x: 776, endPoint y: 280, distance: 5.4
click at [780, 276] on div "} gap: 12px !important ; > div.product-details-form-2025__footer__widgets > hh-…" at bounding box center [781, 114] width 246 height 990
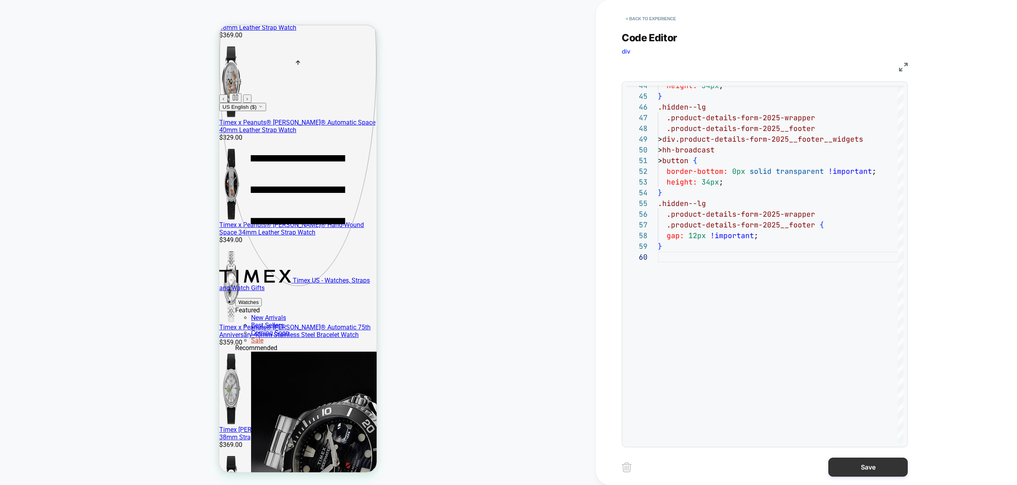
click at [874, 468] on button "Save" at bounding box center [867, 467] width 79 height 19
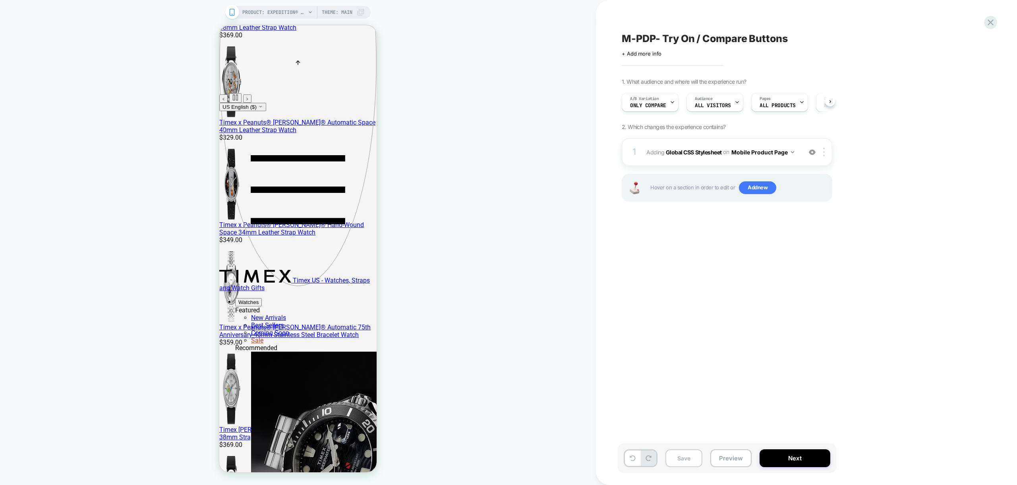
scroll to position [0, 0]
click at [683, 458] on button "Save" at bounding box center [683, 459] width 37 height 18
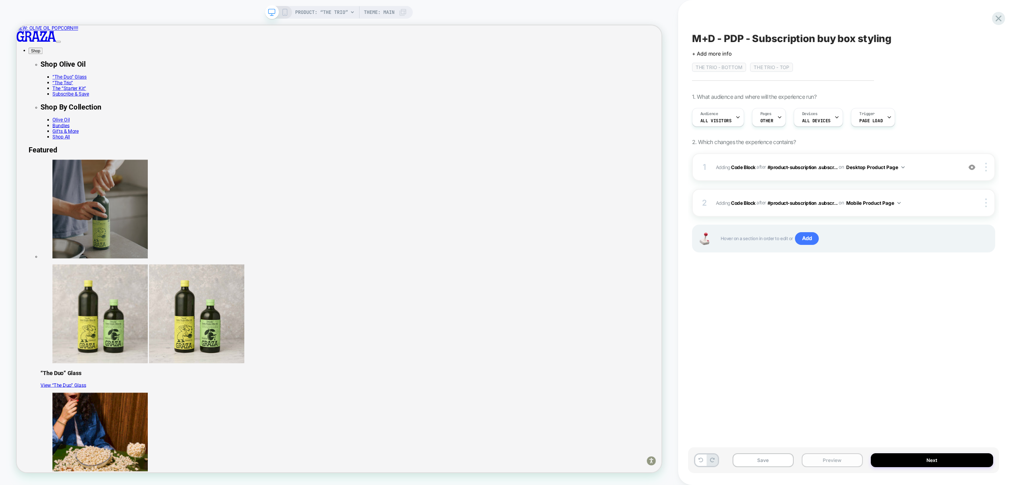
click at [841, 458] on button "Preview" at bounding box center [832, 461] width 61 height 14
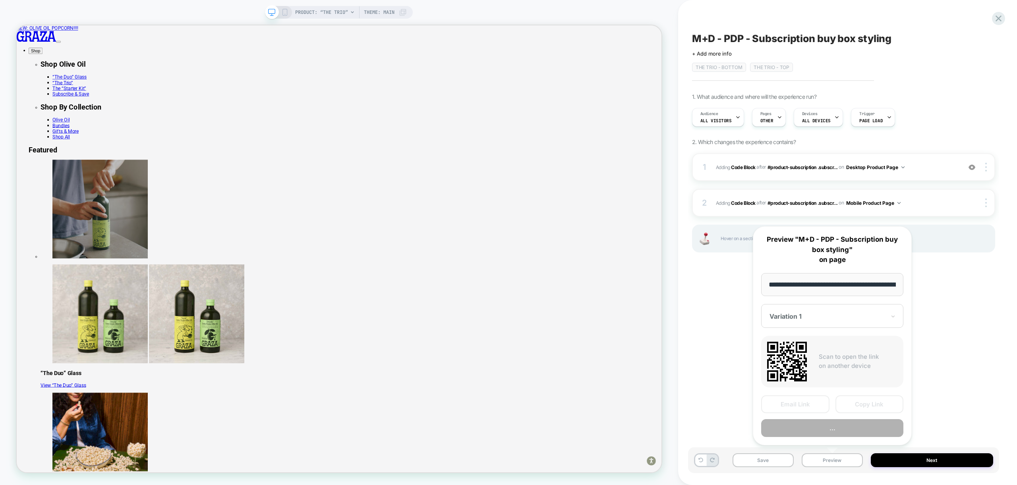
scroll to position [0, 59]
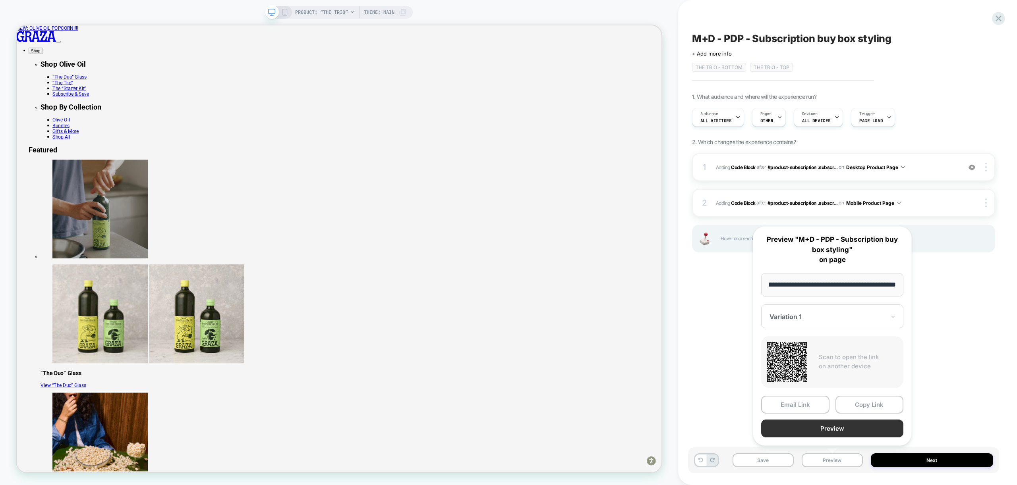
click at [830, 427] on button "Preview" at bounding box center [832, 429] width 142 height 18
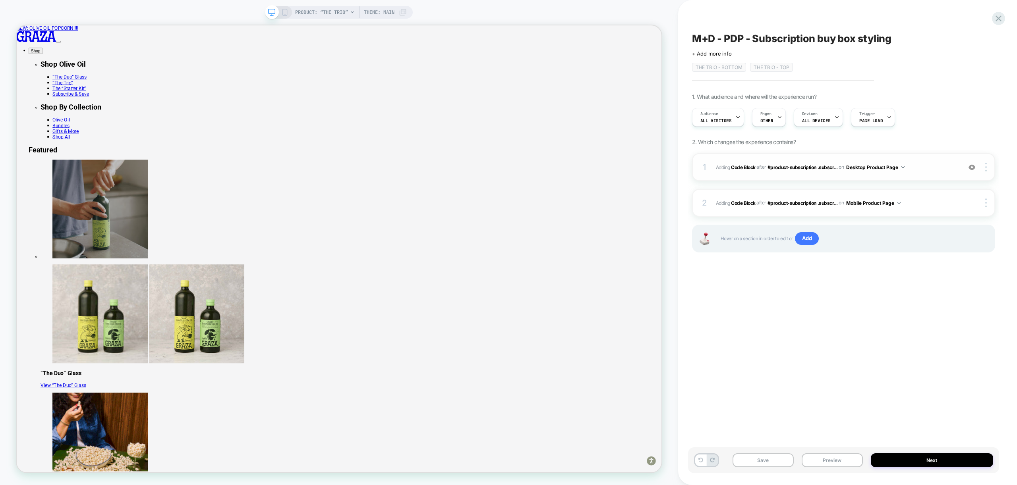
click at [918, 172] on span "Adding Code Block AFTER #product-subscription .subscr... #product-subscription …" at bounding box center [837, 167] width 242 height 10
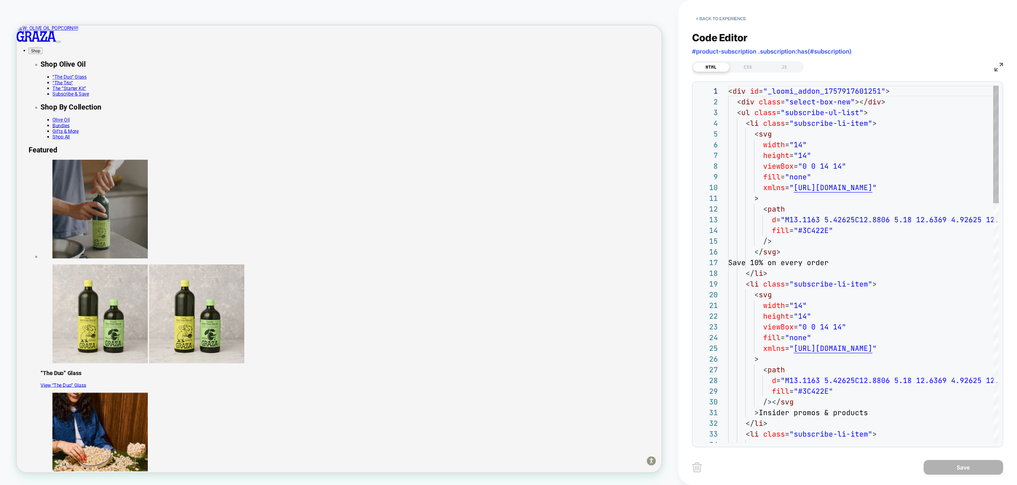
scroll to position [107, 0]
click at [744, 68] on div "CSS" at bounding box center [747, 67] width 37 height 10
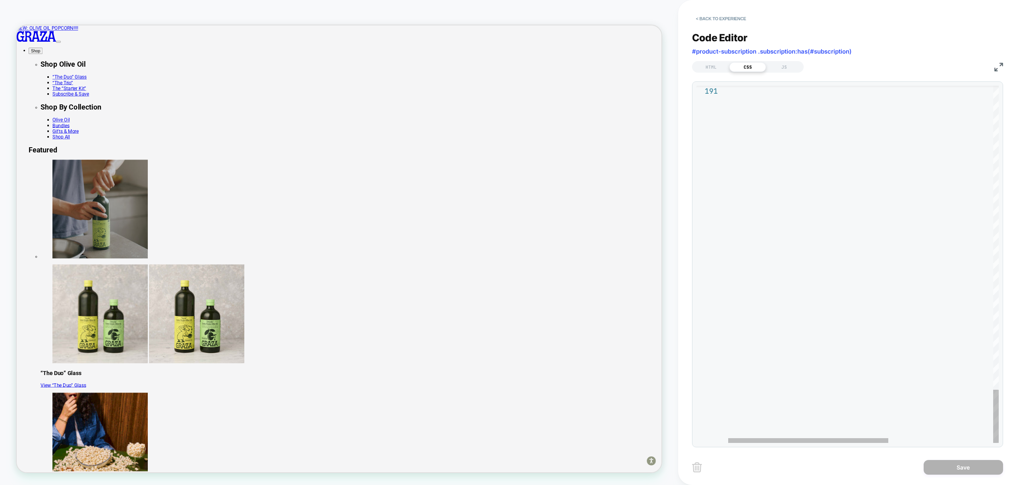
type textarea "**********"
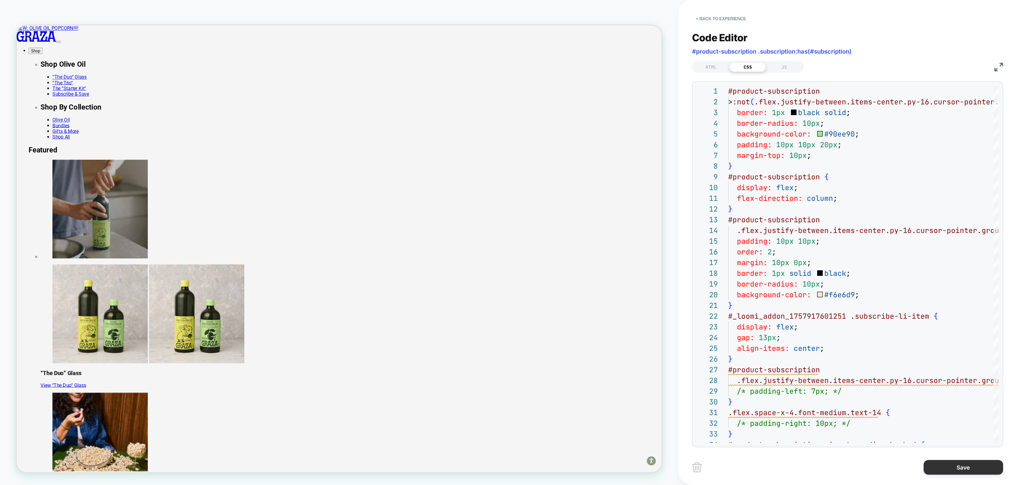
click at [959, 468] on button "Save" at bounding box center [963, 467] width 79 height 15
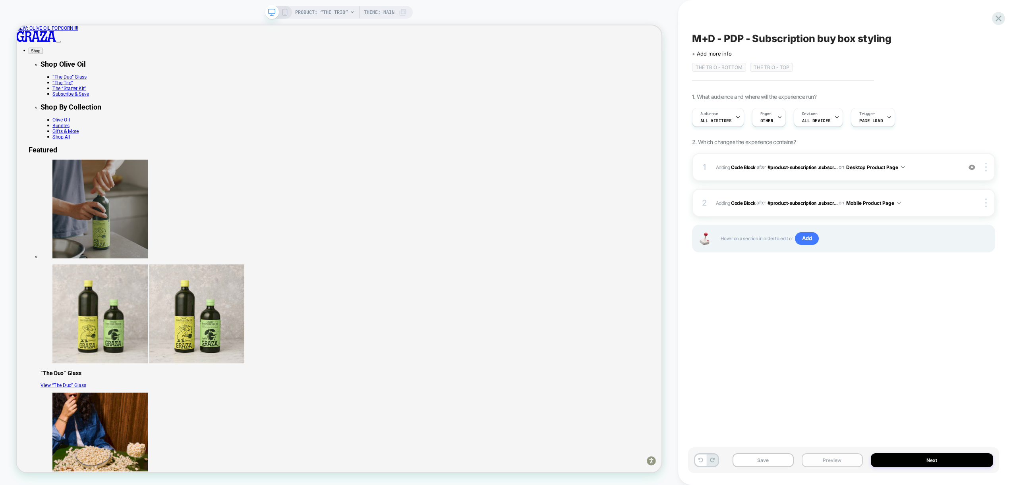
drag, startPoint x: 832, startPoint y: 461, endPoint x: 818, endPoint y: 459, distance: 14.1
click at [832, 461] on button "Preview" at bounding box center [832, 461] width 61 height 14
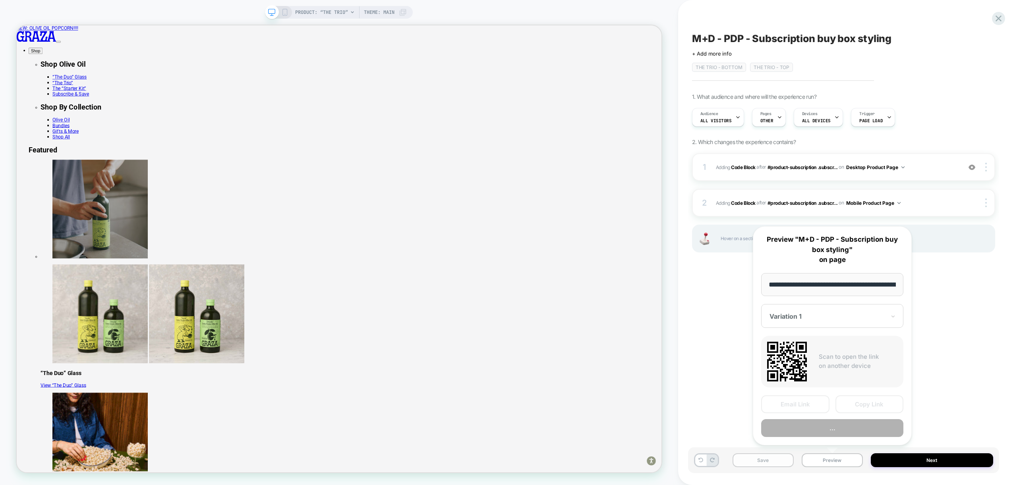
scroll to position [0, 59]
click at [840, 431] on button "Preview" at bounding box center [832, 429] width 142 height 18
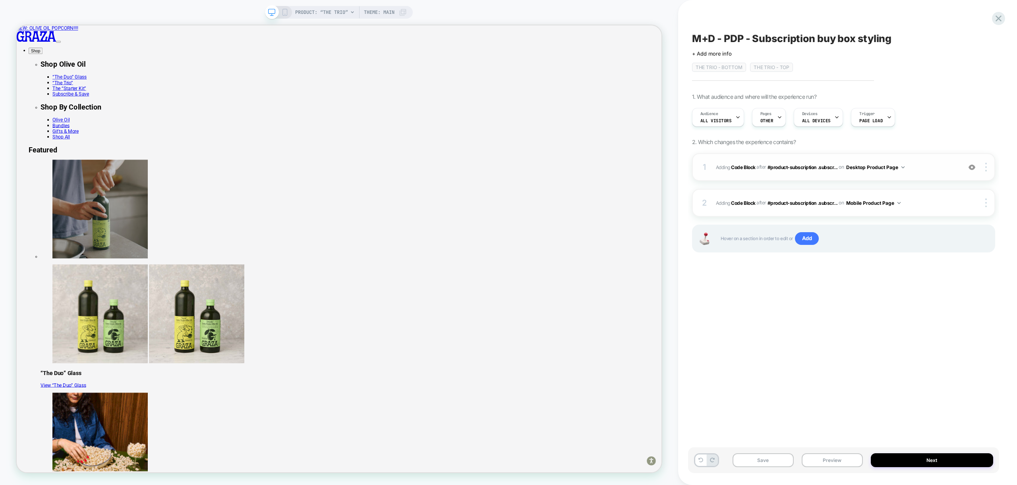
click at [919, 162] on span "Adding Code Block AFTER #product-subscription .subscr... #product-subscription …" at bounding box center [837, 167] width 242 height 10
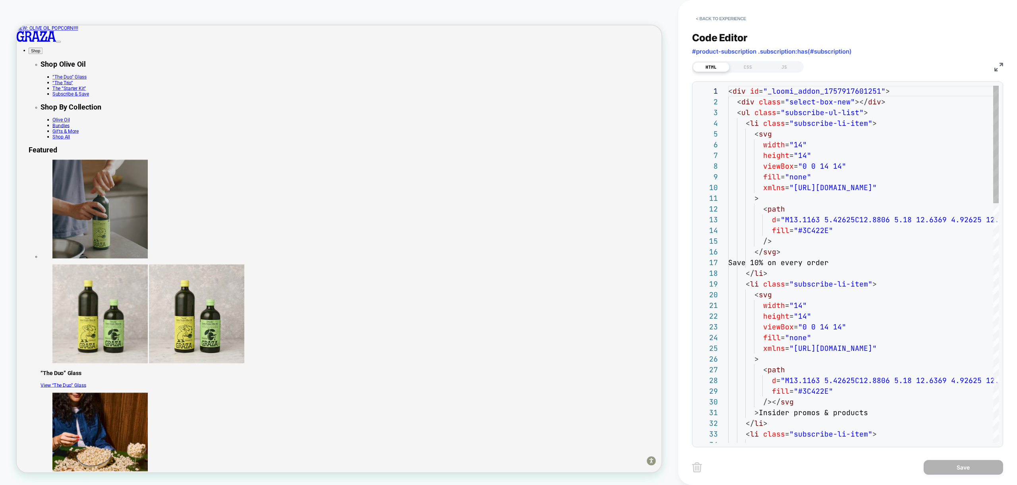
scroll to position [107, 0]
click at [746, 66] on div "CSS" at bounding box center [747, 67] width 37 height 10
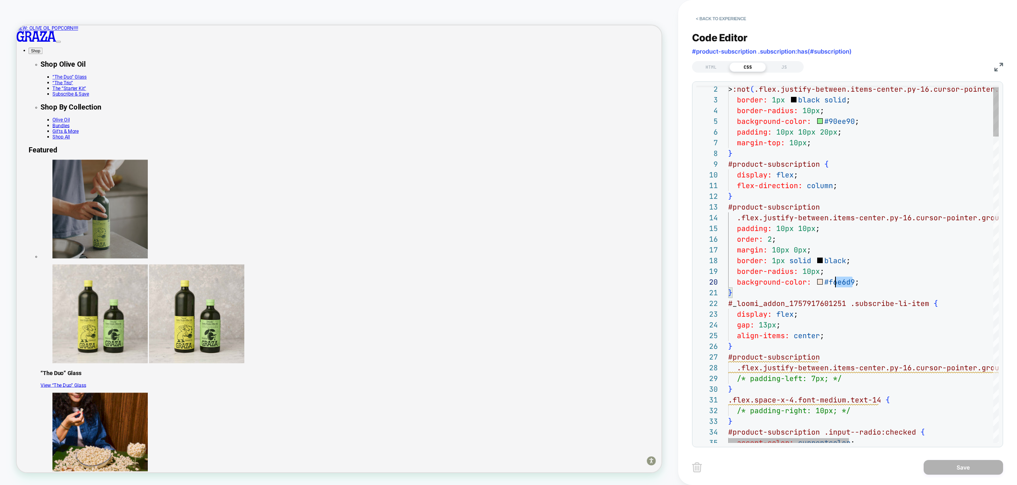
scroll to position [97, 88]
drag, startPoint x: 853, startPoint y: 283, endPoint x: 814, endPoint y: 284, distance: 39.0
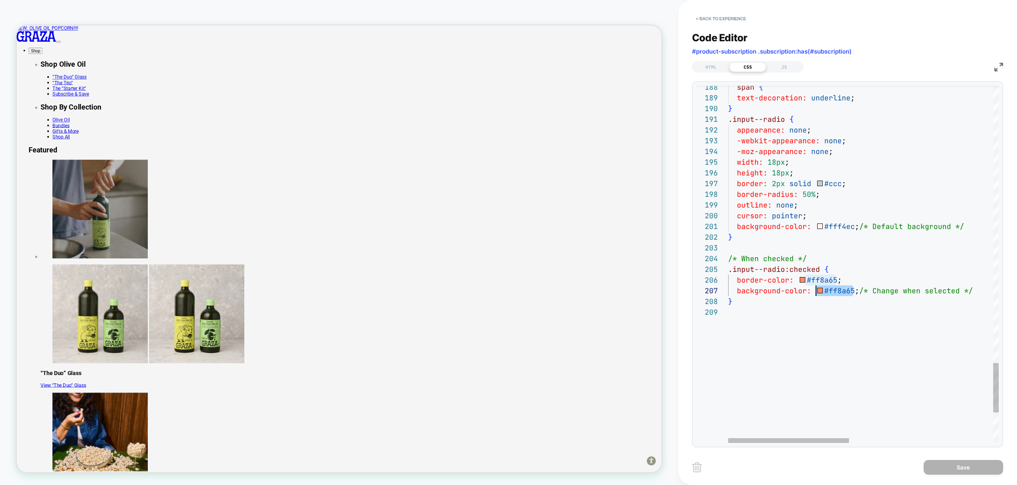
drag, startPoint x: 852, startPoint y: 292, endPoint x: 816, endPoint y: 292, distance: 36.2
drag, startPoint x: 836, startPoint y: 282, endPoint x: 795, endPoint y: 280, distance: 40.6
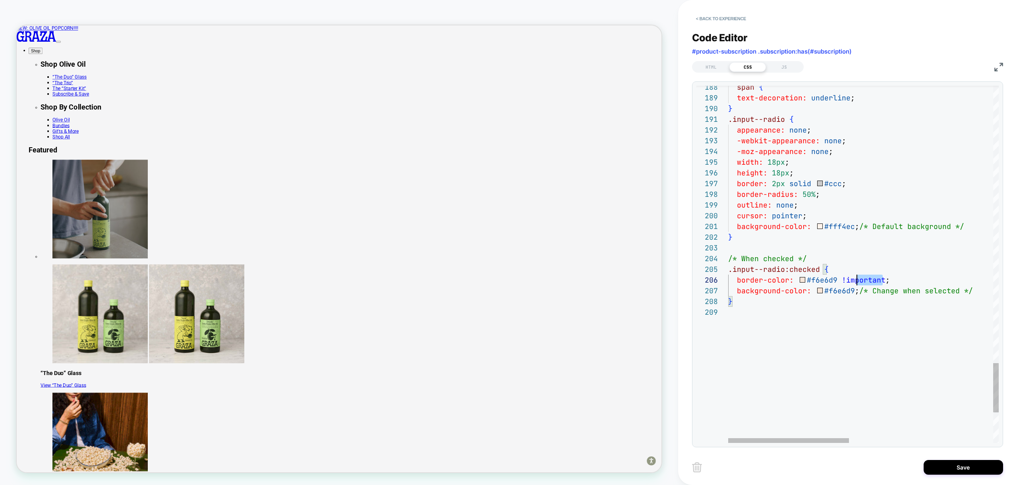
scroll to position [54, 112]
drag, startPoint x: 884, startPoint y: 280, endPoint x: 839, endPoint y: 280, distance: 44.9
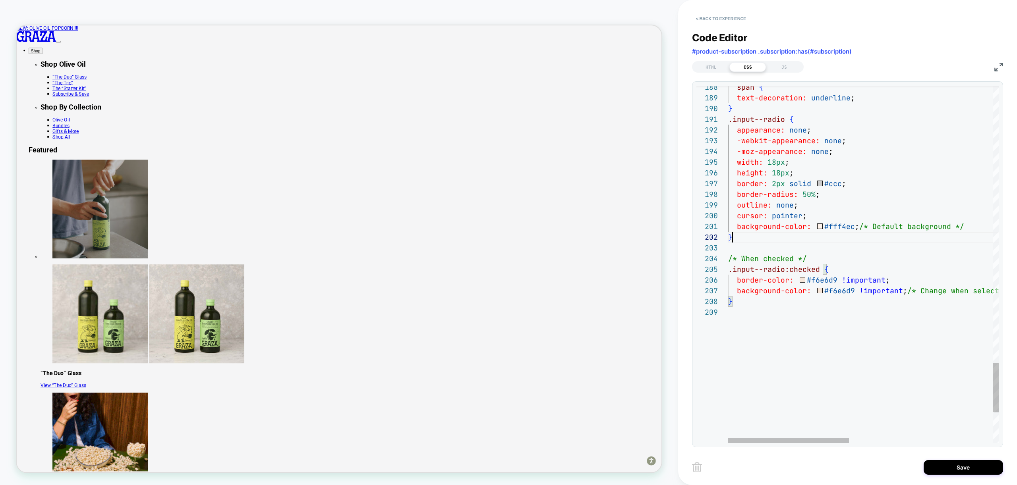
type textarea "**********"
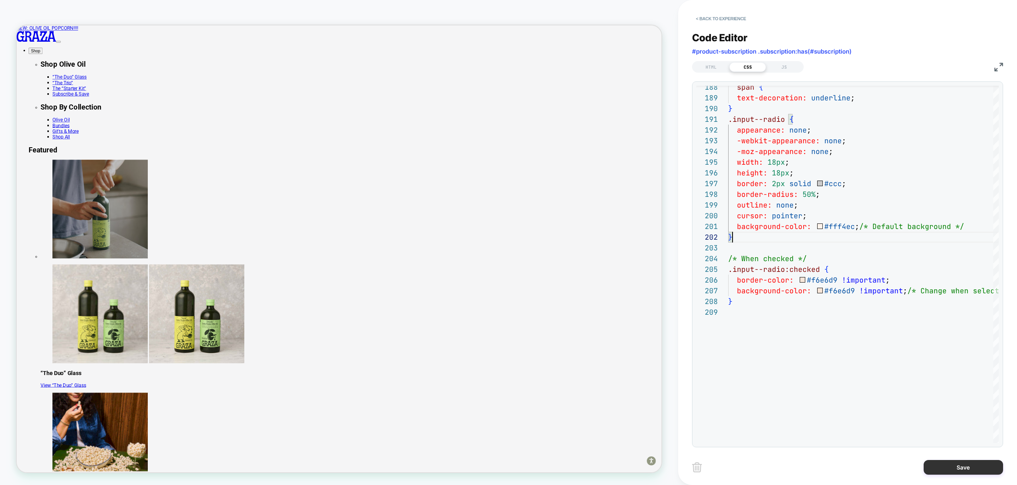
click at [960, 463] on button "Save" at bounding box center [963, 467] width 79 height 15
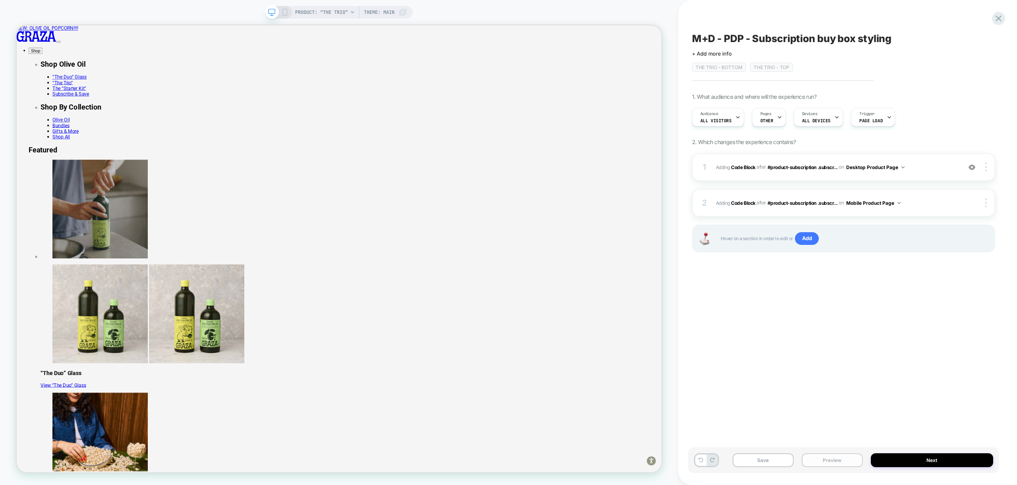
click at [836, 461] on button "Preview" at bounding box center [832, 461] width 61 height 14
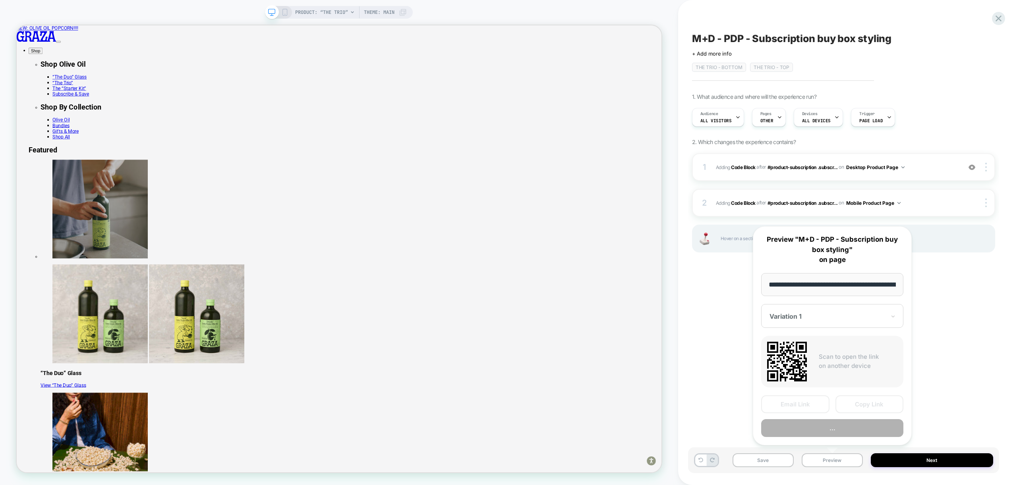
scroll to position [0, 59]
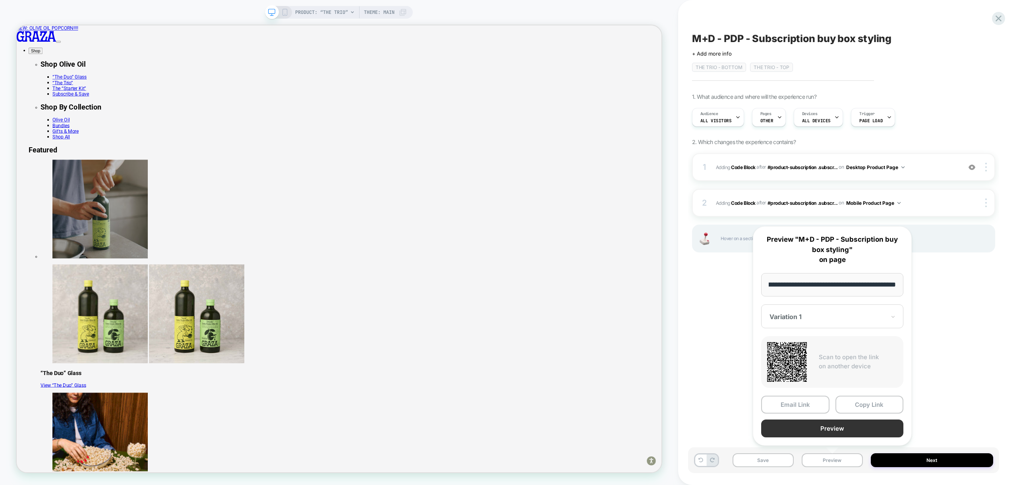
click at [849, 426] on button "Preview" at bounding box center [832, 429] width 142 height 18
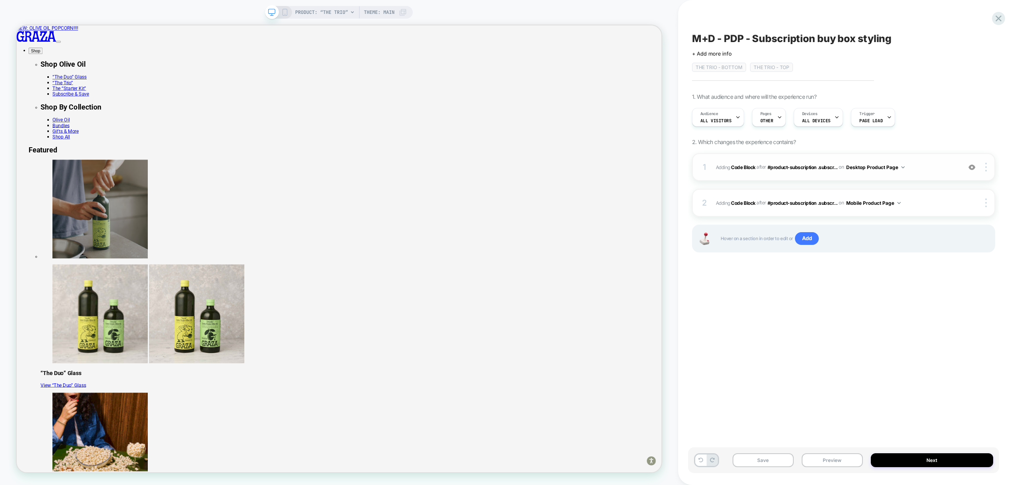
click at [921, 174] on div "1 Adding Code Block AFTER #product-subscription .subscr... #product-subscriptio…" at bounding box center [843, 167] width 303 height 28
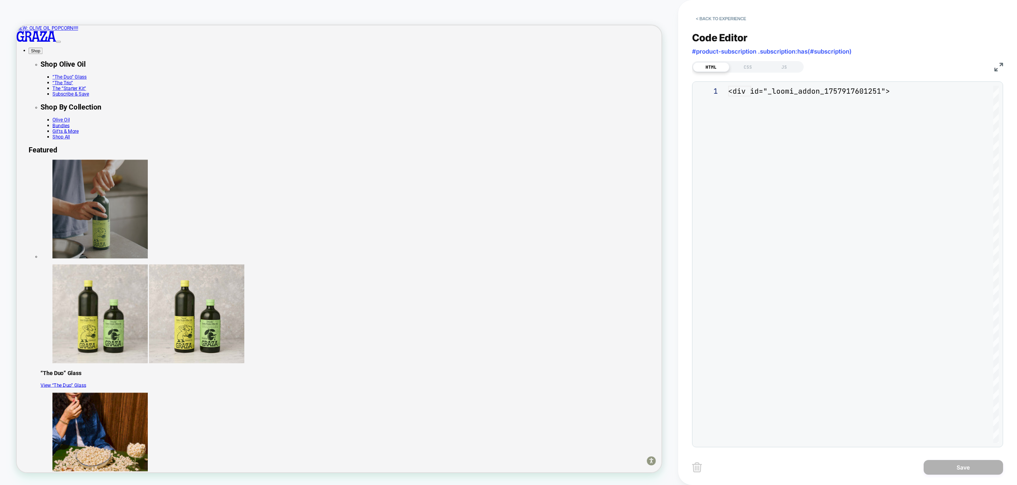
scroll to position [107, 0]
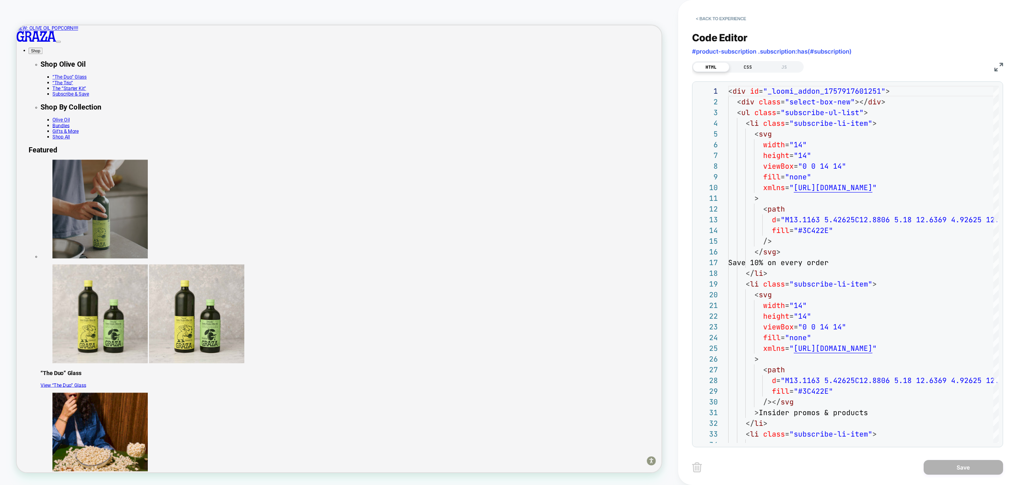
click at [750, 70] on div "CSS" at bounding box center [747, 67] width 37 height 10
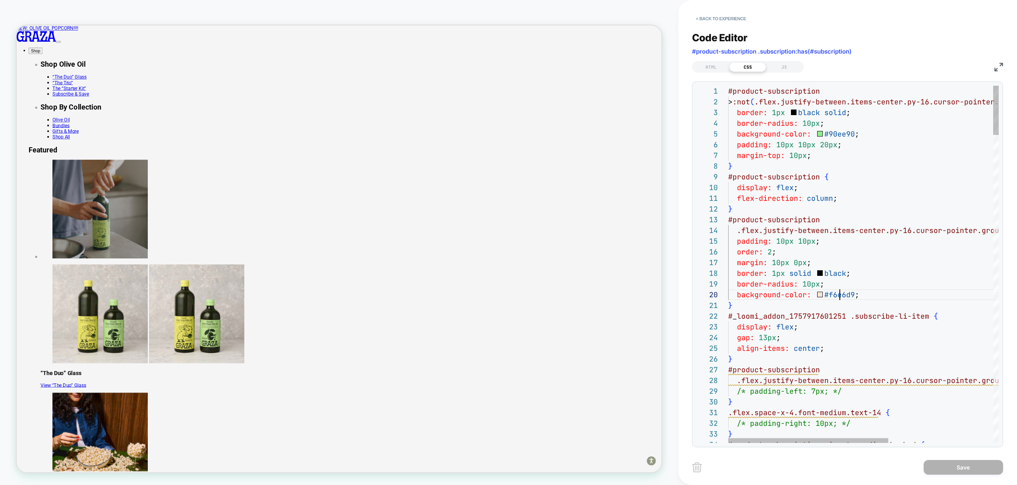
type textarea "**********"
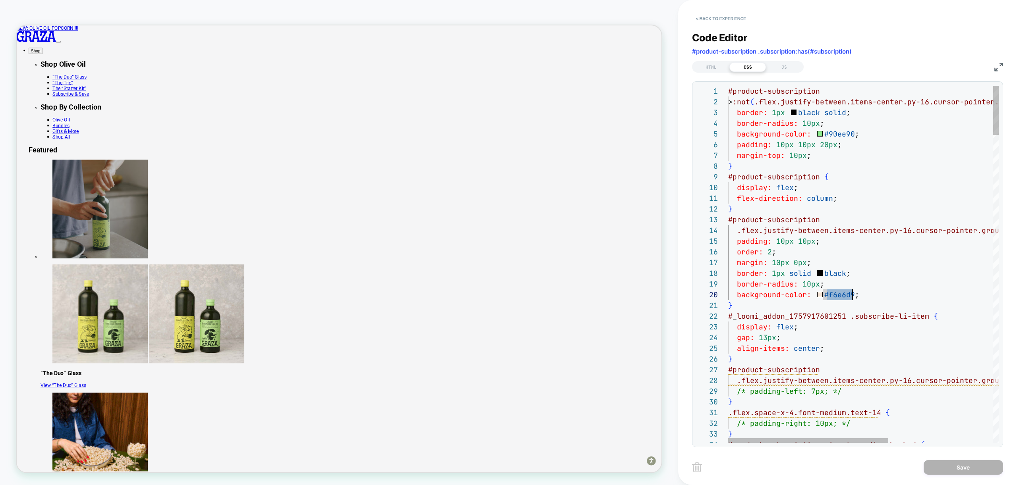
scroll to position [43, 81]
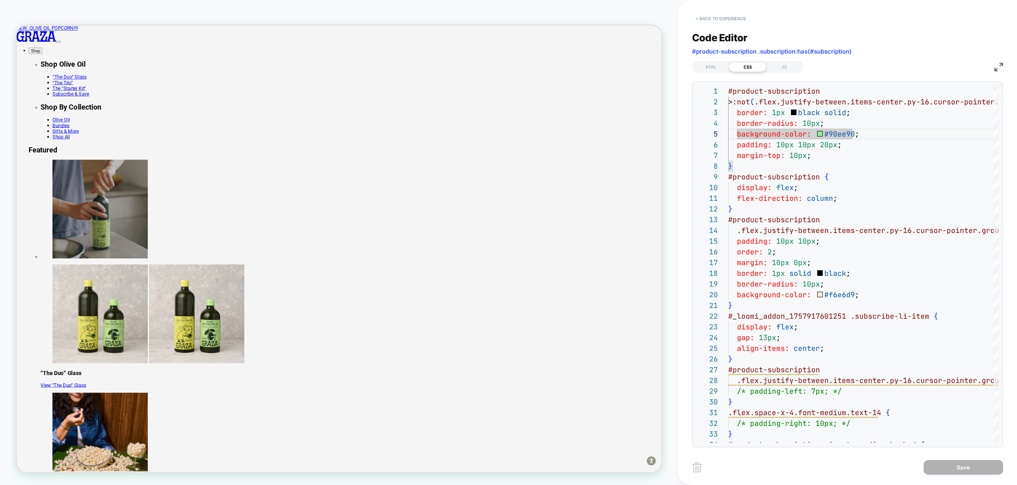
click at [718, 19] on button "< Back to experience" at bounding box center [721, 18] width 58 height 13
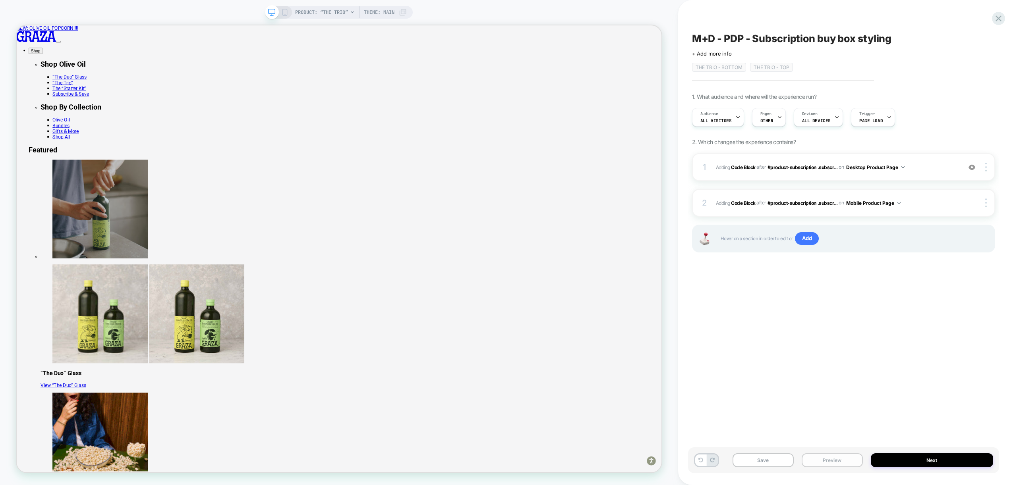
click at [825, 465] on button "Preview" at bounding box center [832, 461] width 61 height 14
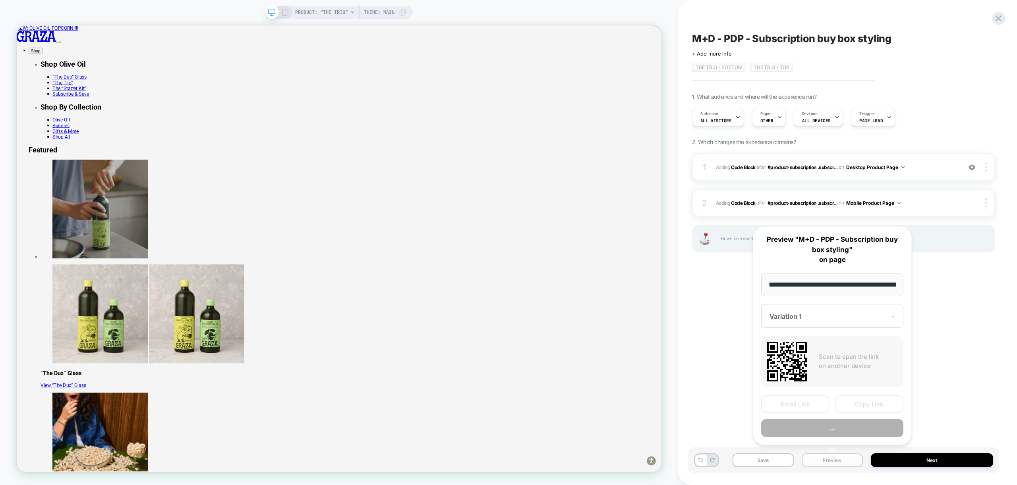
scroll to position [0, 59]
click at [852, 429] on button "Preview" at bounding box center [832, 429] width 142 height 18
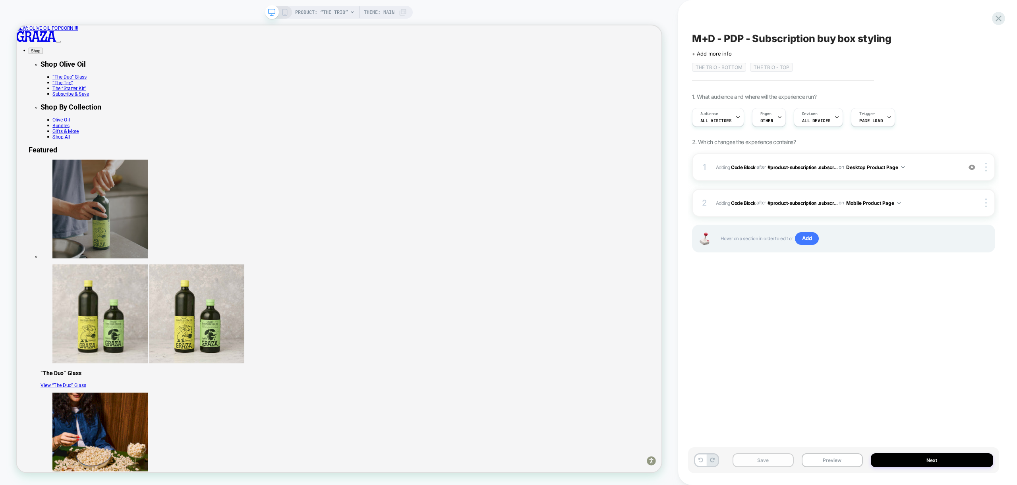
click at [768, 462] on button "Save" at bounding box center [763, 461] width 61 height 14
click at [930, 172] on span "Adding Code Block AFTER #product-subscription .subscr... #product-subscription …" at bounding box center [837, 167] width 242 height 10
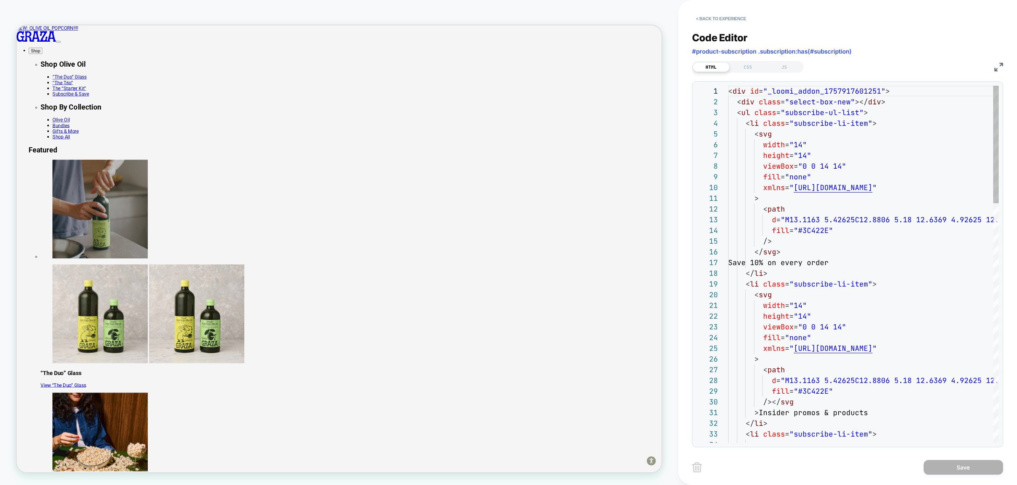
scroll to position [107, 0]
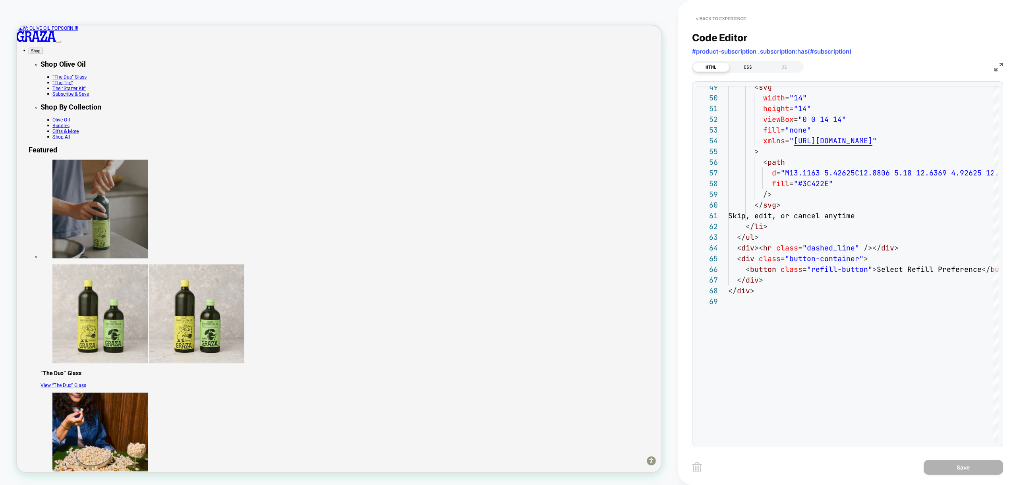
click at [743, 64] on div "CSS" at bounding box center [747, 67] width 37 height 10
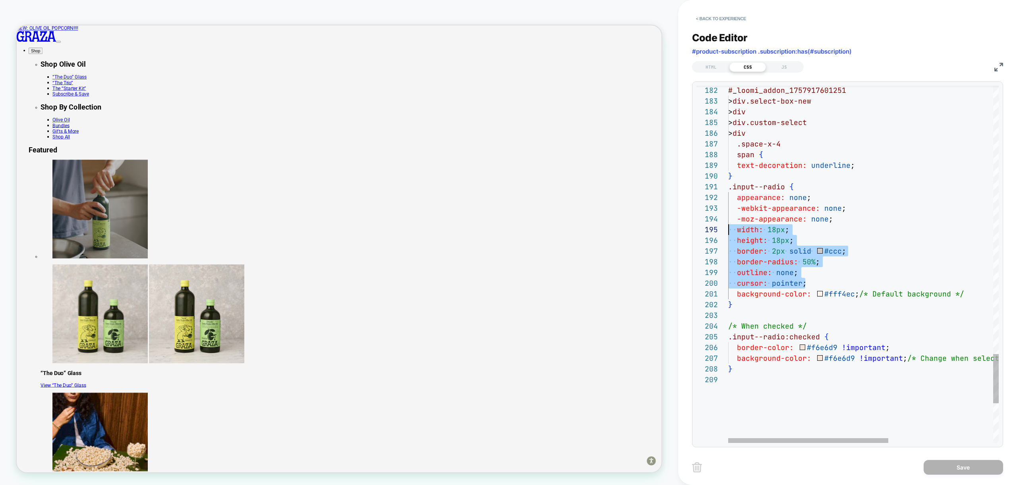
scroll to position [11, 0]
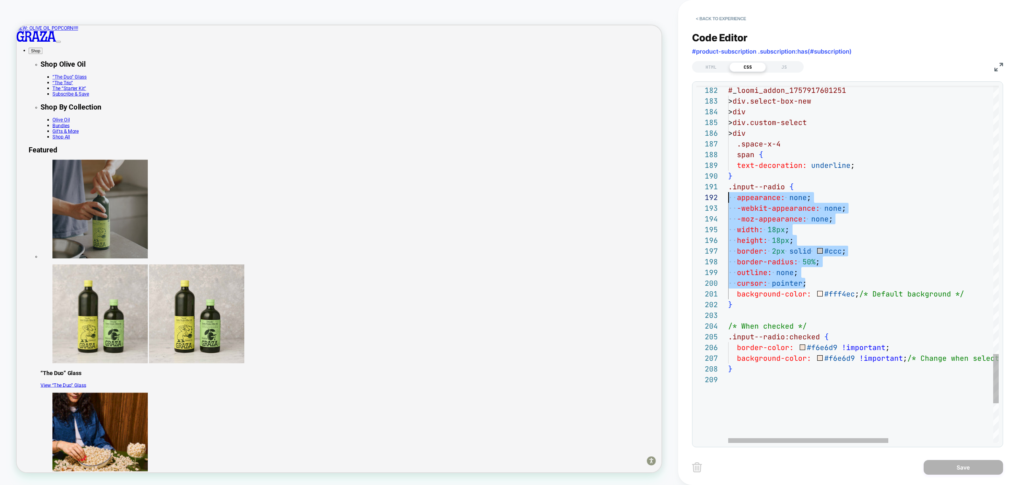
drag, startPoint x: 827, startPoint y: 284, endPoint x: 694, endPoint y: 195, distance: 159.8
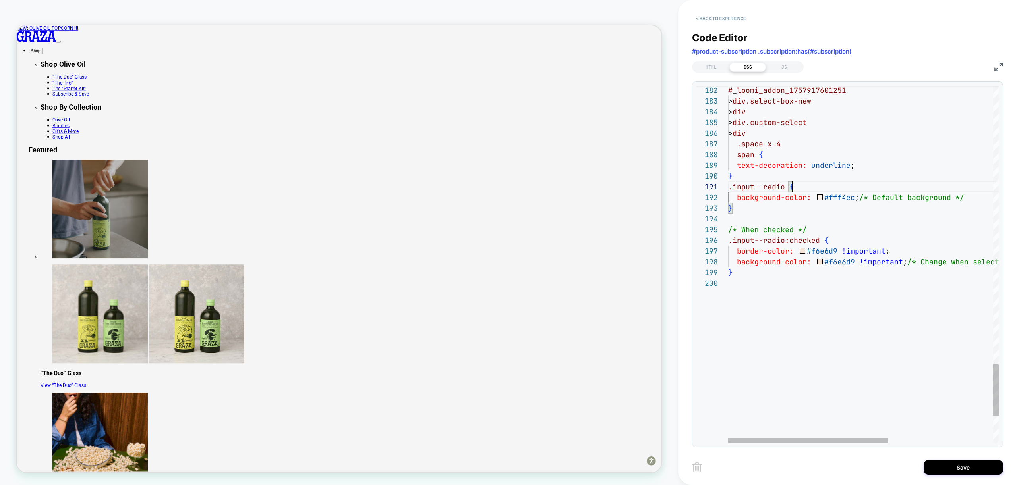
scroll to position [0, 64]
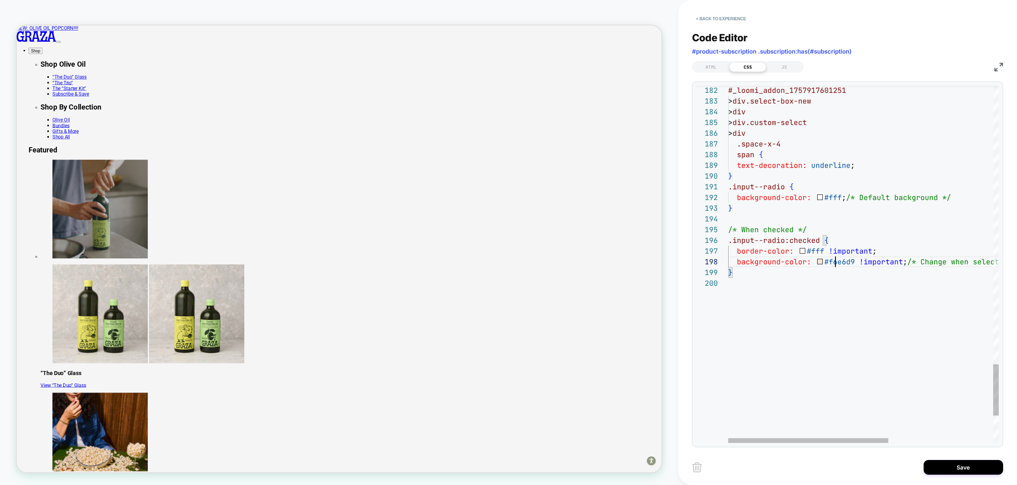
drag, startPoint x: 773, startPoint y: 212, endPoint x: 778, endPoint y: 213, distance: 5.2
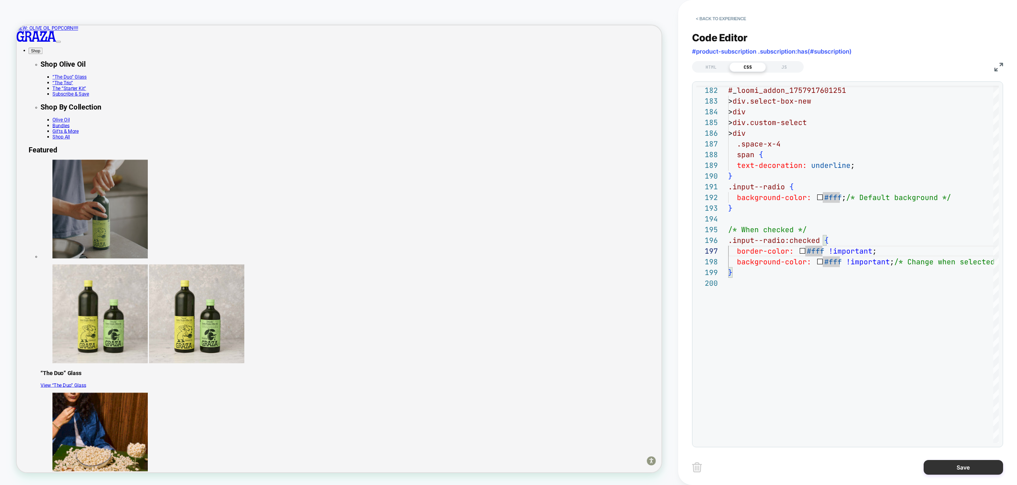
type textarea "**********"
click at [959, 469] on button "Save" at bounding box center [963, 467] width 79 height 15
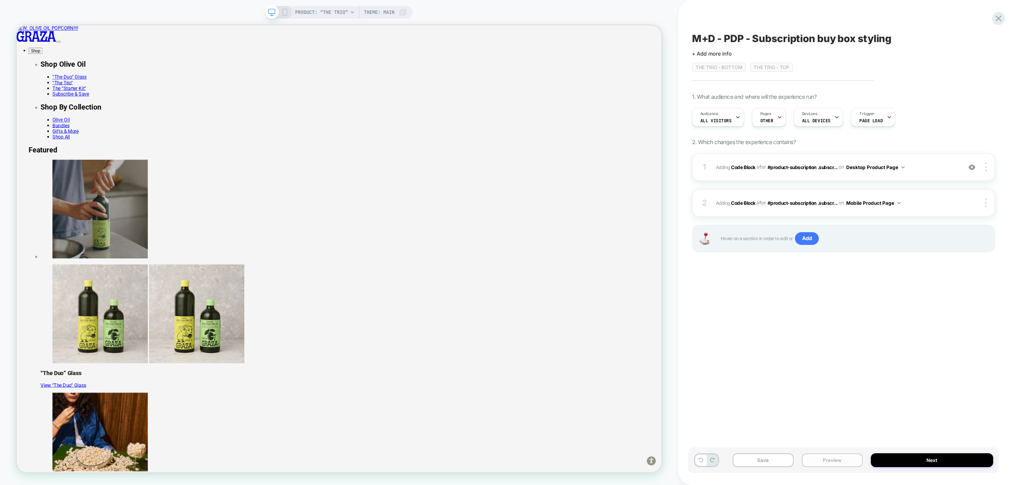
click at [834, 462] on button "Preview" at bounding box center [832, 461] width 61 height 14
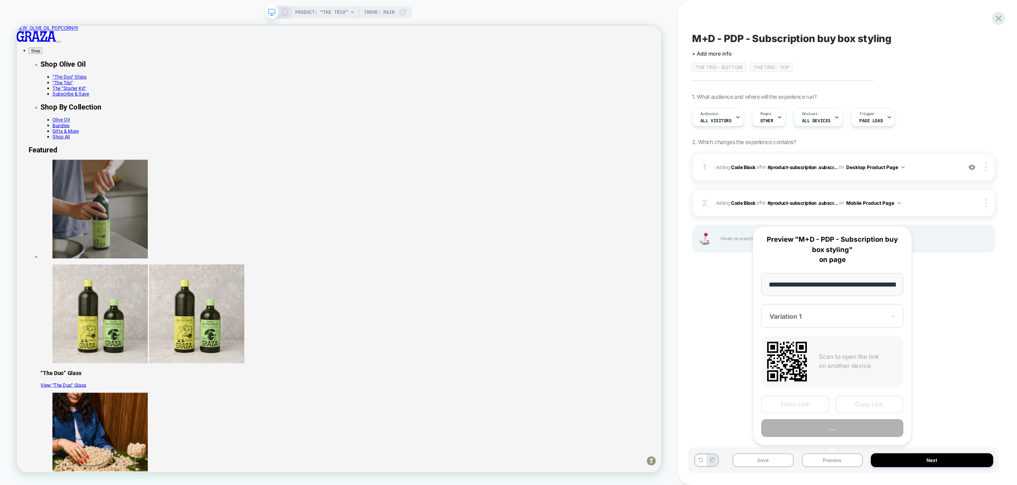
scroll to position [0, 59]
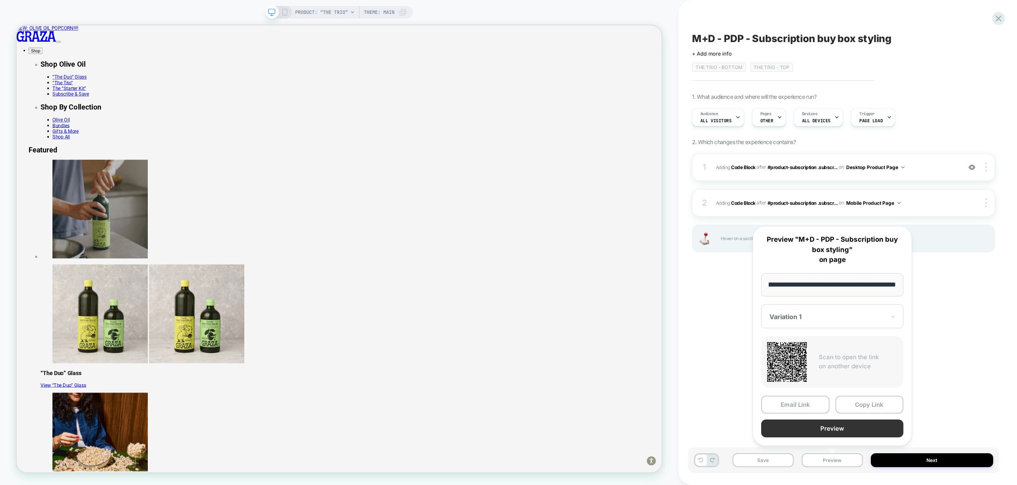
click at [845, 432] on button "Preview" at bounding box center [832, 429] width 142 height 18
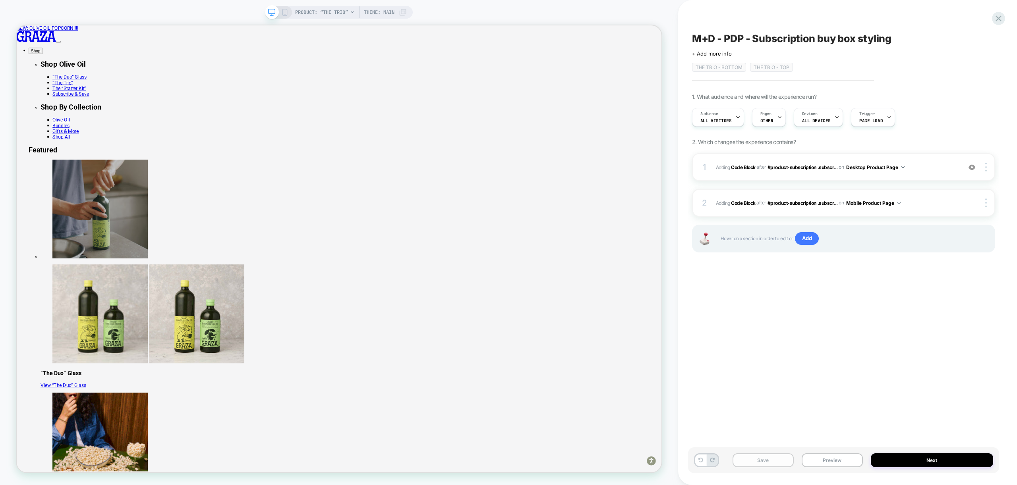
click at [760, 457] on button "Save" at bounding box center [763, 461] width 61 height 14
click at [926, 164] on span "Adding Code Block AFTER #product-subscription .subscr... #product-subscription …" at bounding box center [837, 167] width 242 height 10
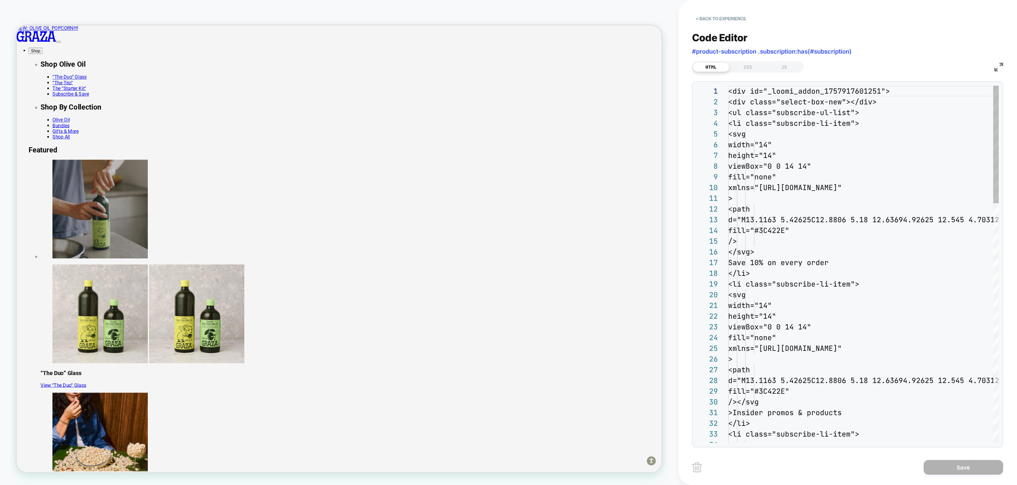
scroll to position [107, 0]
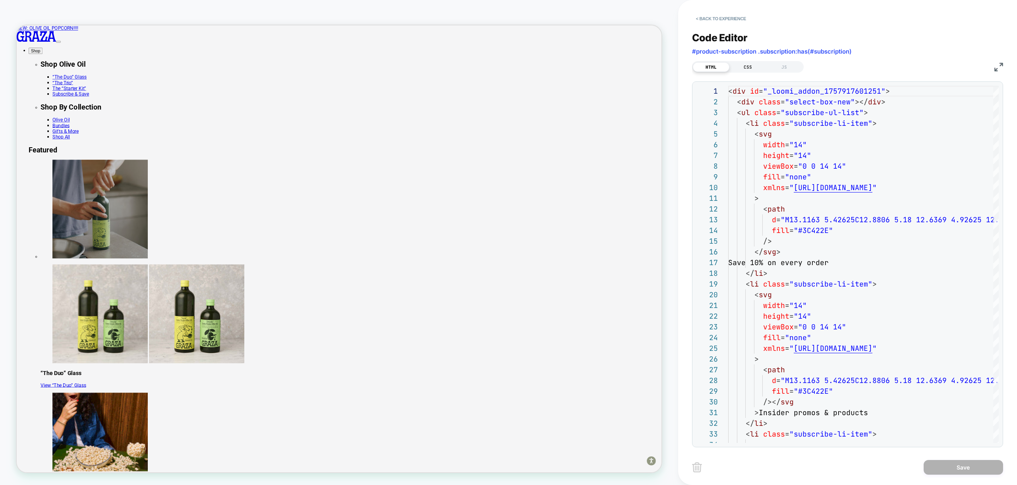
click at [745, 66] on div "CSS" at bounding box center [747, 67] width 37 height 10
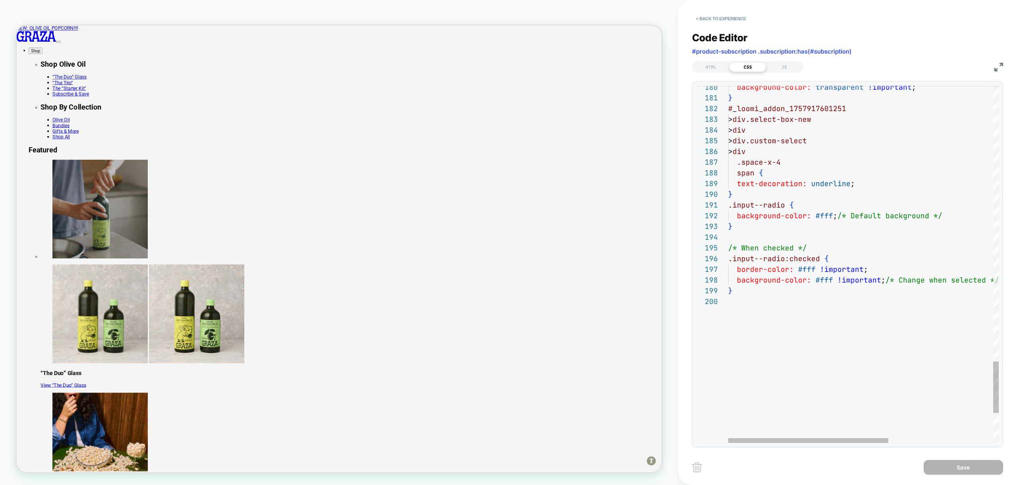
type textarea "**********"
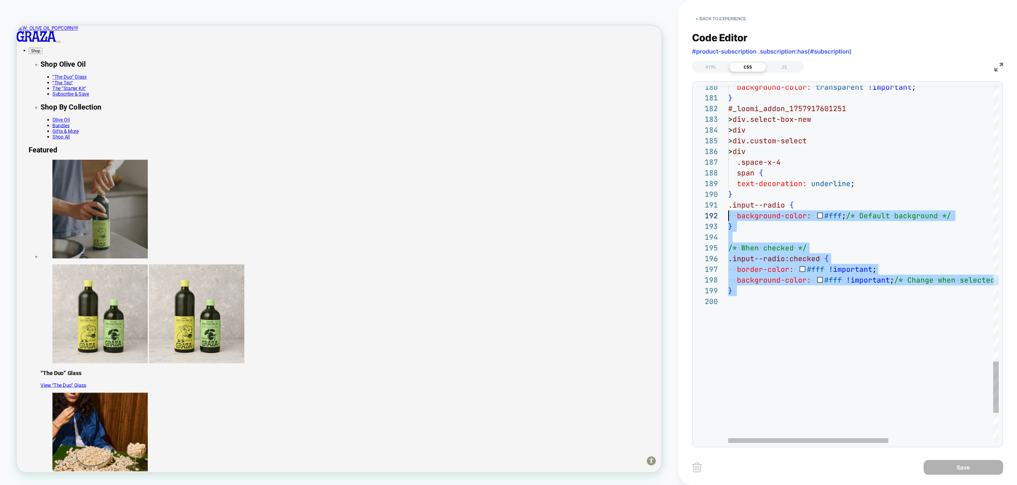
scroll to position [0, 0]
drag, startPoint x: 731, startPoint y: 283, endPoint x: 712, endPoint y: 203, distance: 82.4
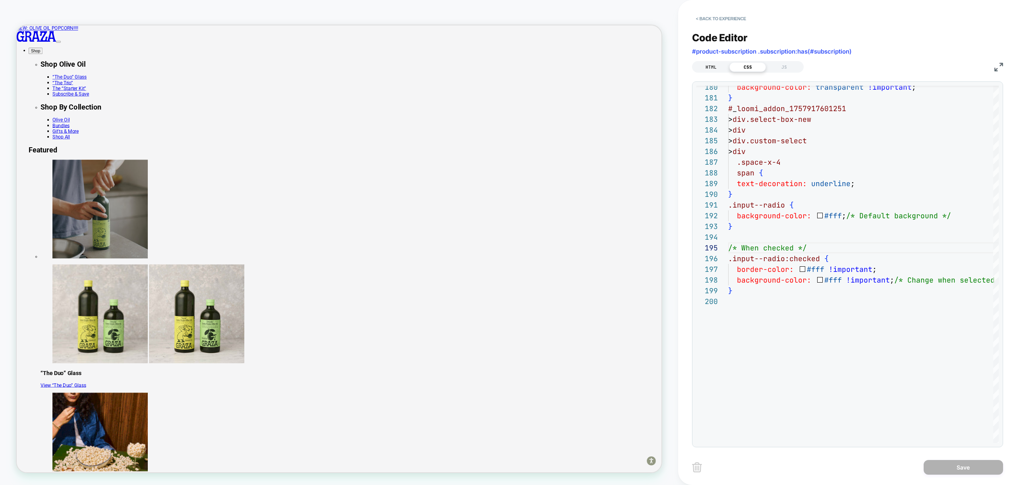
click at [711, 66] on div "HTML" at bounding box center [711, 67] width 37 height 10
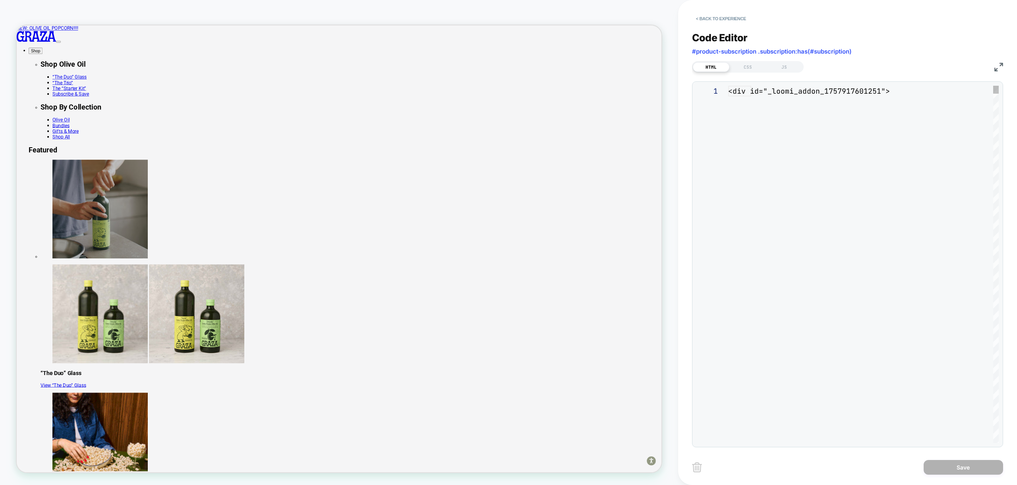
scroll to position [107, 0]
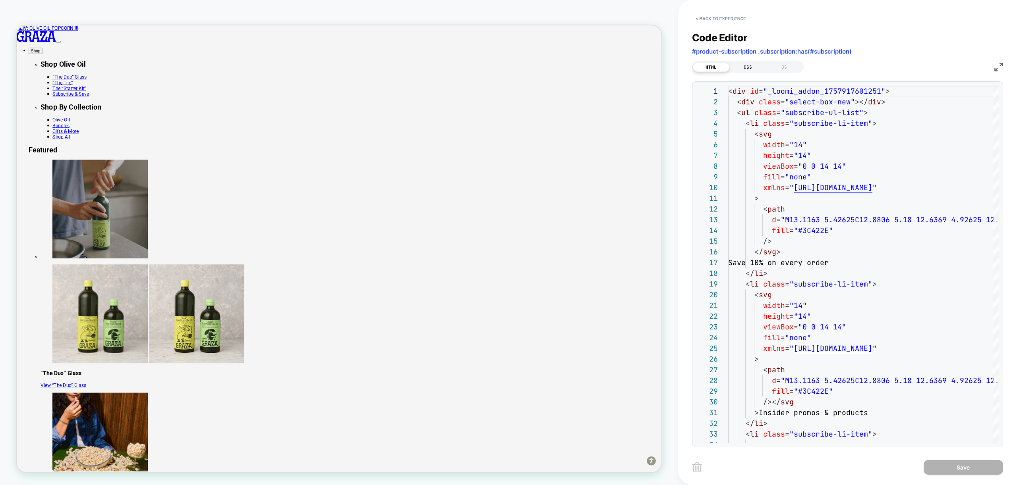
click at [747, 64] on div "CSS" at bounding box center [747, 67] width 37 height 10
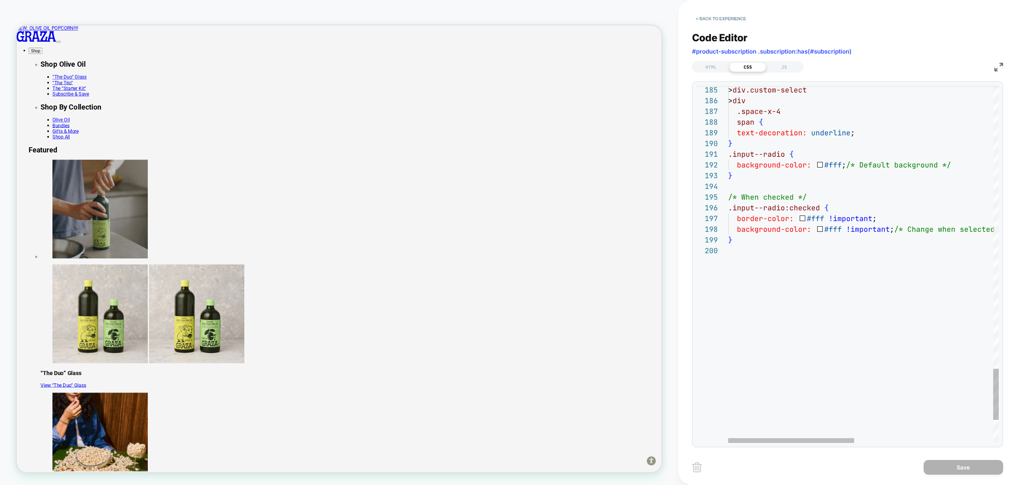
scroll to position [64, 60]
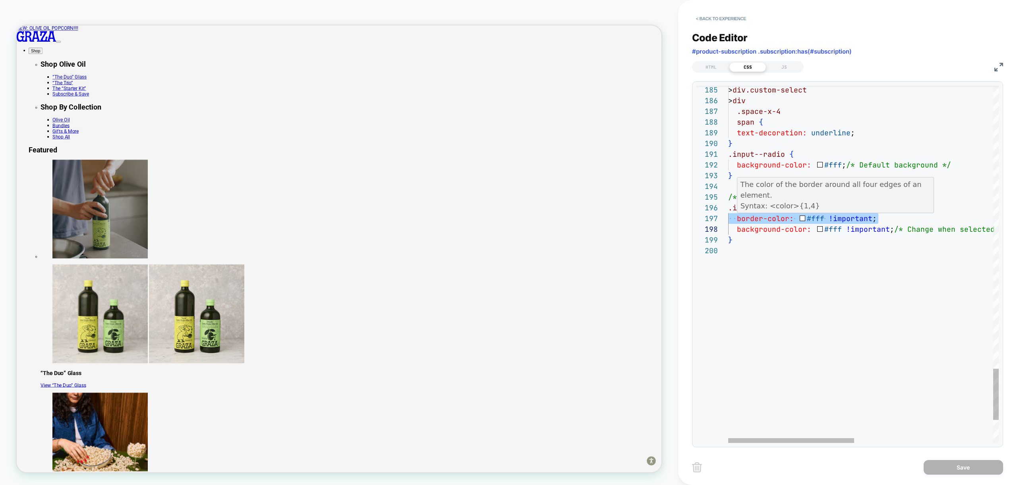
type textarea "**********"
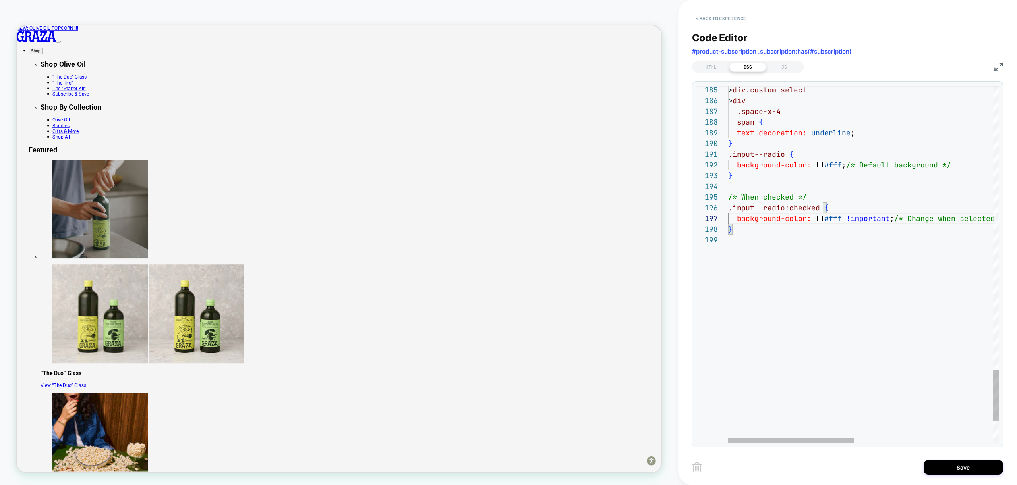
click at [961, 470] on button "Save" at bounding box center [963, 467] width 79 height 15
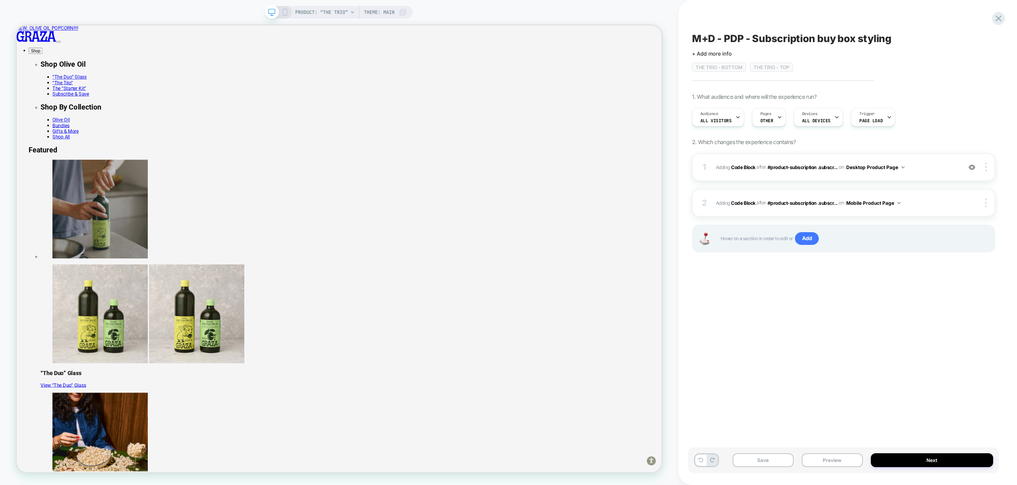
click at [284, 14] on icon at bounding box center [284, 12] width 7 height 7
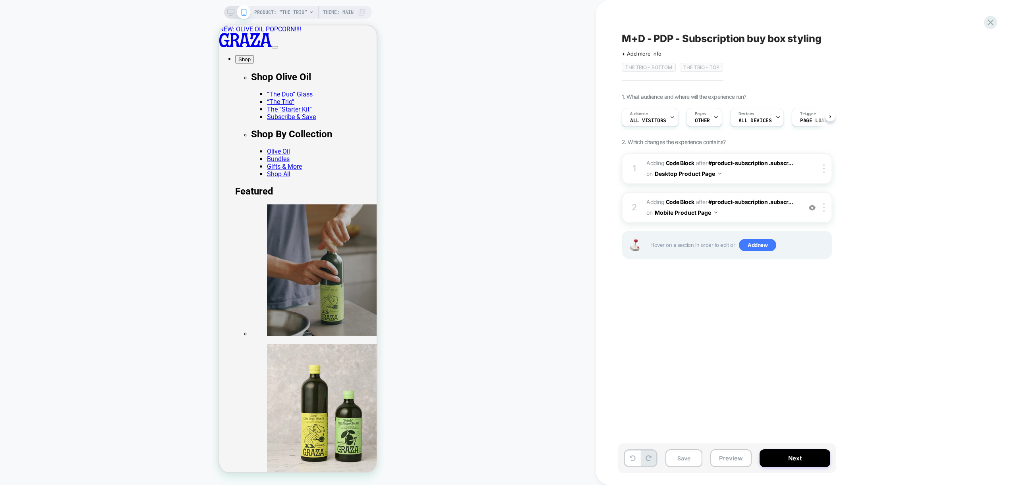
scroll to position [0, 0]
click at [774, 212] on span "Adding Code Block AFTER #product-subscription .subscr... #product-subscription …" at bounding box center [721, 207] width 151 height 21
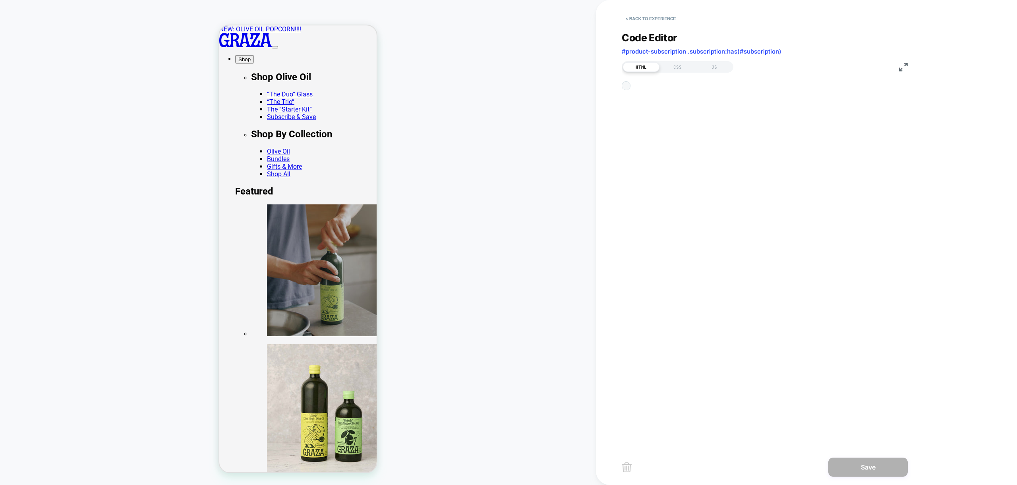
scroll to position [107, 0]
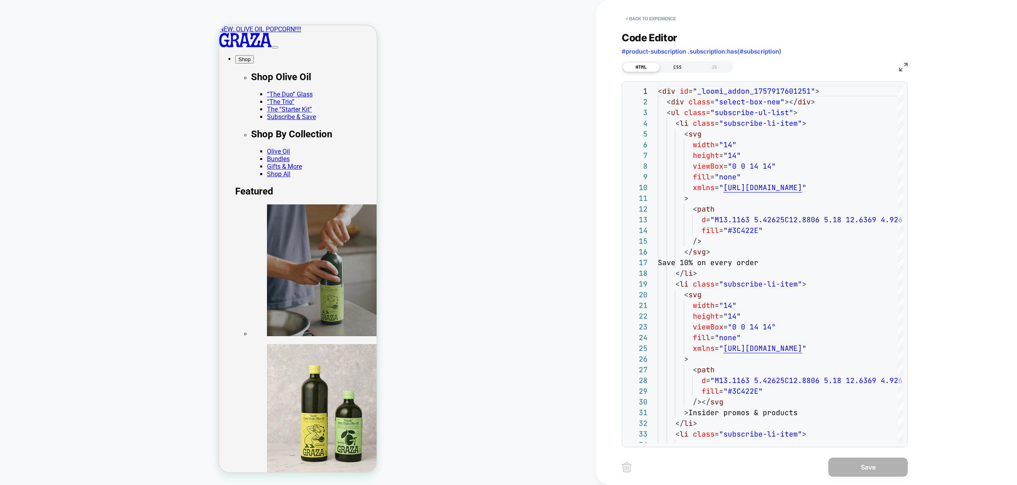
click at [675, 70] on div "CSS" at bounding box center [678, 67] width 37 height 10
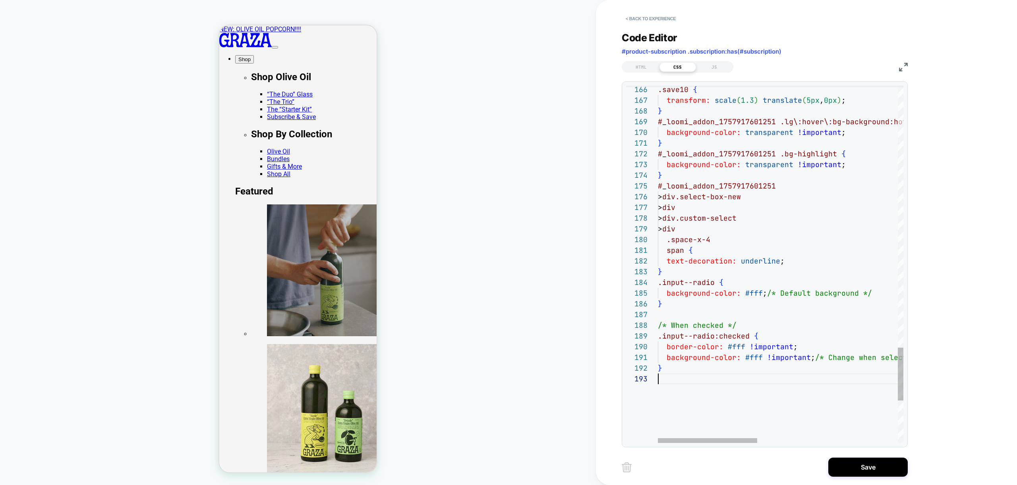
scroll to position [21, 0]
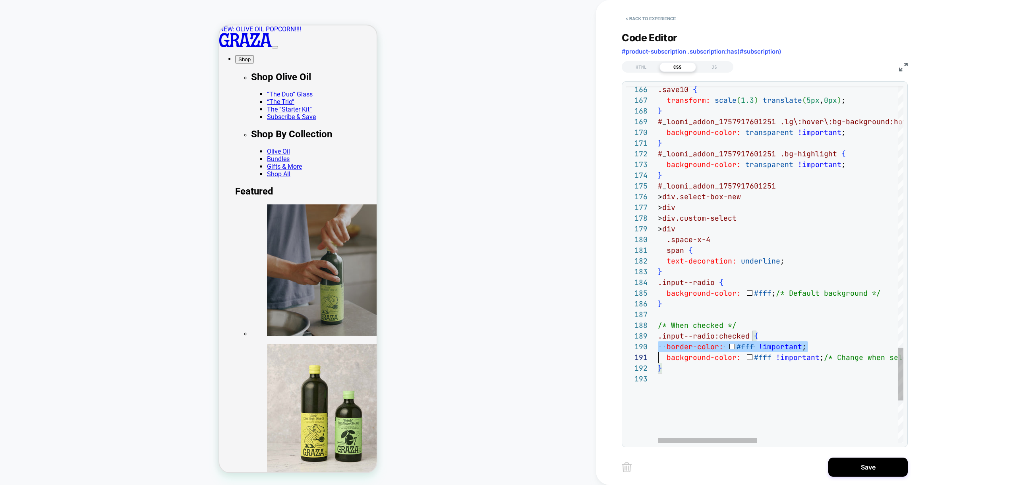
type textarea "*"
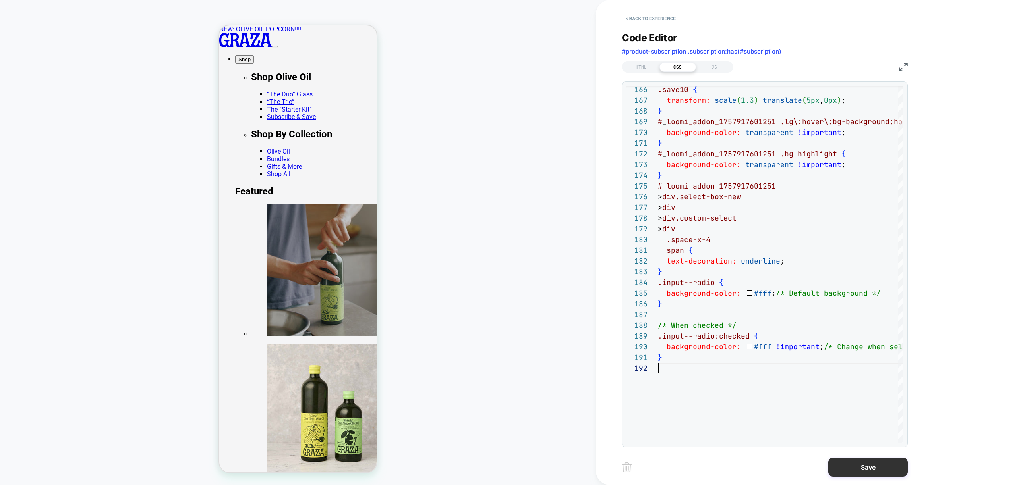
click at [873, 468] on button "Save" at bounding box center [867, 467] width 79 height 19
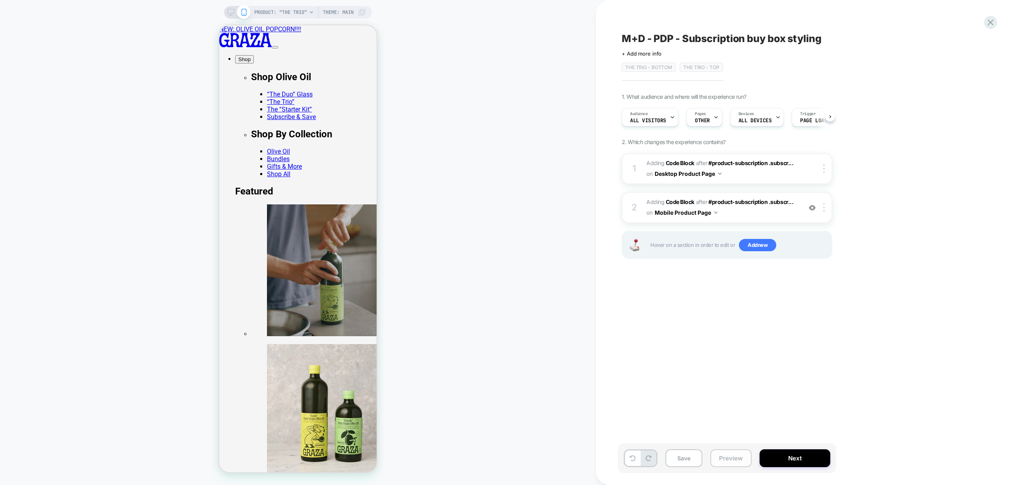
scroll to position [0, 0]
click at [737, 461] on button "Preview" at bounding box center [730, 459] width 41 height 18
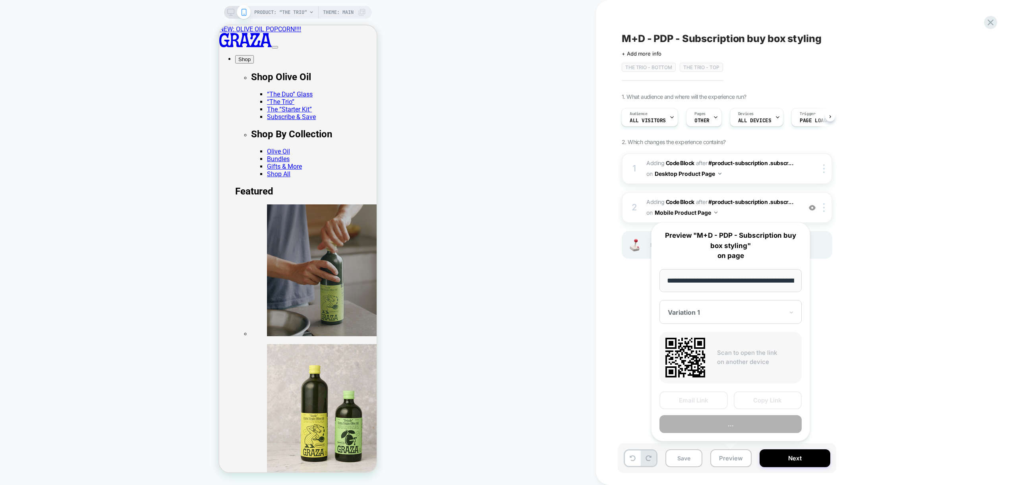
scroll to position [0, 59]
click at [732, 425] on button "Preview" at bounding box center [731, 425] width 142 height 18
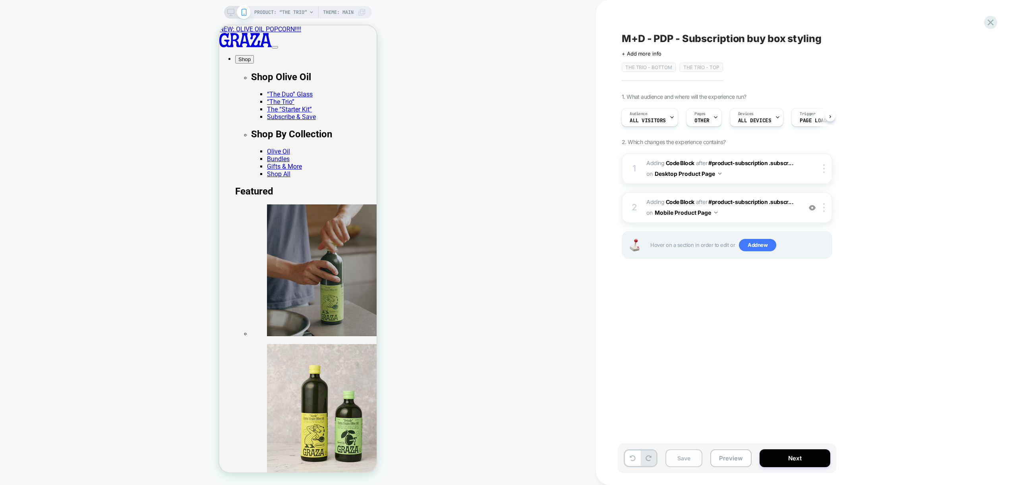
click at [683, 462] on button "Save" at bounding box center [683, 459] width 37 height 18
click at [775, 216] on span "Adding Code Block AFTER #product-subscription .subscr... #product-subscription …" at bounding box center [721, 207] width 151 height 21
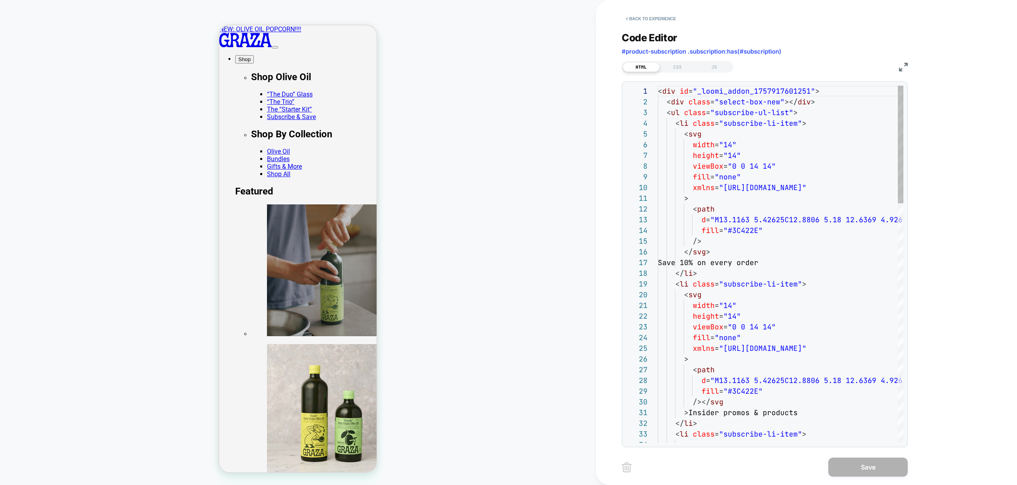
scroll to position [107, 0]
click at [677, 68] on div "CSS" at bounding box center [678, 67] width 37 height 10
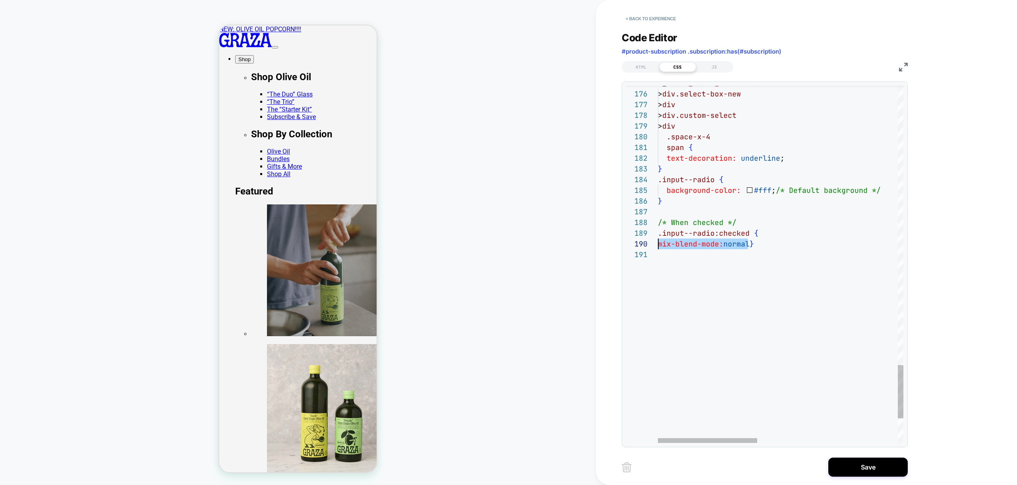
drag, startPoint x: 743, startPoint y: 244, endPoint x: 656, endPoint y: 244, distance: 87.4
drag, startPoint x: 670, startPoint y: 188, endPoint x: 775, endPoint y: 188, distance: 104.9
drag, startPoint x: 771, startPoint y: 190, endPoint x: 868, endPoint y: 186, distance: 97.0
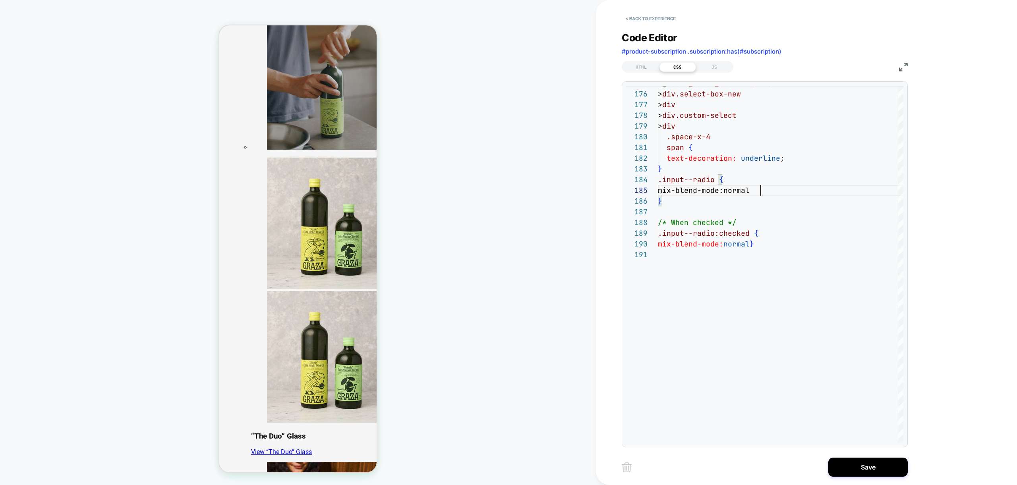
scroll to position [187, 0]
type textarea "**********"
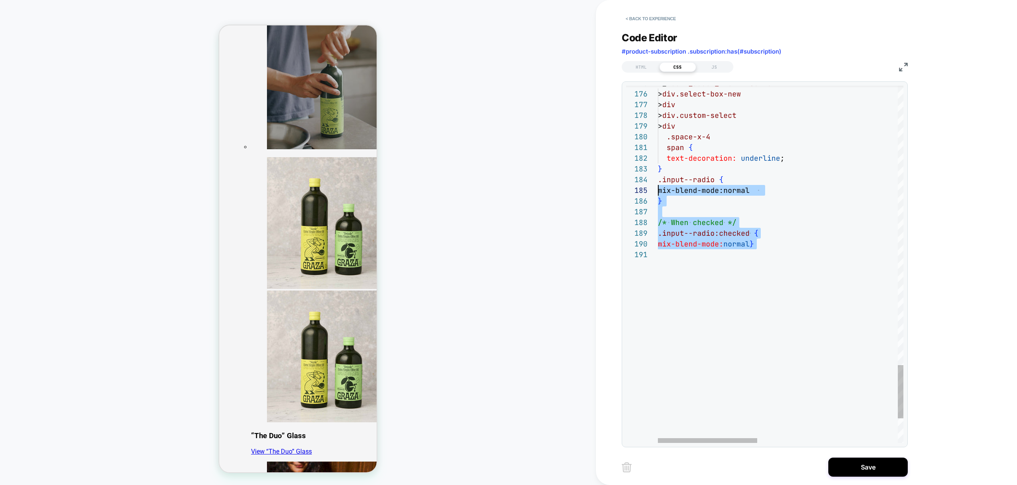
scroll to position [32, 0]
drag, startPoint x: 736, startPoint y: 275, endPoint x: 637, endPoint y: 182, distance: 136.0
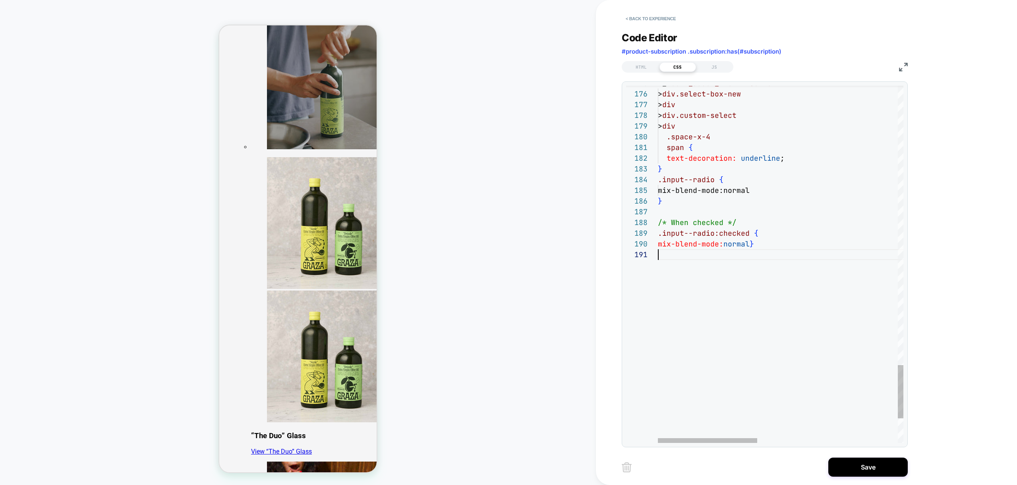
drag, startPoint x: 749, startPoint y: 289, endPoint x: 751, endPoint y: 232, distance: 57.3
click at [863, 470] on button "Save" at bounding box center [867, 467] width 79 height 19
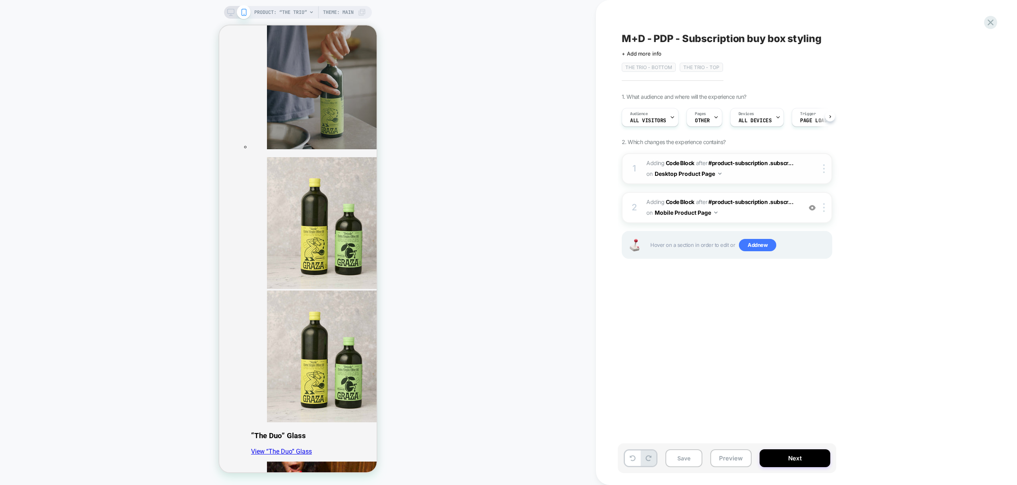
scroll to position [0, 0]
click at [229, 10] on icon at bounding box center [230, 12] width 7 height 7
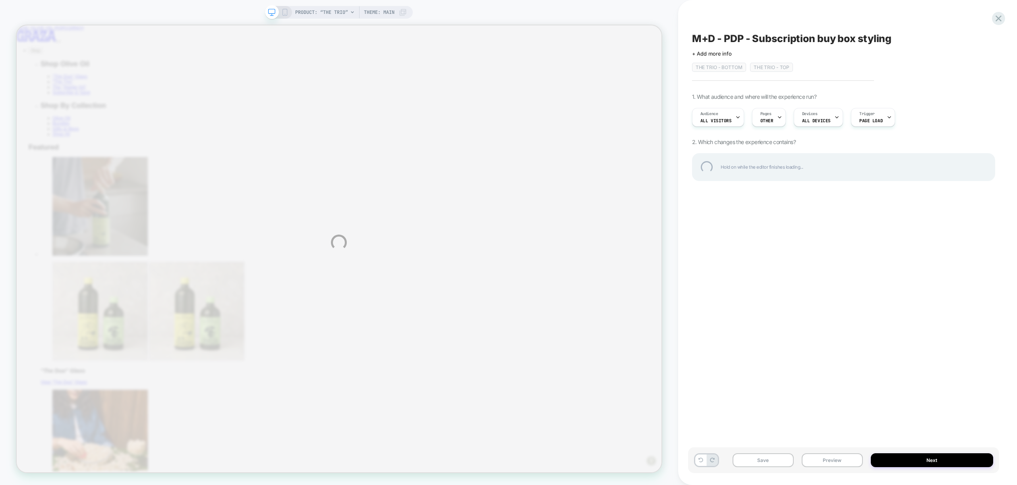
scroll to position [187, 0]
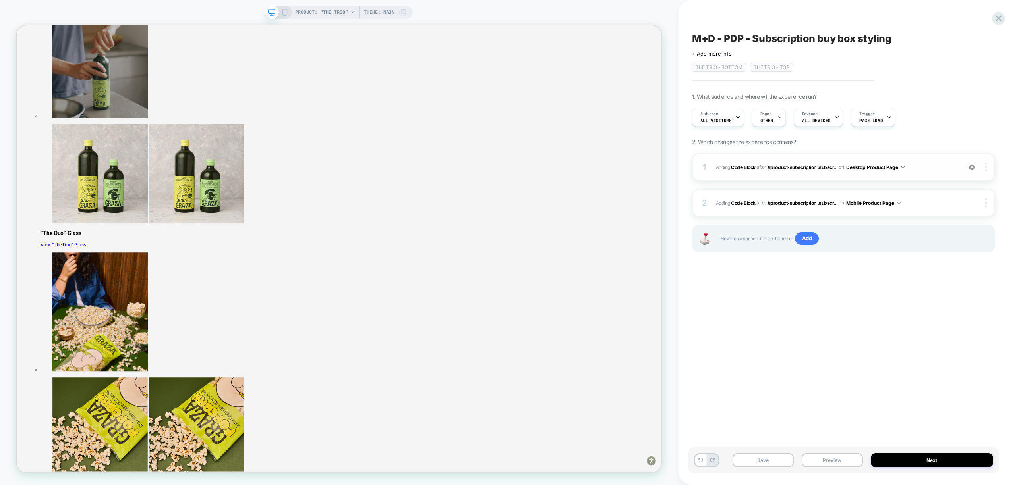
click at [919, 174] on div "1 Adding Code Block AFTER #product-subscription .subscr... #product-subscriptio…" at bounding box center [843, 167] width 303 height 28
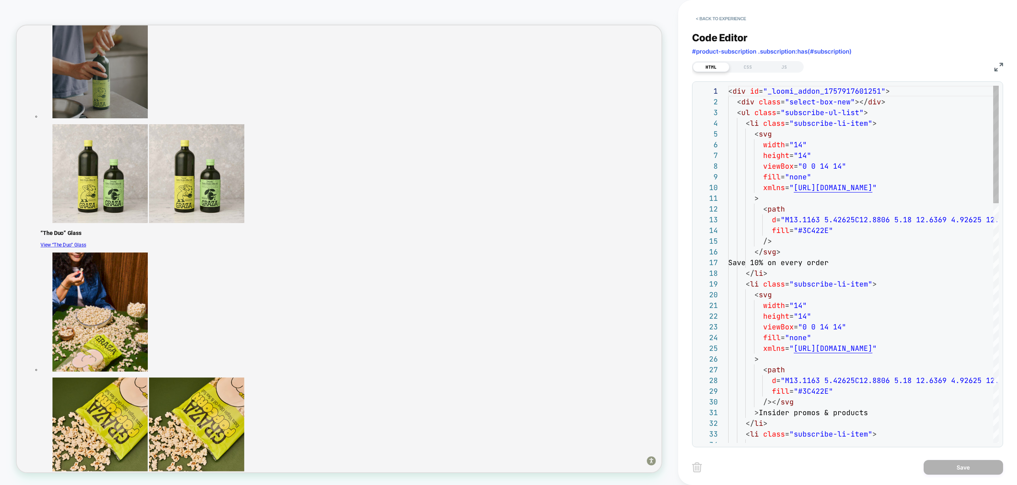
scroll to position [107, 0]
click at [753, 67] on div "CSS" at bounding box center [747, 67] width 37 height 10
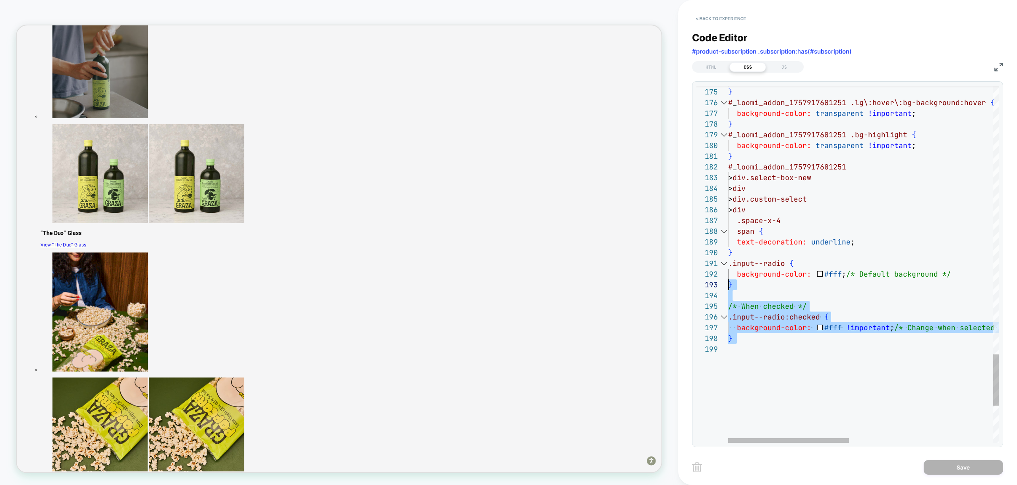
scroll to position [0, 0]
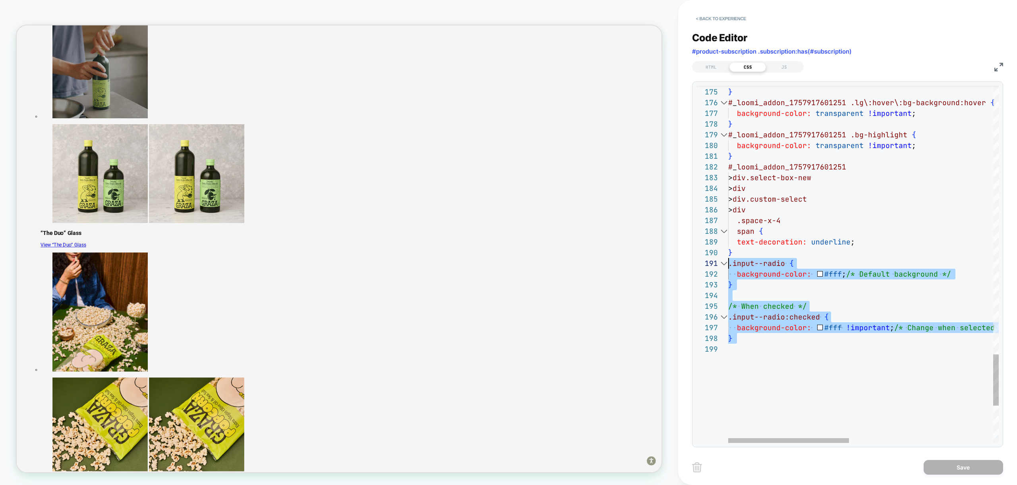
drag, startPoint x: 776, startPoint y: 358, endPoint x: 708, endPoint y: 265, distance: 115.7
type textarea "**********"
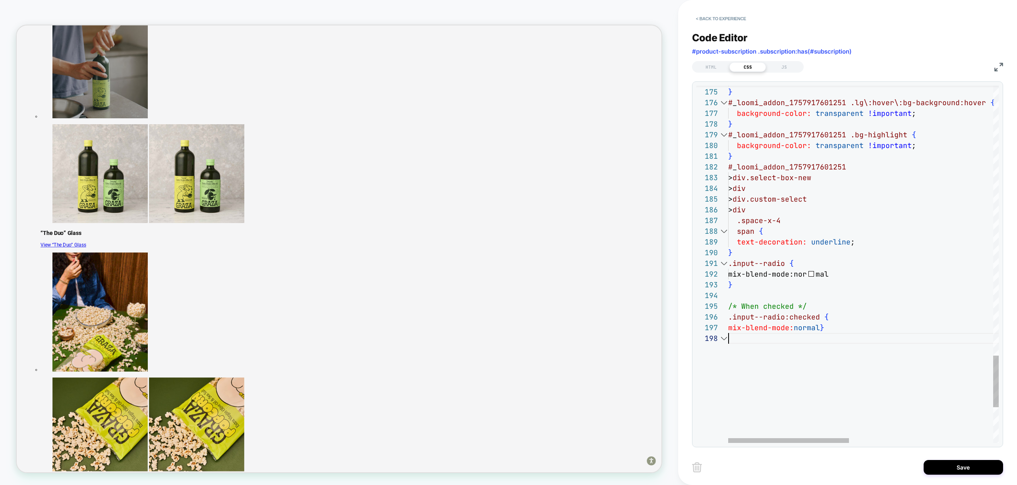
scroll to position [75, 0]
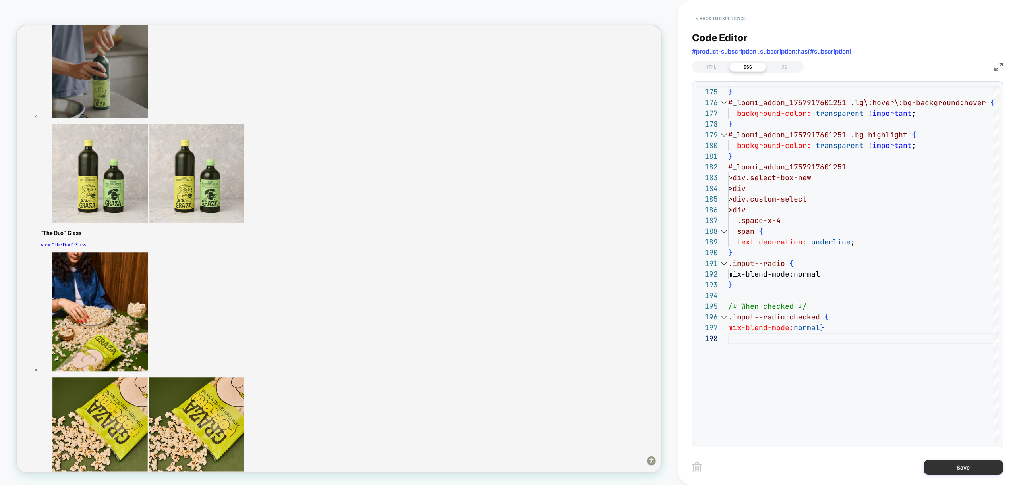
click at [959, 466] on button "Save" at bounding box center [963, 467] width 79 height 15
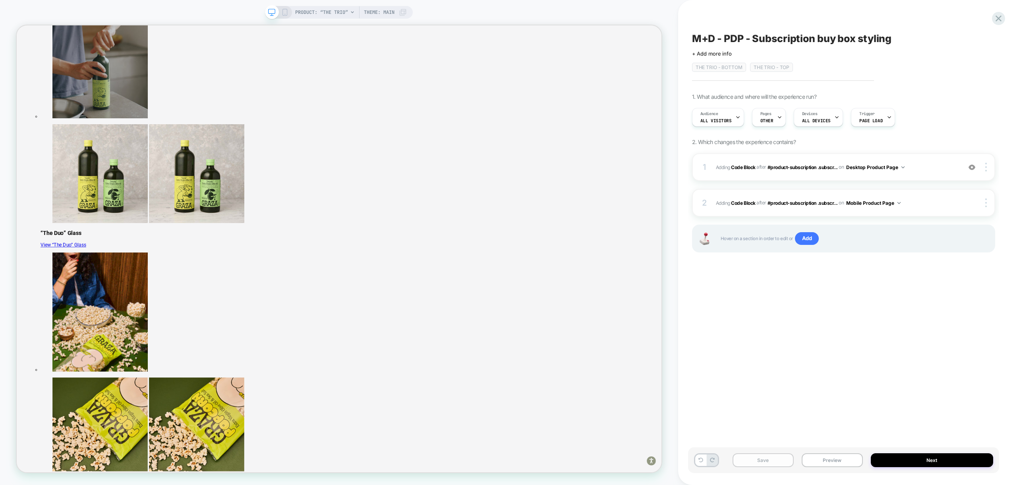
click at [756, 465] on button "Save" at bounding box center [763, 461] width 61 height 14
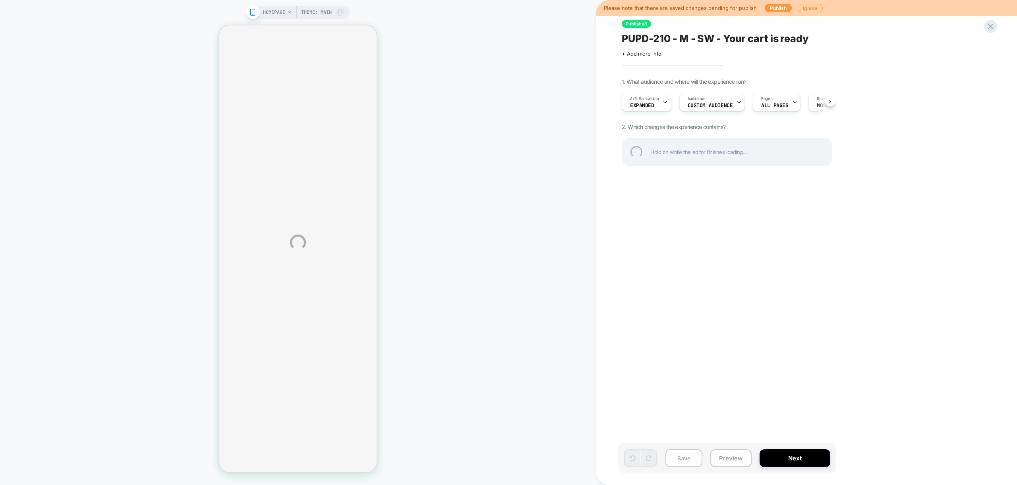
click at [733, 460] on div "HOMEPAGE Theme: MAIN Please note that there are saved changes pending for publi…" at bounding box center [508, 242] width 1017 height 485
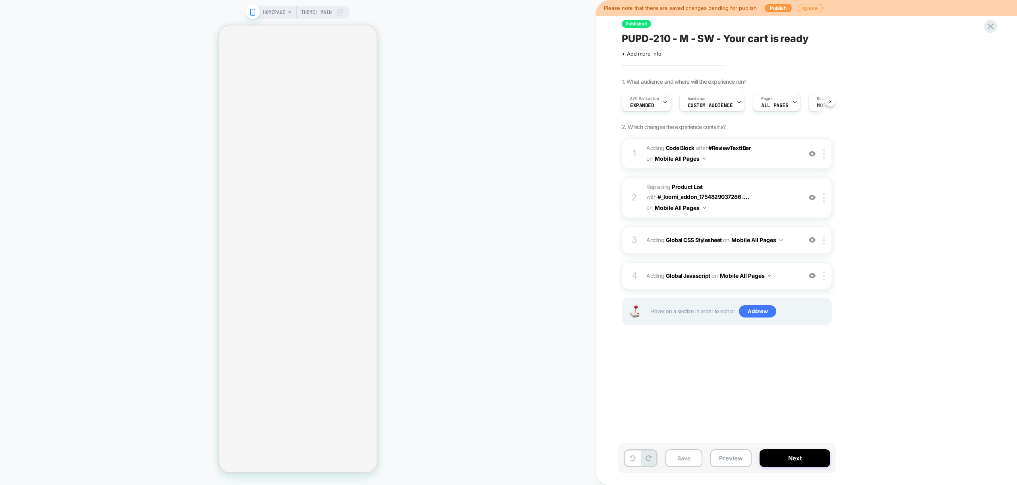
scroll to position [0, 0]
click at [728, 458] on button "Preview" at bounding box center [730, 459] width 41 height 18
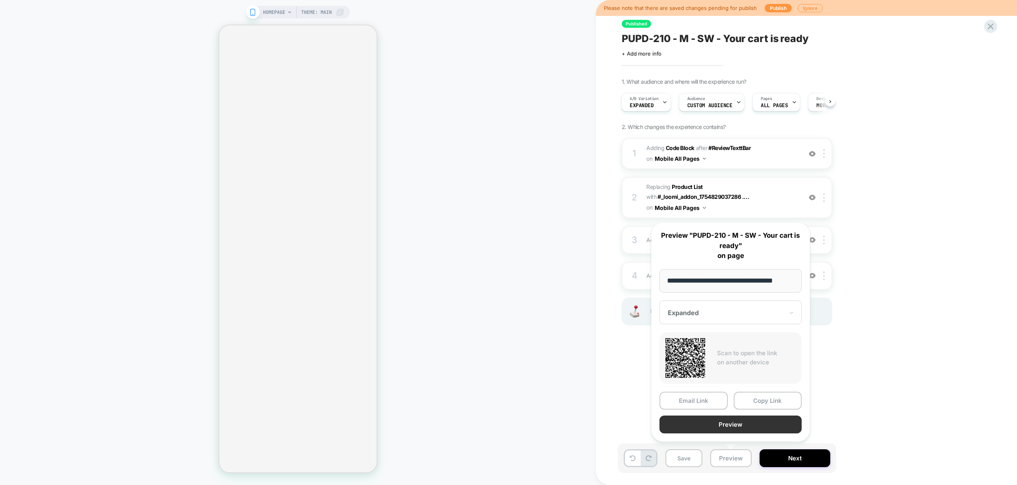
scroll to position [0, 0]
click at [728, 429] on button "Preview" at bounding box center [731, 425] width 142 height 18
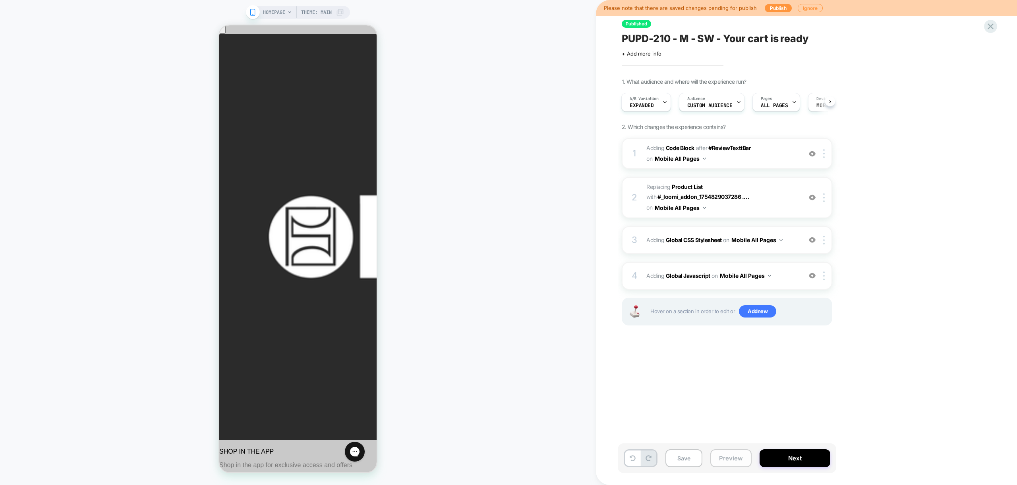
click at [735, 462] on button "Preview" at bounding box center [730, 459] width 41 height 18
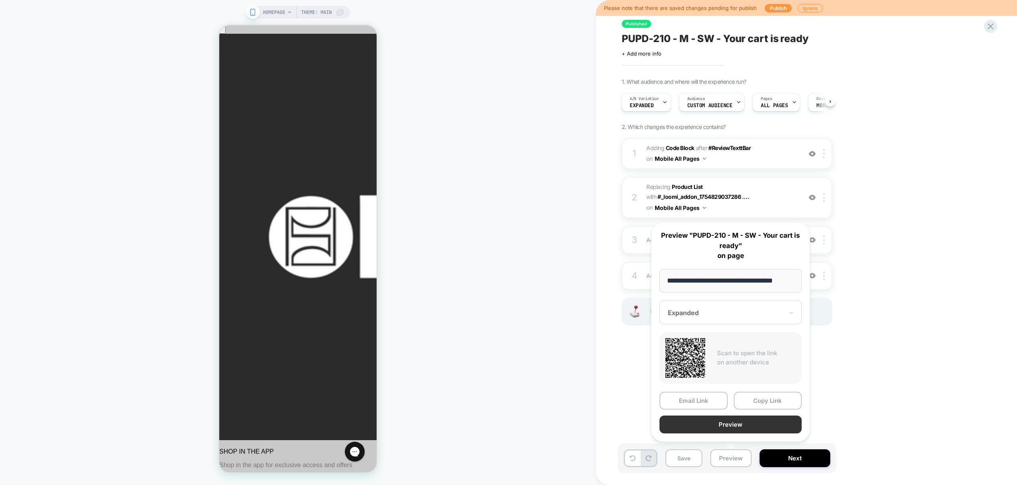
click at [741, 426] on button "Preview" at bounding box center [731, 425] width 142 height 18
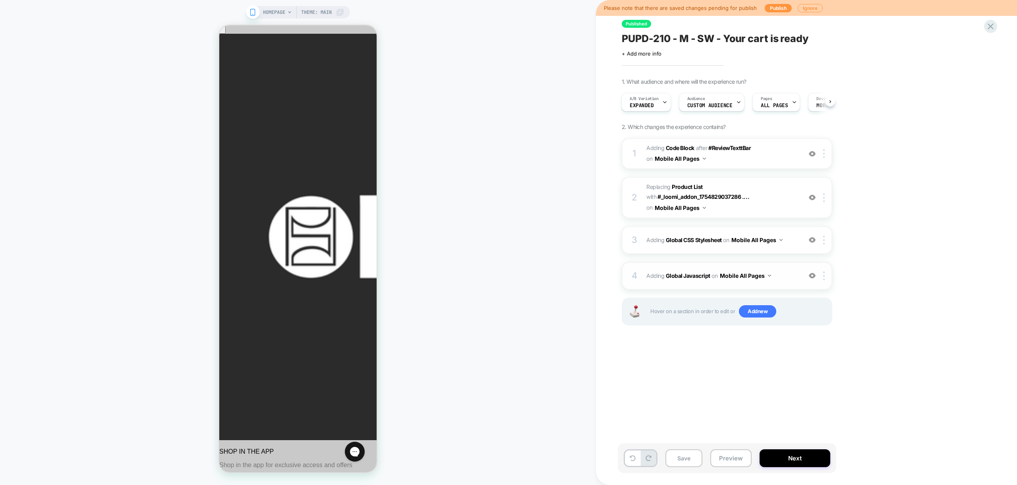
click at [781, 285] on div "4 Adding Global Javascript on Mobile All Pages Add Before Add After Copy to Des…" at bounding box center [727, 276] width 211 height 28
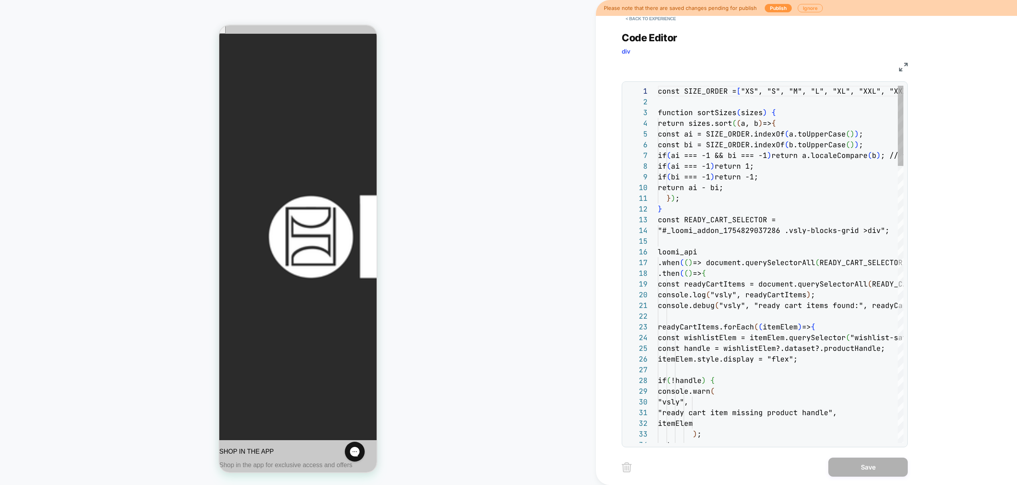
scroll to position [107, 0]
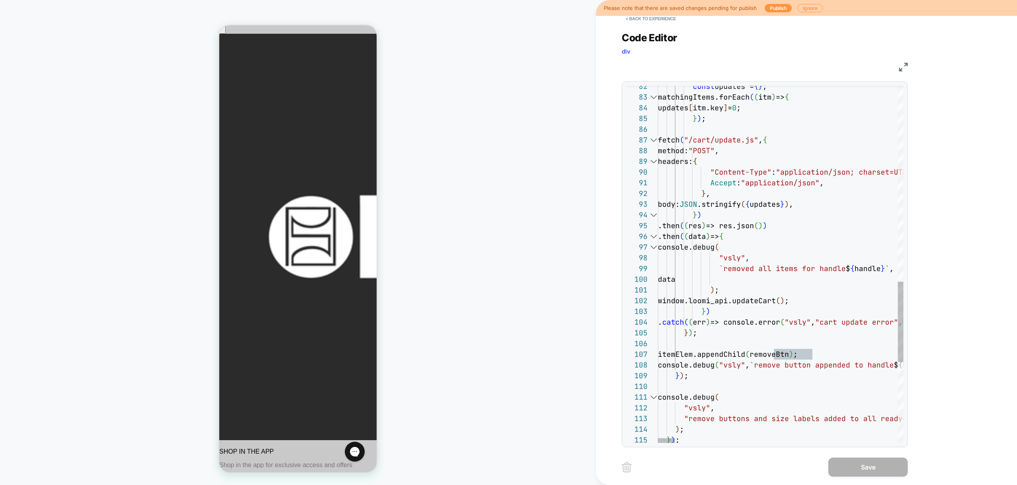
scroll to position [11, 52]
type textarea "**********"
click at [882, 472] on button "Save" at bounding box center [867, 467] width 79 height 19
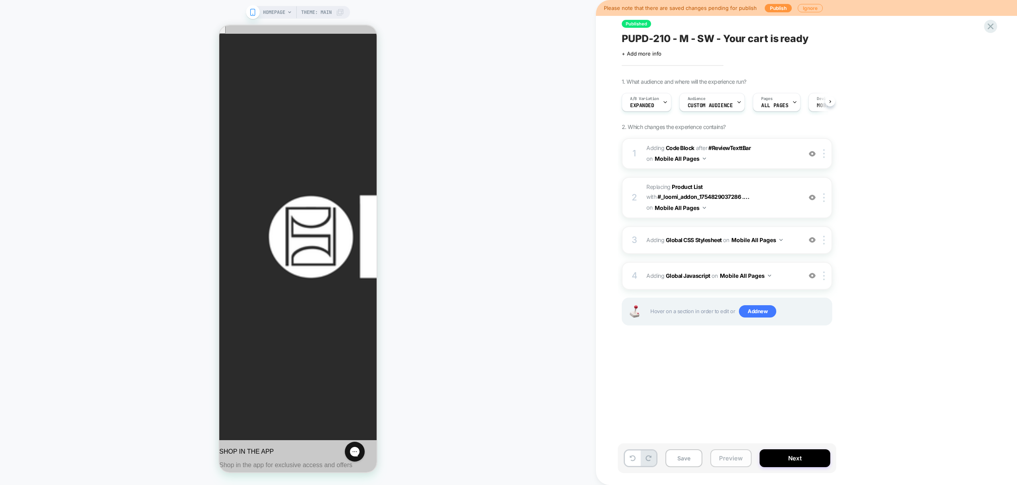
scroll to position [0, 0]
click at [737, 460] on button "Preview" at bounding box center [730, 459] width 41 height 18
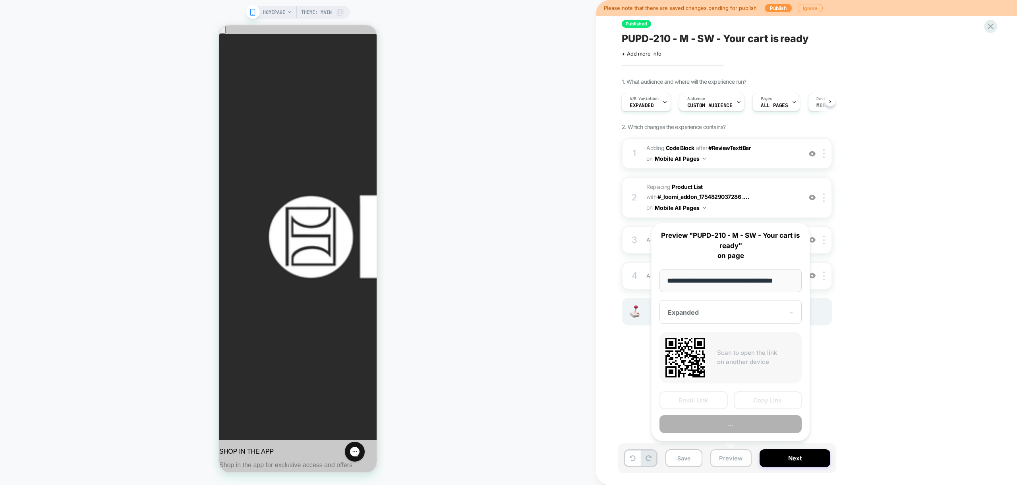
scroll to position [0, 7]
click at [733, 423] on button "Preview" at bounding box center [731, 425] width 142 height 18
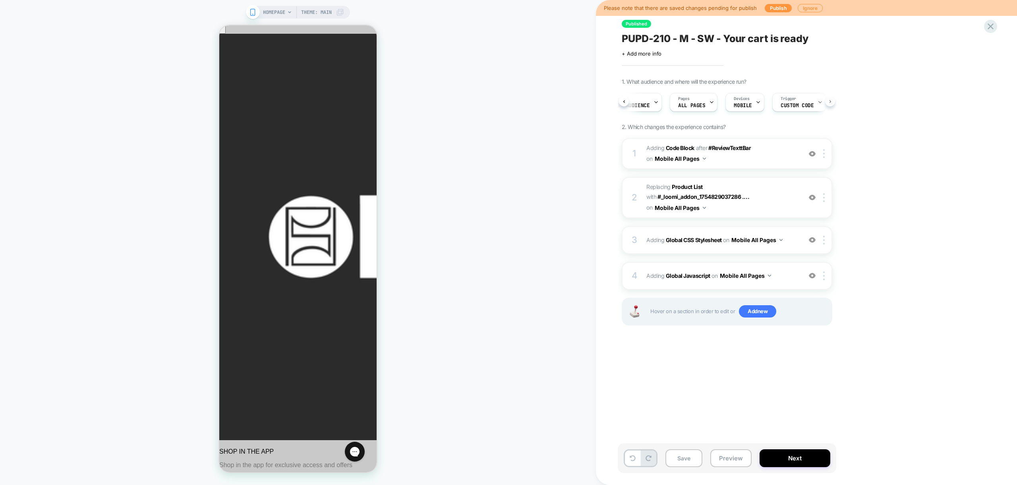
scroll to position [0, 99]
click at [776, 105] on span "Custom Code" at bounding box center [781, 106] width 33 height 6
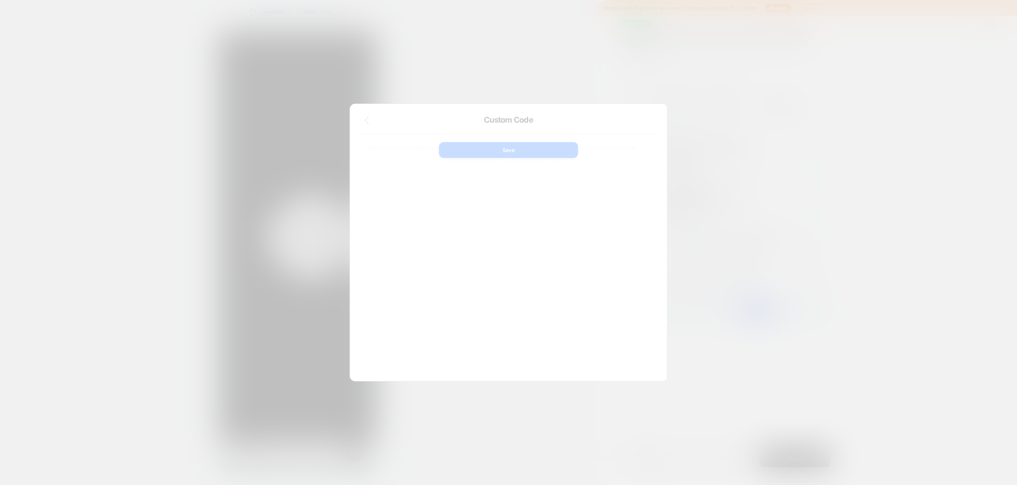
scroll to position [107, 0]
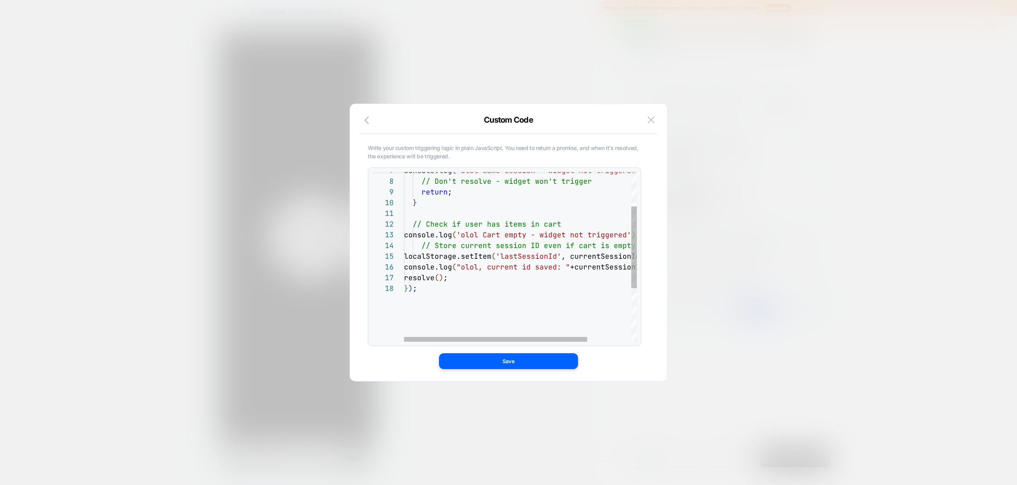
click at [470, 279] on div "console.log ( 'olol Same session - widget not triggered' ) ; // Don't resolve -…" at bounding box center [548, 277] width 289 height 352
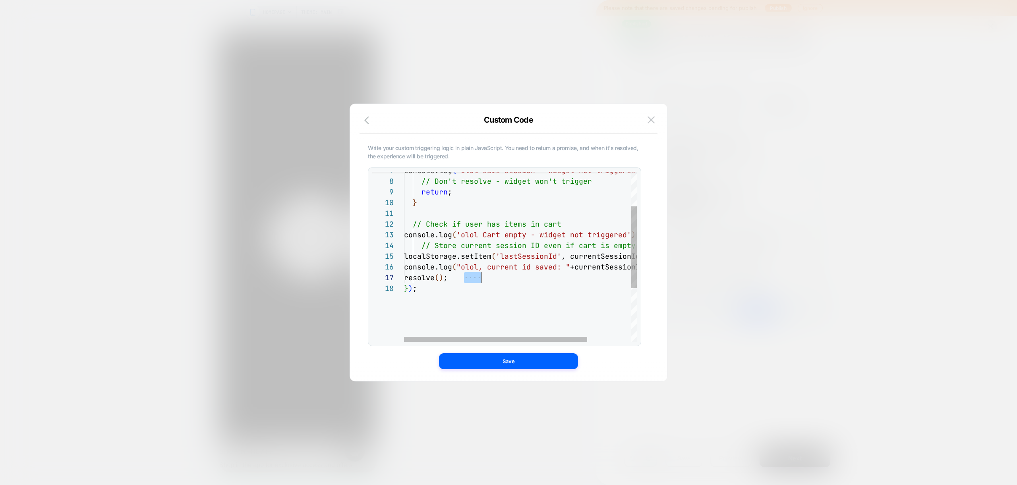
click at [470, 279] on div "console.log ( 'olol Same session - widget not triggered' ) ; // Don't resolve -…" at bounding box center [548, 277] width 289 height 352
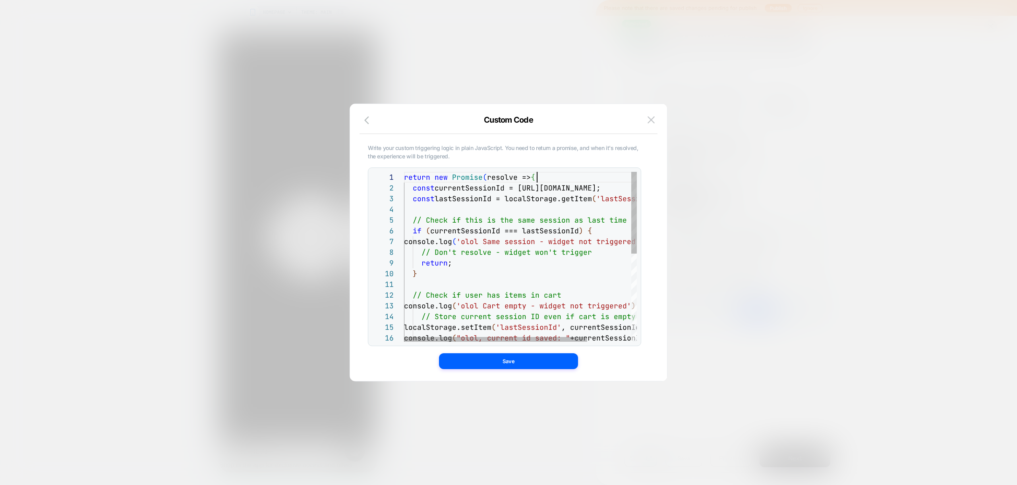
scroll to position [0, 133]
click at [538, 174] on div "console.log ( 'olol Same session - widget not triggered' ) ; // Don't resolve -…" at bounding box center [548, 348] width 289 height 352
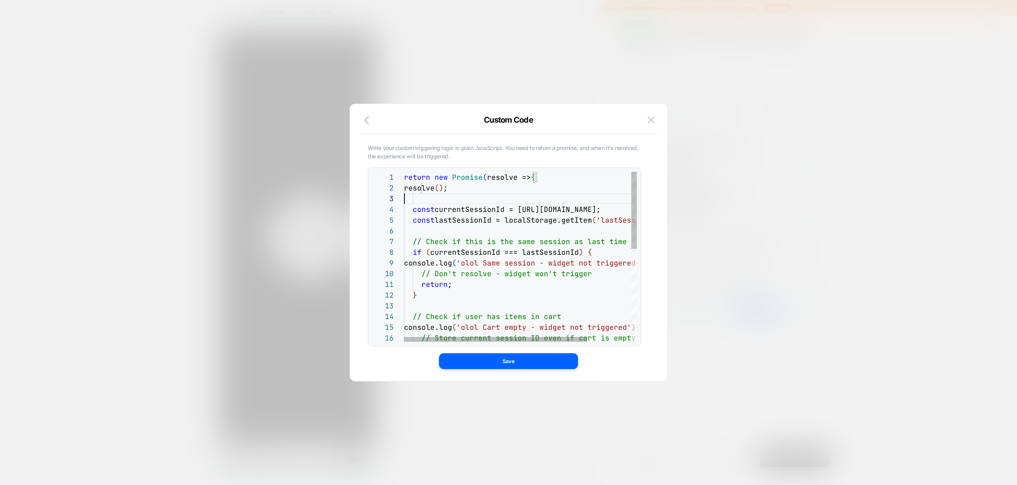
scroll to position [21, 0]
type textarea "**********"
click at [485, 362] on button "Save" at bounding box center [508, 362] width 139 height 16
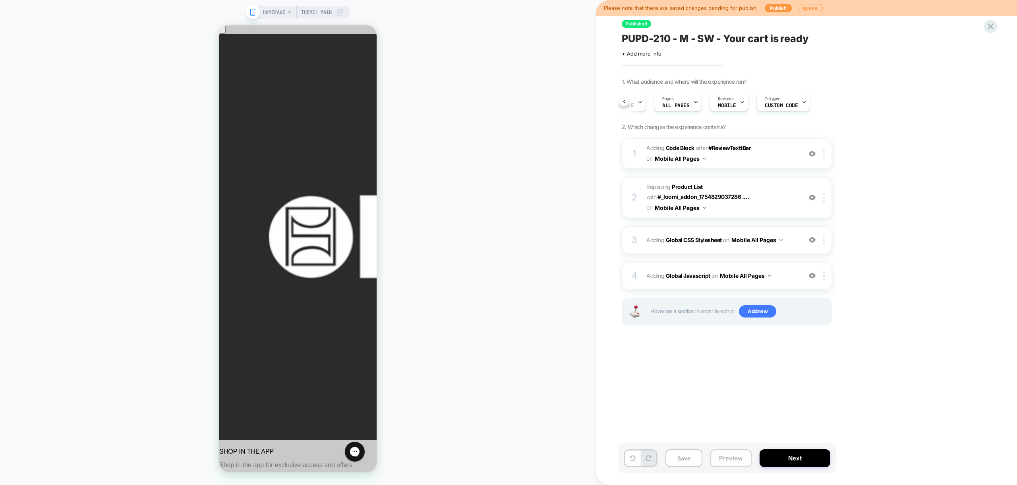
drag, startPoint x: 732, startPoint y: 460, endPoint x: 725, endPoint y: 452, distance: 10.7
click at [732, 460] on button "Preview" at bounding box center [730, 459] width 41 height 18
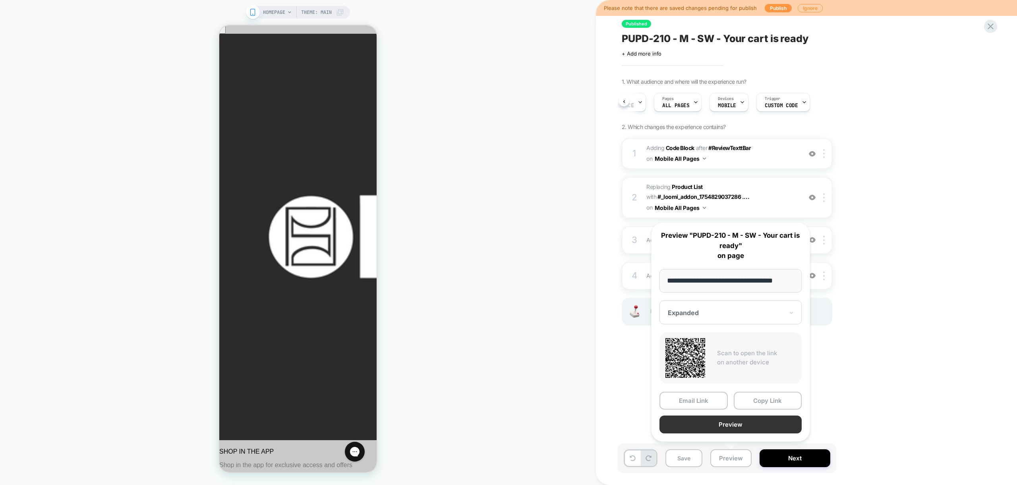
scroll to position [0, 0]
click at [721, 426] on button "Preview" at bounding box center [731, 425] width 142 height 18
